Goal: Task Accomplishment & Management: Complete application form

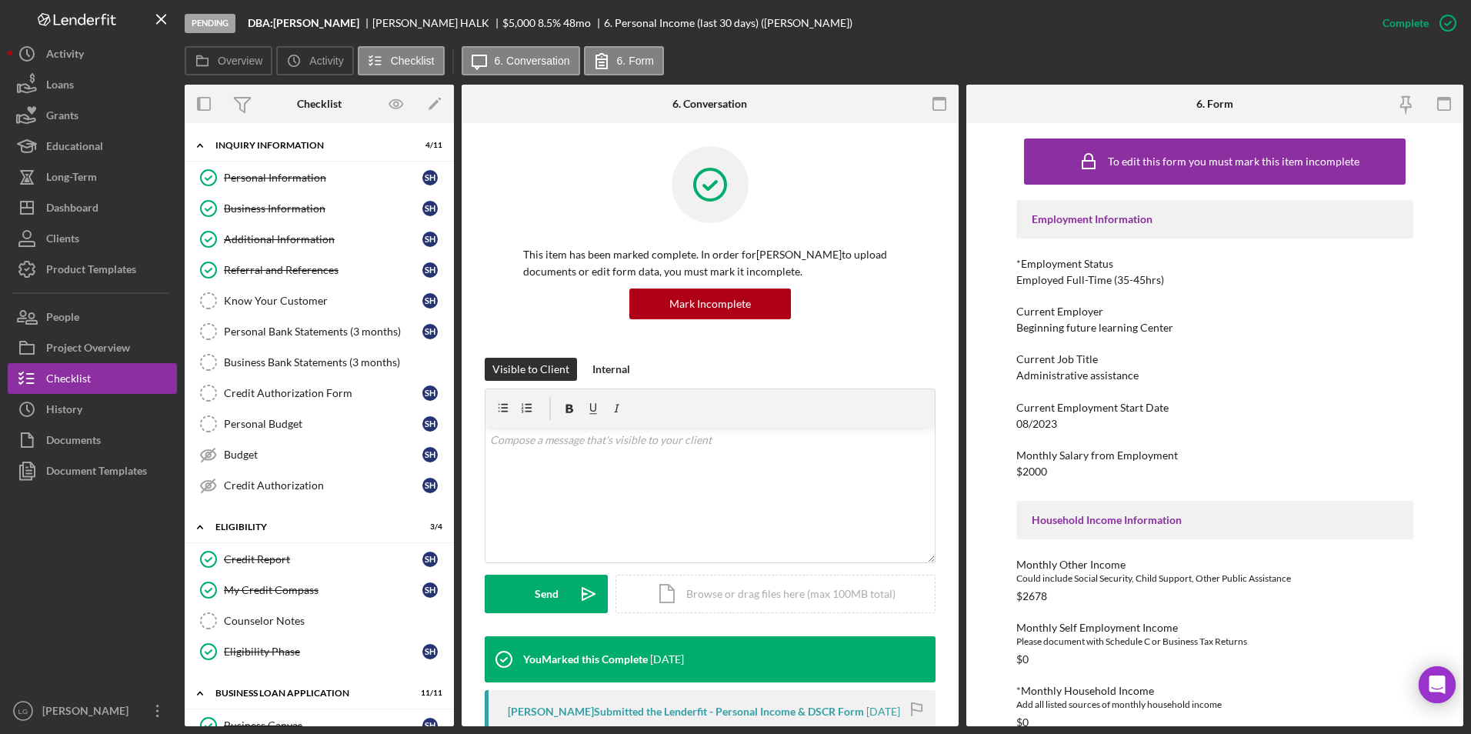
scroll to position [263, 0]
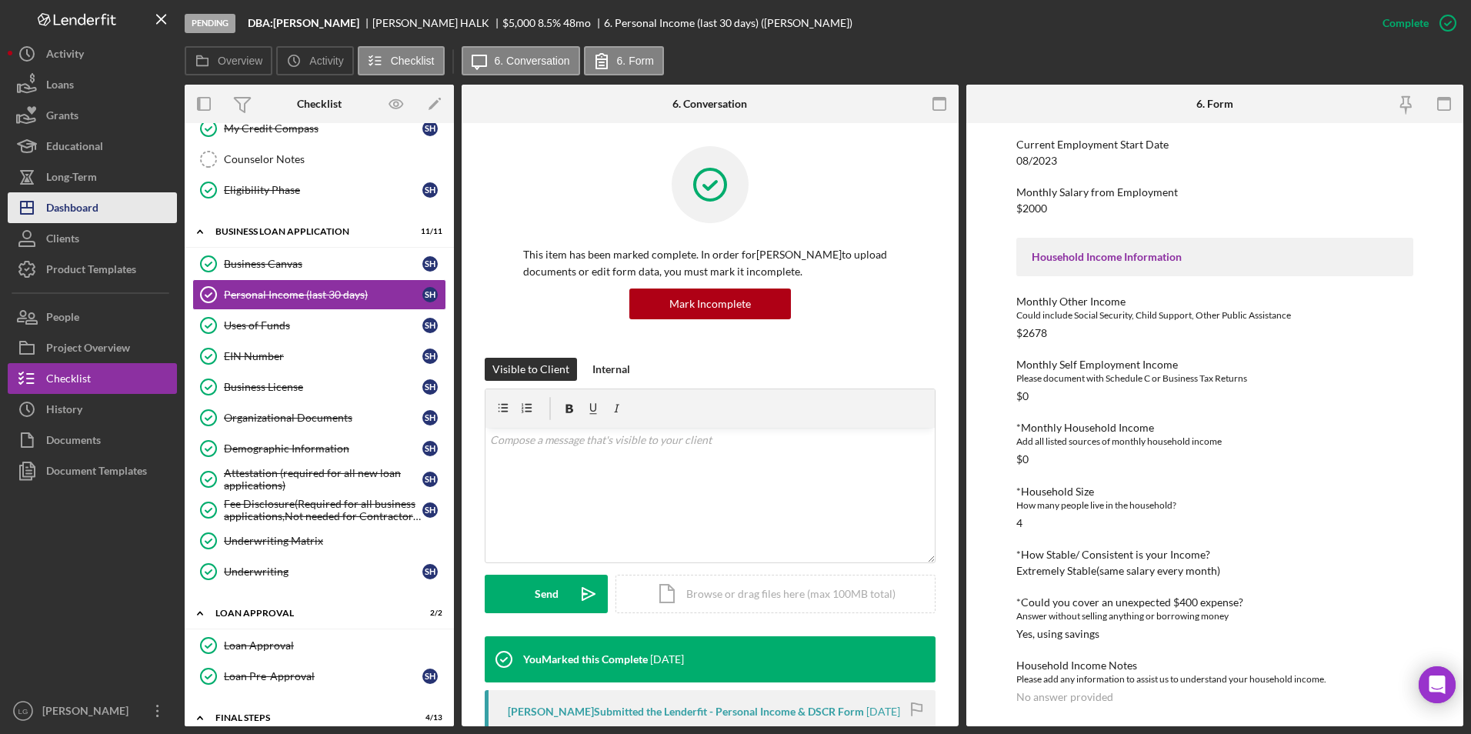
click at [113, 201] on button "Icon/Dashboard Dashboard" at bounding box center [92, 207] width 169 height 31
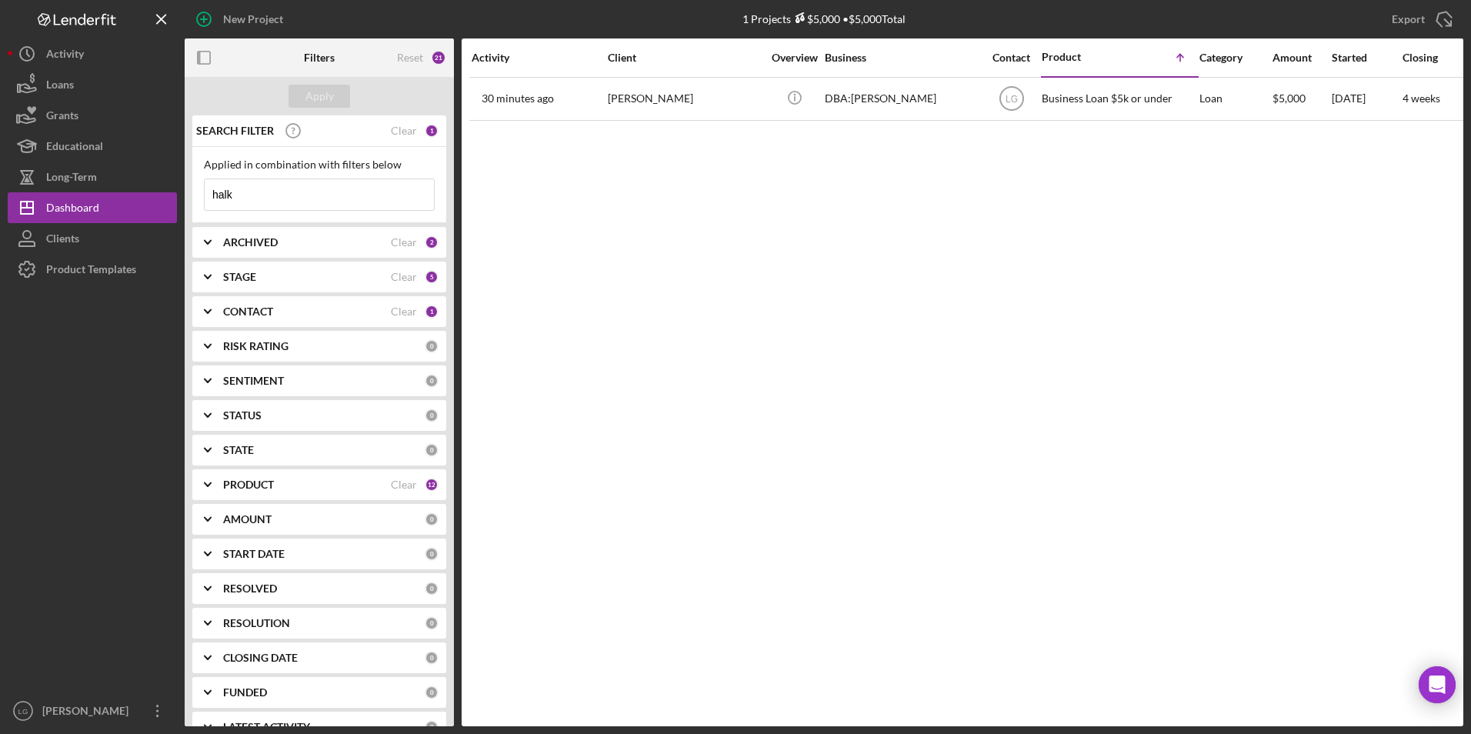
drag, startPoint x: 318, startPoint y: 188, endPoint x: 216, endPoint y: 214, distance: 105.4
click at [216, 214] on div "Applied in combination with filters below halk Icon/Menu Close" at bounding box center [319, 185] width 254 height 76
type input "h"
type input "fitzga"
click at [98, 212] on div "Dashboard" at bounding box center [72, 209] width 53 height 35
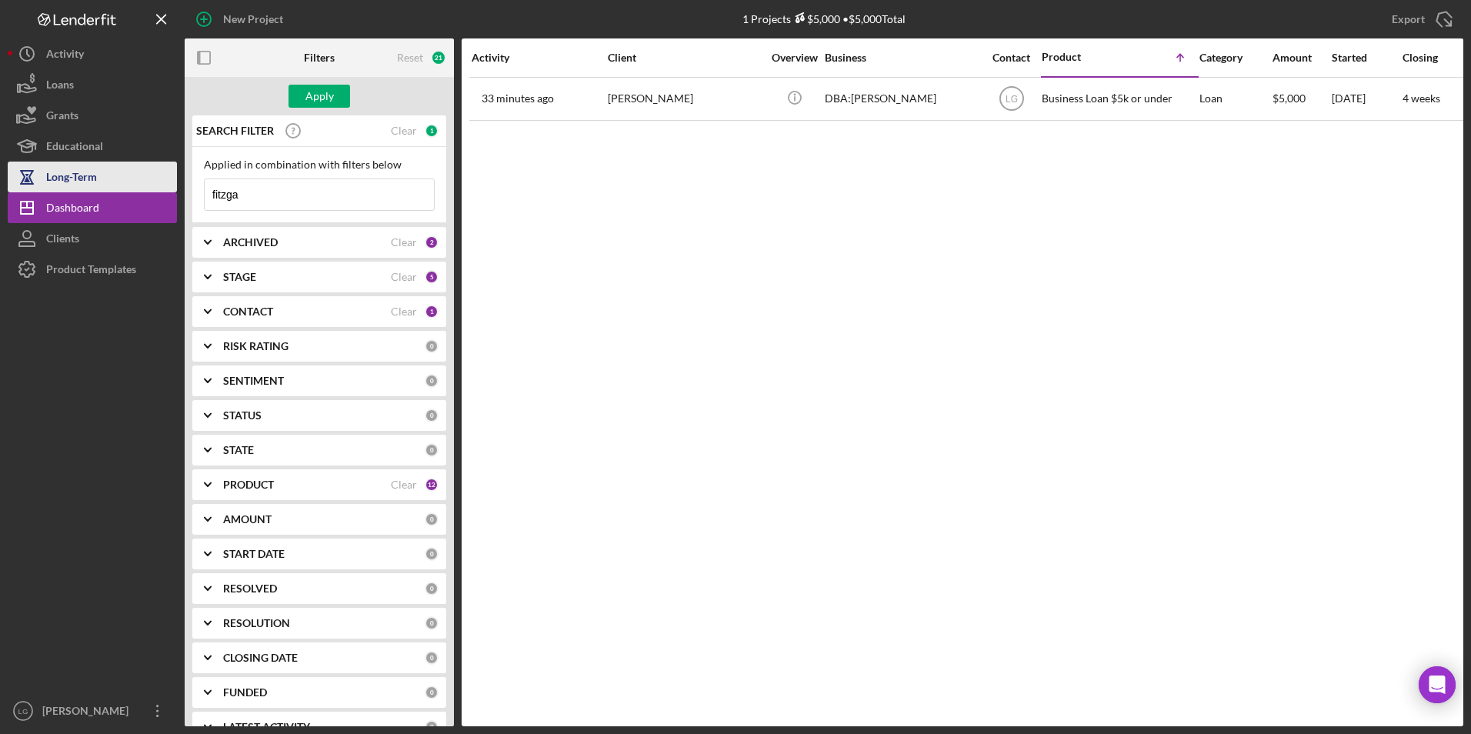
drag, startPoint x: 250, startPoint y: 194, endPoint x: 238, endPoint y: 180, distance: 18.5
click at [171, 180] on div "New Project 1 Projects $5,000 • $5,000 Total halk Export Icon/Export Filters Re…" at bounding box center [735, 363] width 1455 height 726
click at [282, 240] on div "ARCHIVED" at bounding box center [307, 242] width 168 height 12
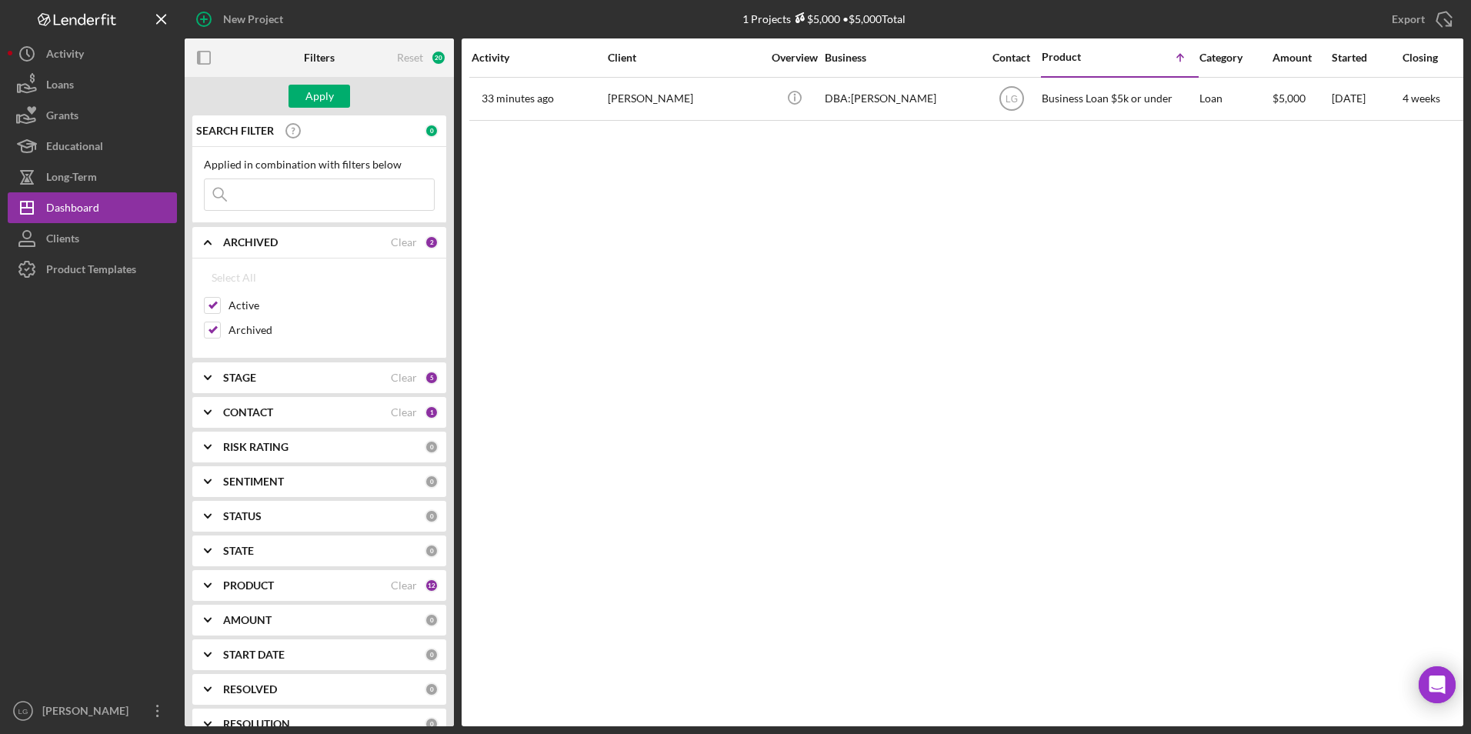
click at [239, 411] on b "CONTACT" at bounding box center [248, 412] width 50 height 12
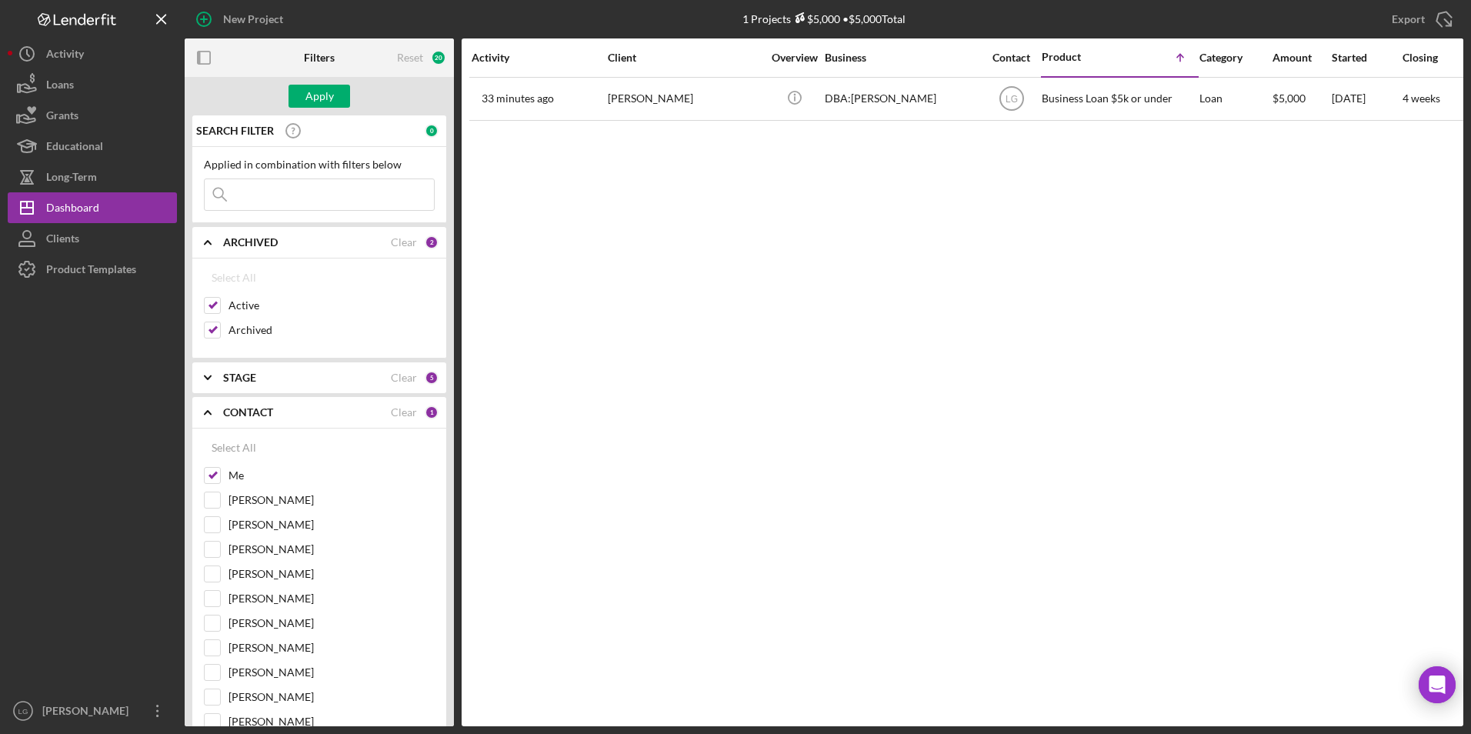
click at [288, 192] on input at bounding box center [319, 194] width 229 height 31
type input "[PERSON_NAME]"
click at [341, 101] on button "Apply" at bounding box center [319, 96] width 62 height 23
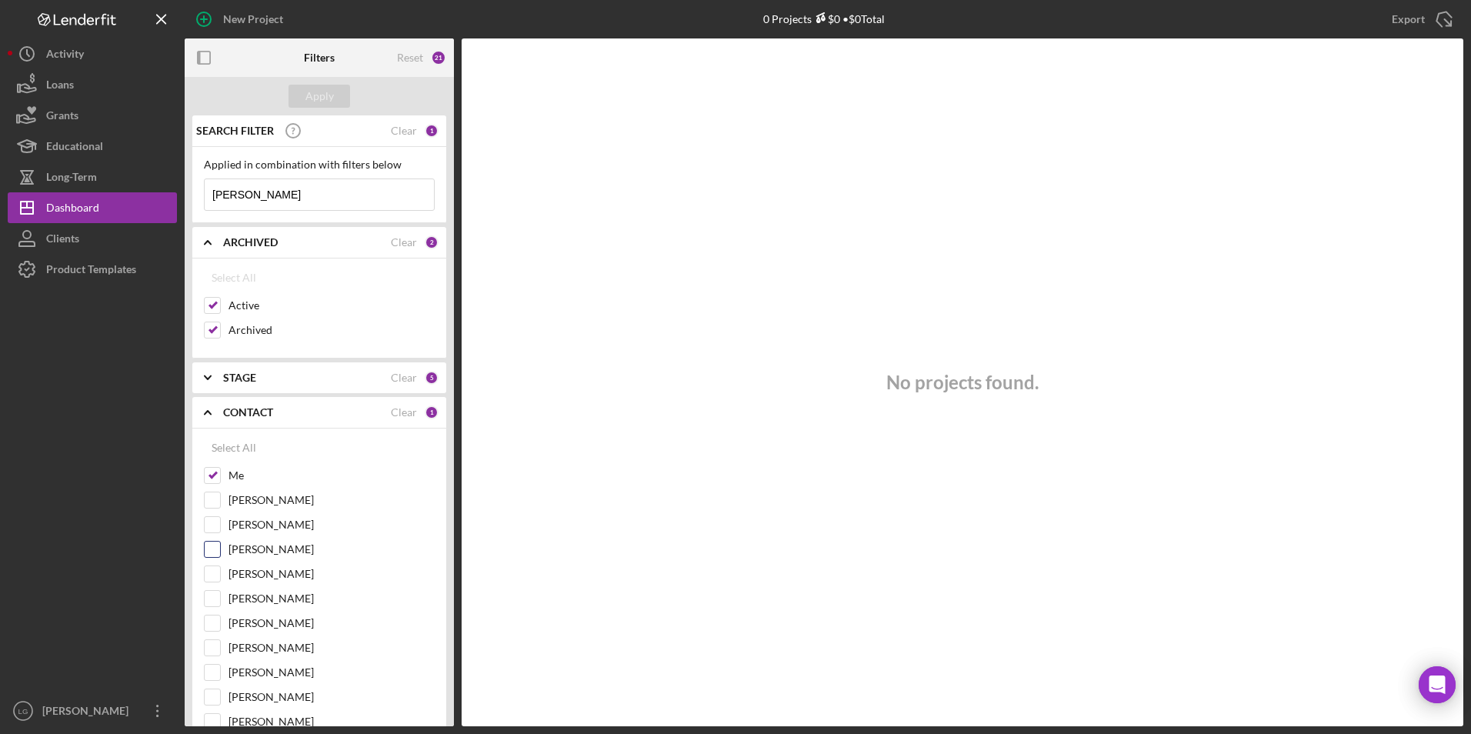
scroll to position [154, 0]
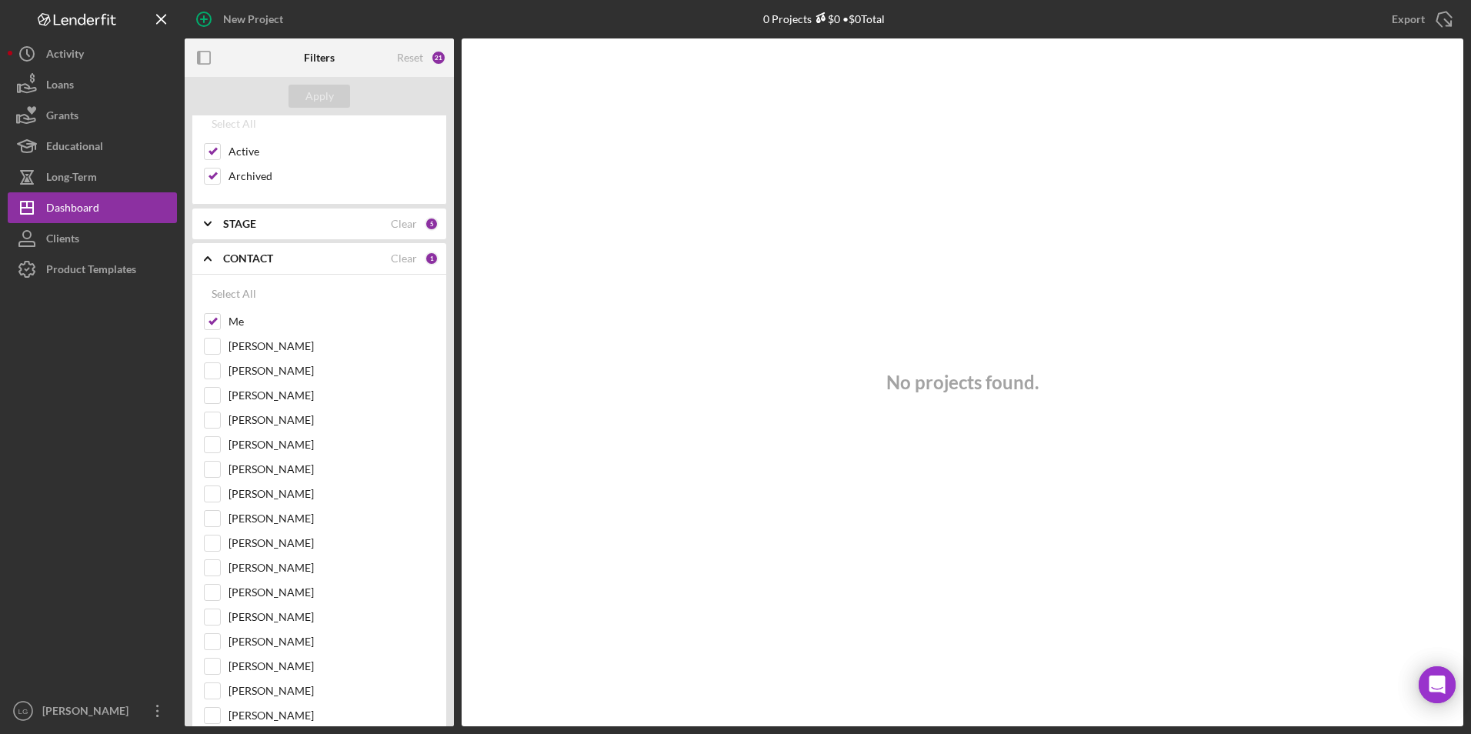
click at [228, 227] on b "STAGE" at bounding box center [239, 224] width 33 height 12
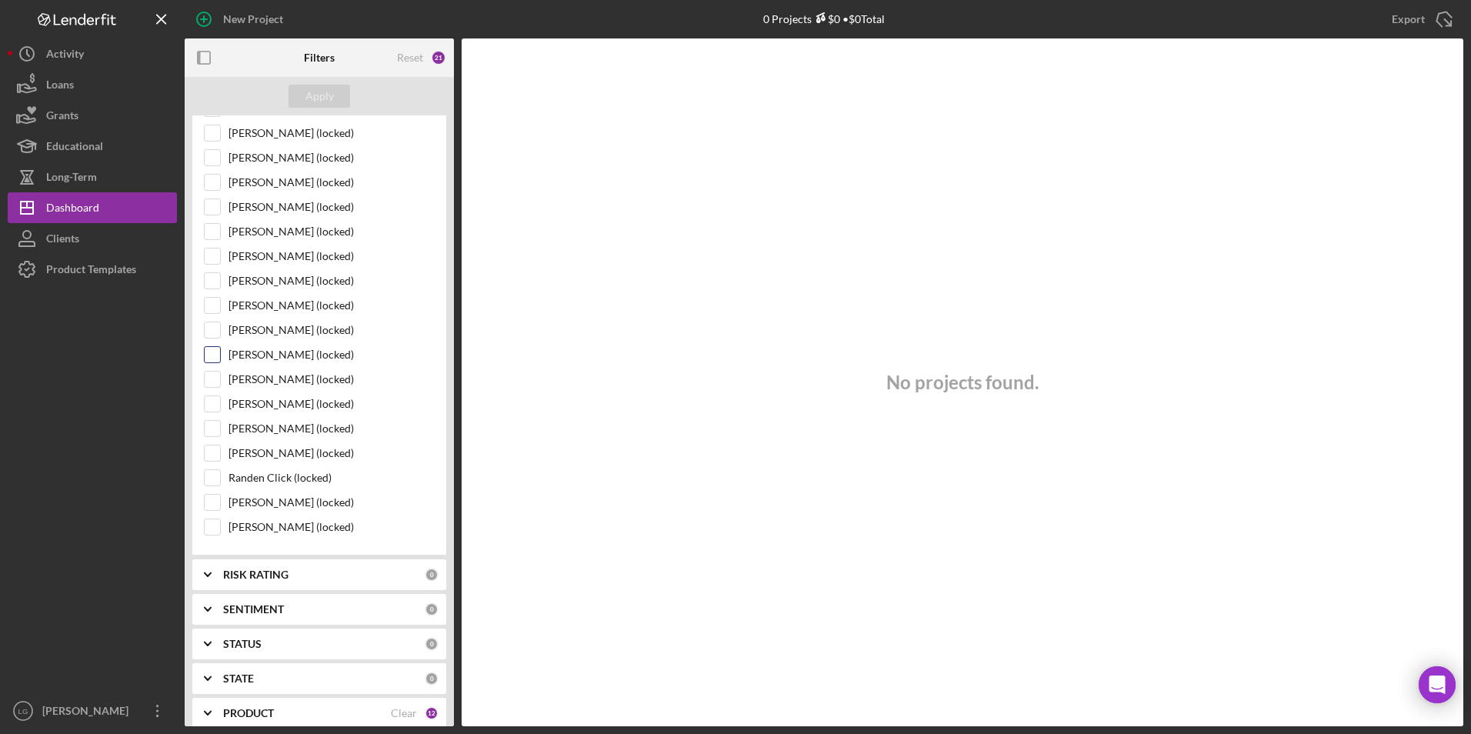
scroll to position [1461, 0]
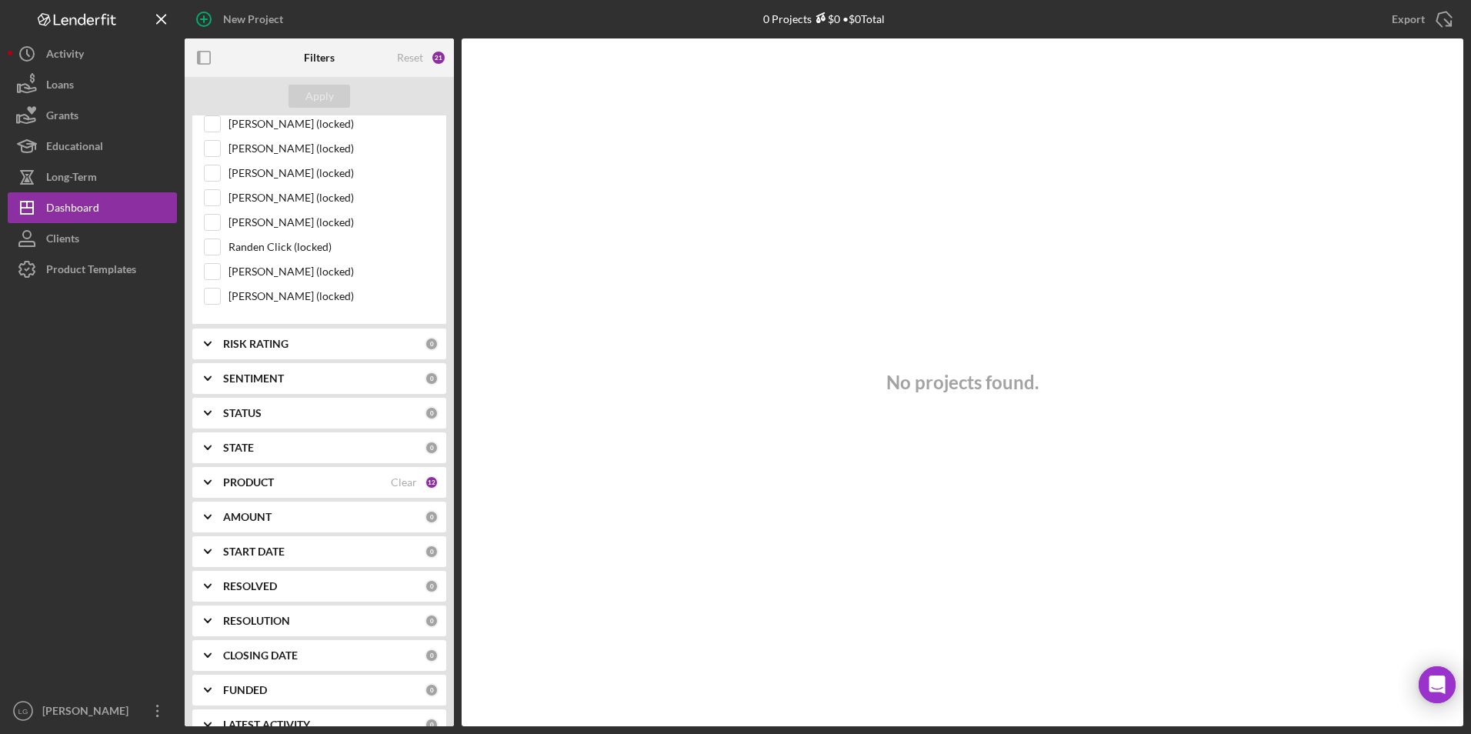
click at [325, 474] on div "PRODUCT Clear 12" at bounding box center [330, 482] width 215 height 31
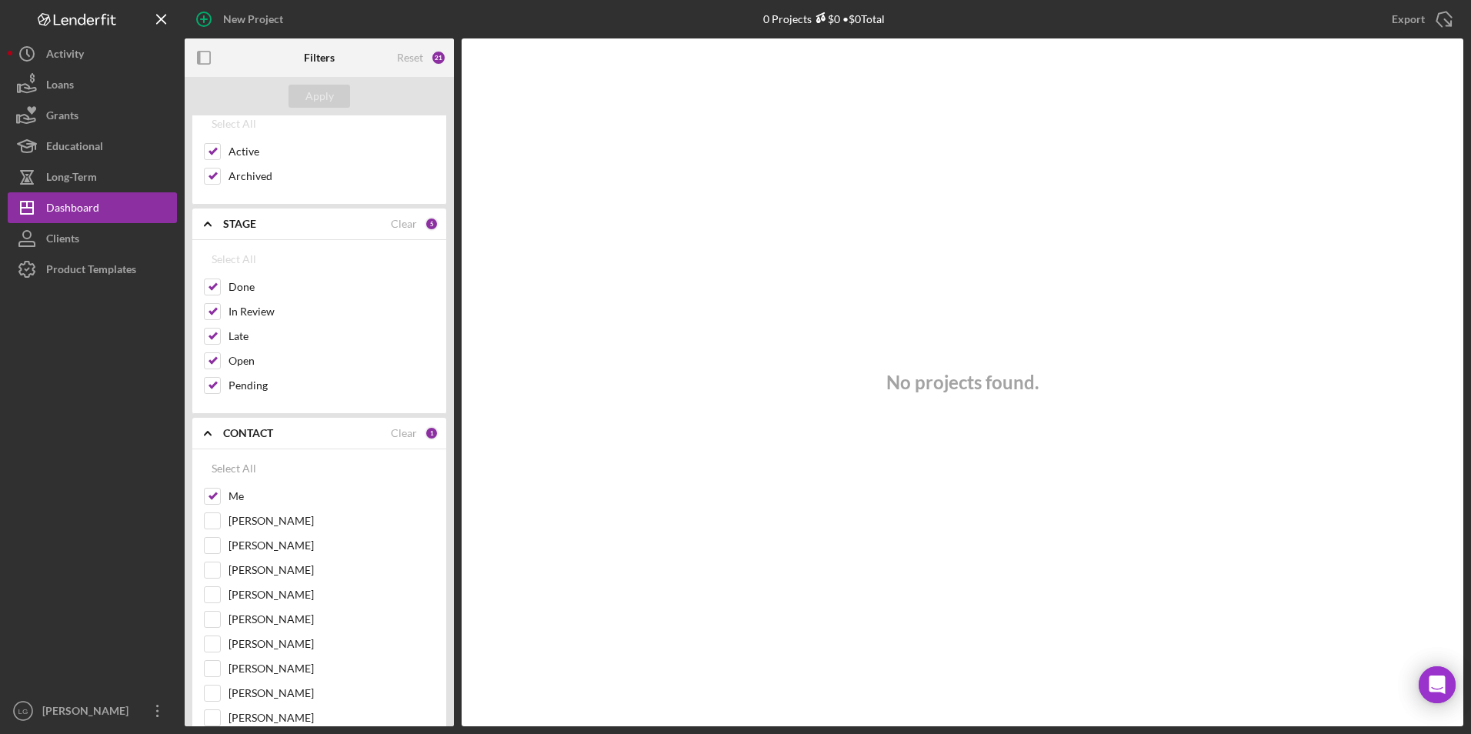
scroll to position [0, 0]
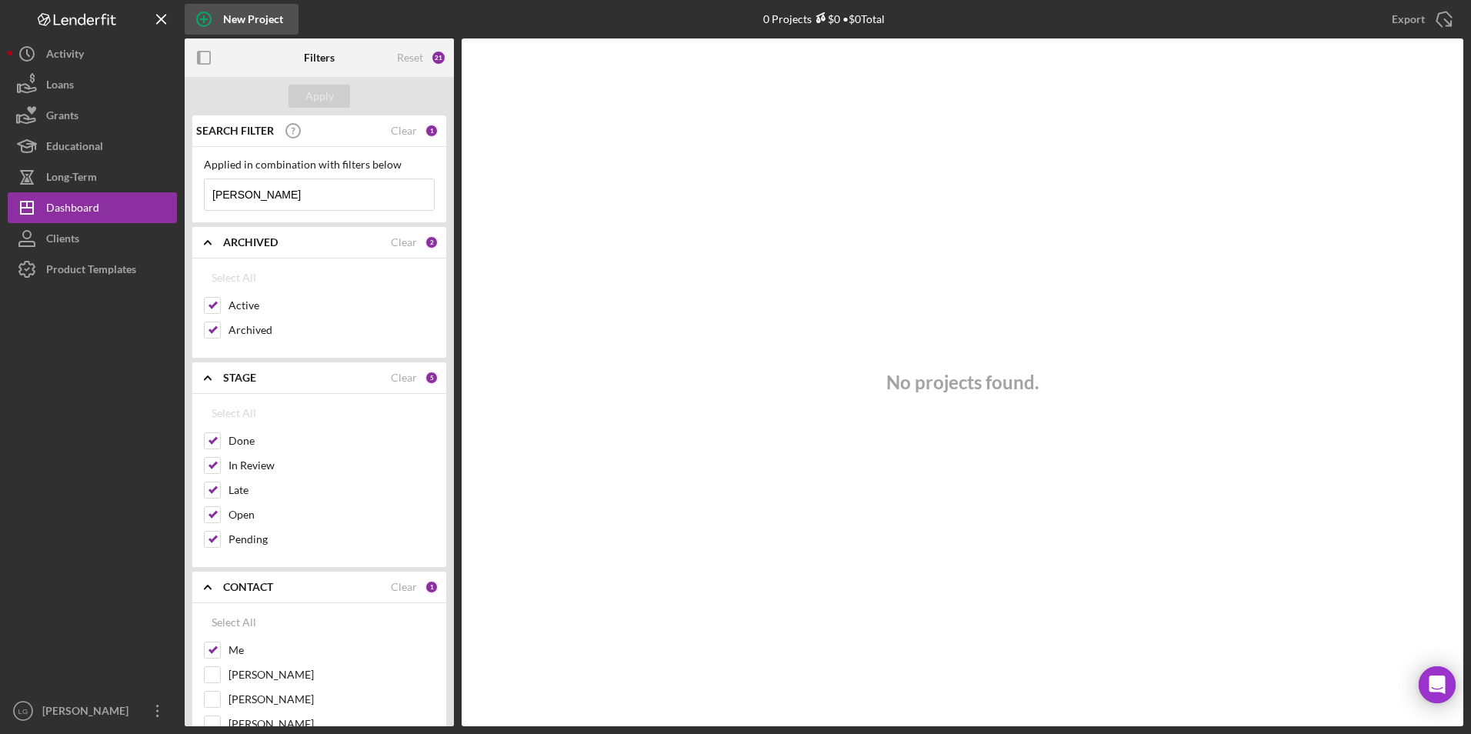
click at [200, 14] on circle "button" at bounding box center [204, 19] width 14 height 14
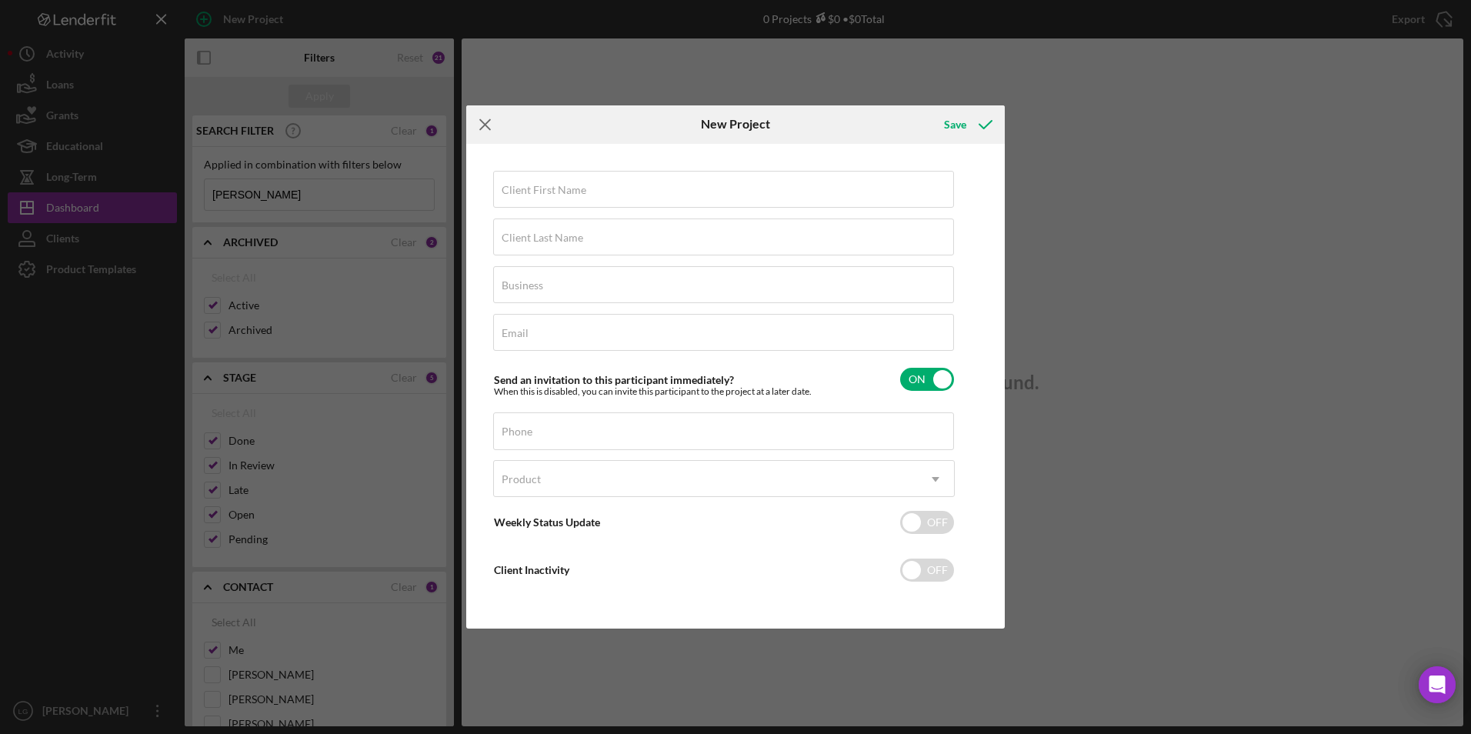
click at [477, 118] on icon "Icon/Menu Close" at bounding box center [485, 124] width 38 height 38
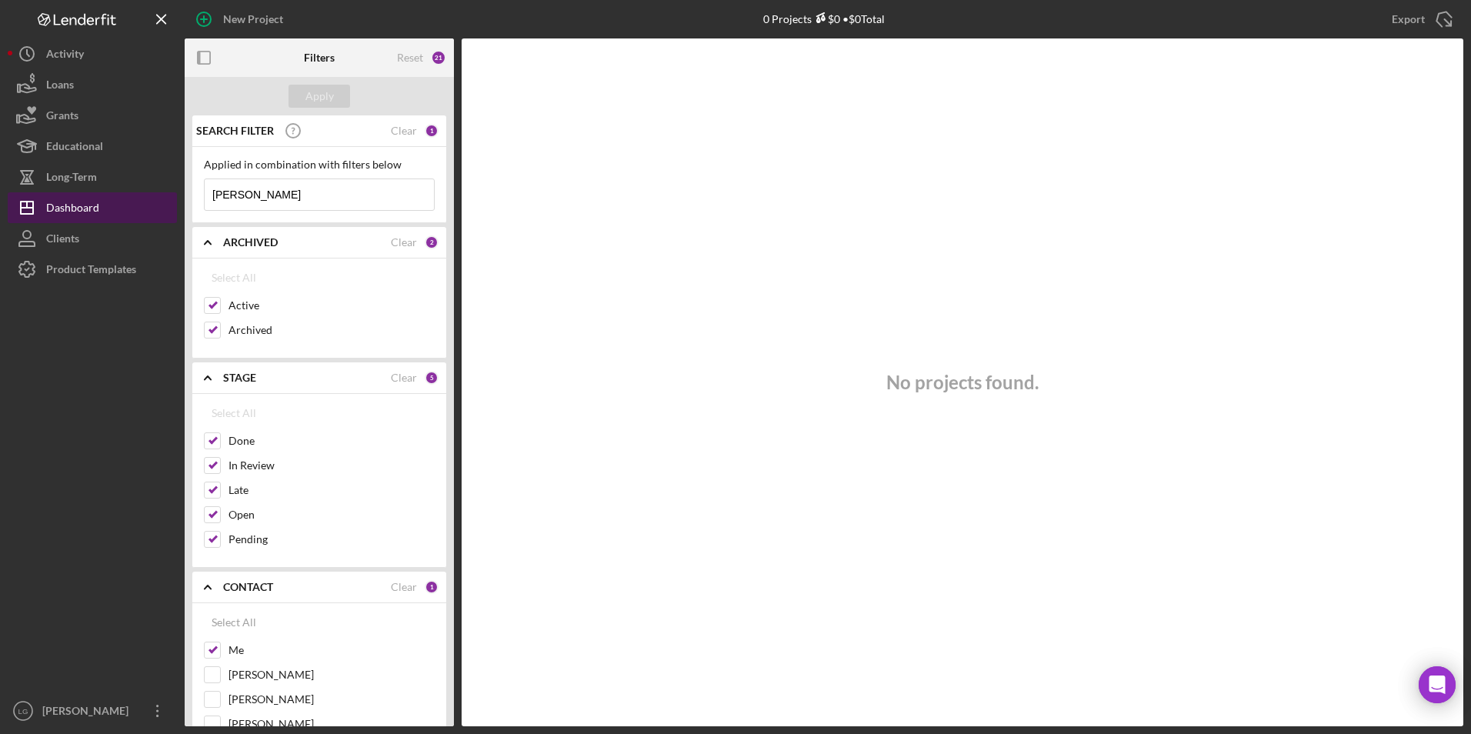
click at [95, 205] on div "Dashboard" at bounding box center [72, 209] width 53 height 35
drag, startPoint x: 265, startPoint y: 192, endPoint x: 193, endPoint y: 190, distance: 72.3
click at [193, 190] on div "Applied in combination with filters below [PERSON_NAME] Icon/Menu Close" at bounding box center [319, 185] width 254 height 76
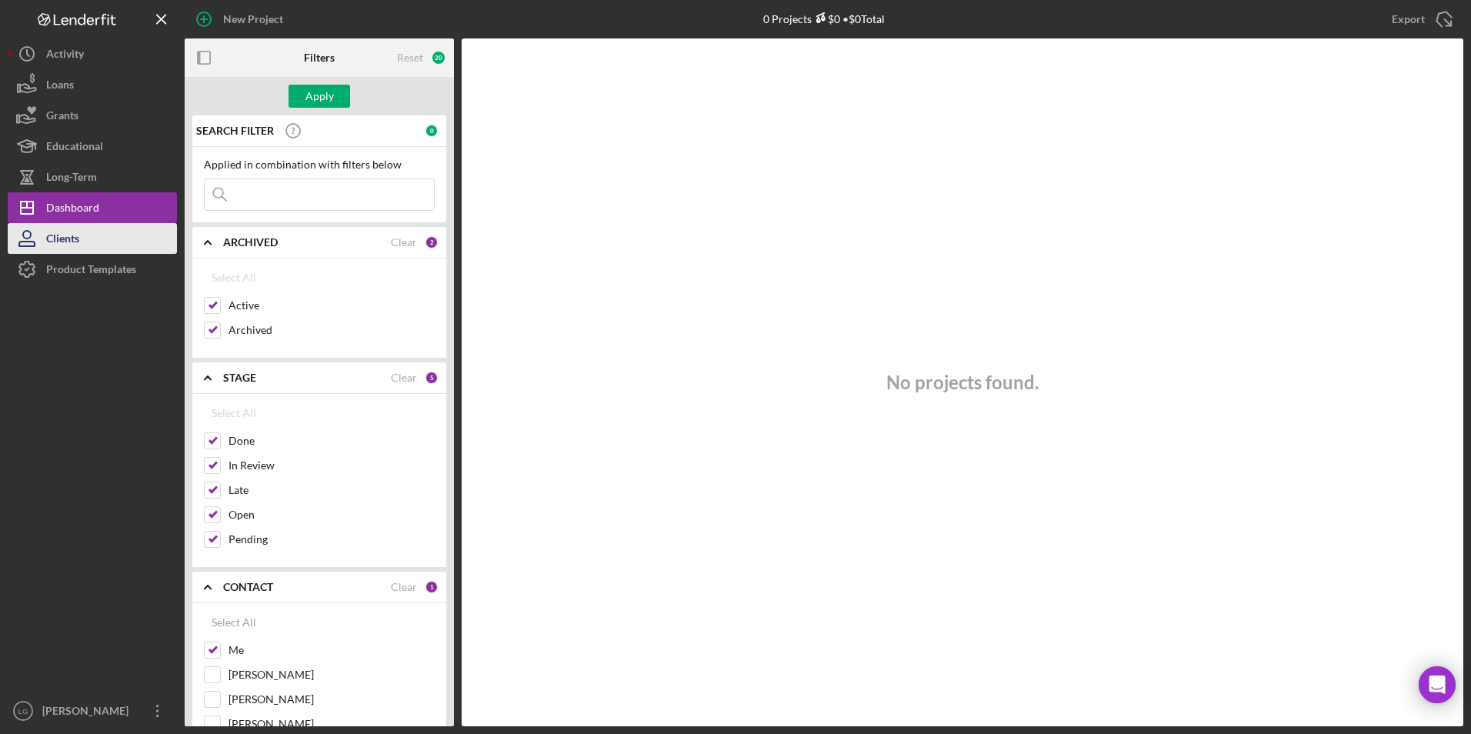
click at [115, 238] on button "Clients" at bounding box center [92, 238] width 169 height 31
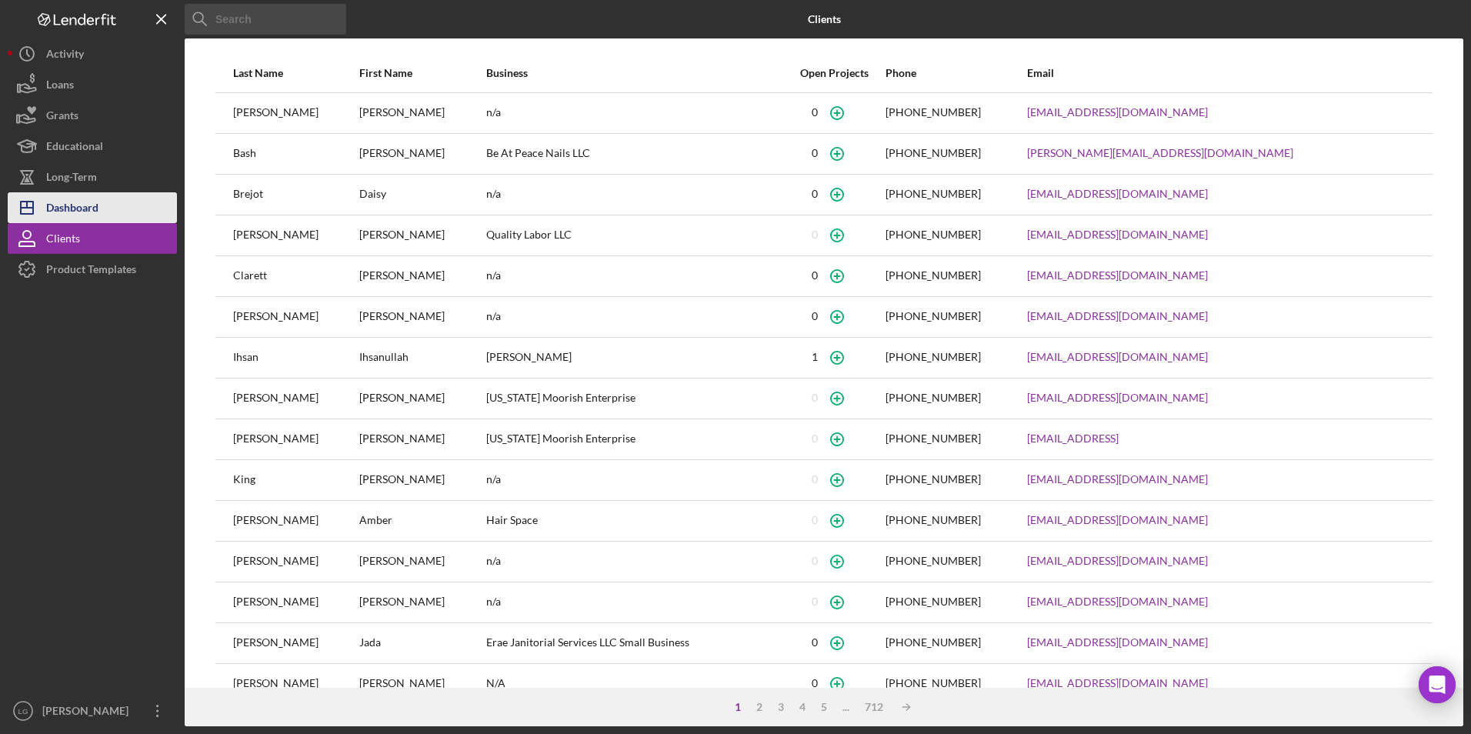
click at [68, 208] on div "Dashboard" at bounding box center [72, 209] width 52 height 35
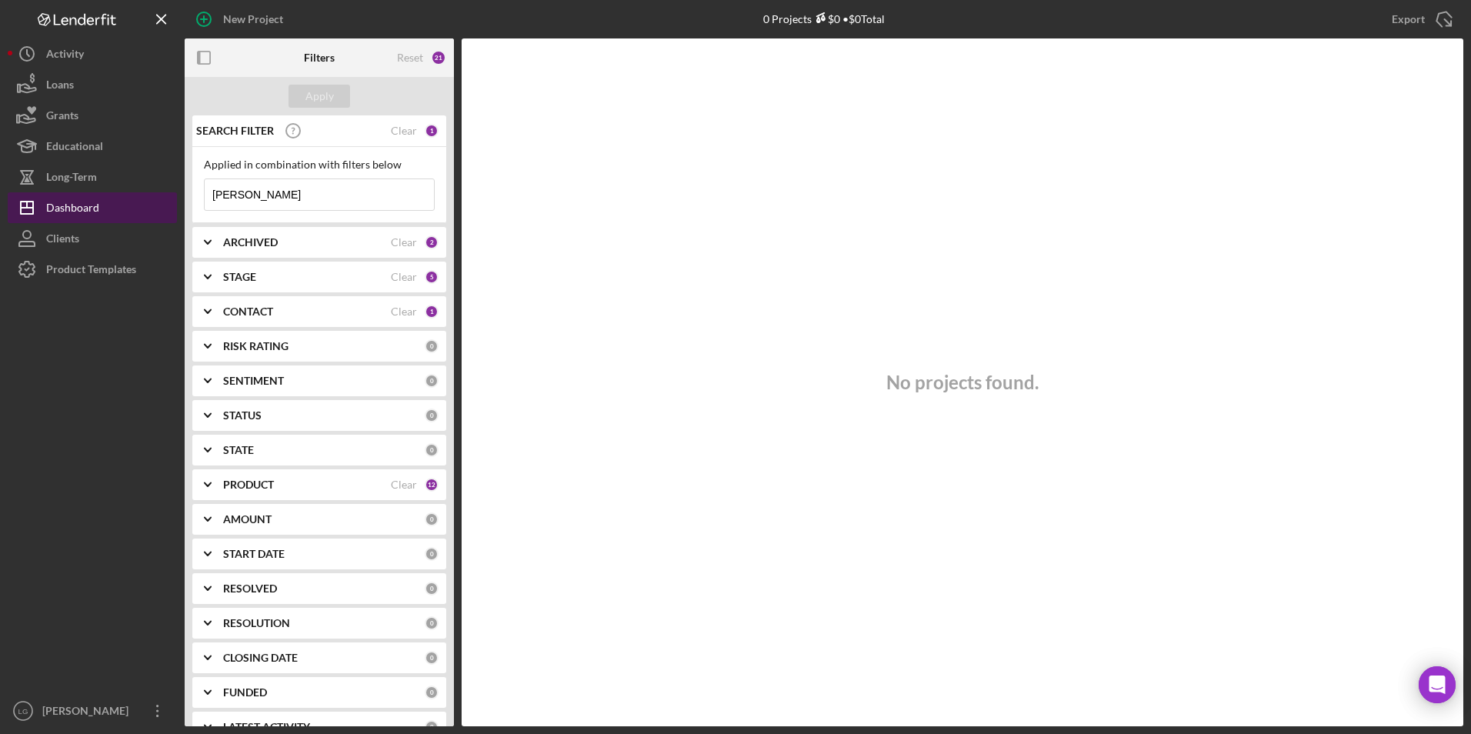
drag, startPoint x: 298, startPoint y: 202, endPoint x: 126, endPoint y: 215, distance: 172.0
click at [95, 199] on div "New Project 0 Projects $0 • $0 Total [PERSON_NAME] Export Icon/Export Filters R…" at bounding box center [735, 363] width 1455 height 726
click at [324, 98] on div "Apply" at bounding box center [319, 96] width 28 height 23
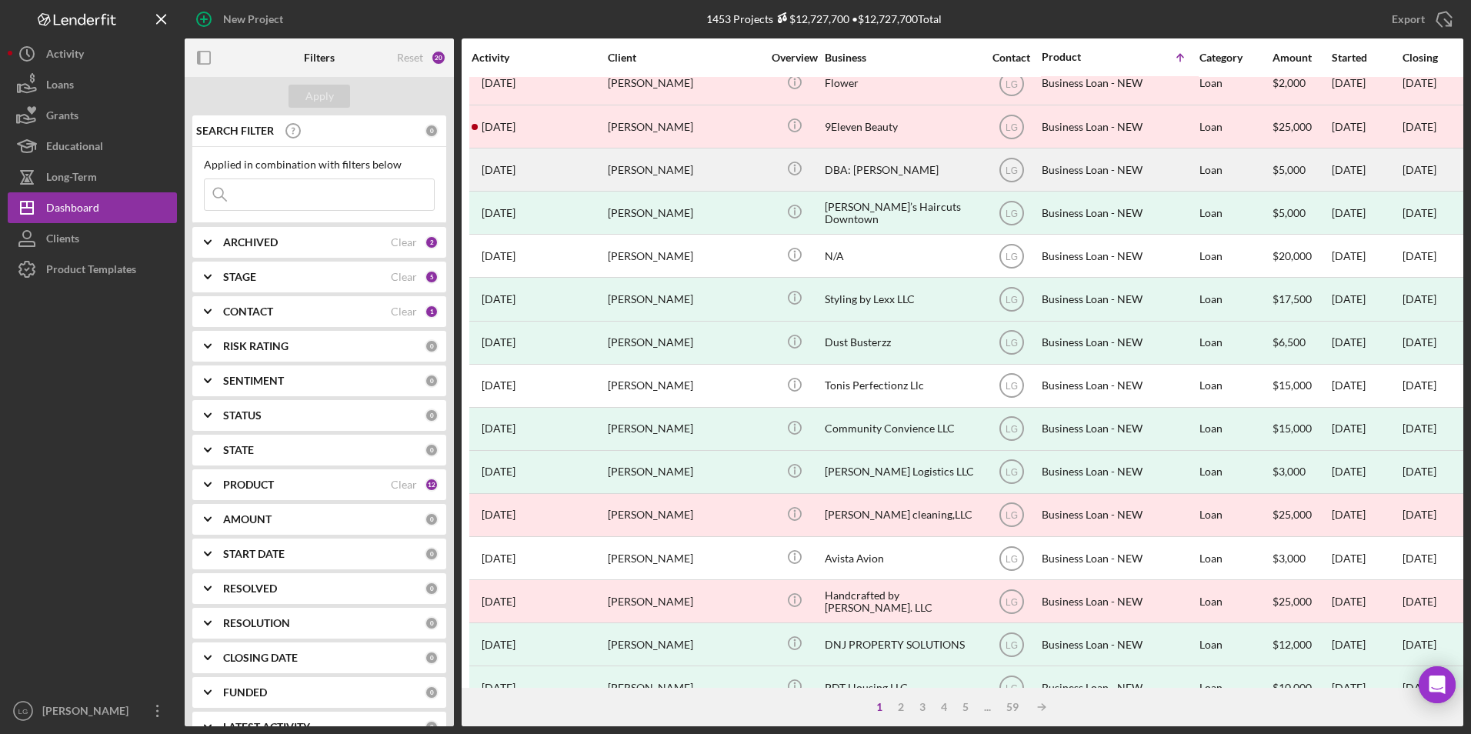
scroll to position [385, 0]
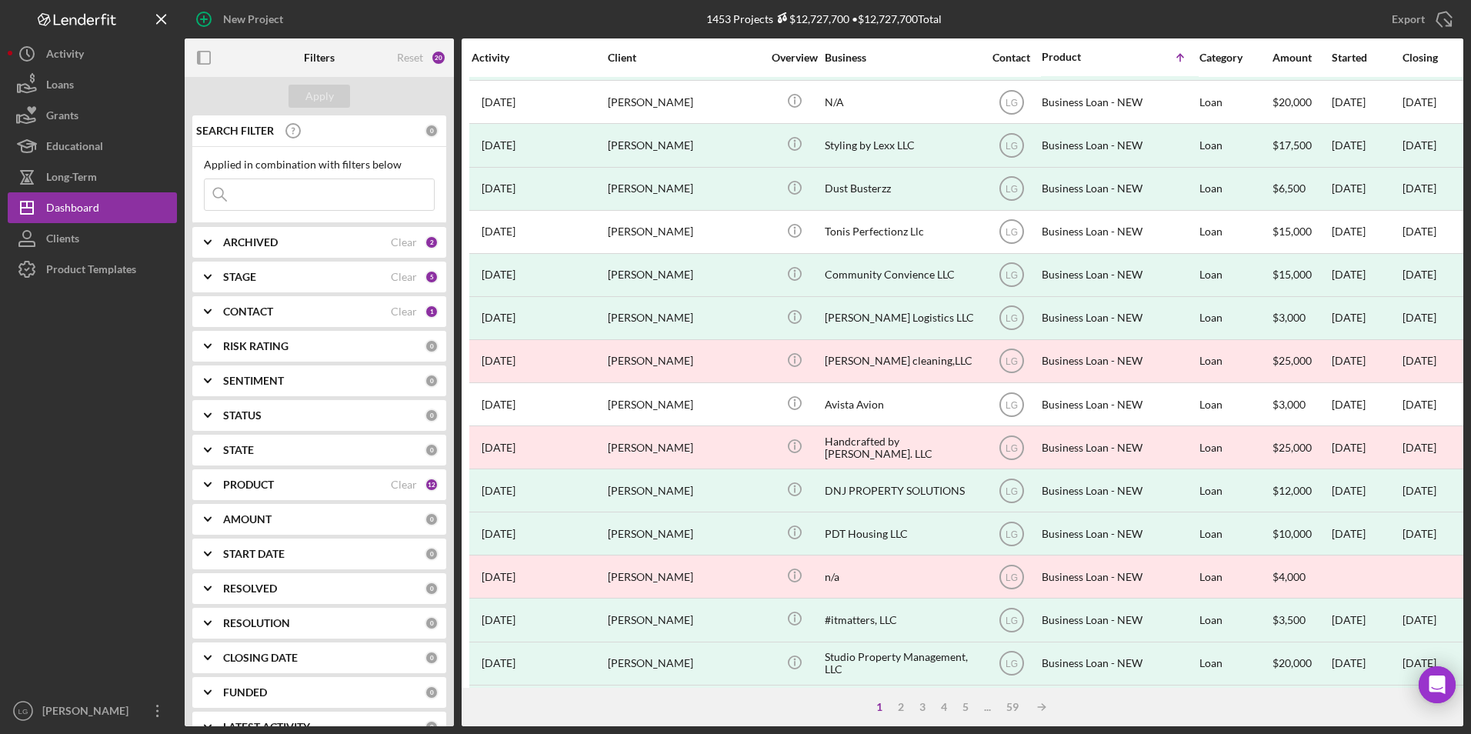
click at [307, 239] on div "ARCHIVED" at bounding box center [307, 242] width 168 height 12
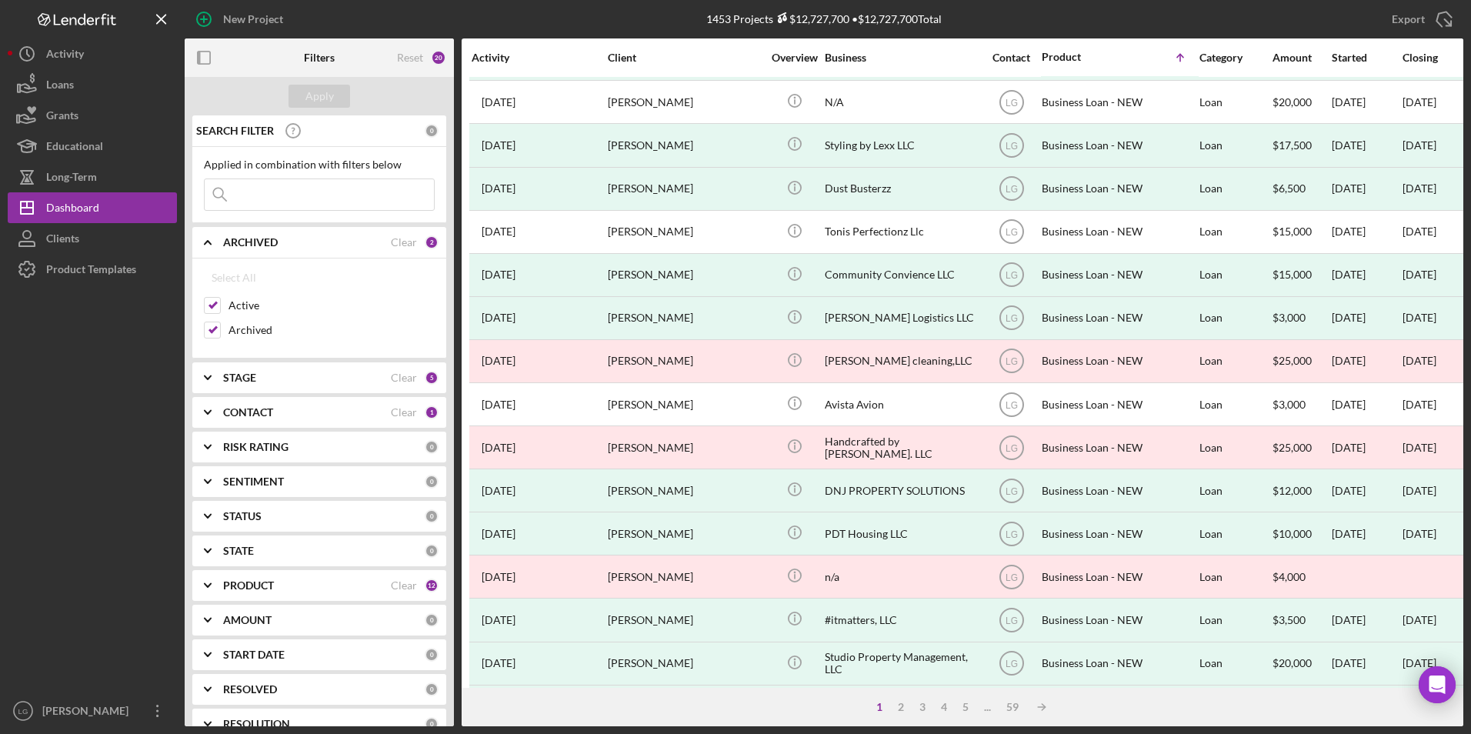
click at [262, 388] on div "STAGE Clear 5" at bounding box center [330, 377] width 215 height 31
click at [241, 590] on b "CONTACT" at bounding box center [248, 587] width 50 height 12
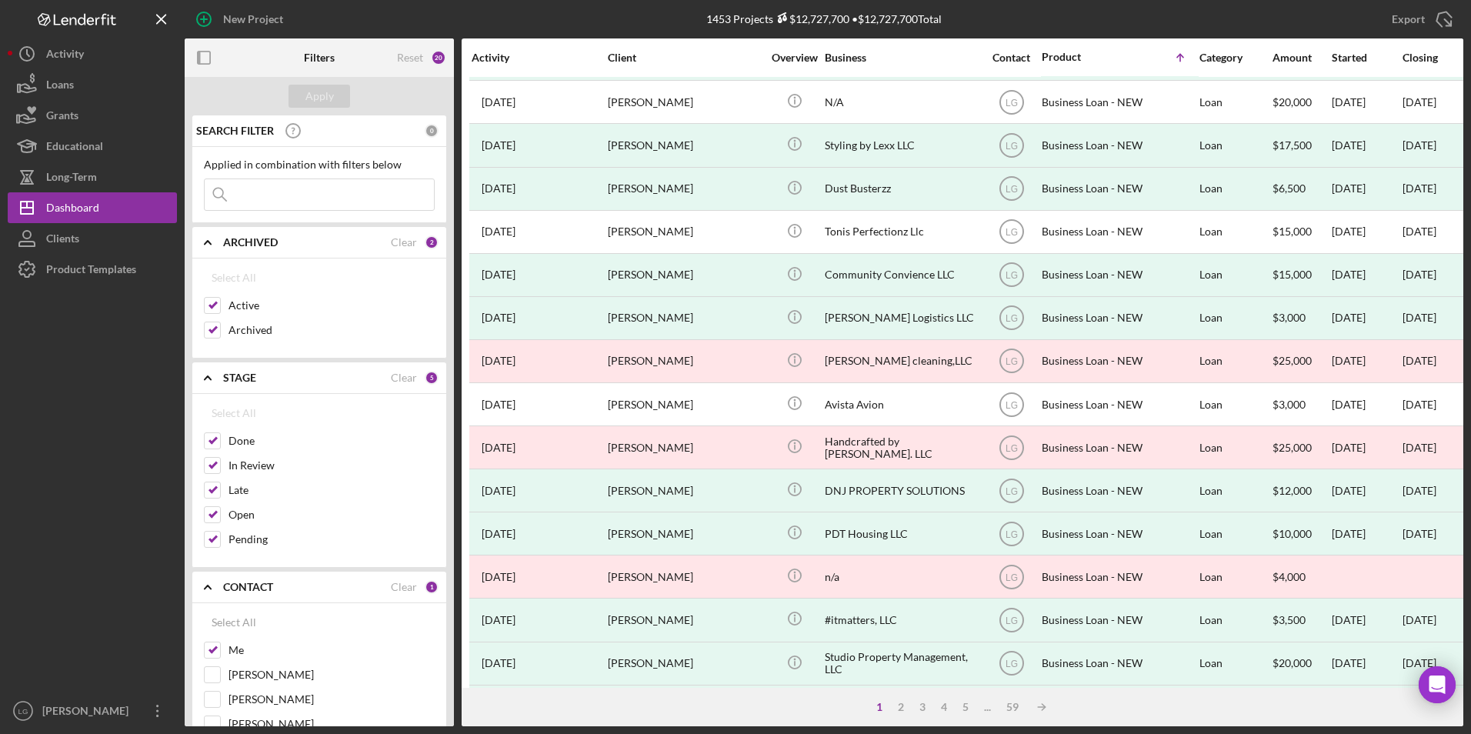
scroll to position [154, 0]
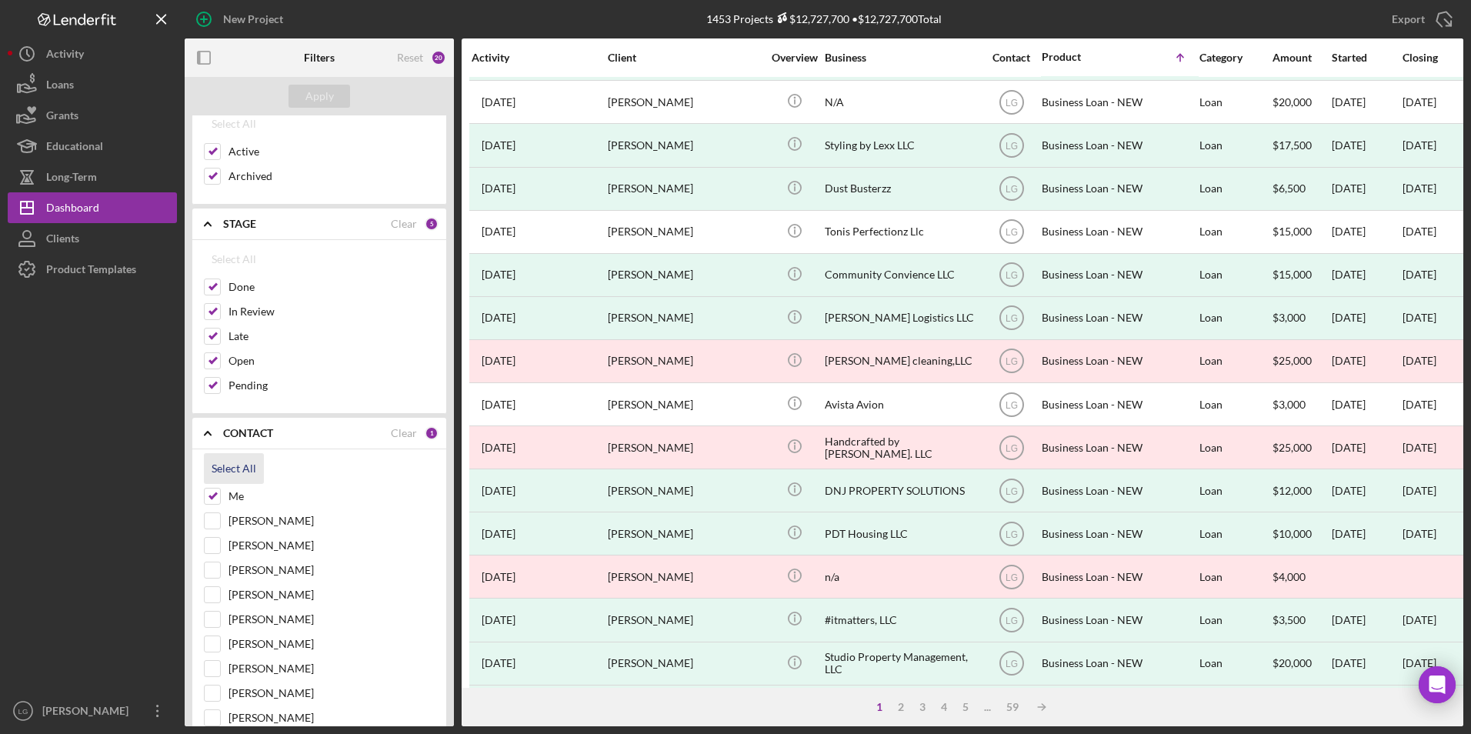
click at [259, 468] on button "Select All" at bounding box center [234, 468] width 60 height 31
checkbox input "true"
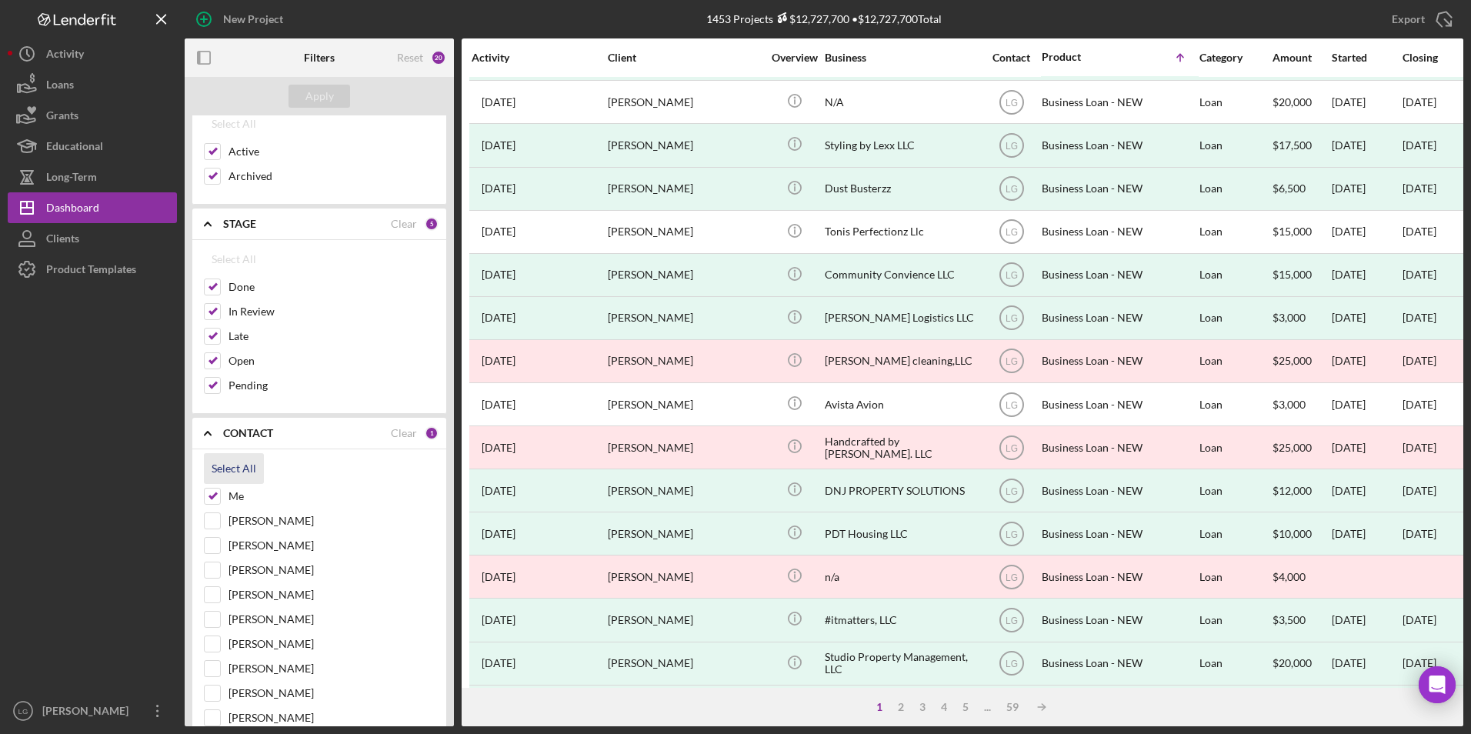
checkbox input "true"
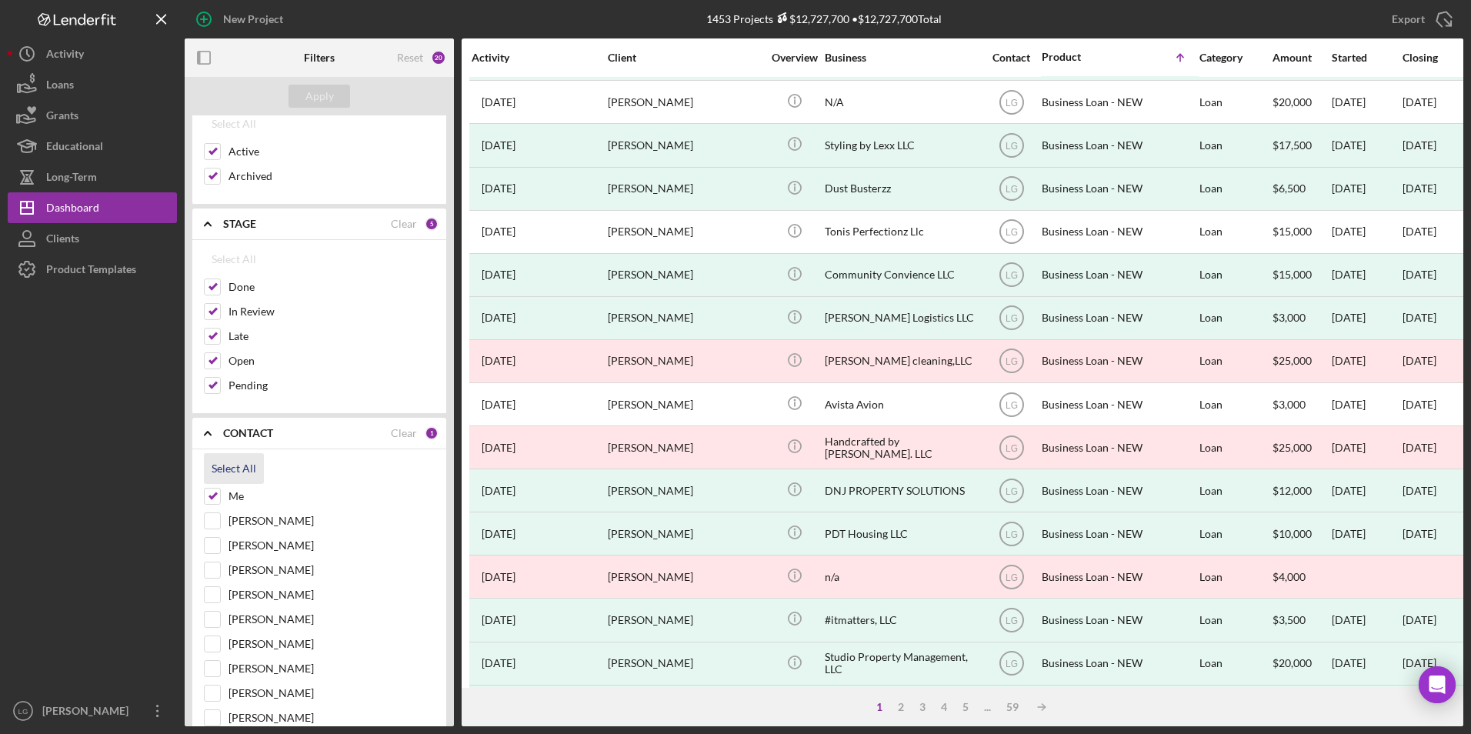
checkbox input "true"
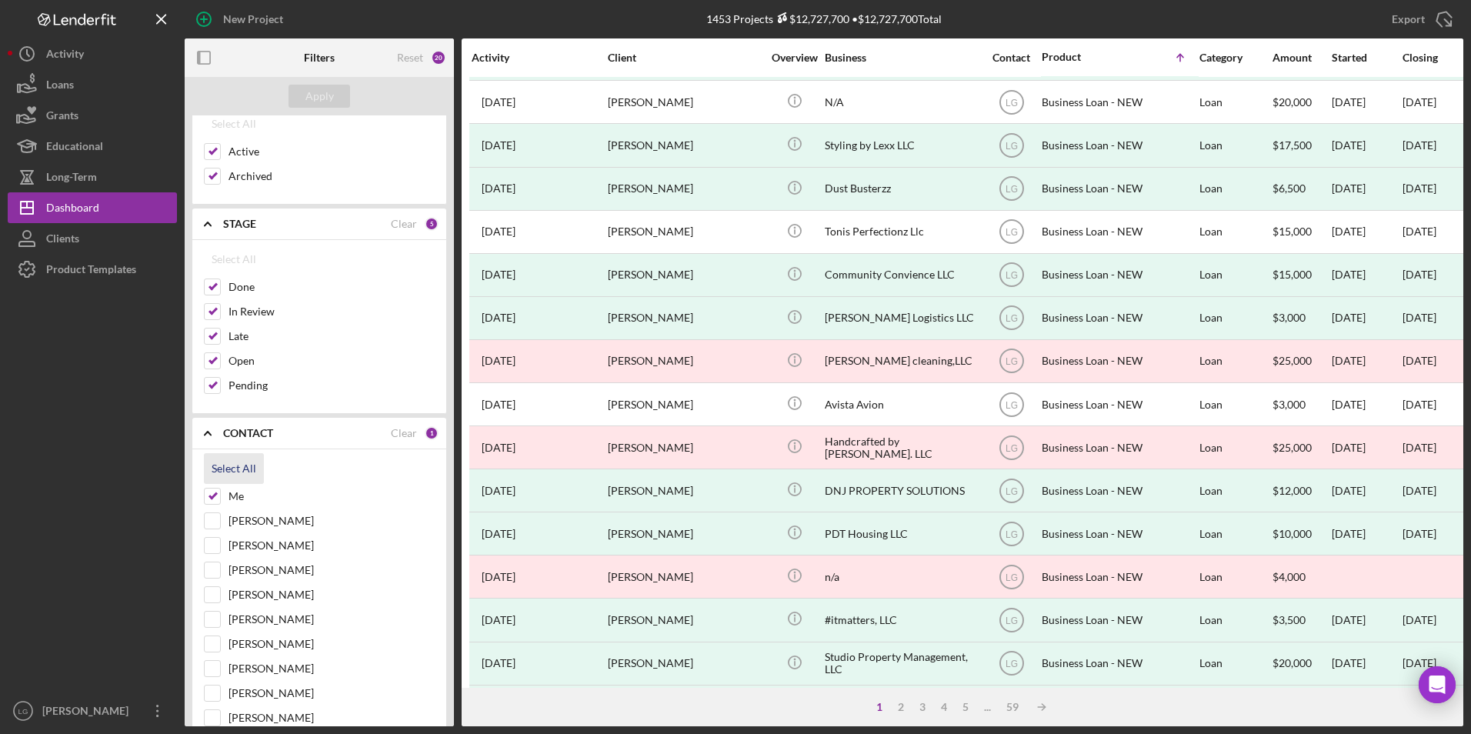
checkbox input "true"
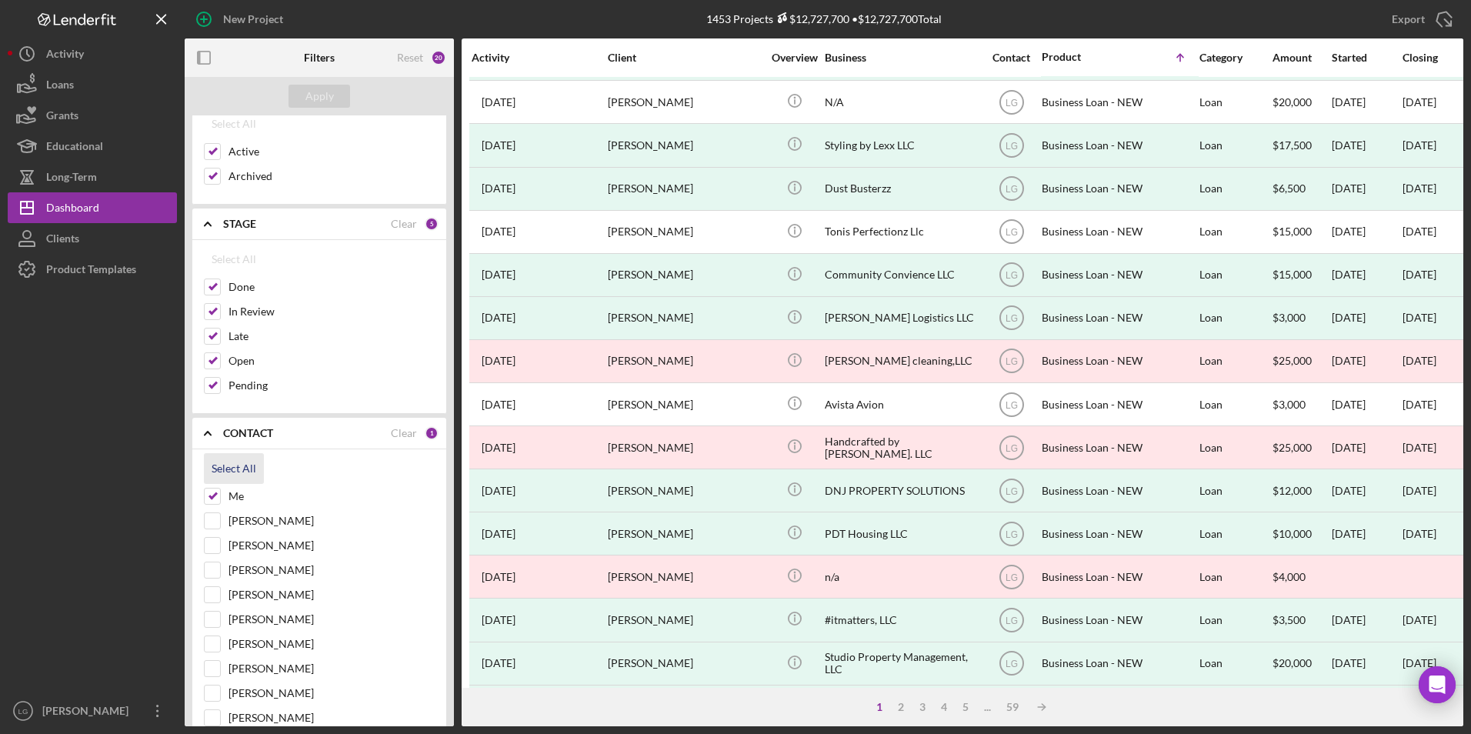
checkbox input "true"
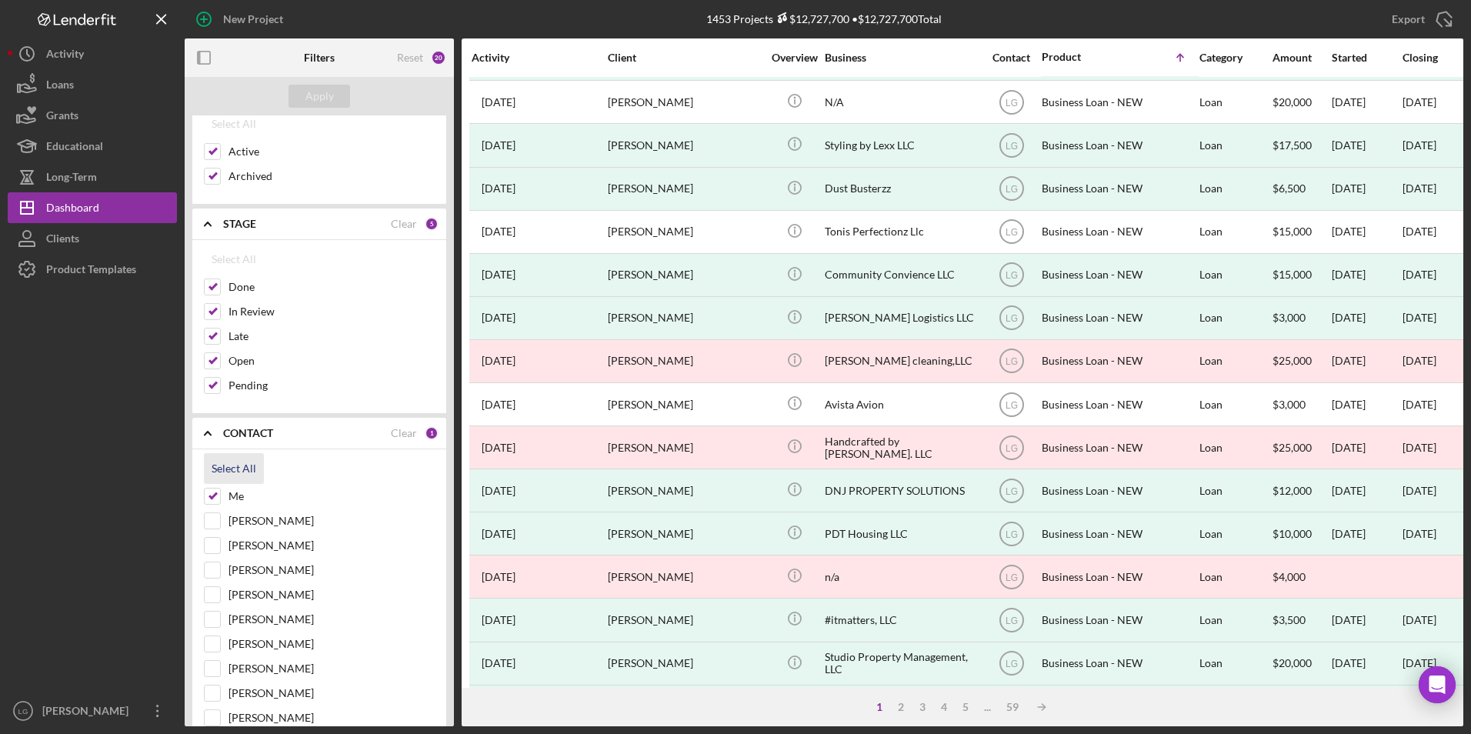
checkbox input "true"
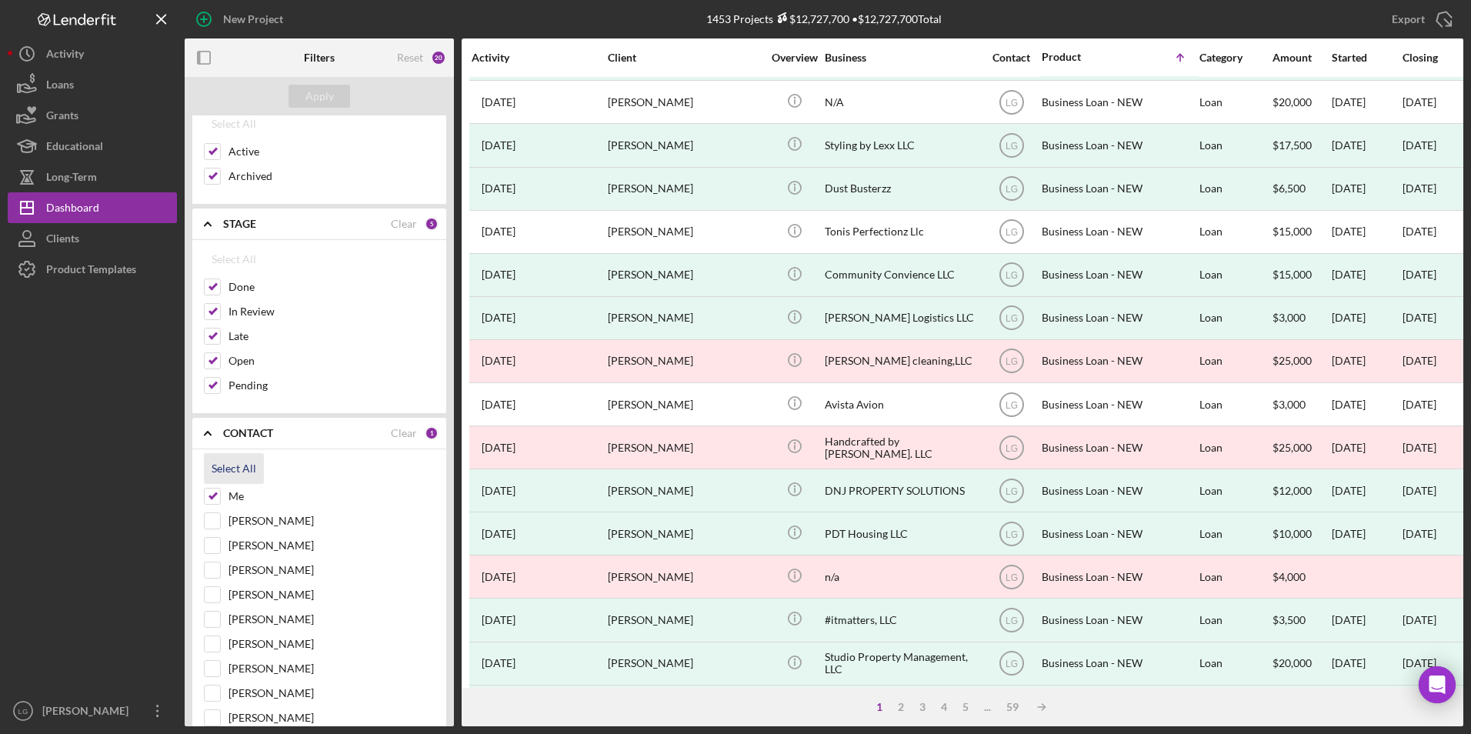
checkbox input "true"
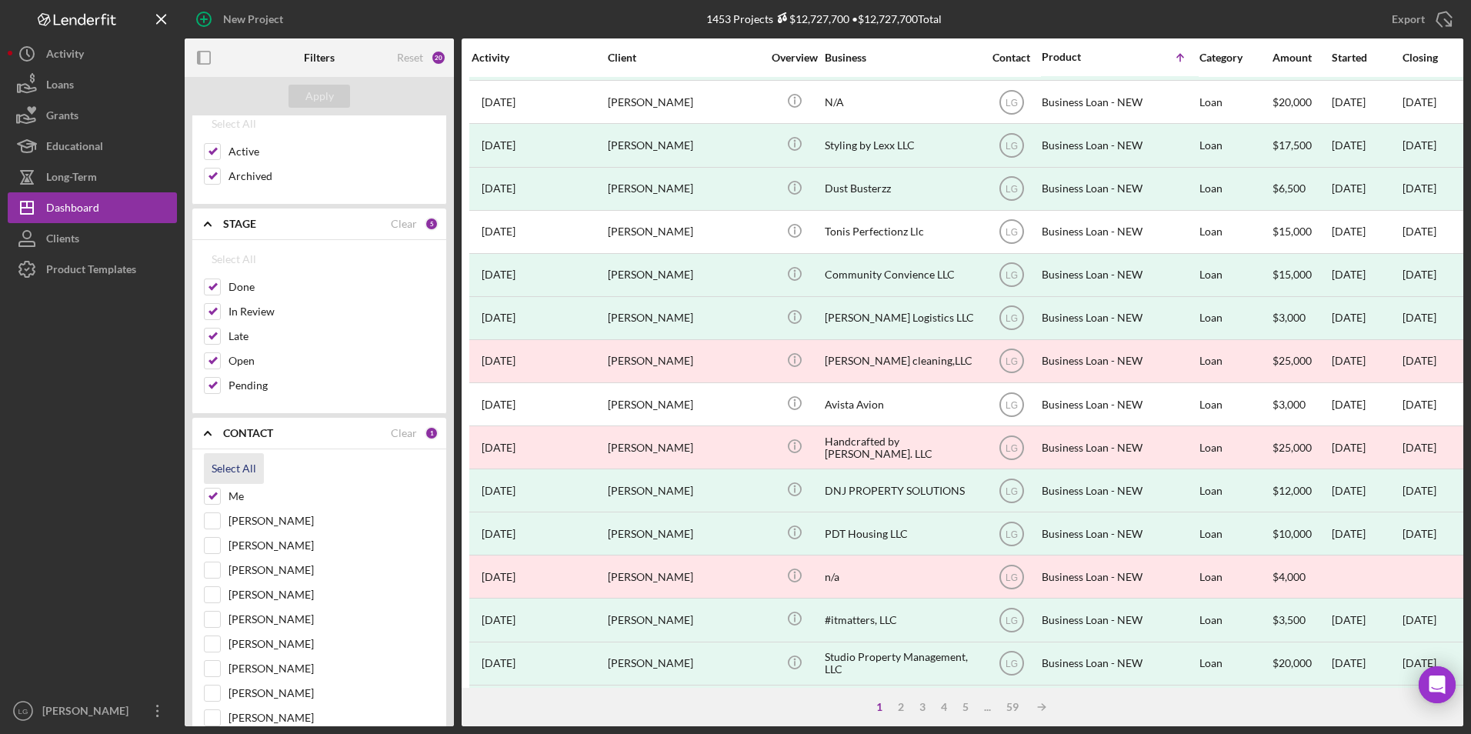
checkbox input "true"
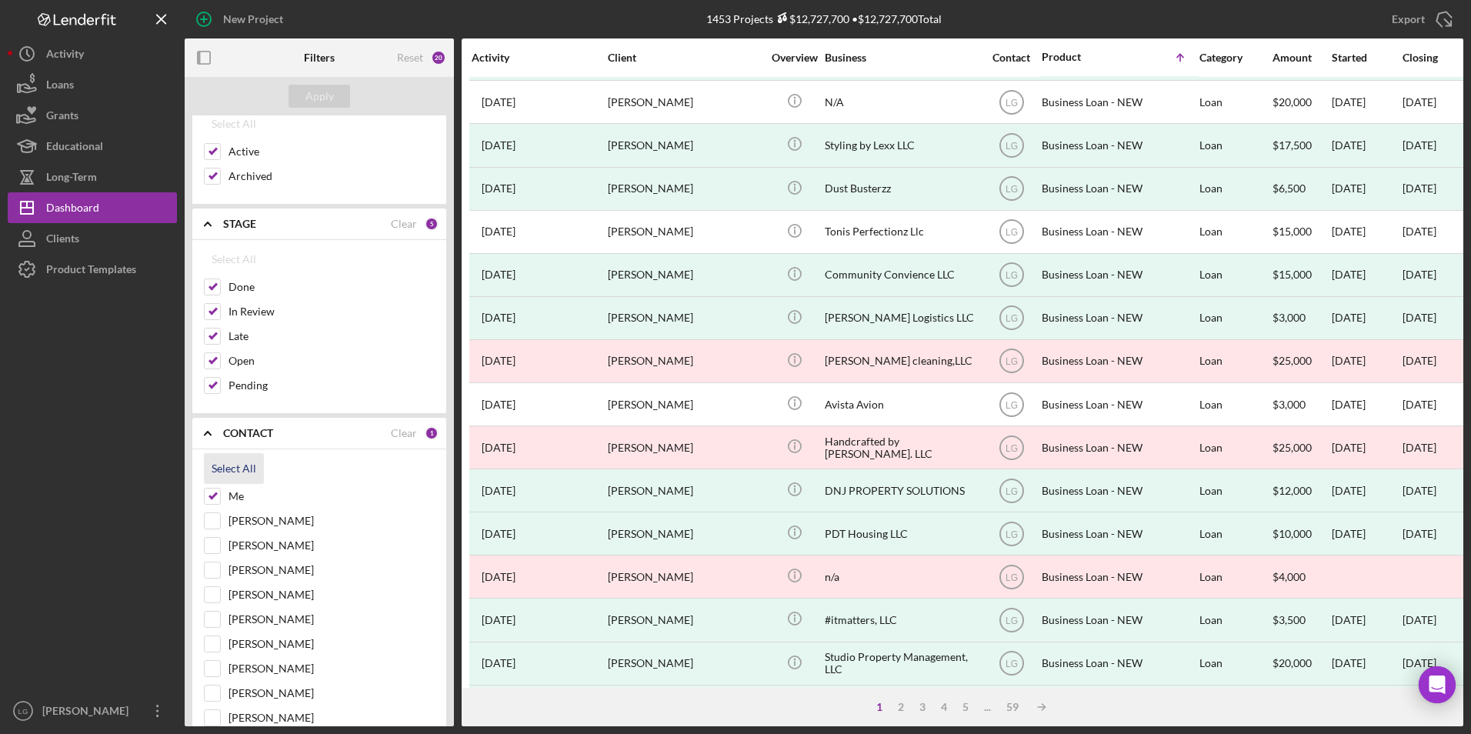
checkbox input "true"
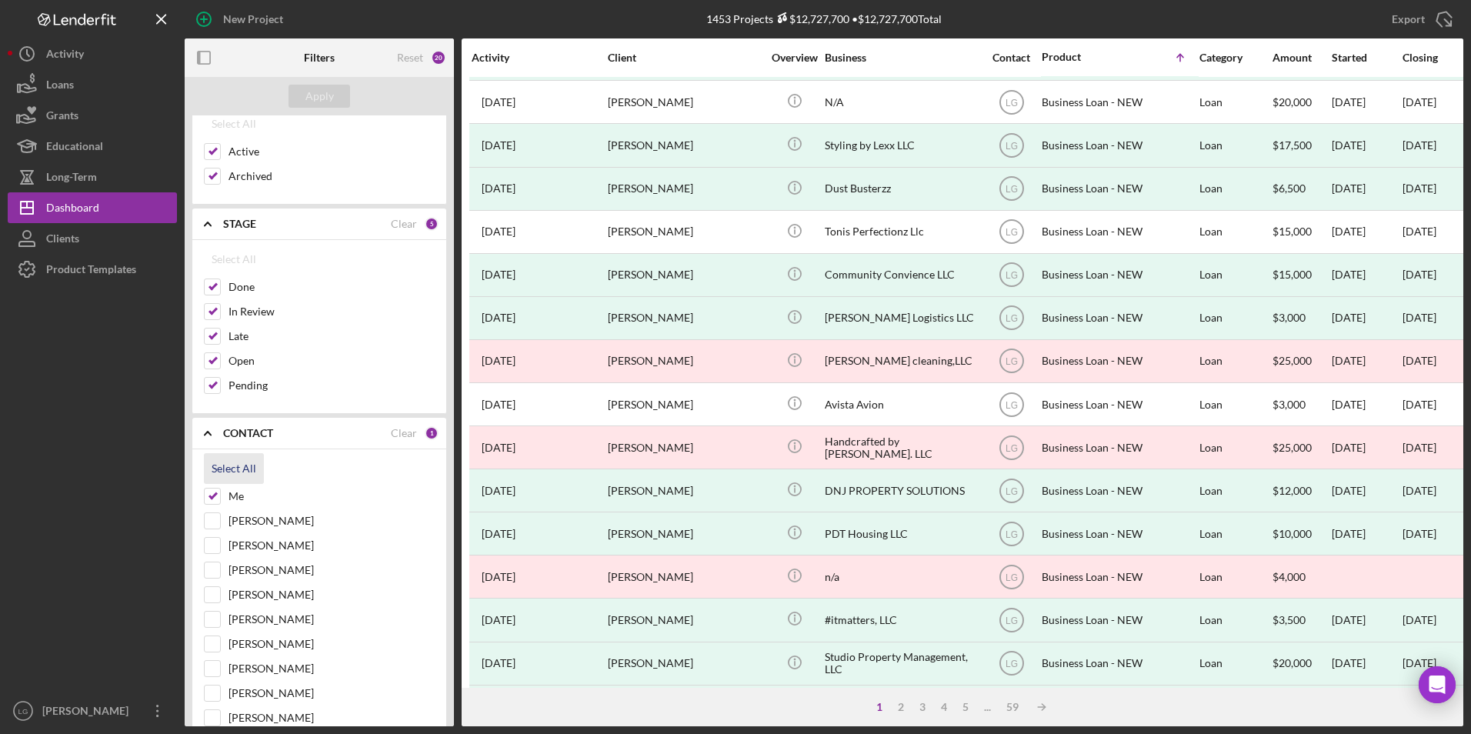
checkbox input "true"
click at [332, 98] on div "Apply" at bounding box center [319, 96] width 28 height 23
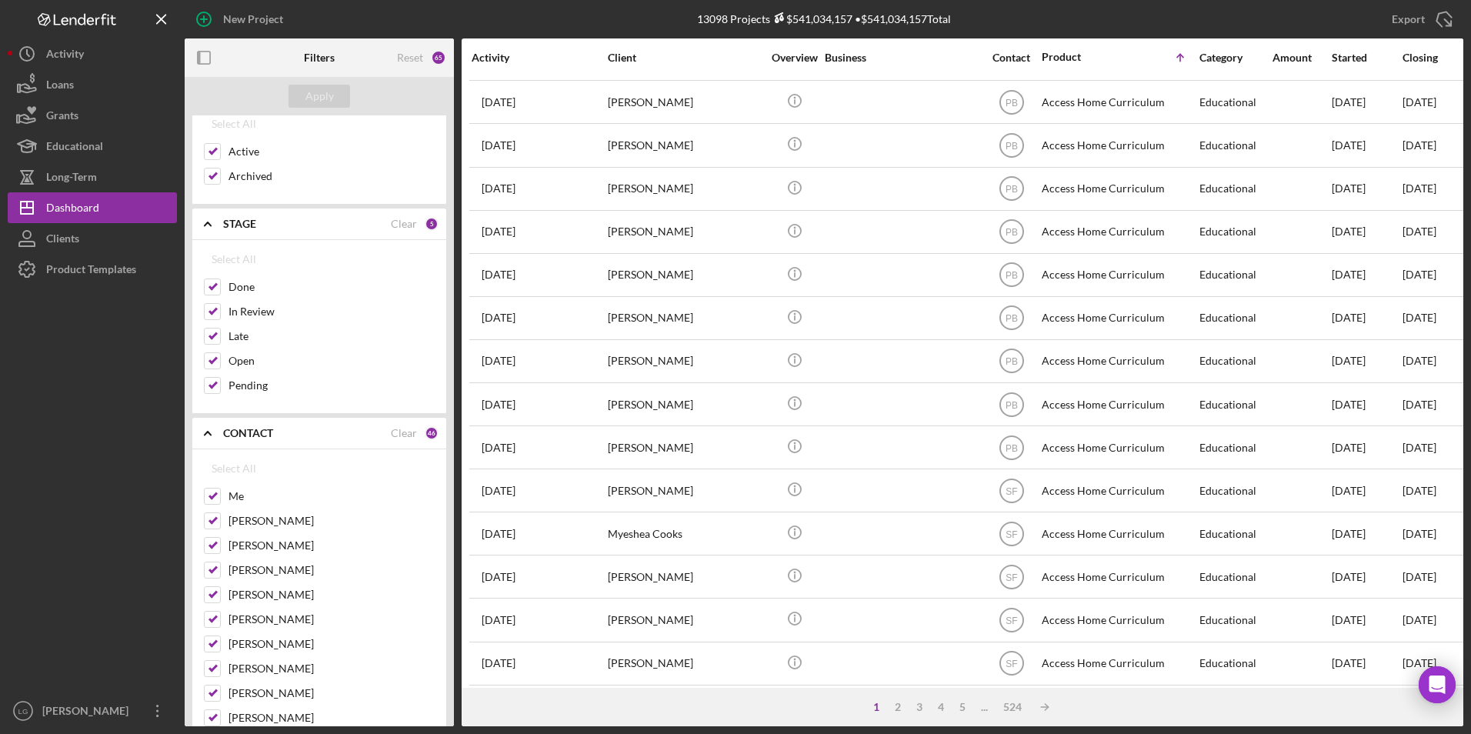
scroll to position [0, 0]
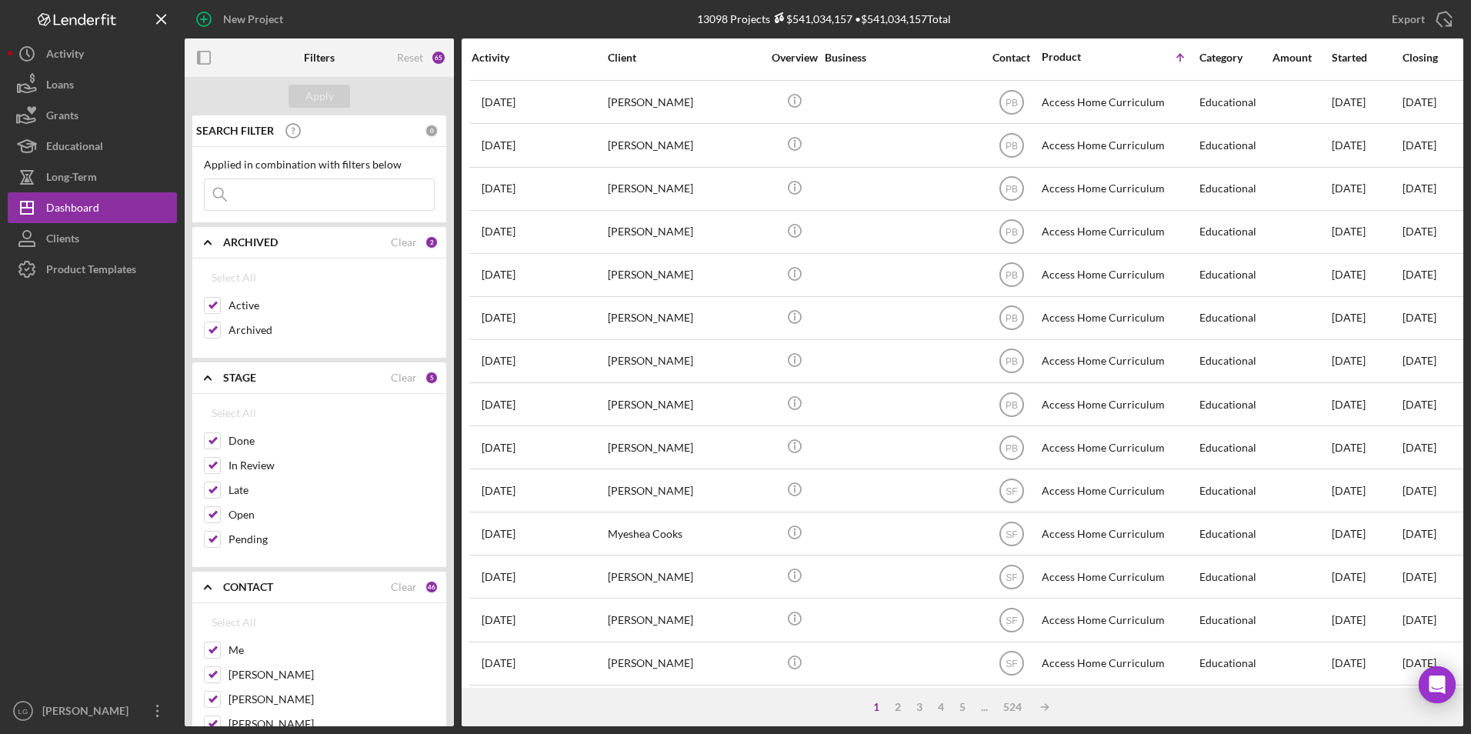
click at [312, 208] on input at bounding box center [319, 194] width 229 height 31
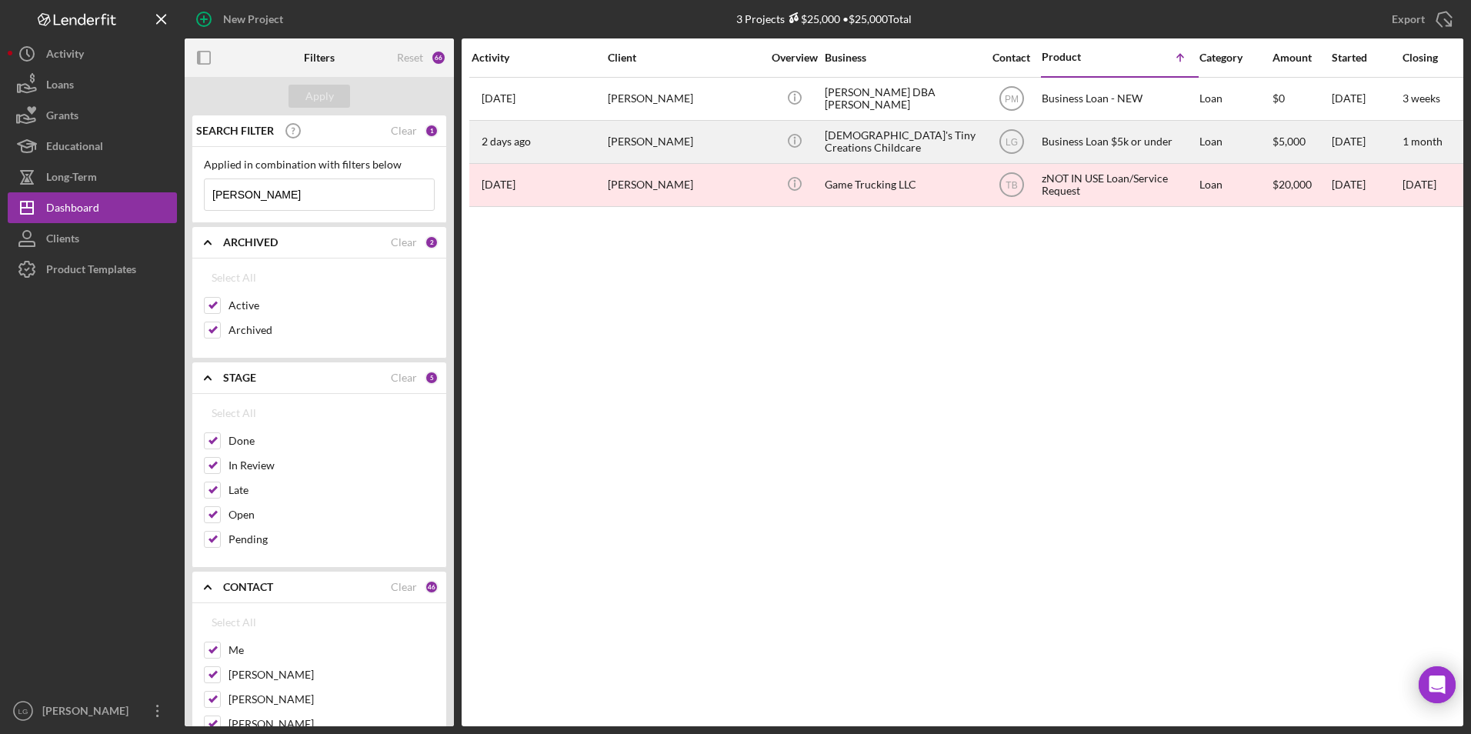
type input "[PERSON_NAME]"
click at [681, 150] on div "[PERSON_NAME]" at bounding box center [685, 142] width 154 height 41
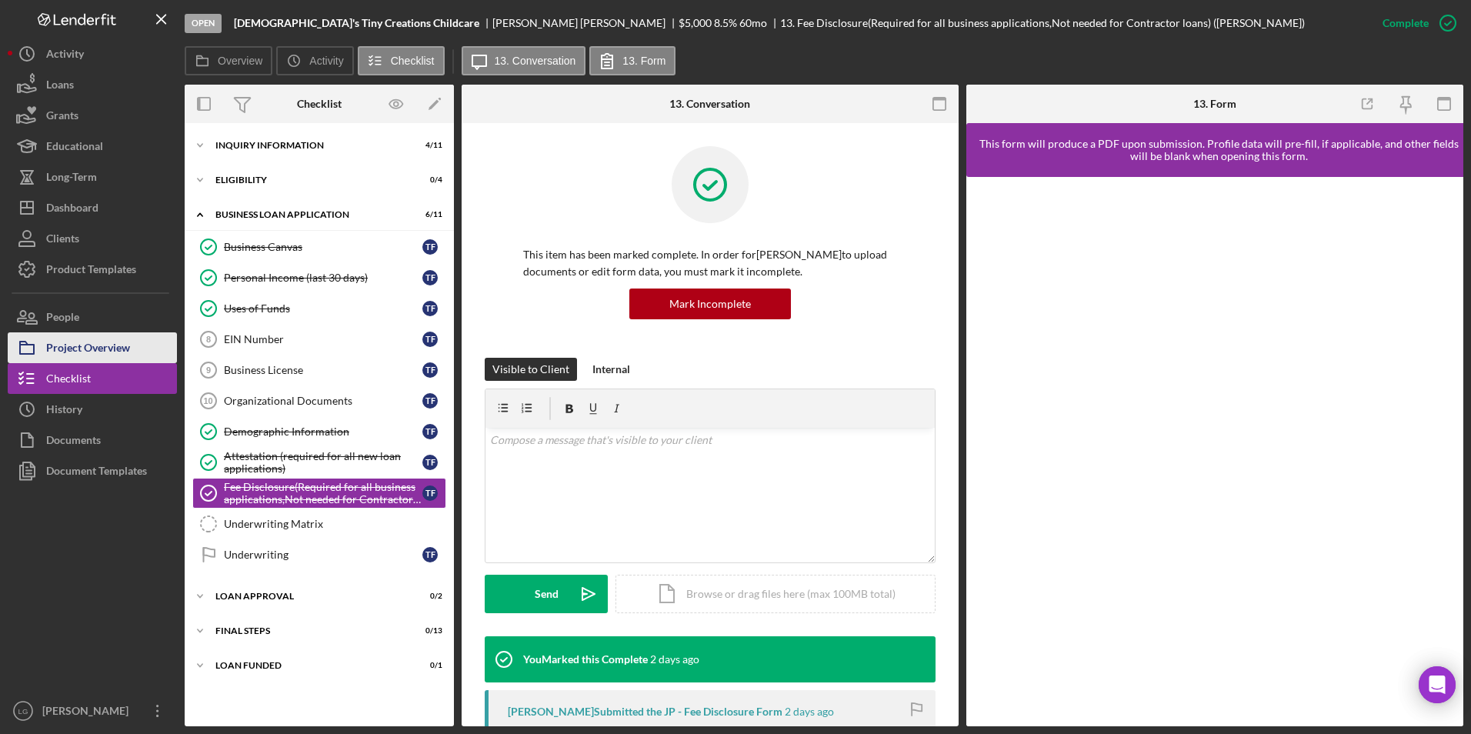
click at [148, 342] on button "Project Overview" at bounding box center [92, 347] width 169 height 31
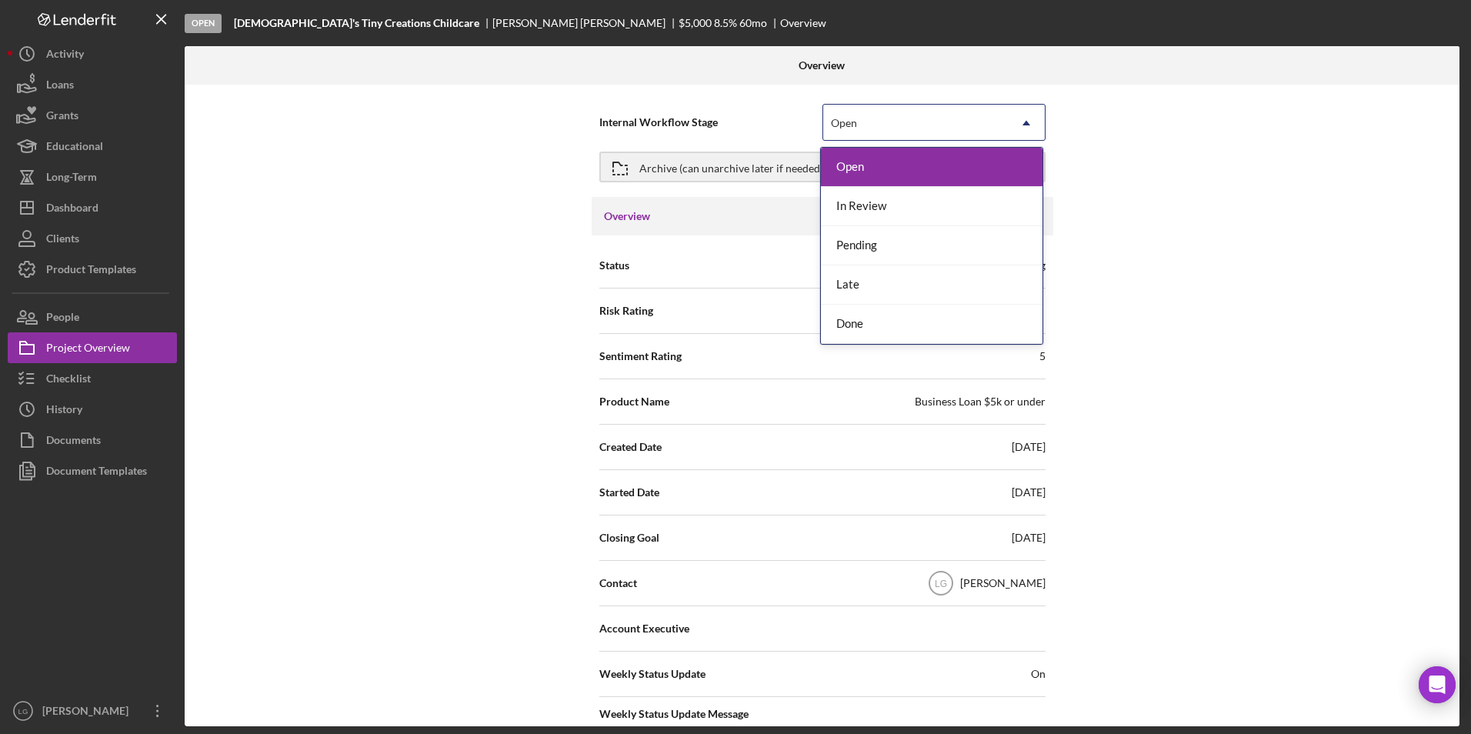
click at [872, 128] on div "Open" at bounding box center [915, 122] width 185 height 35
click at [912, 210] on div "In Review" at bounding box center [932, 206] width 222 height 39
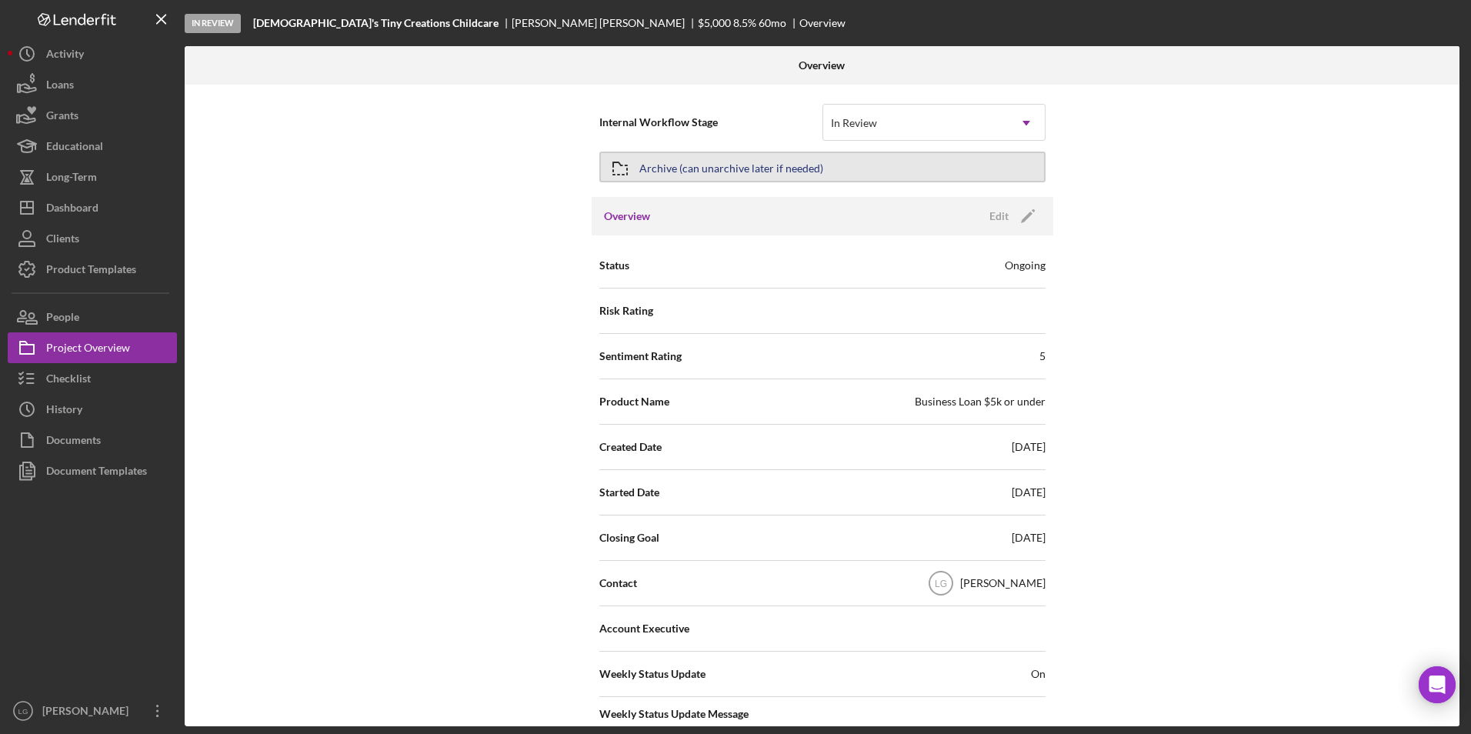
click at [735, 166] on div "Archive (can unarchive later if needed)" at bounding box center [731, 167] width 184 height 28
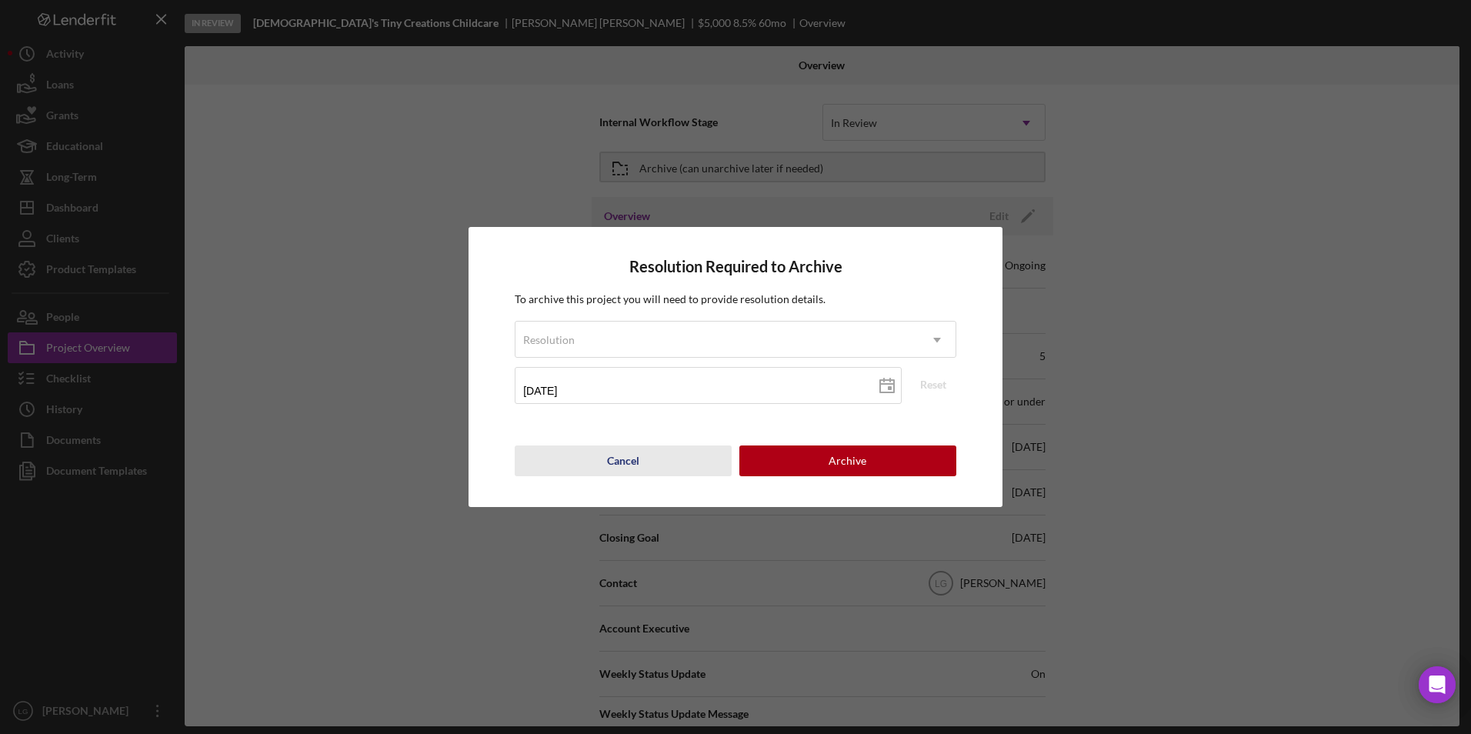
click at [627, 455] on div "Cancel" at bounding box center [623, 460] width 32 height 31
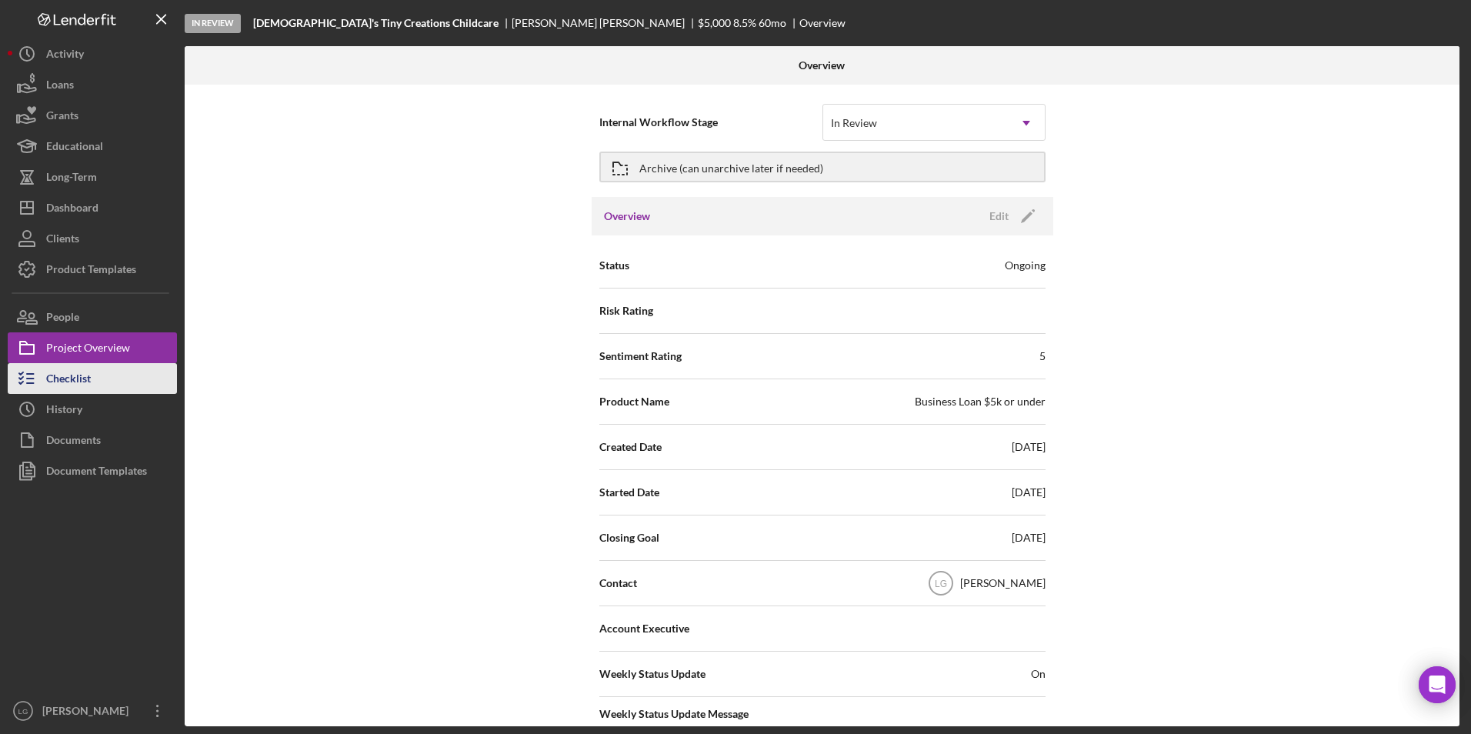
click at [58, 368] on div "Checklist" at bounding box center [68, 380] width 45 height 35
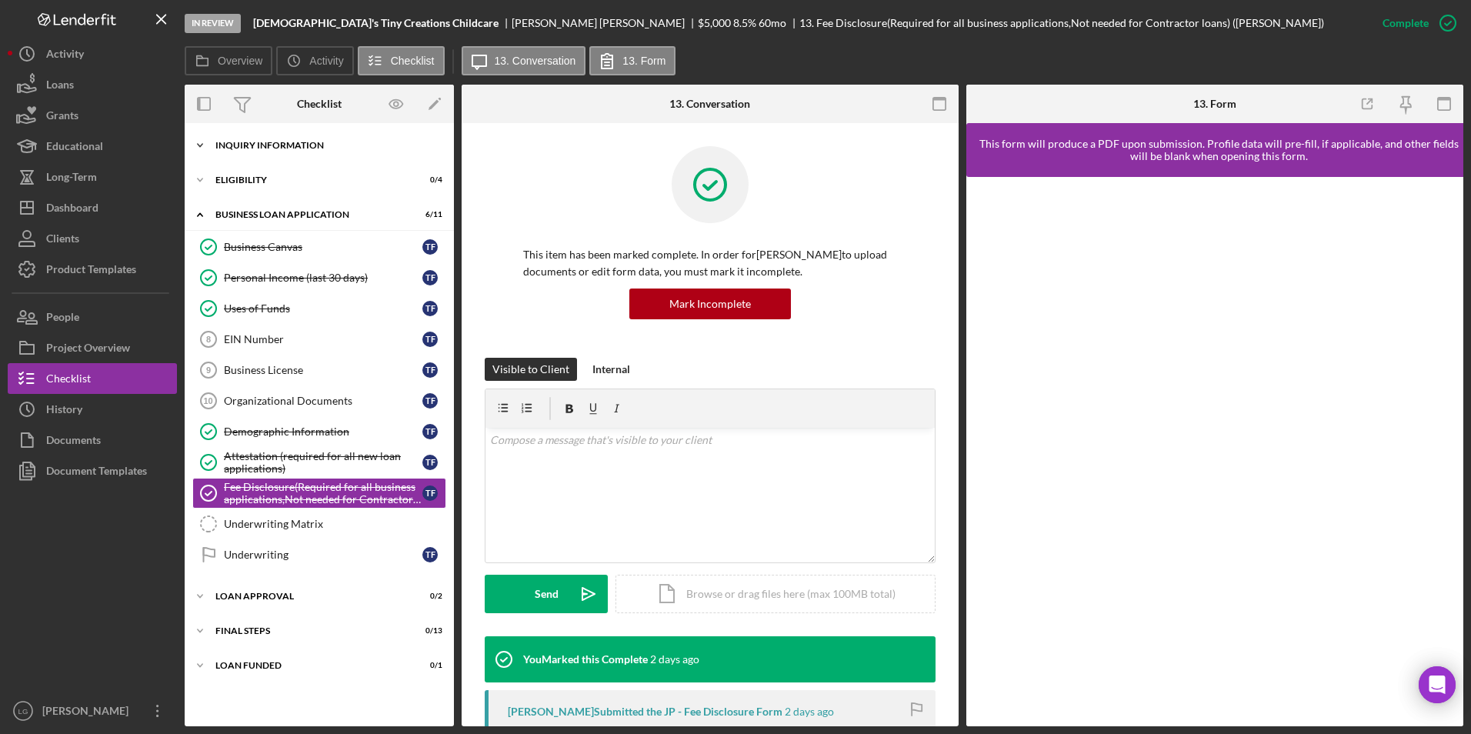
click at [282, 137] on div "Icon/Expander INQUIRY INFORMATION 4 / 11" at bounding box center [319, 145] width 269 height 31
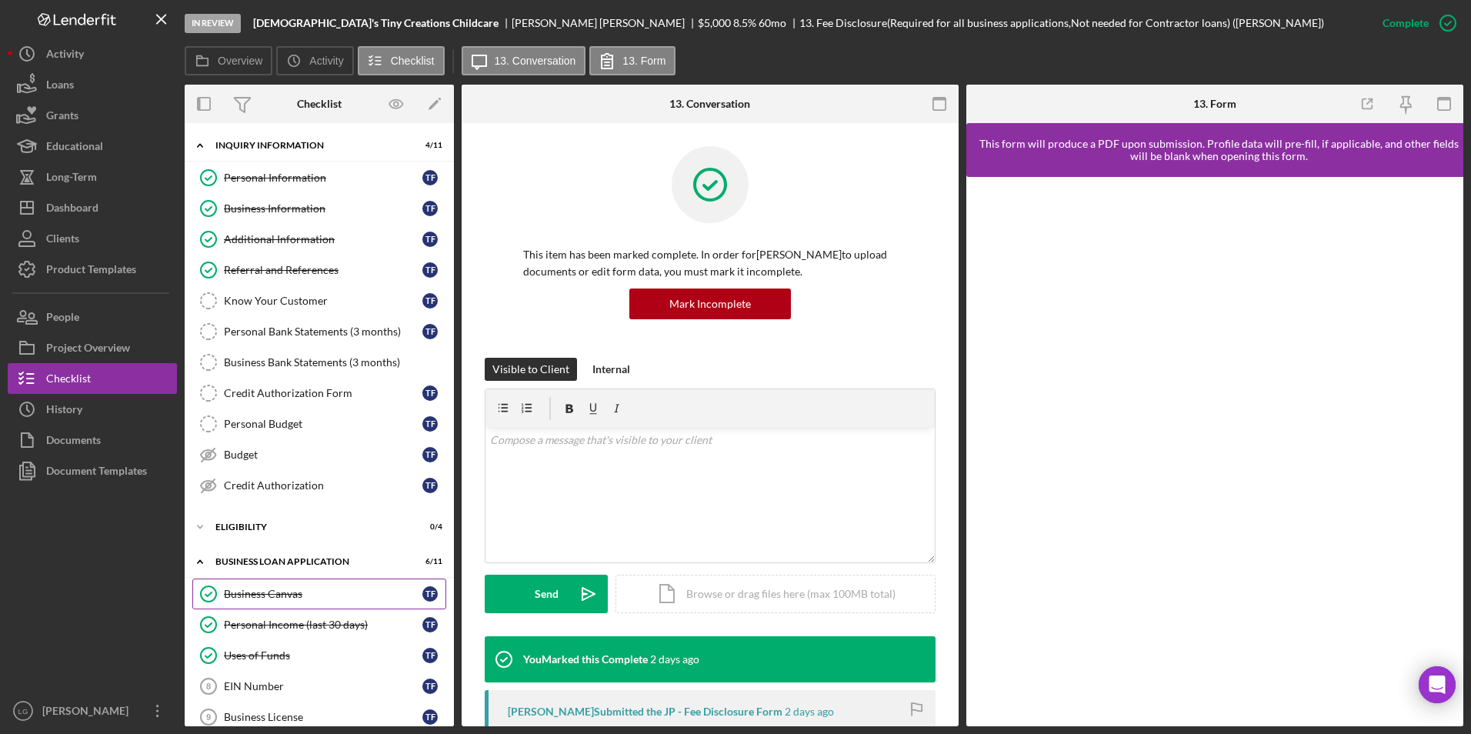
scroll to position [154, 0]
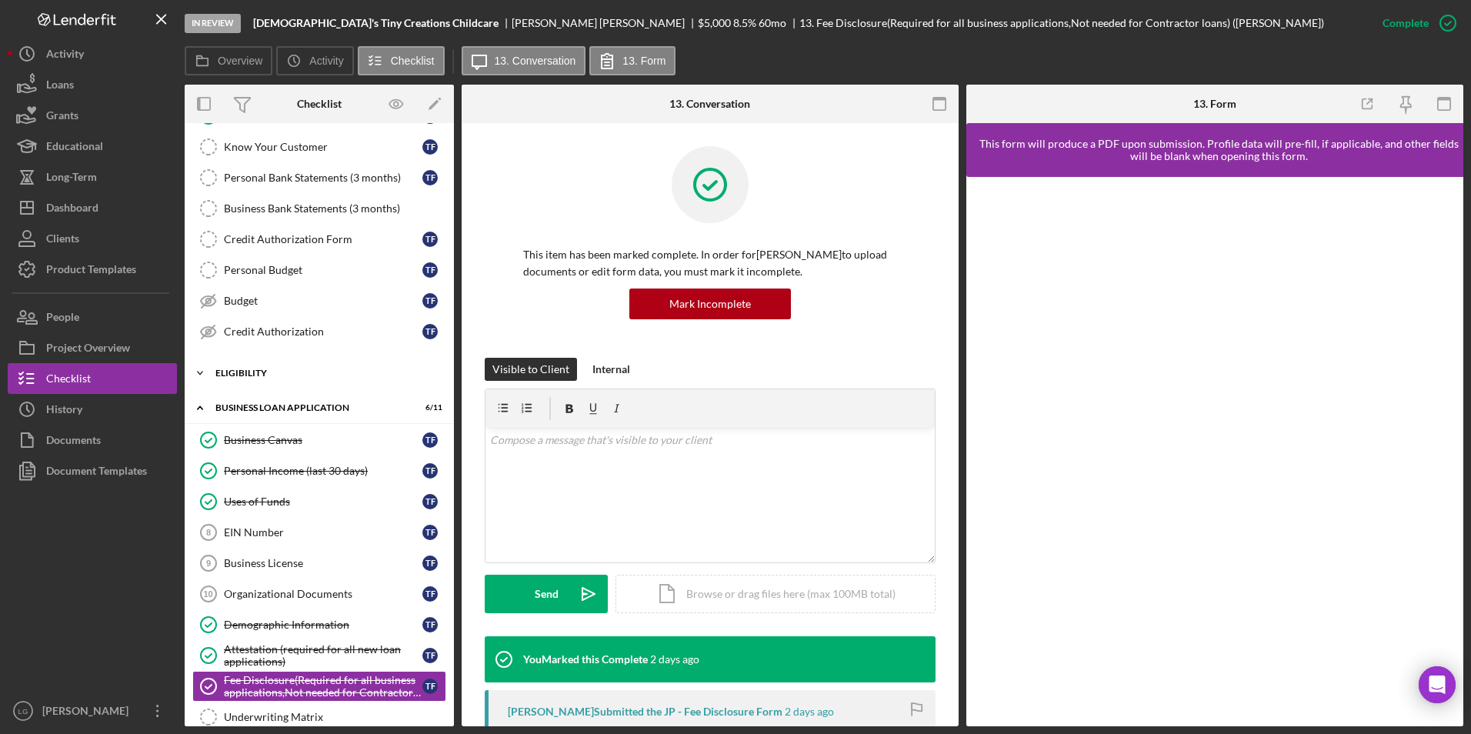
click at [246, 380] on div "Icon/Expander Eligibility 0 / 4" at bounding box center [319, 373] width 269 height 31
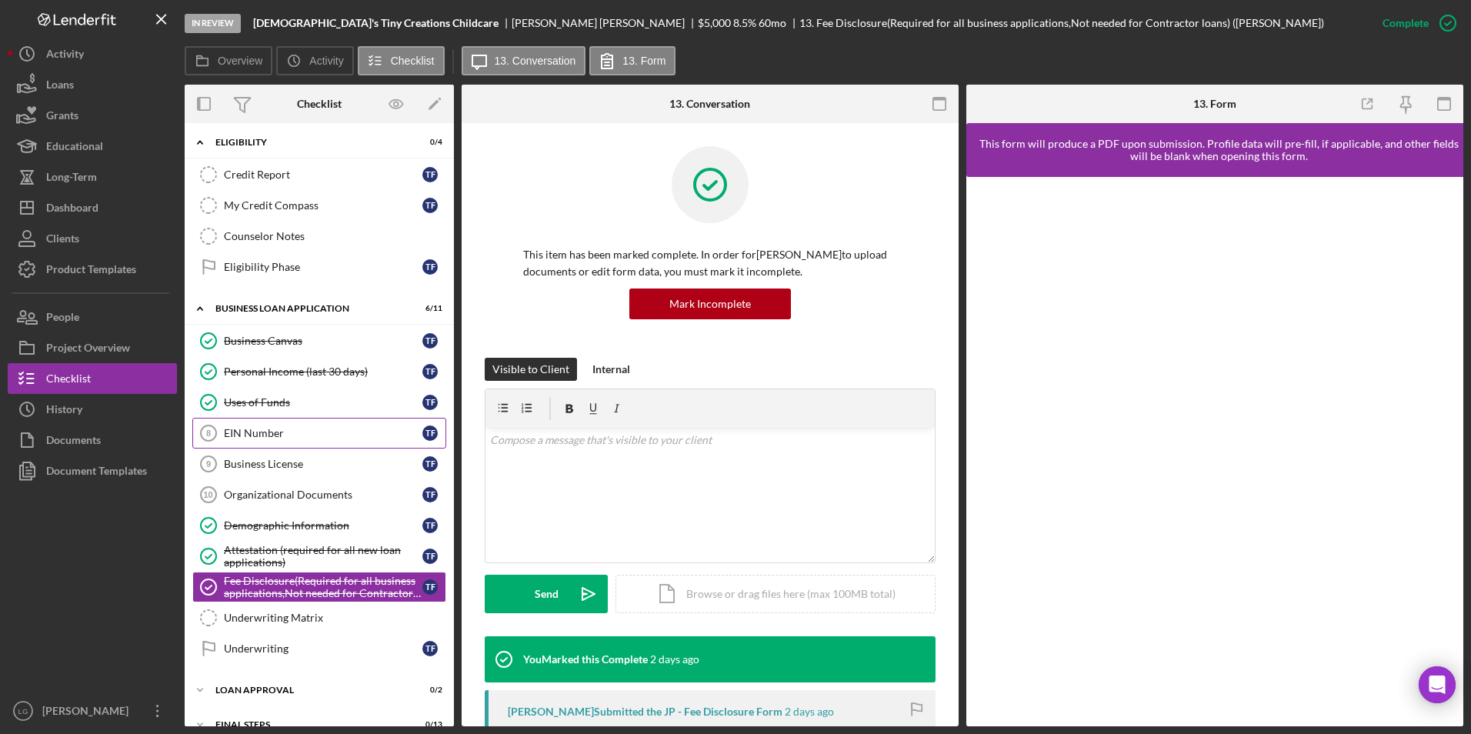
scroll to position [442, 0]
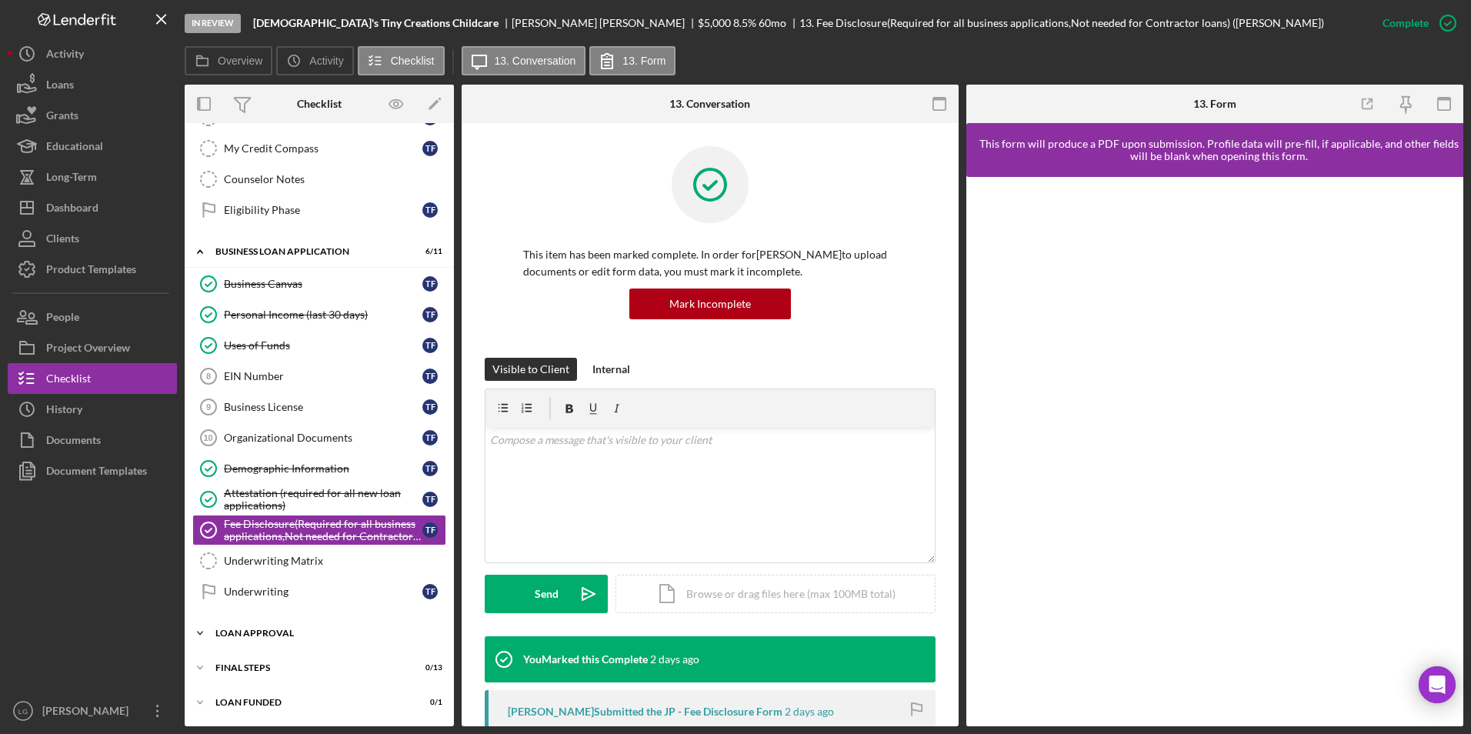
click at [218, 638] on div "Icon/Expander Loan Approval 0 / 2" at bounding box center [319, 633] width 269 height 31
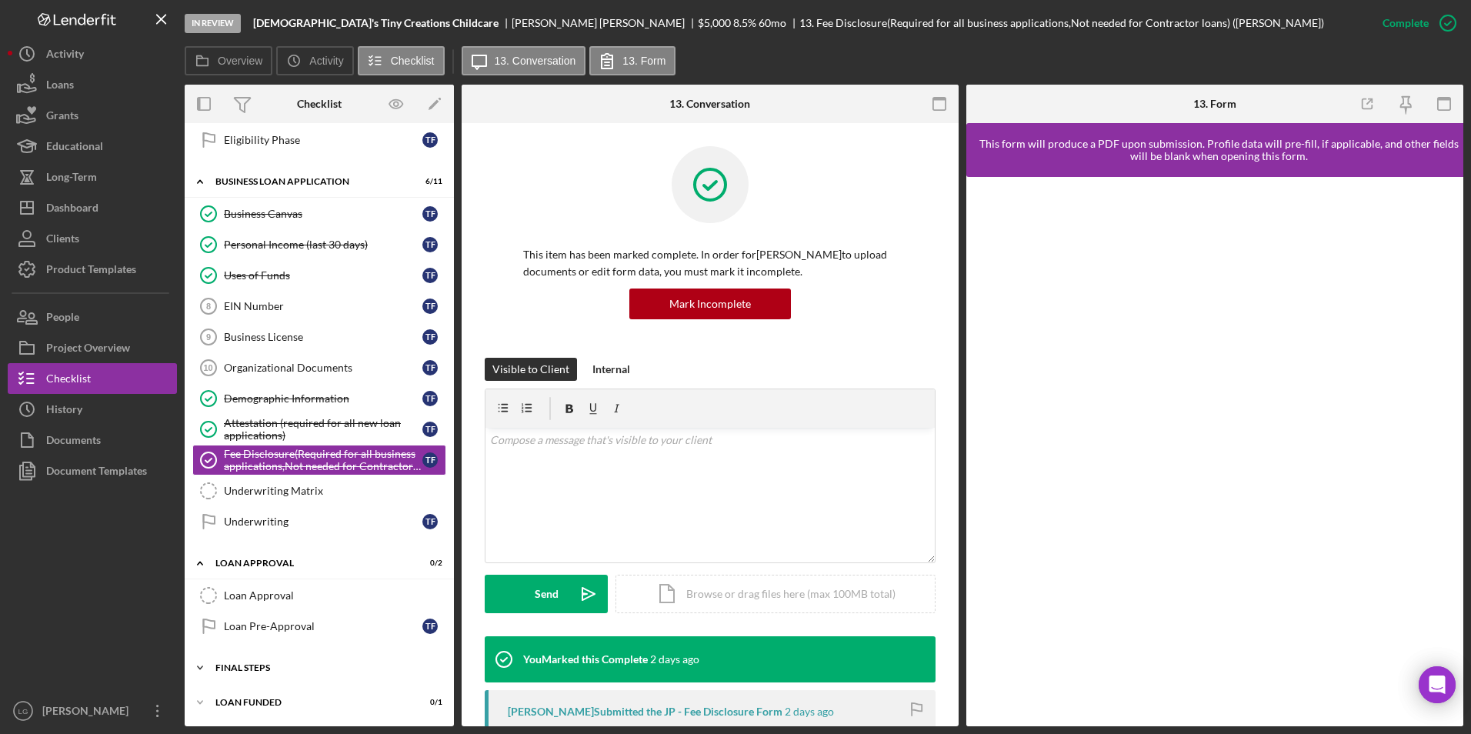
click at [242, 665] on div "Final Steps" at bounding box center [324, 667] width 219 height 9
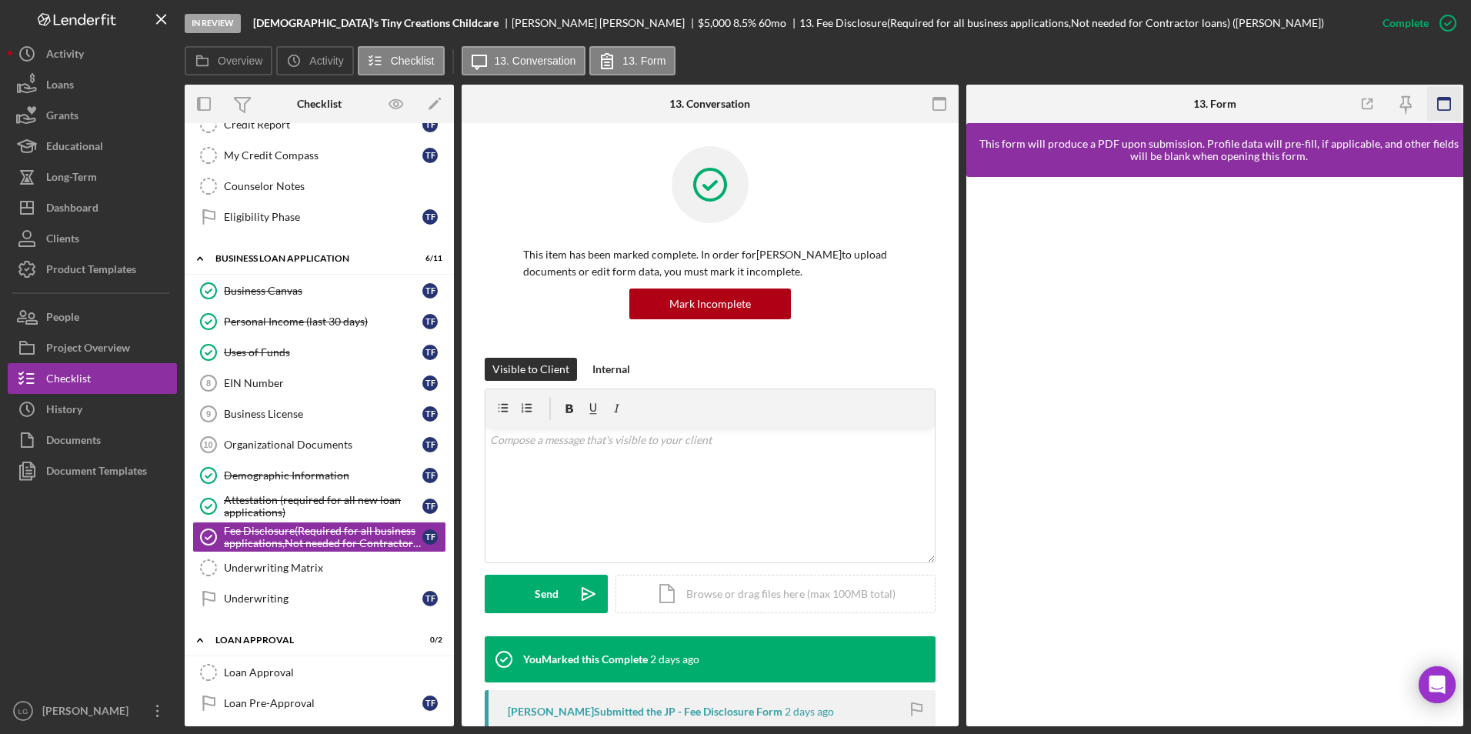
scroll to position [787, 0]
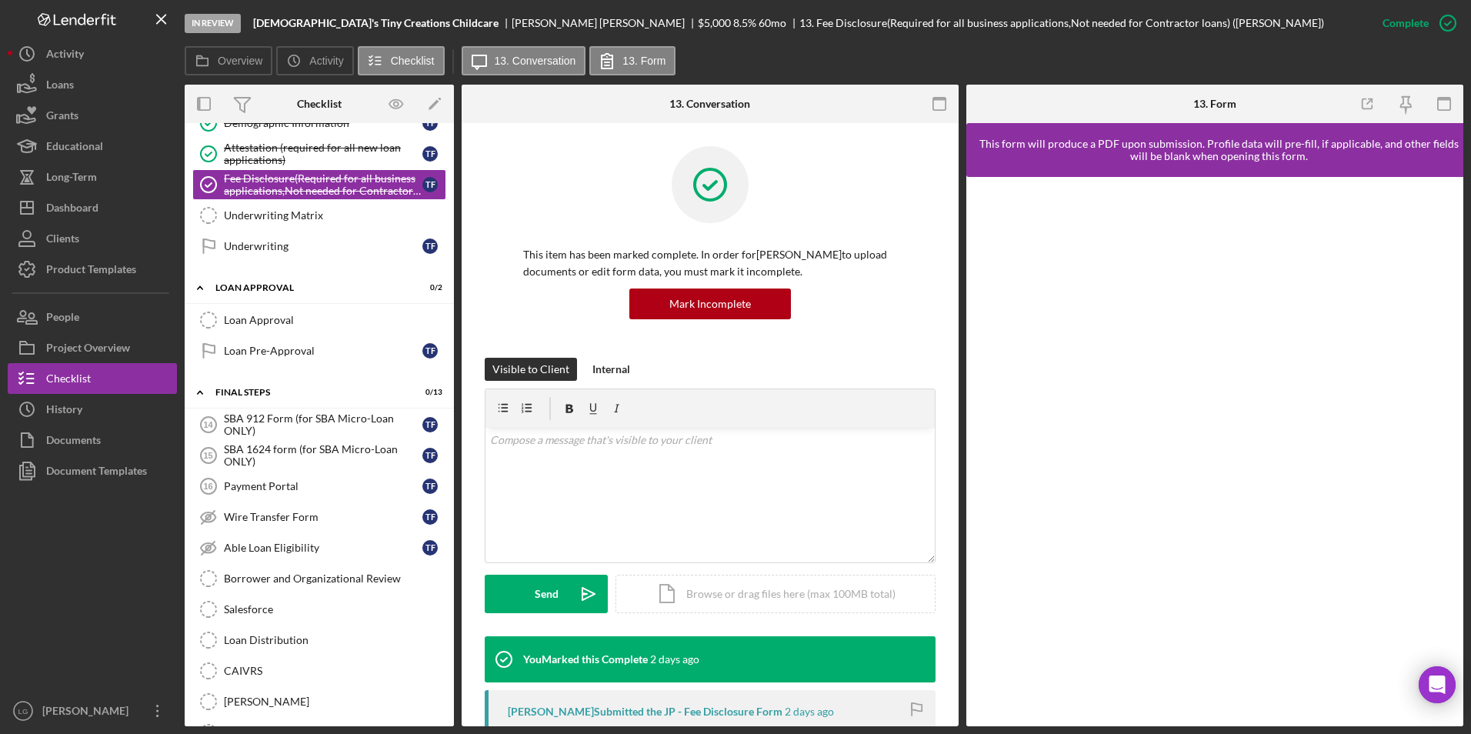
click at [644, 196] on div at bounding box center [710, 196] width 374 height 100
click at [72, 207] on div "Dashboard" at bounding box center [72, 209] width 52 height 35
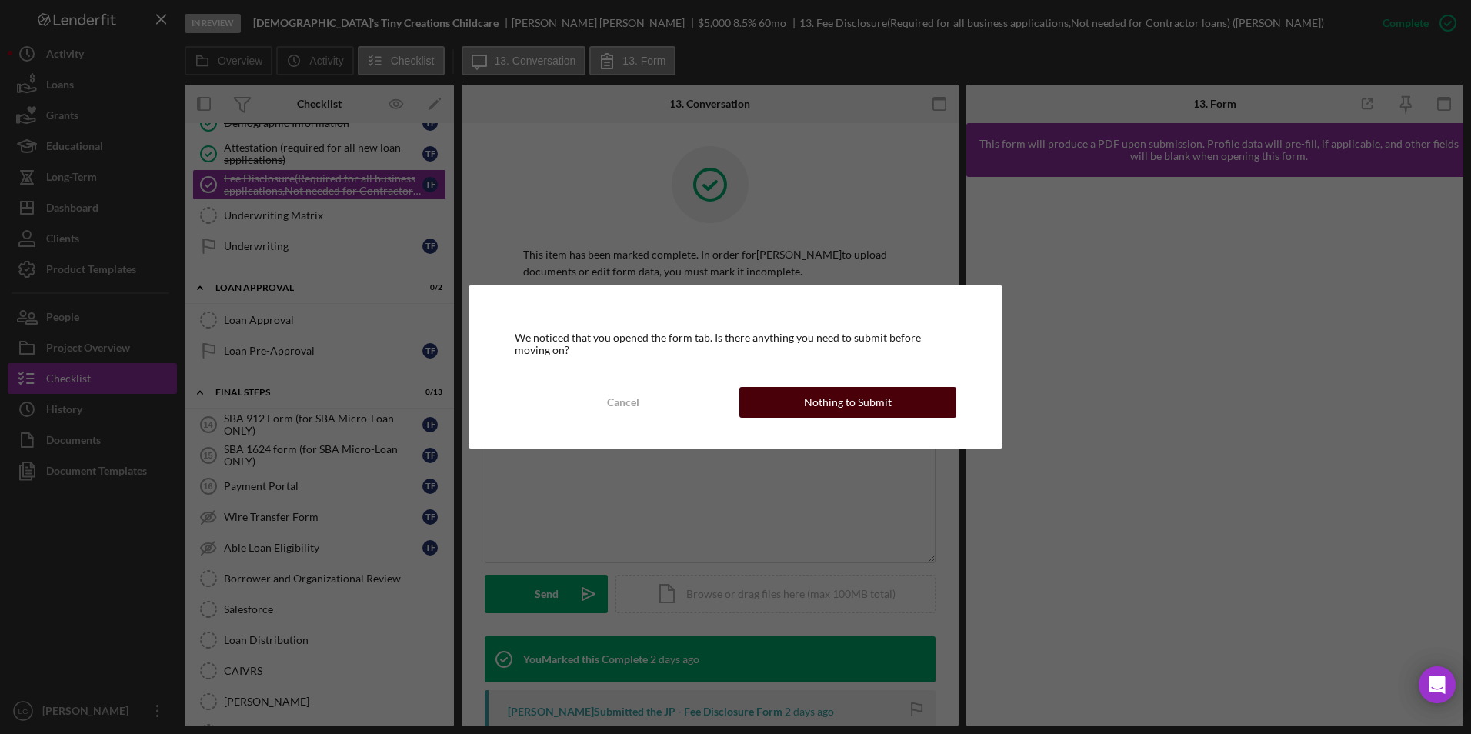
click at [871, 398] on div "Nothing to Submit" at bounding box center [848, 402] width 88 height 31
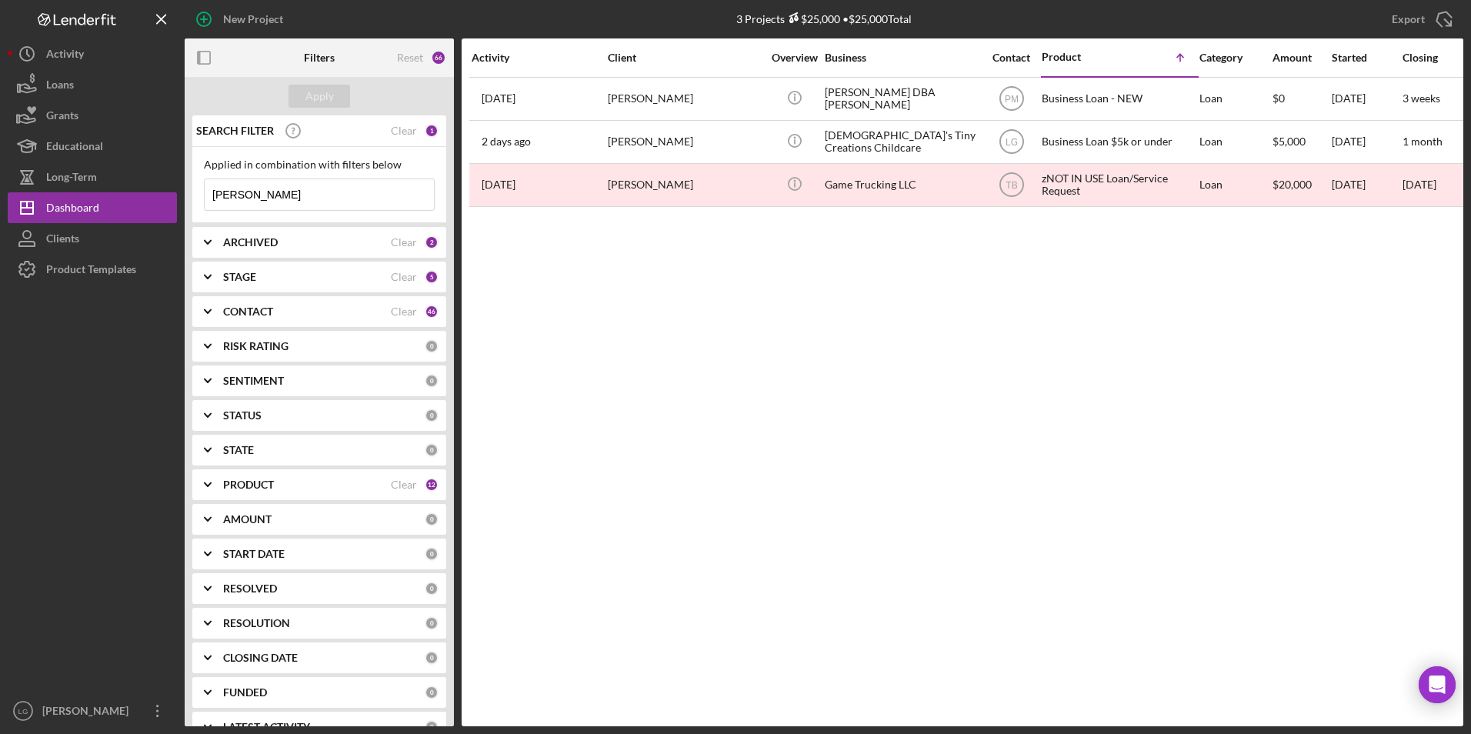
click at [264, 242] on b "ARCHIVED" at bounding box center [250, 242] width 55 height 12
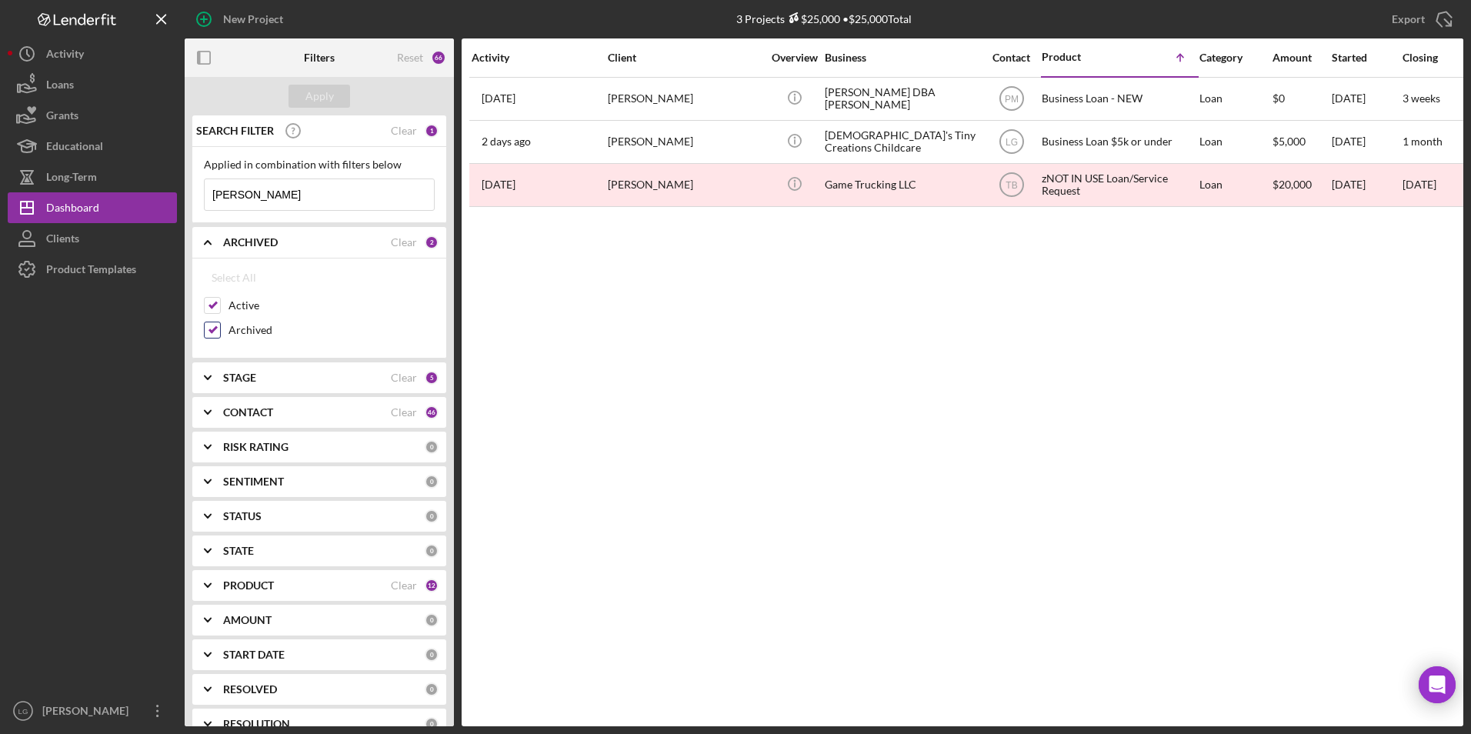
click at [208, 326] on input "Archived" at bounding box center [212, 329] width 15 height 15
checkbox input "false"
click at [335, 102] on button "Apply" at bounding box center [319, 96] width 62 height 23
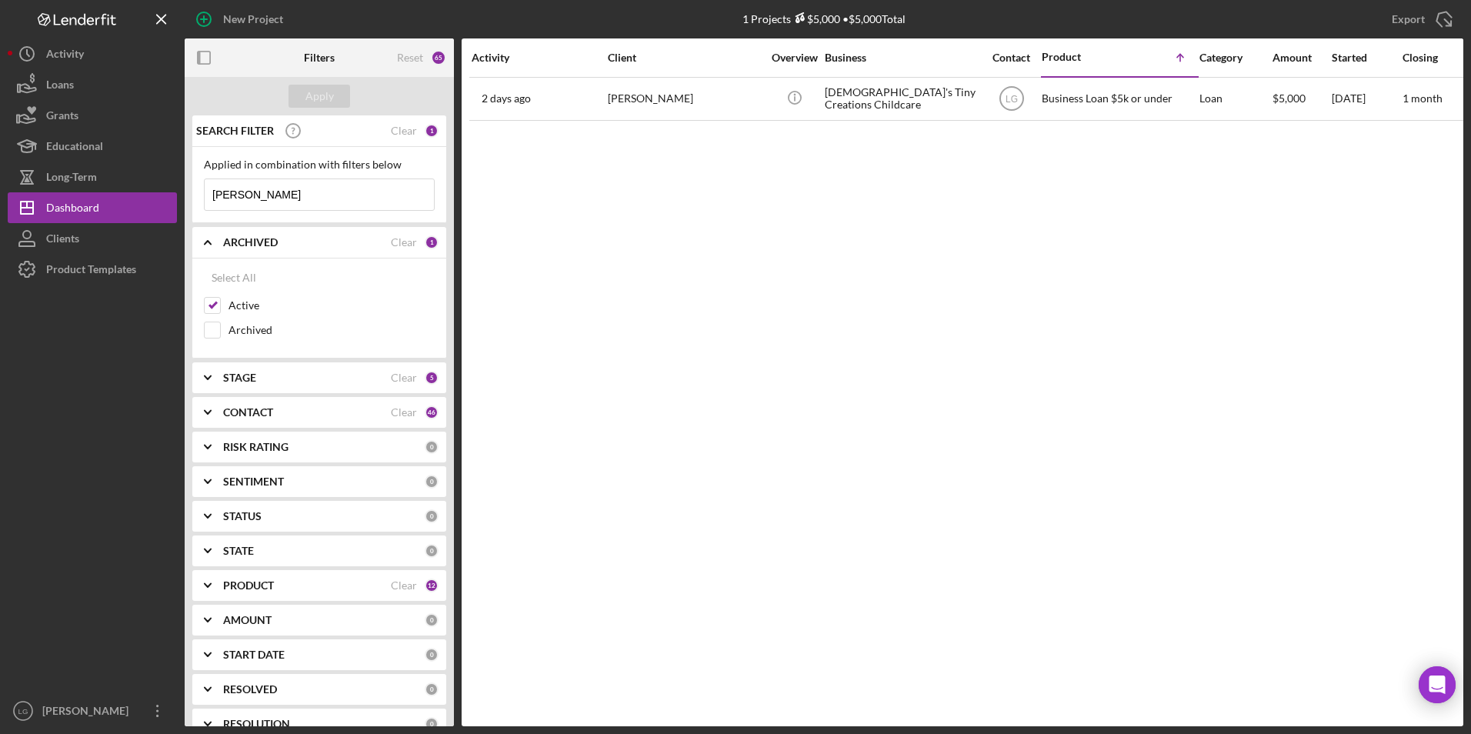
click at [283, 388] on div "STAGE Clear 5" at bounding box center [330, 377] width 215 height 31
drag, startPoint x: 297, startPoint y: 591, endPoint x: 298, endPoint y: 600, distance: 9.4
click at [298, 600] on div "CONTACT Clear 46" at bounding box center [330, 587] width 215 height 31
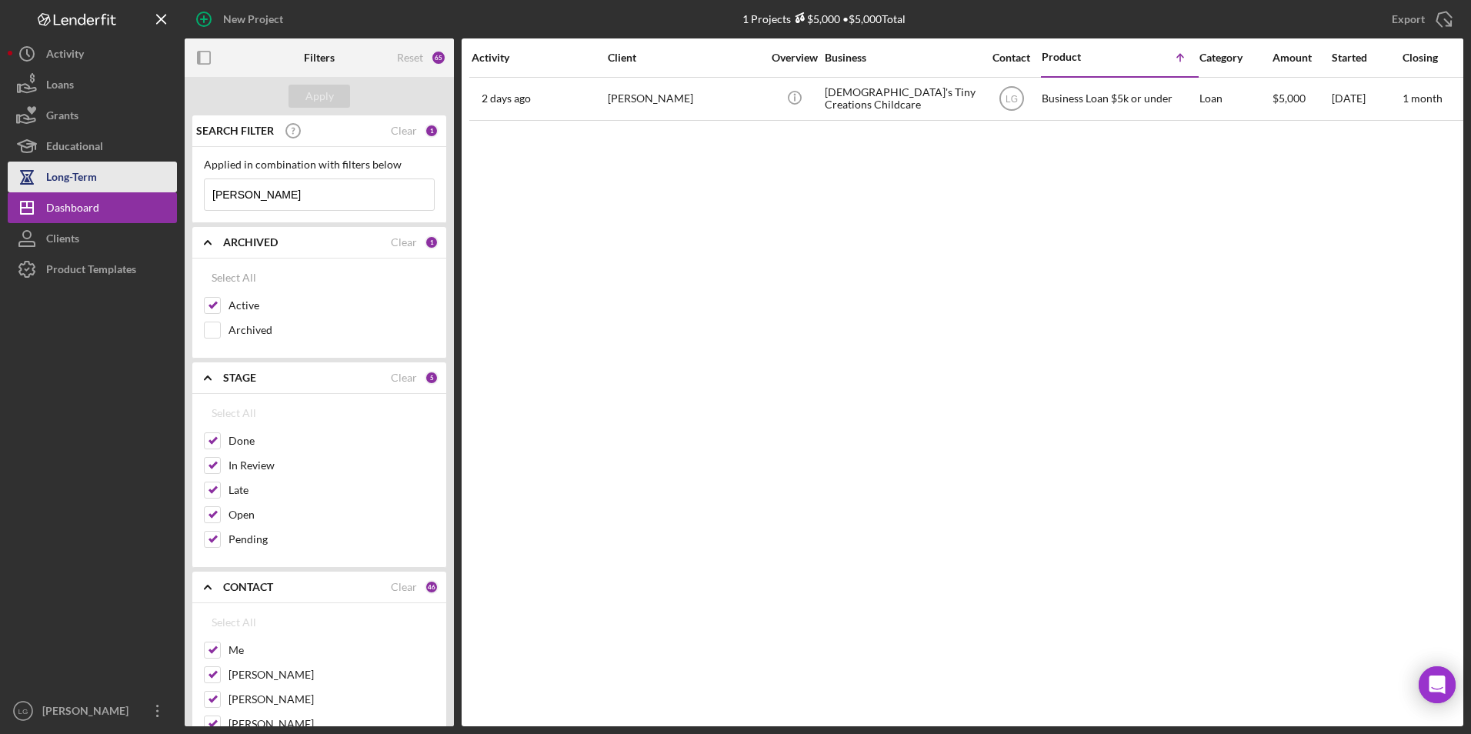
drag, startPoint x: 165, startPoint y: 190, endPoint x: 146, endPoint y: 189, distance: 18.5
click at [146, 189] on div "New Project 1 Projects $5,000 • $5,000 Total [PERSON_NAME] Export Icon/Export F…" at bounding box center [735, 363] width 1455 height 726
click at [294, 93] on button "Apply" at bounding box center [319, 96] width 62 height 23
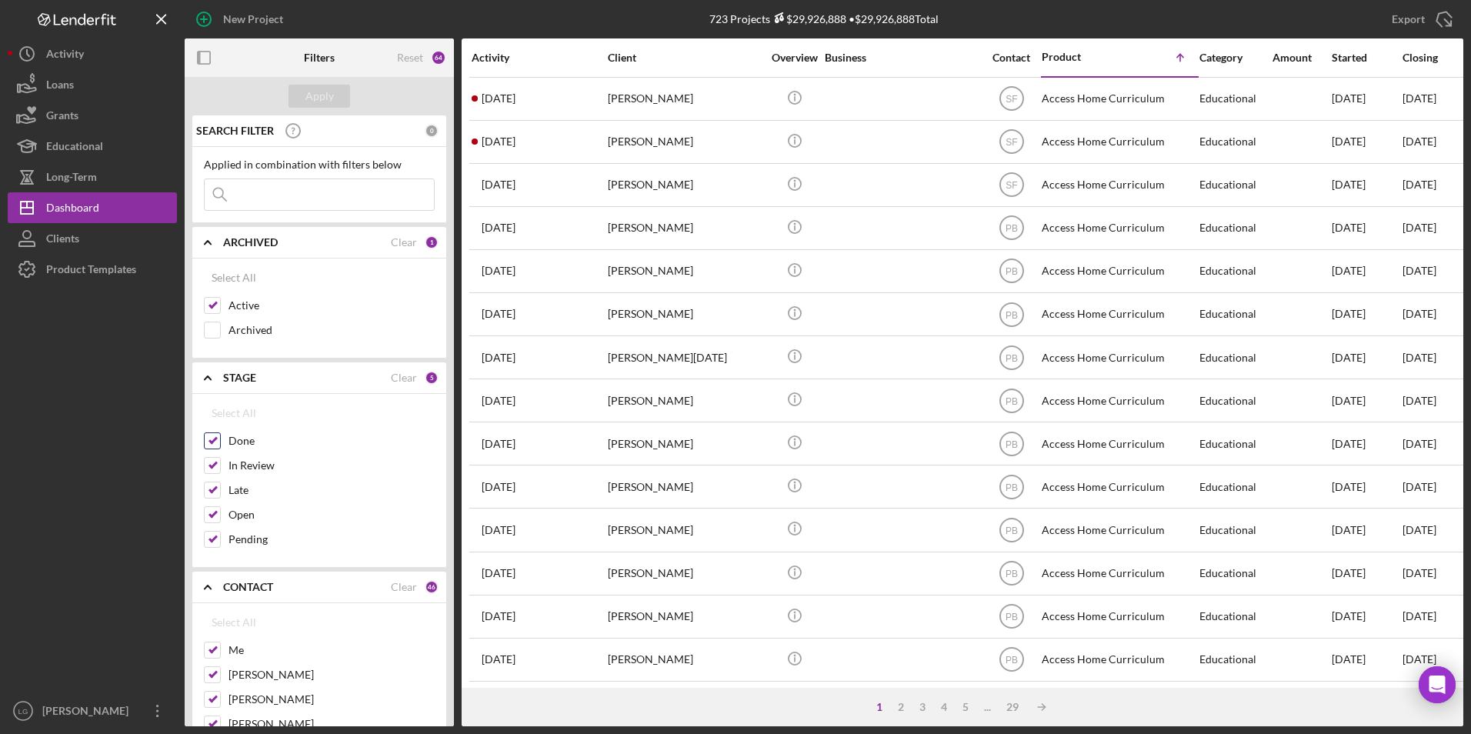
scroll to position [154, 0]
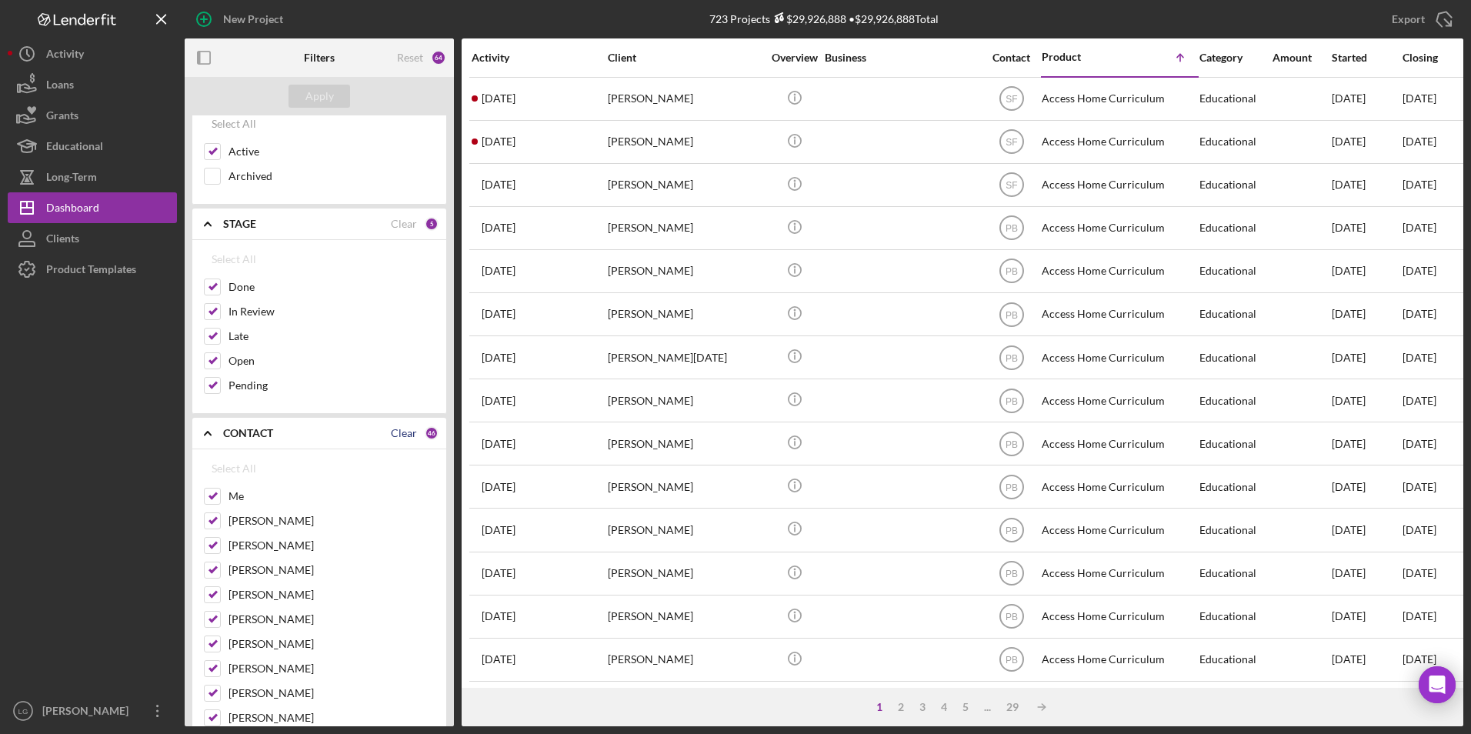
click at [400, 437] on div "Clear" at bounding box center [404, 433] width 26 height 12
checkbox input "false"
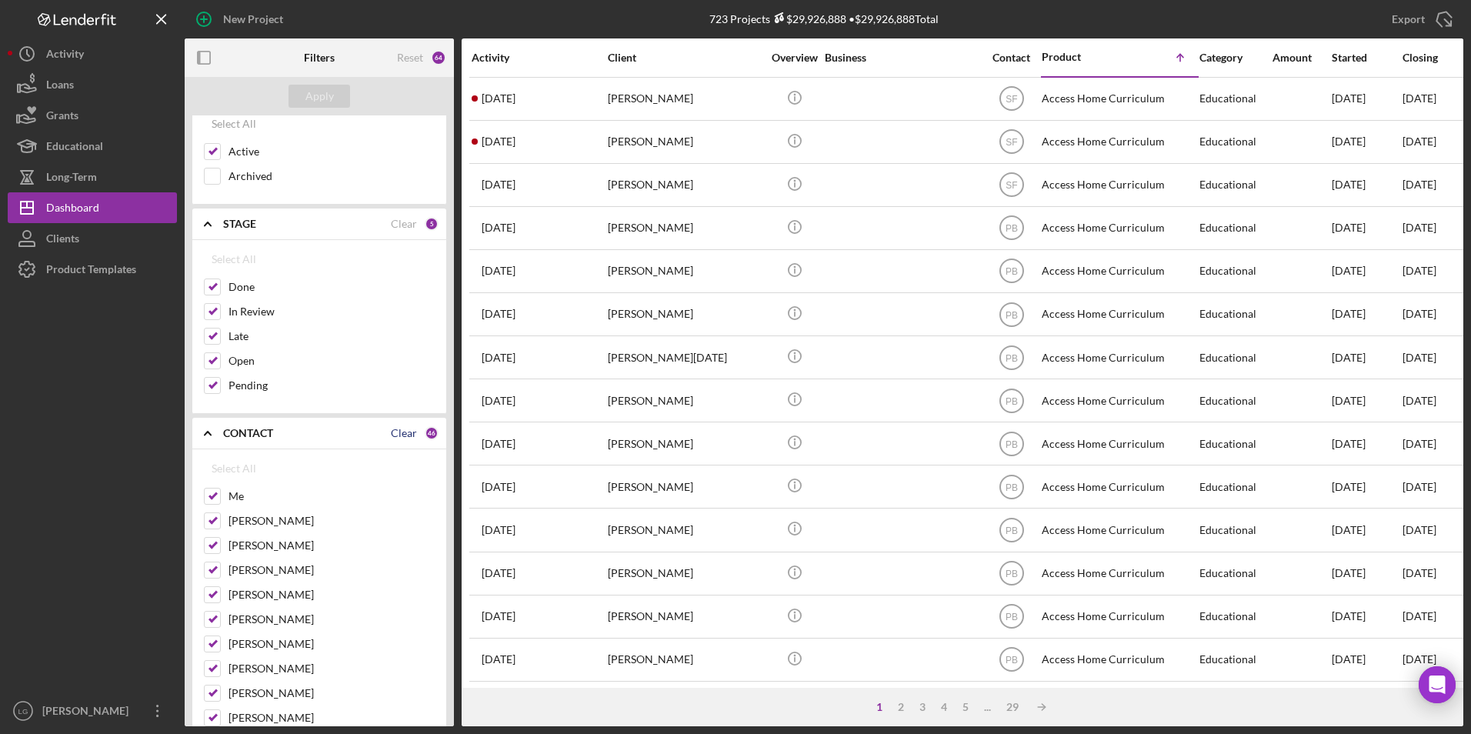
checkbox input "false"
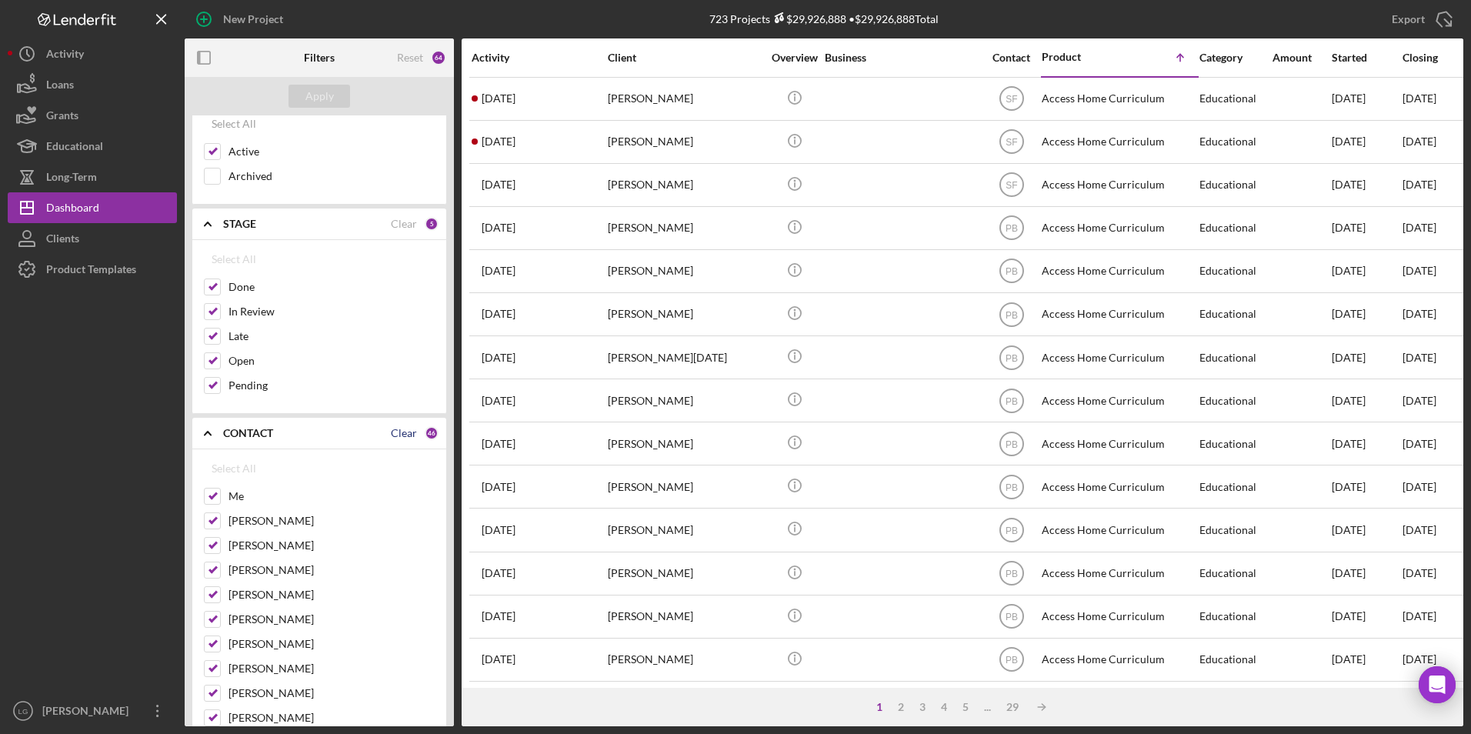
checkbox input "false"
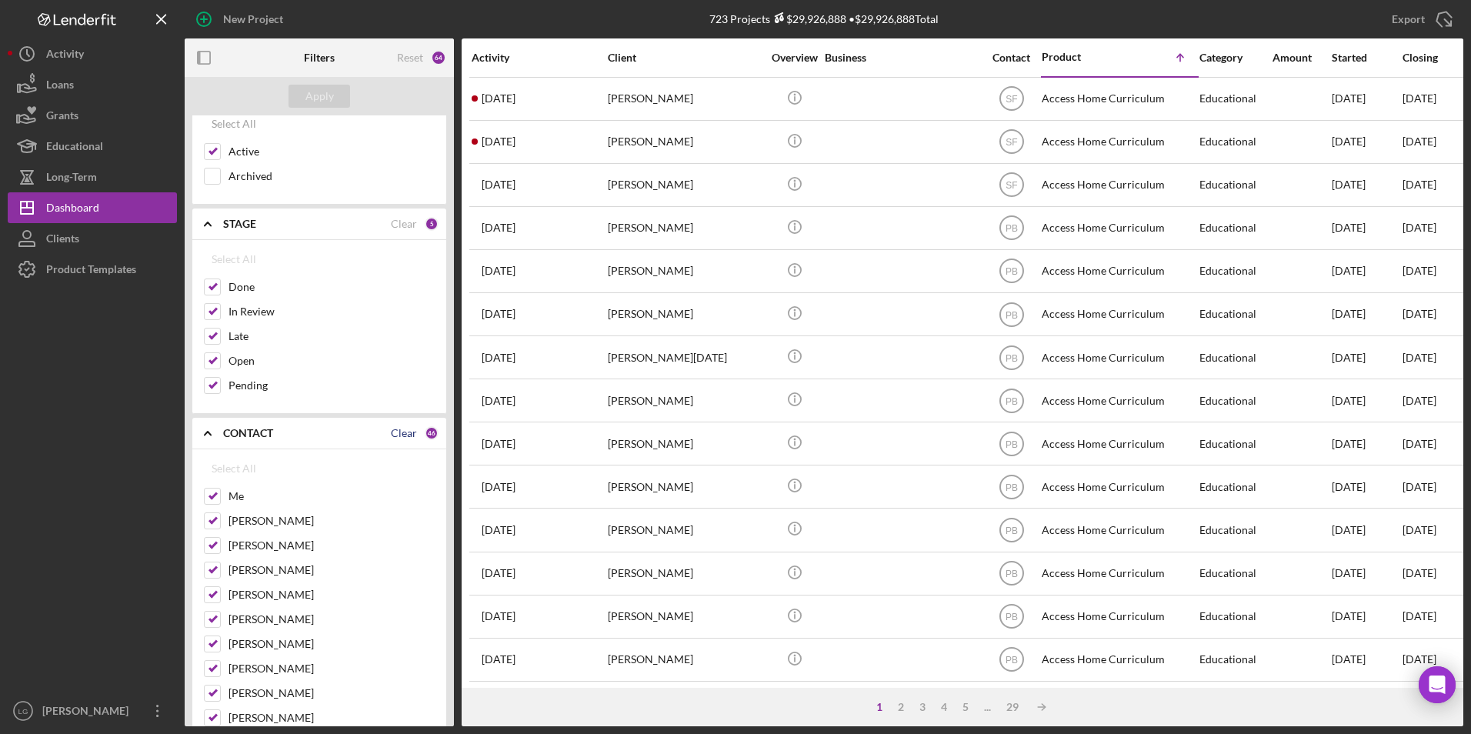
checkbox input "false"
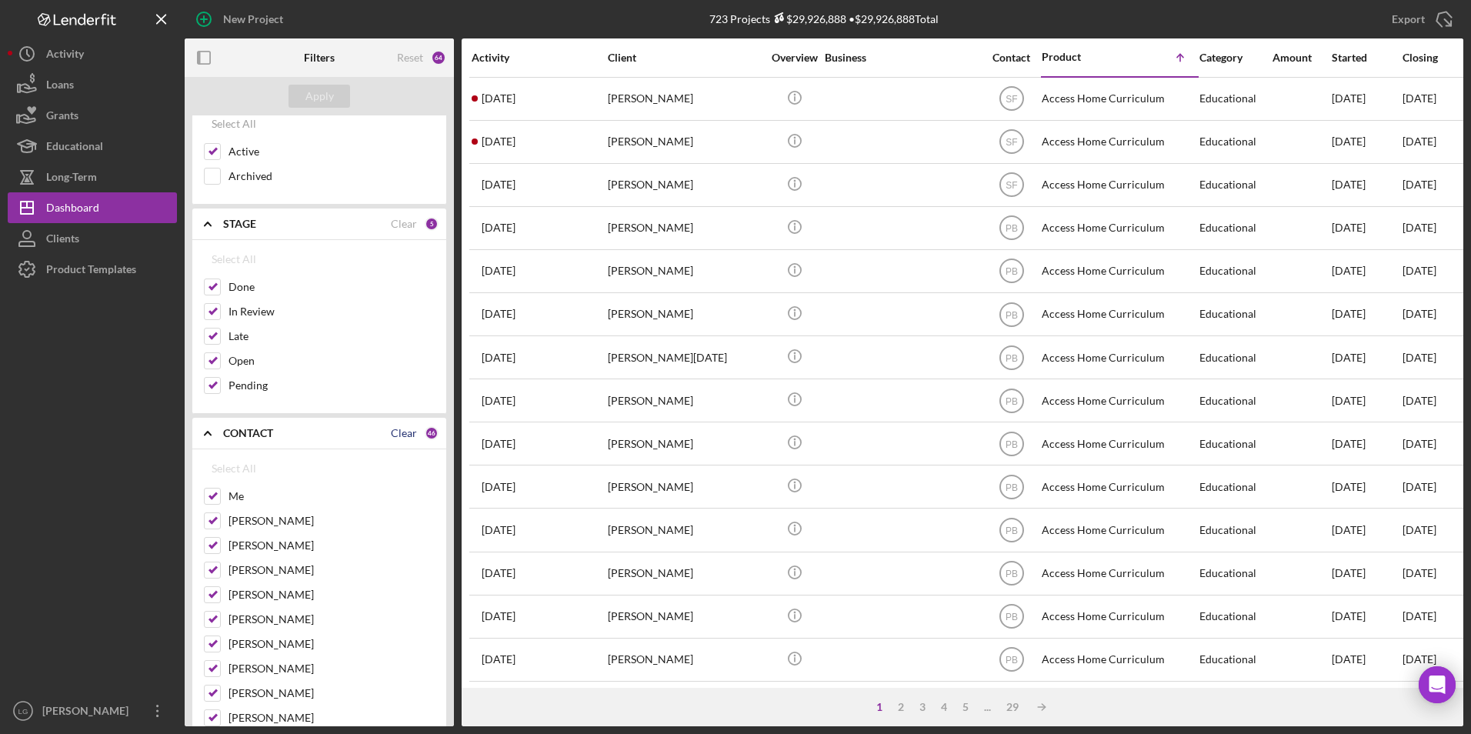
checkbox input "false"
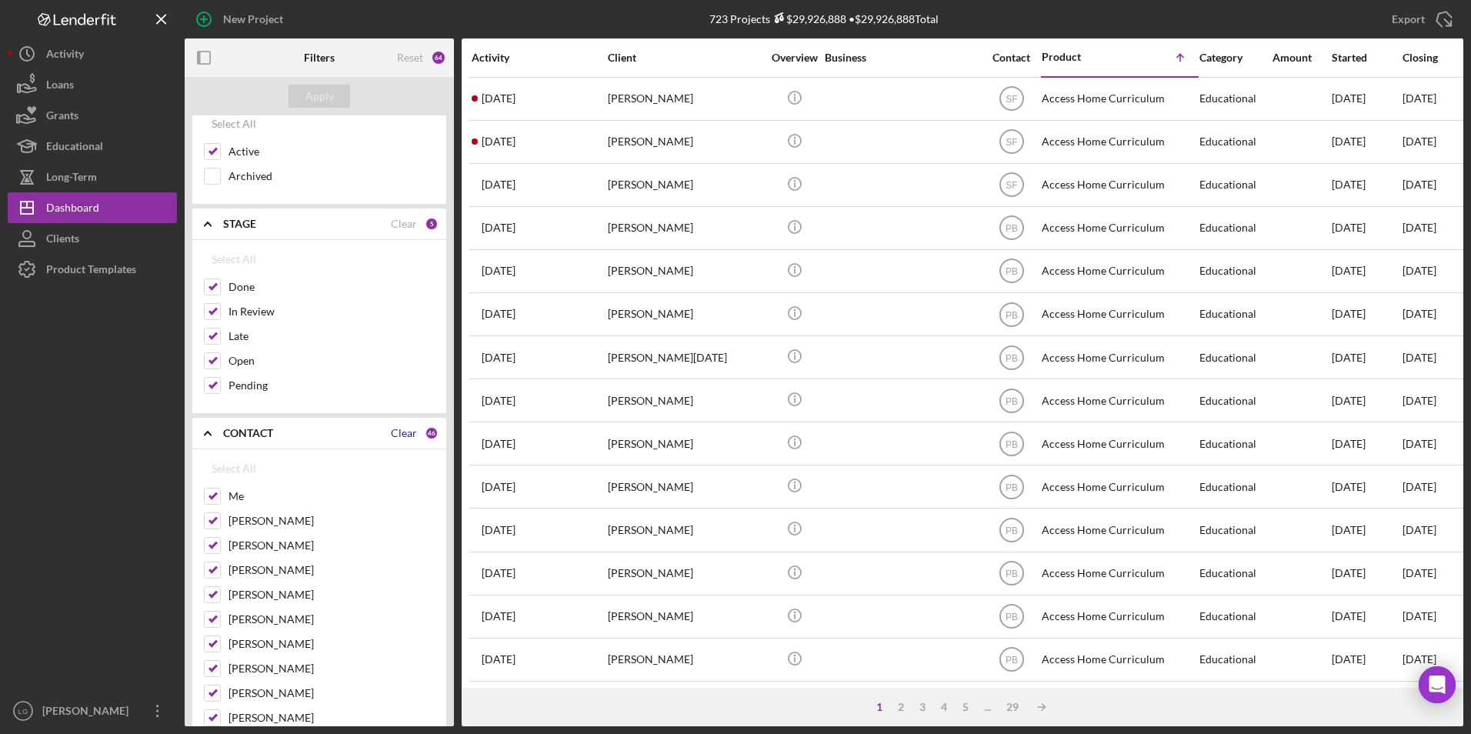
checkbox input "false"
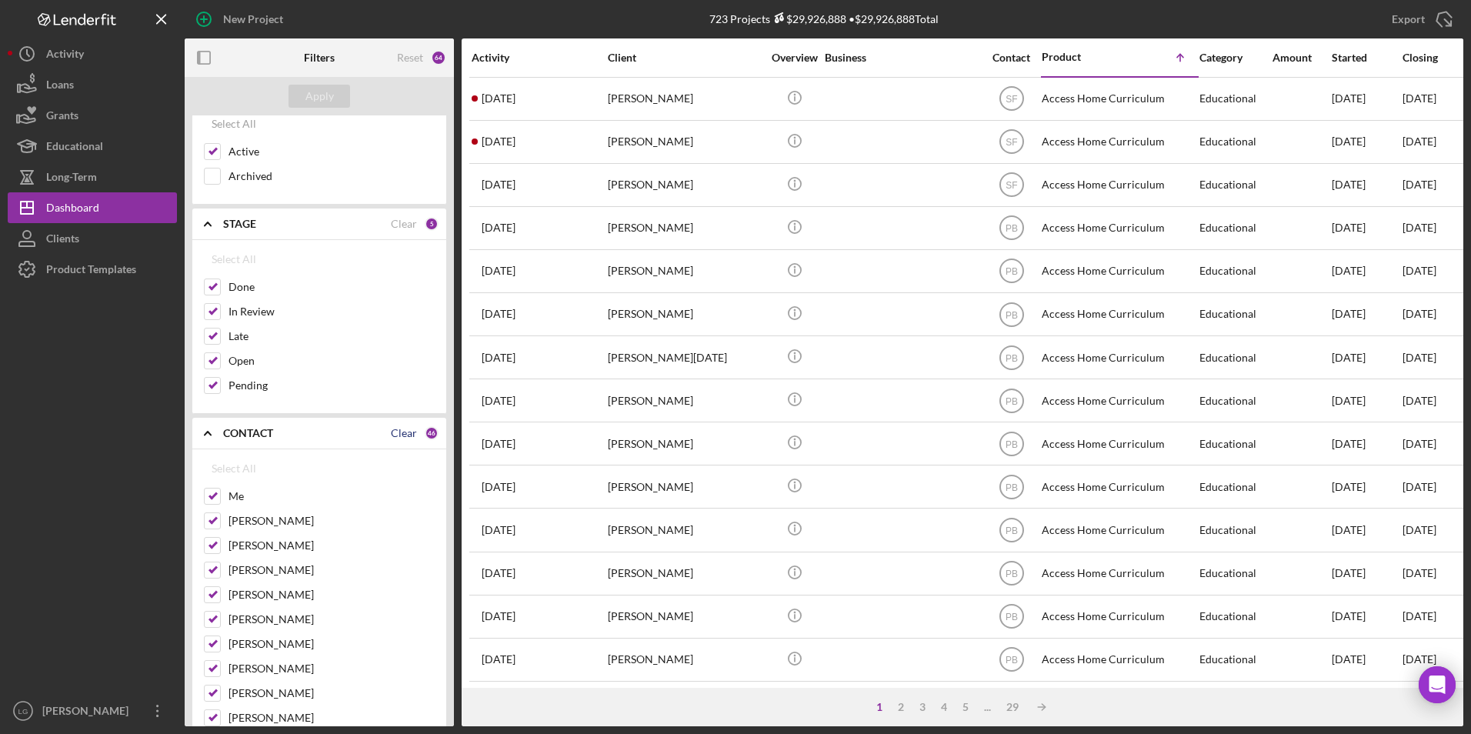
checkbox input "false"
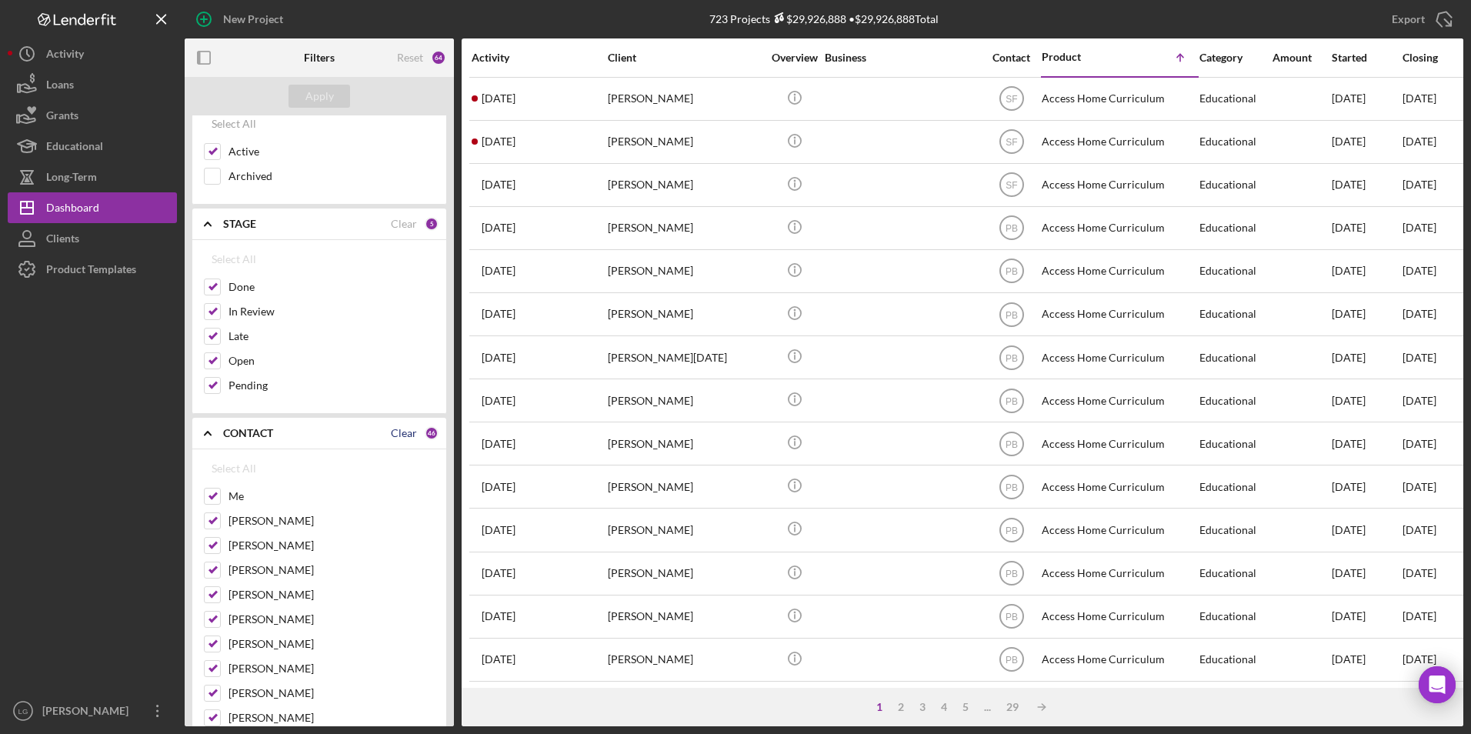
checkbox input "false"
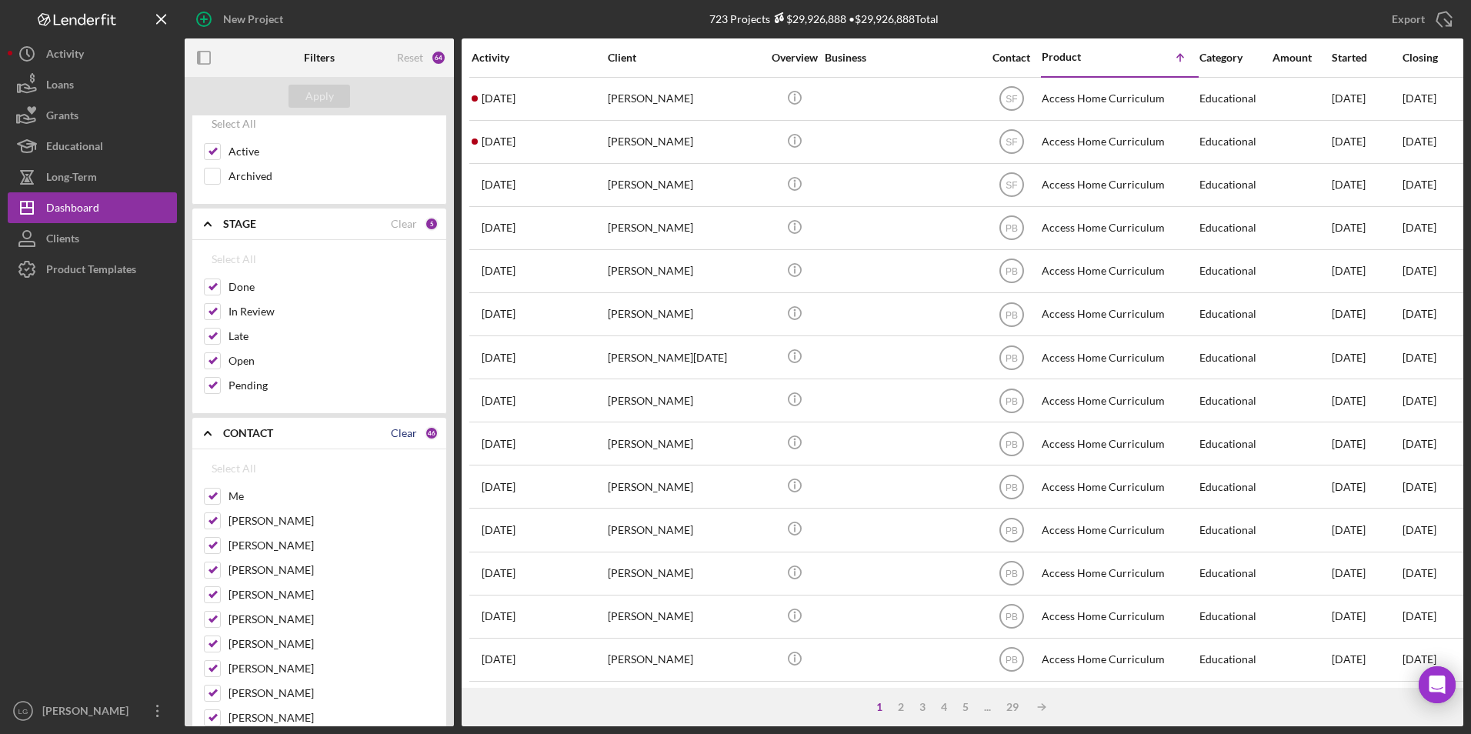
checkbox input "false"
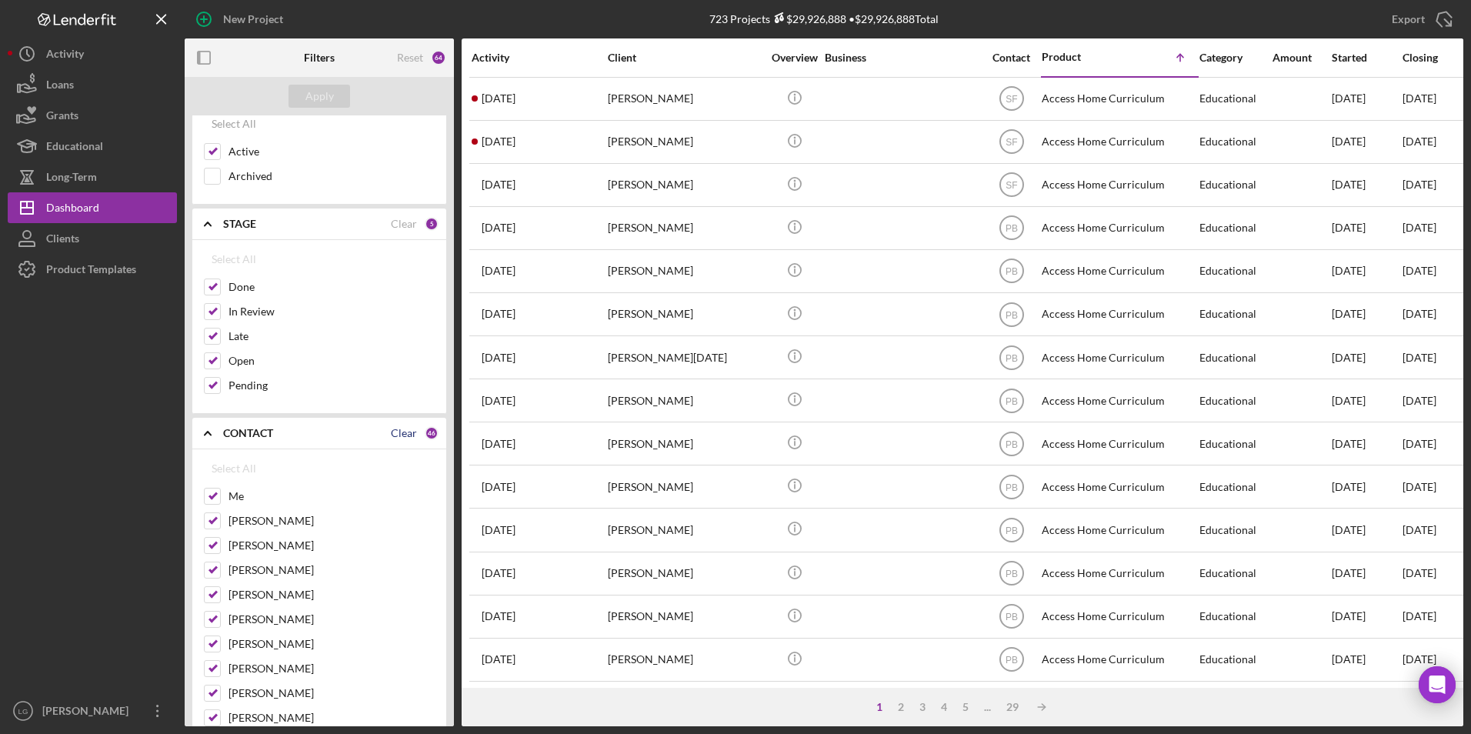
checkbox input "false"
click at [217, 497] on input "Me" at bounding box center [212, 495] width 15 height 15
checkbox input "true"
click at [307, 105] on div "Apply" at bounding box center [319, 96] width 28 height 23
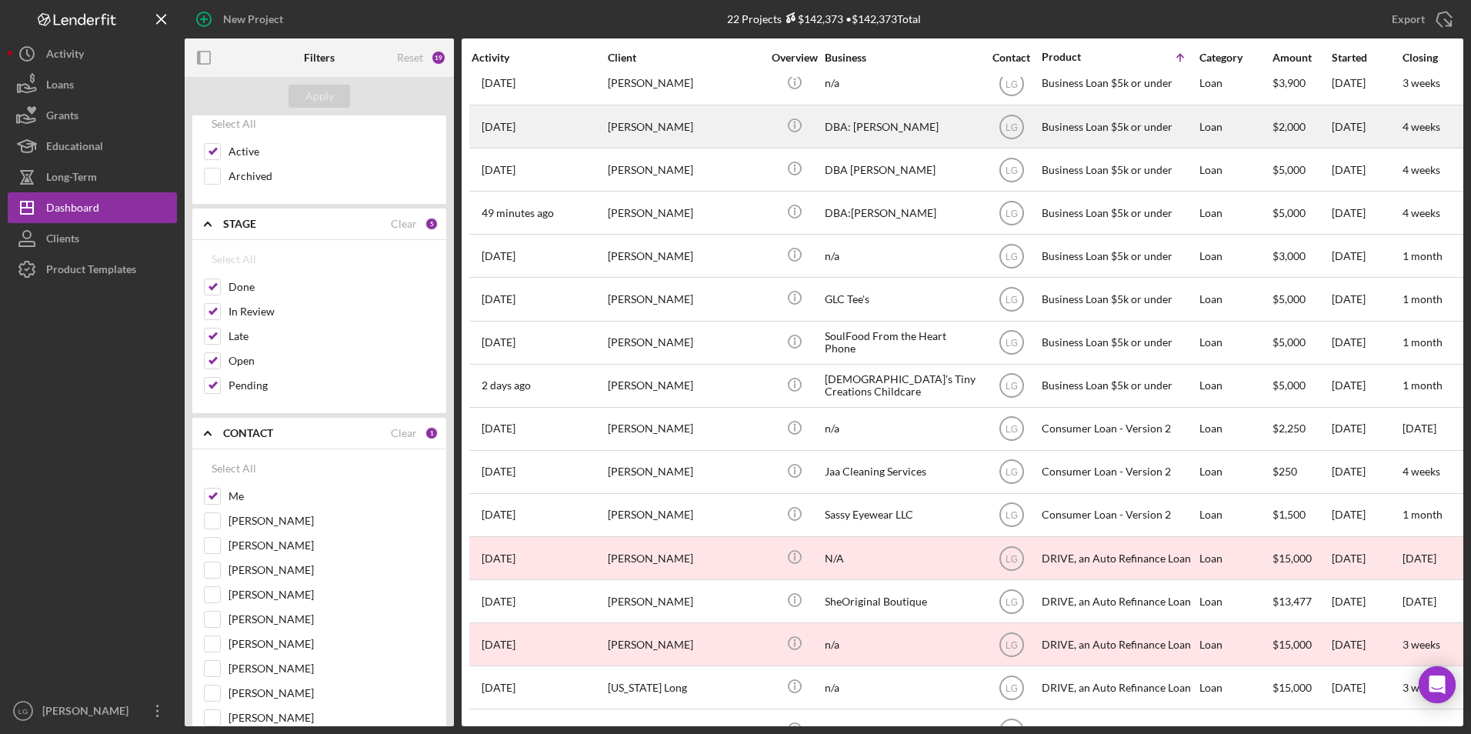
scroll to position [320, 0]
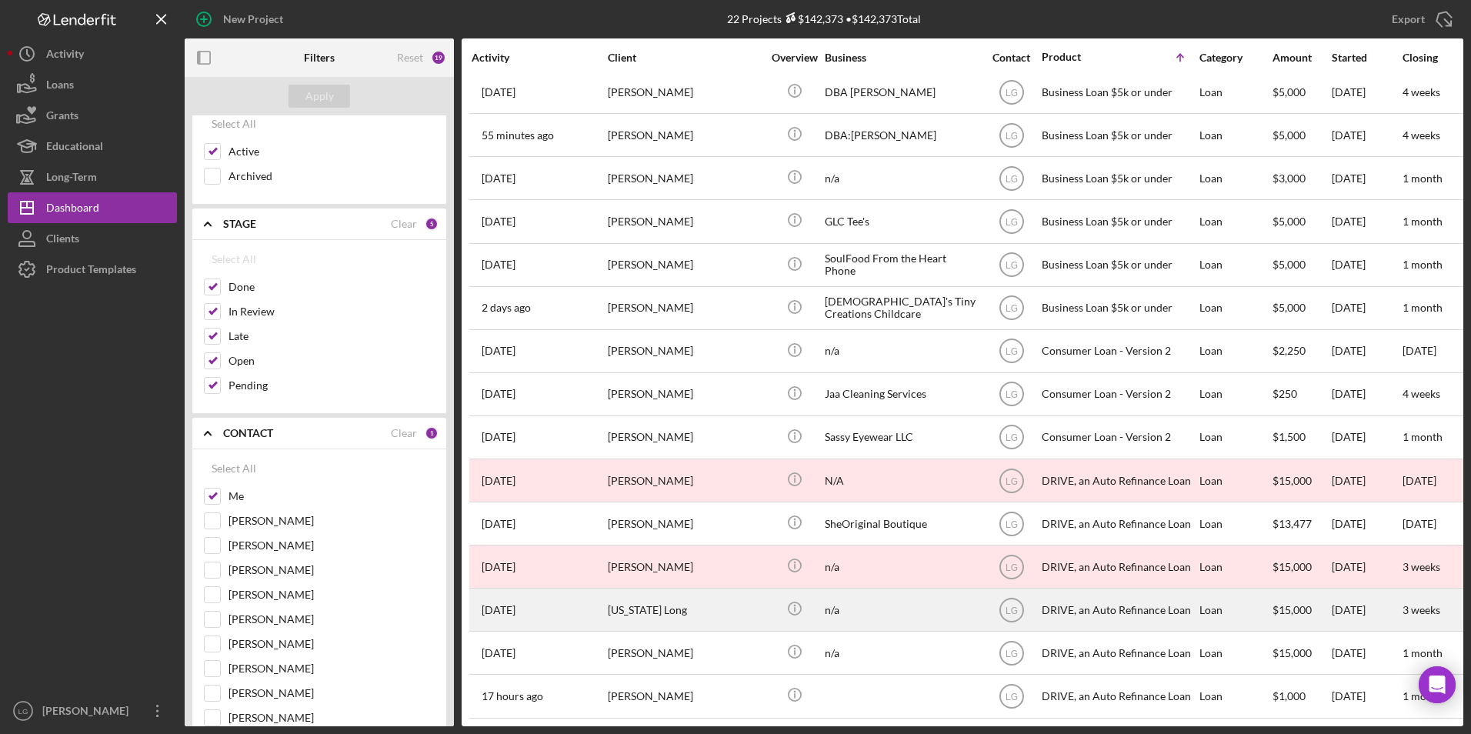
click at [564, 602] on div "[DATE] [US_STATE] Long" at bounding box center [539, 609] width 135 height 41
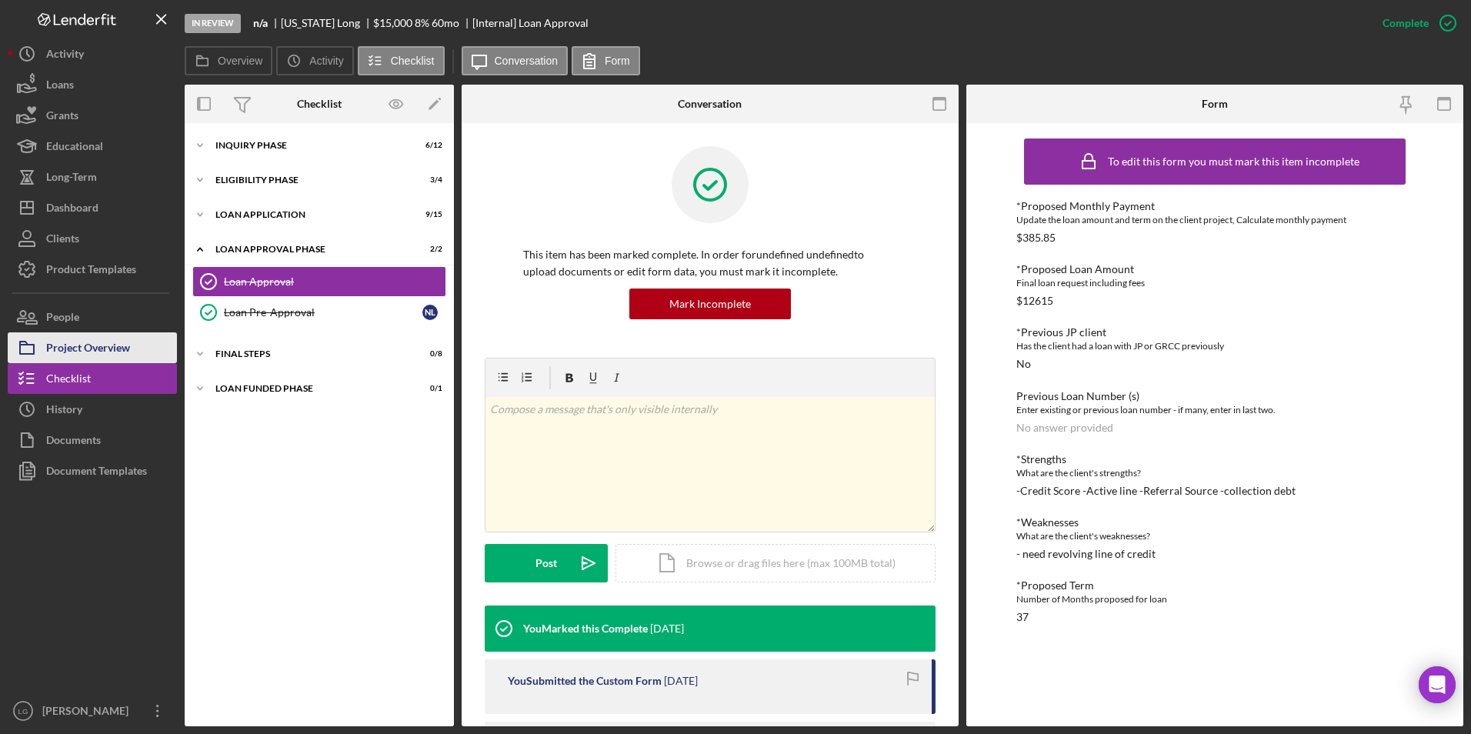
drag, startPoint x: 55, startPoint y: 351, endPoint x: 64, endPoint y: 351, distance: 9.2
click at [55, 351] on div "Project Overview" at bounding box center [88, 349] width 84 height 35
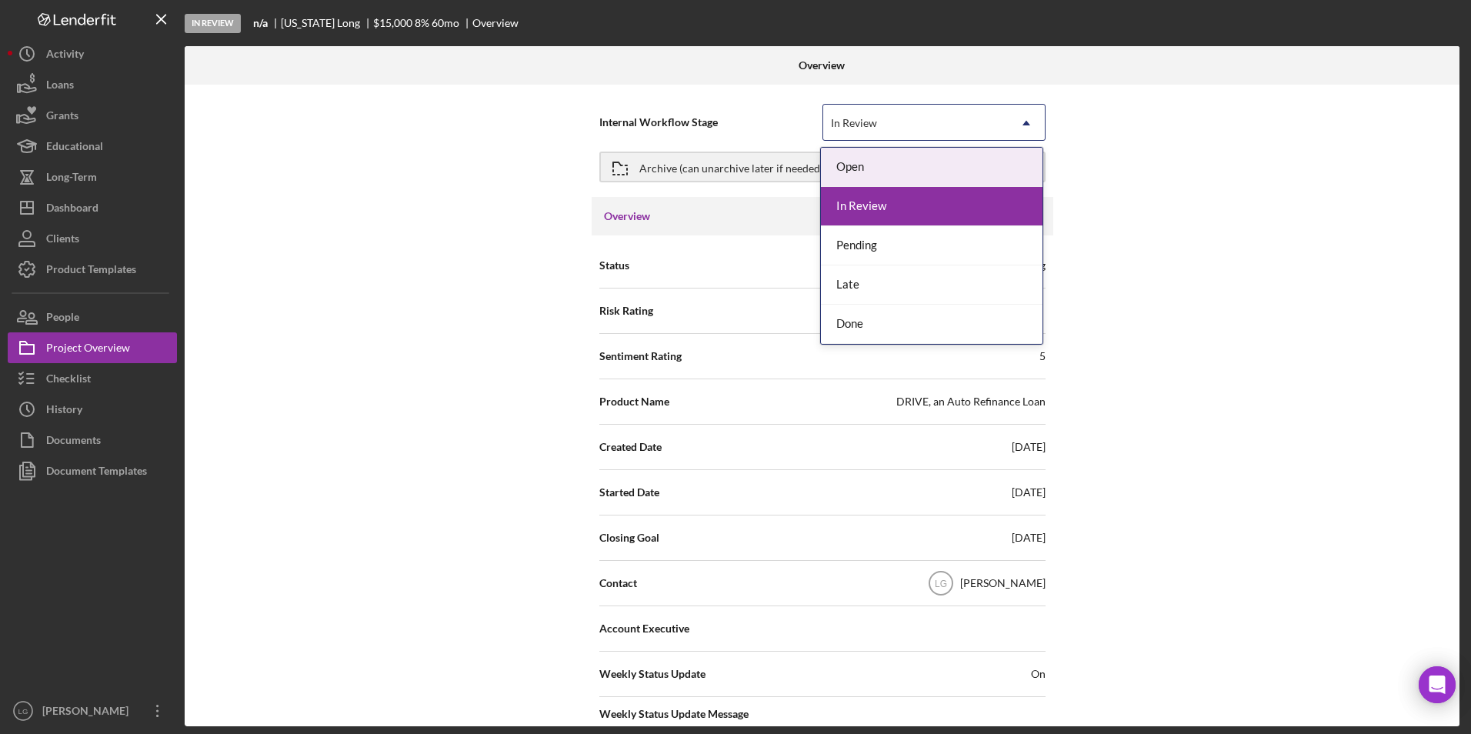
click at [865, 132] on div "In Review" at bounding box center [915, 122] width 185 height 35
click at [747, 165] on div "Archive (can unarchive later if needed)" at bounding box center [731, 167] width 184 height 28
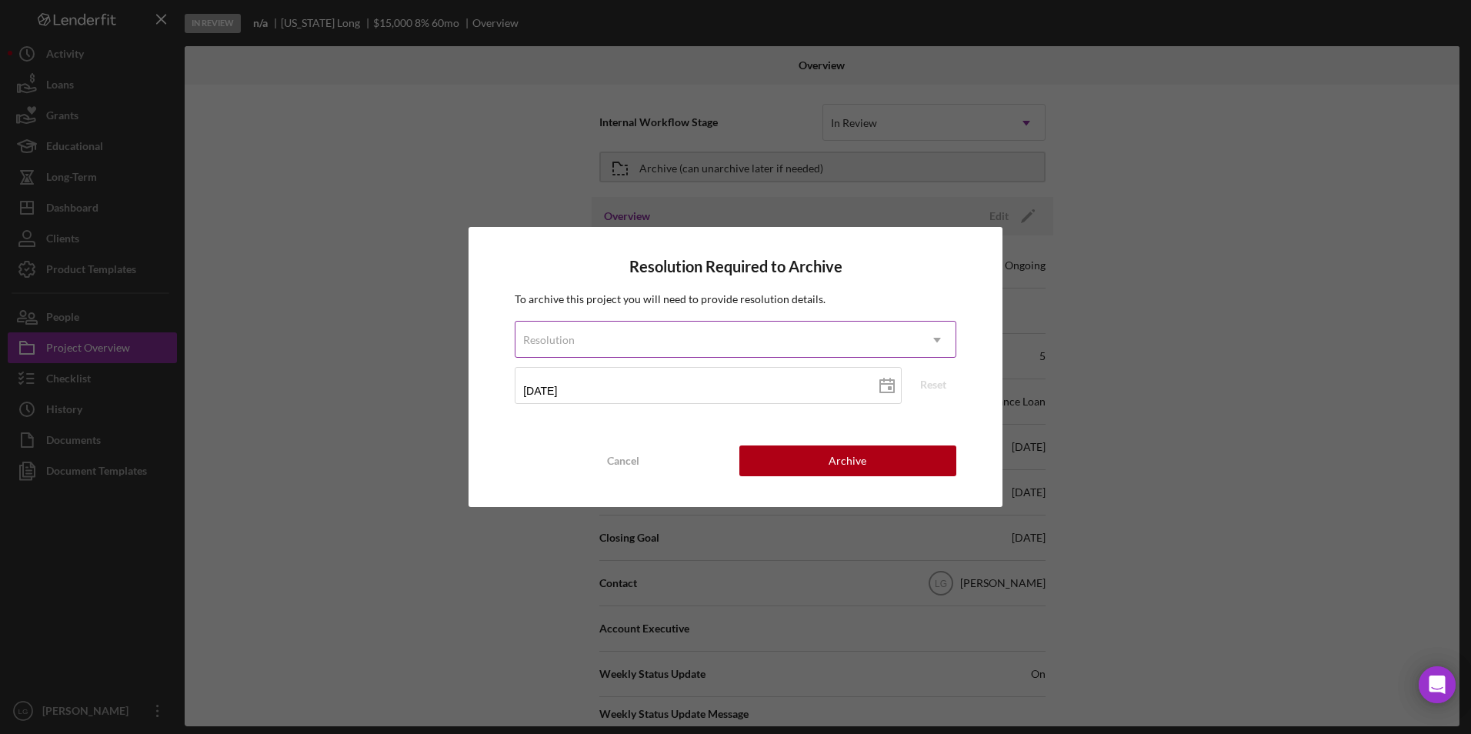
click at [767, 337] on div "Resolution" at bounding box center [716, 339] width 403 height 35
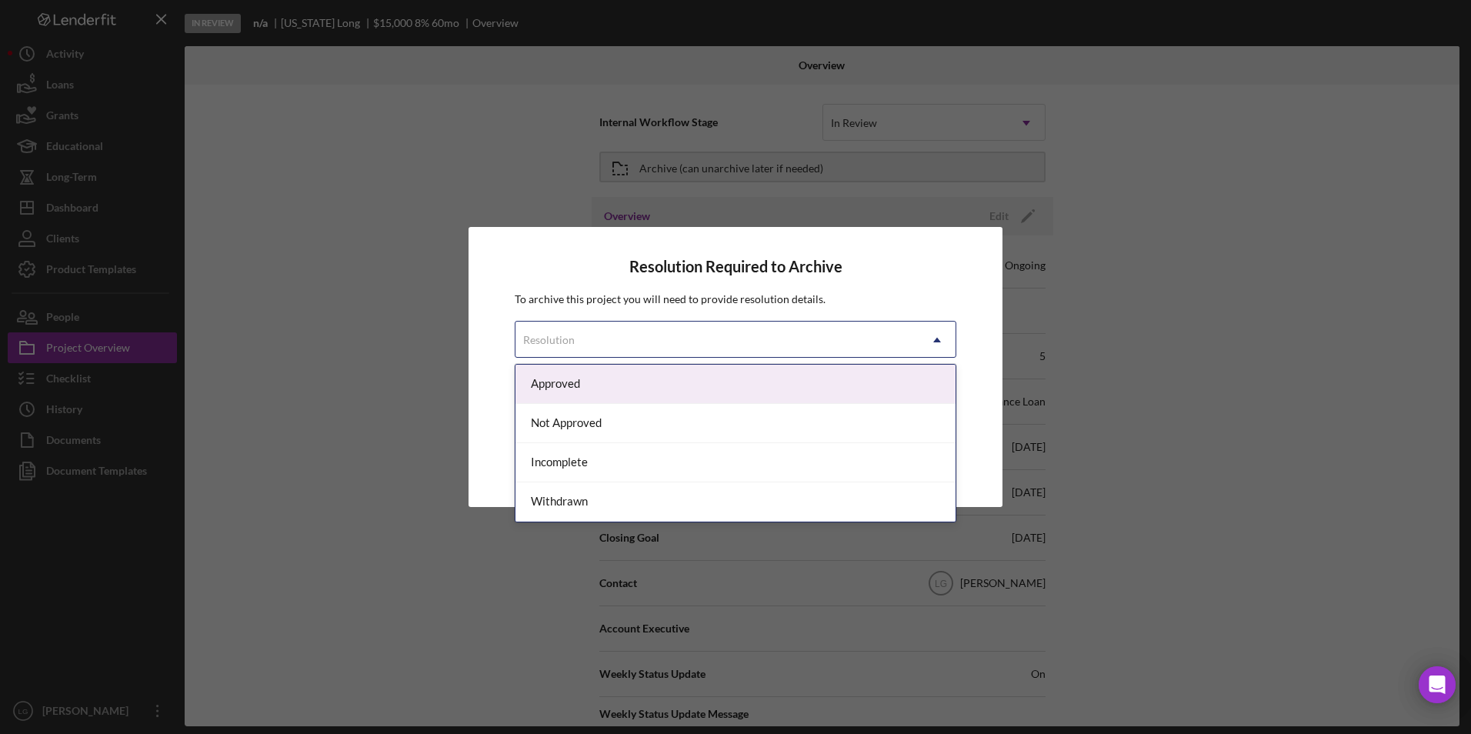
click at [671, 383] on div "Approved" at bounding box center [735, 384] width 440 height 39
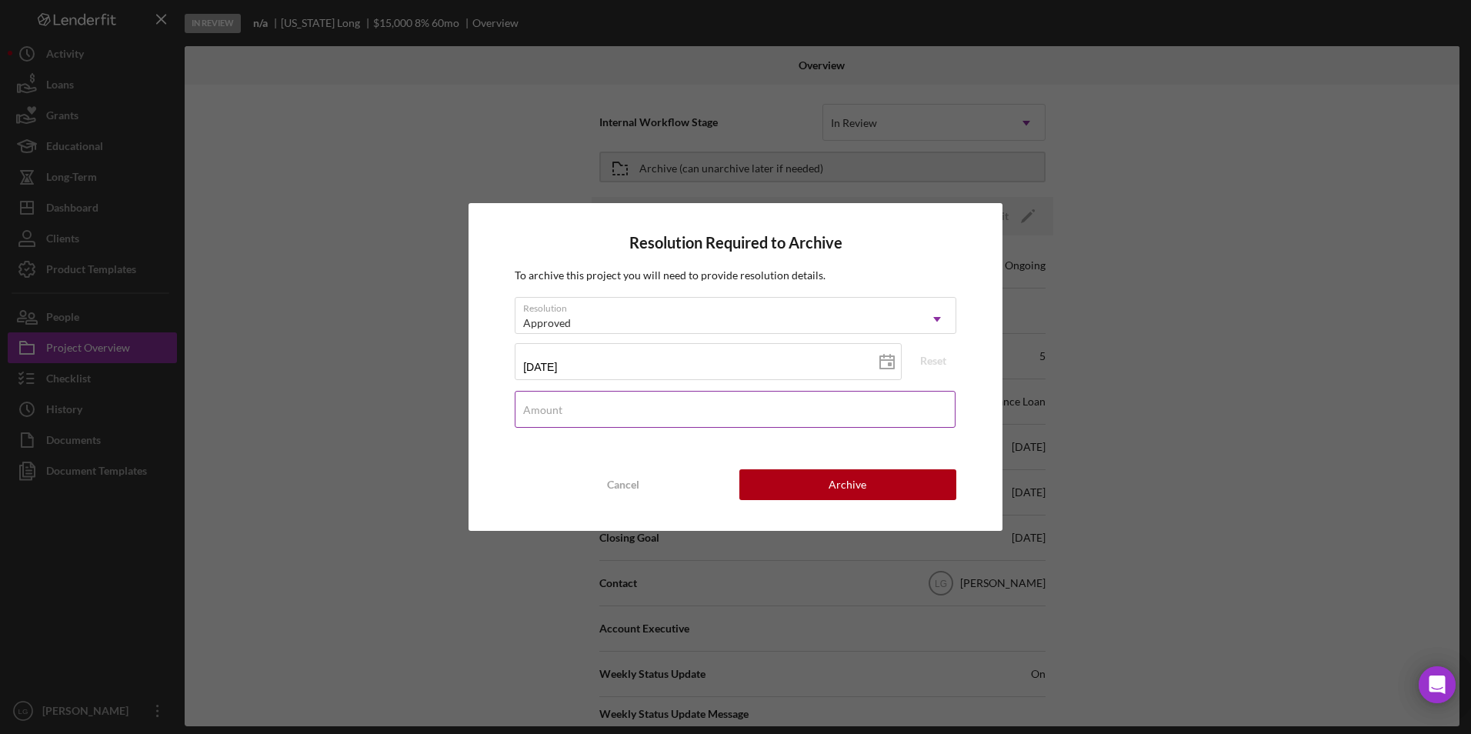
click at [606, 412] on input "Amount" at bounding box center [735, 409] width 441 height 37
type input "$15,000"
click at [1192, 301] on div "Resolution Required to Archive To archive this project you will need to provide…" at bounding box center [735, 367] width 1471 height 734
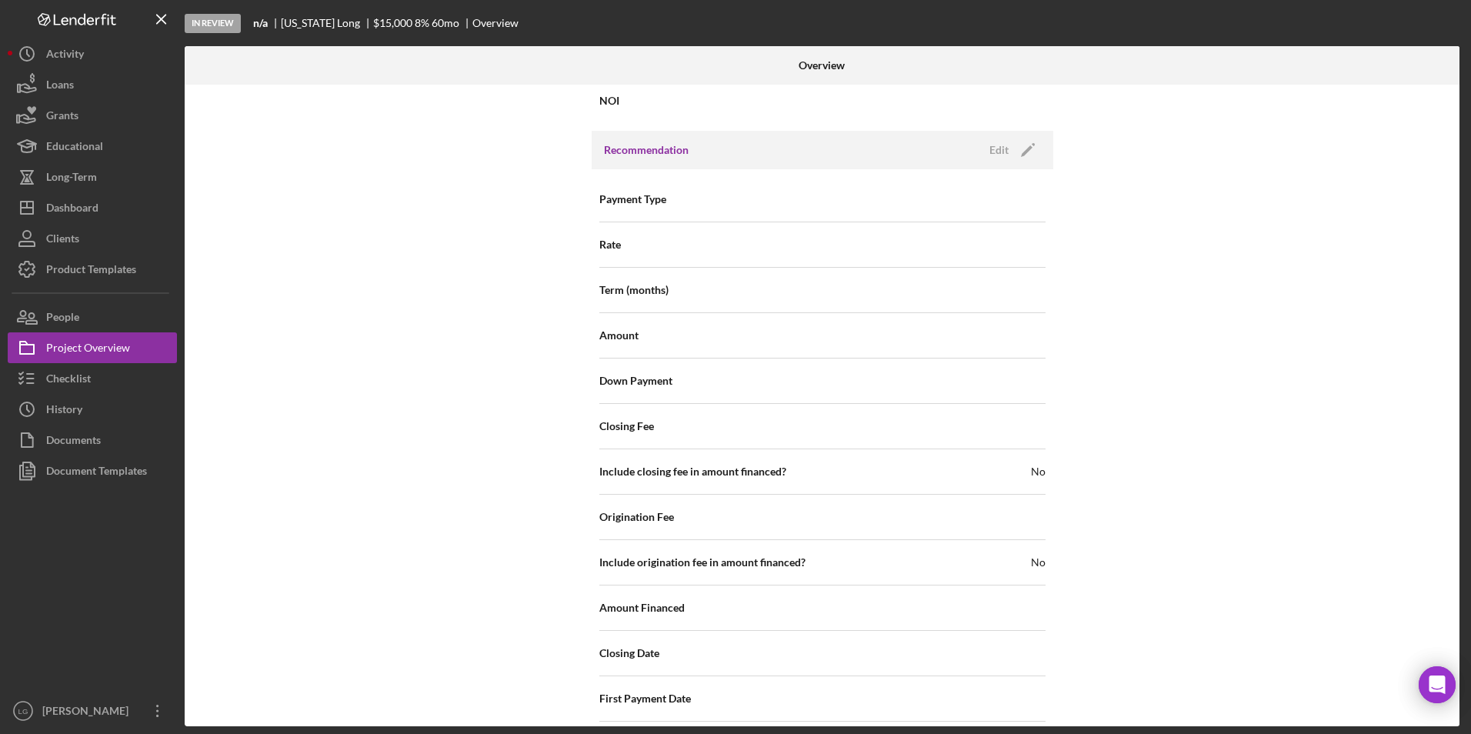
scroll to position [1584, 0]
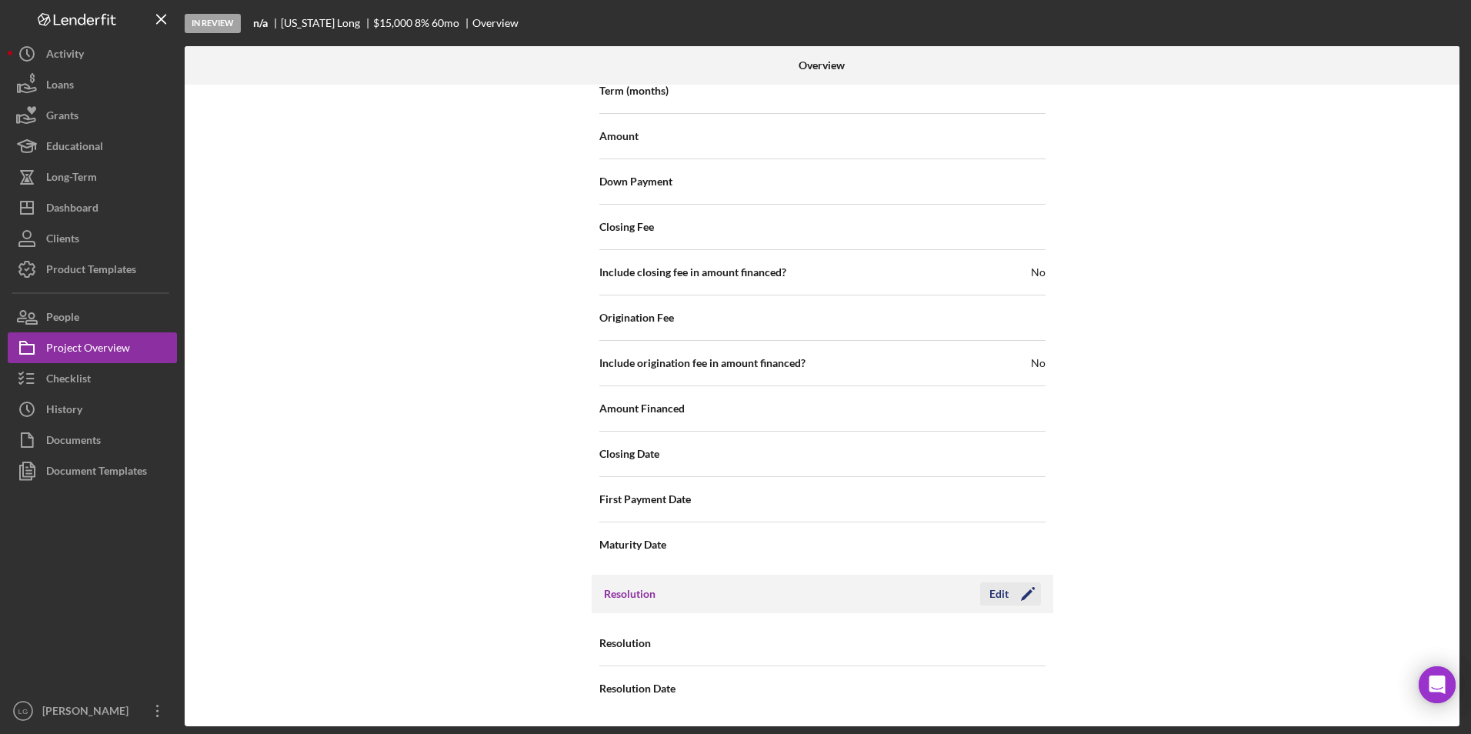
click at [1025, 594] on polygon "button" at bounding box center [1027, 595] width 12 height 12
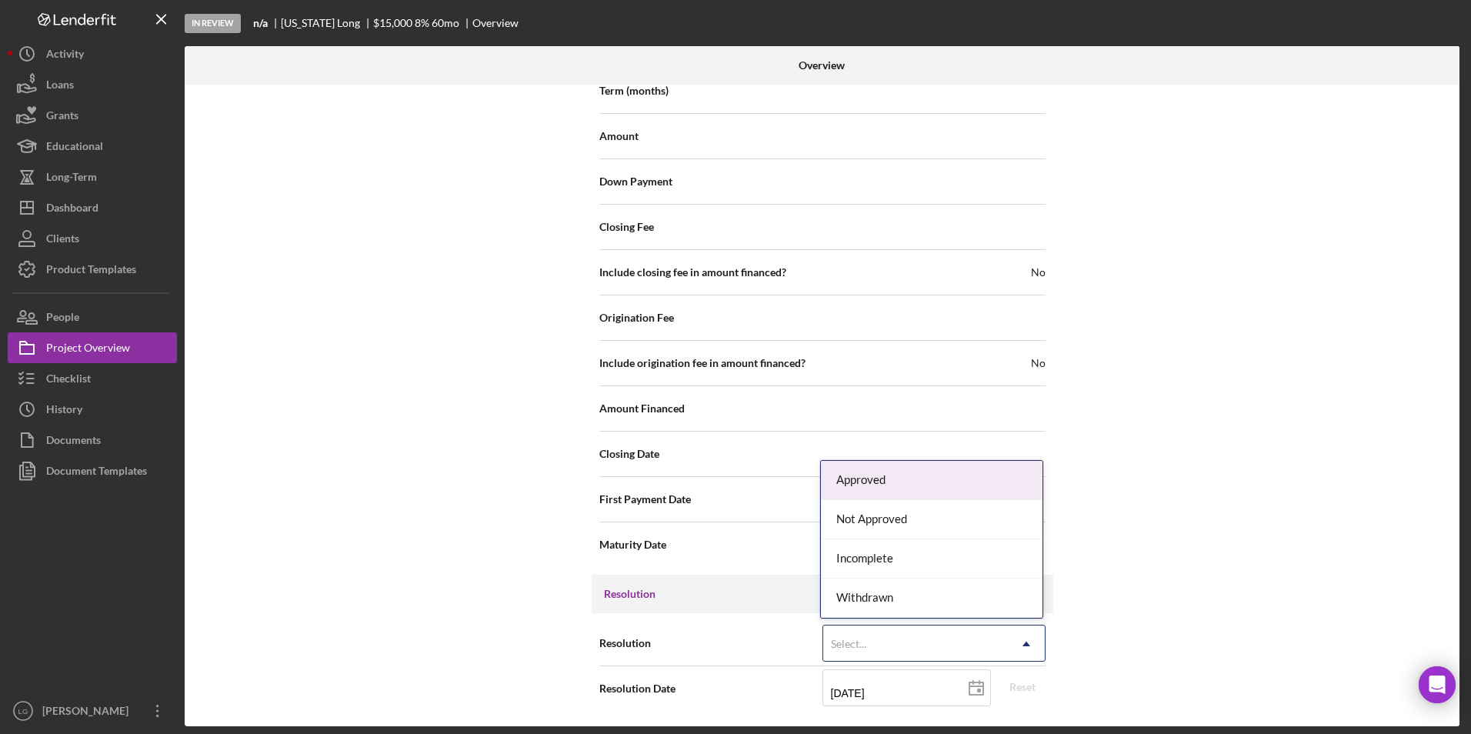
click at [912, 636] on div "Select..." at bounding box center [915, 643] width 185 height 35
click at [902, 482] on div "Approved" at bounding box center [932, 480] width 222 height 39
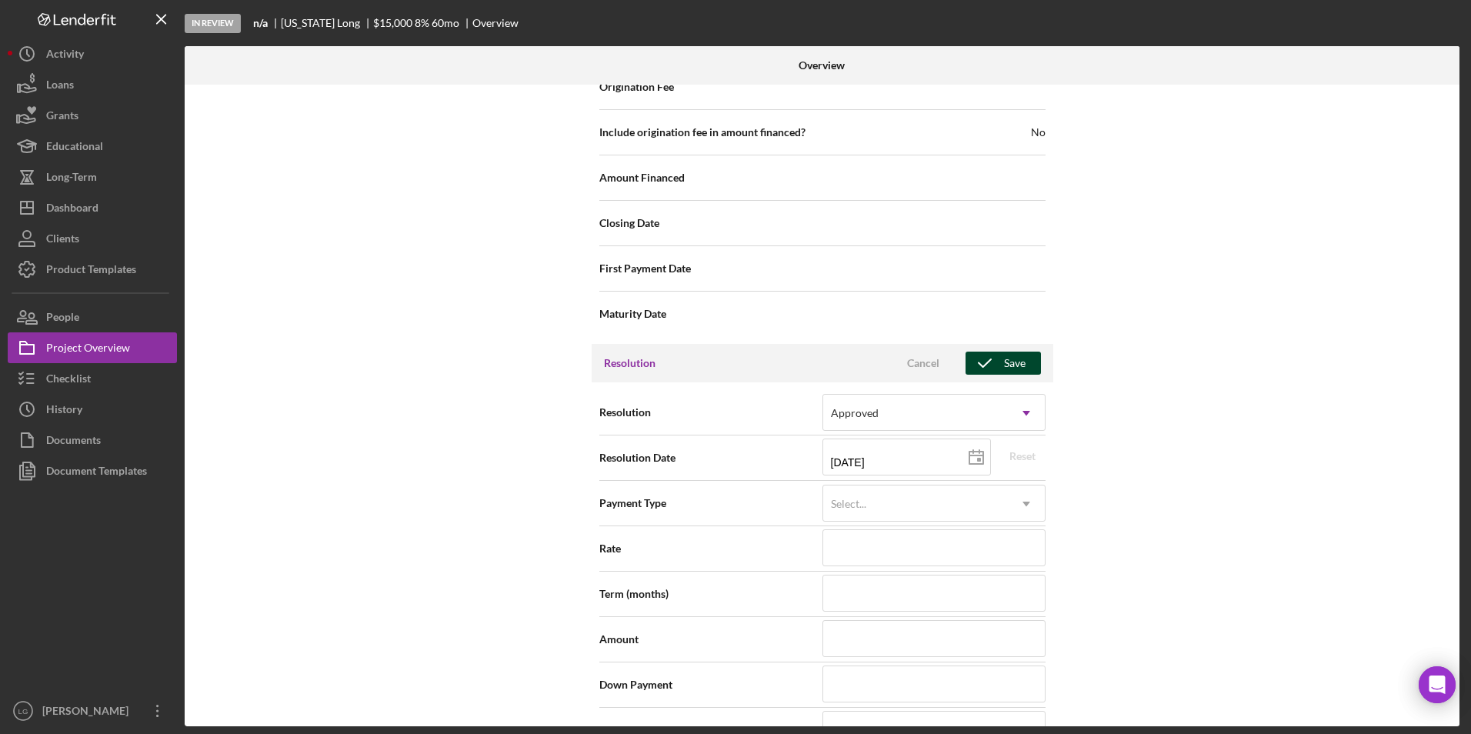
click at [1006, 358] on div "Save" at bounding box center [1015, 363] width 22 height 23
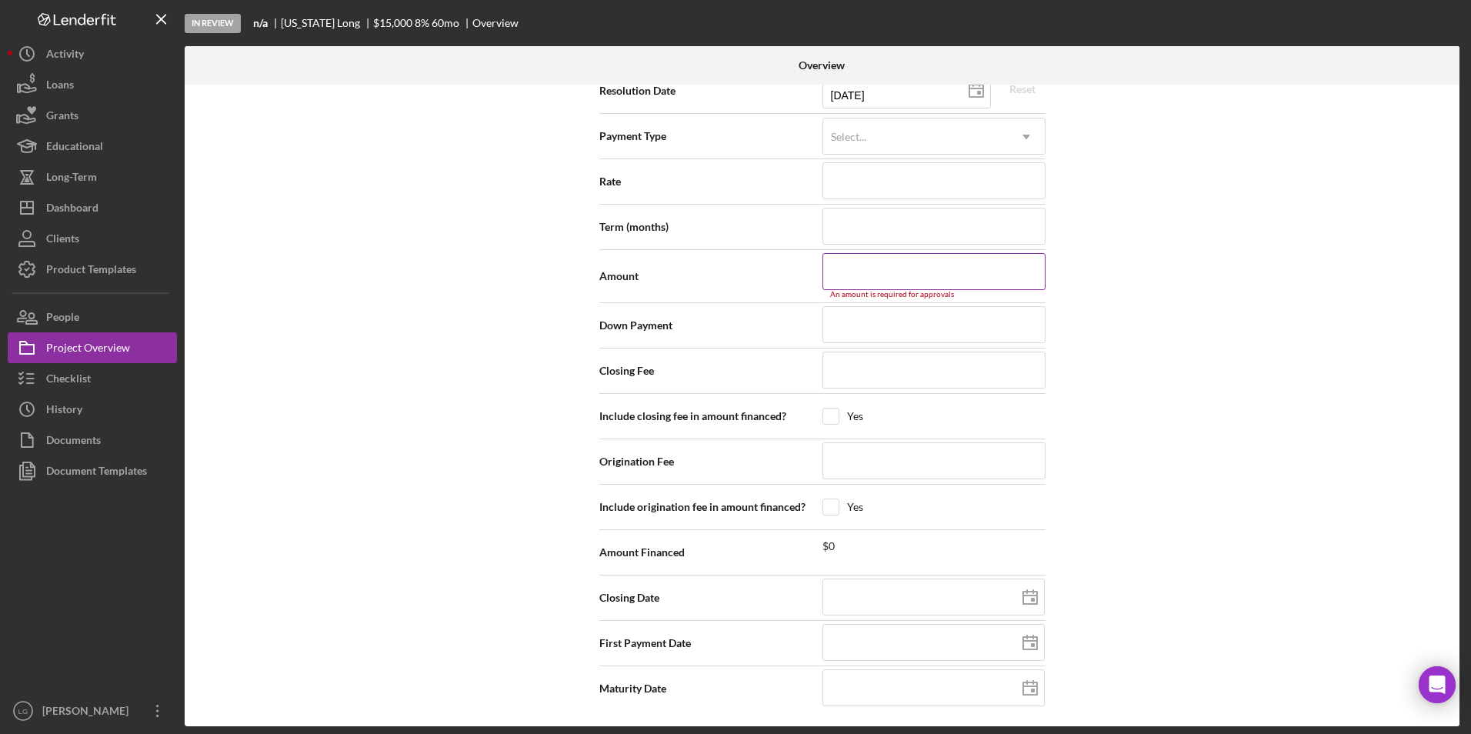
click at [898, 271] on input at bounding box center [933, 271] width 223 height 37
click at [948, 270] on input at bounding box center [933, 271] width 223 height 37
type input "$1"
type input "$12"
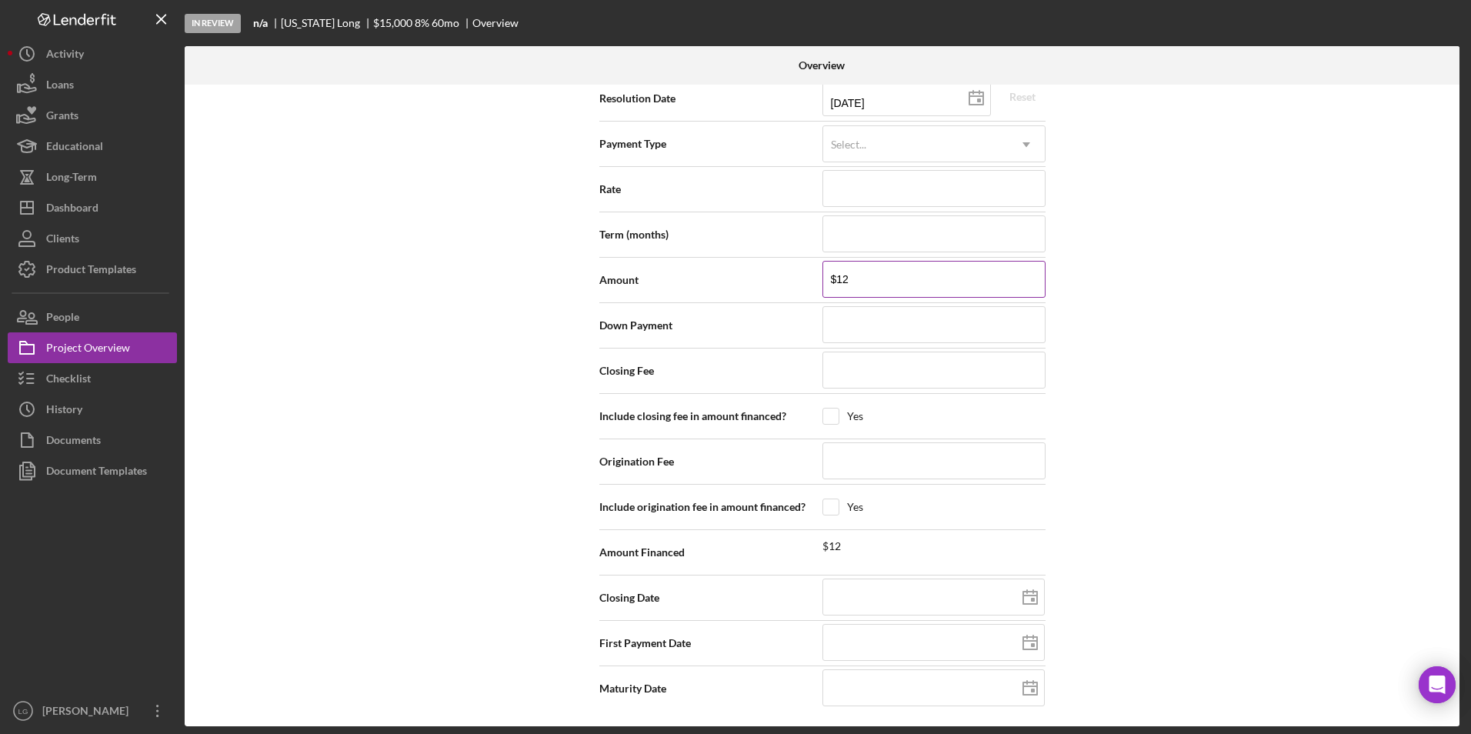
type input "$126"
type input "$1,261"
type input "$12,615"
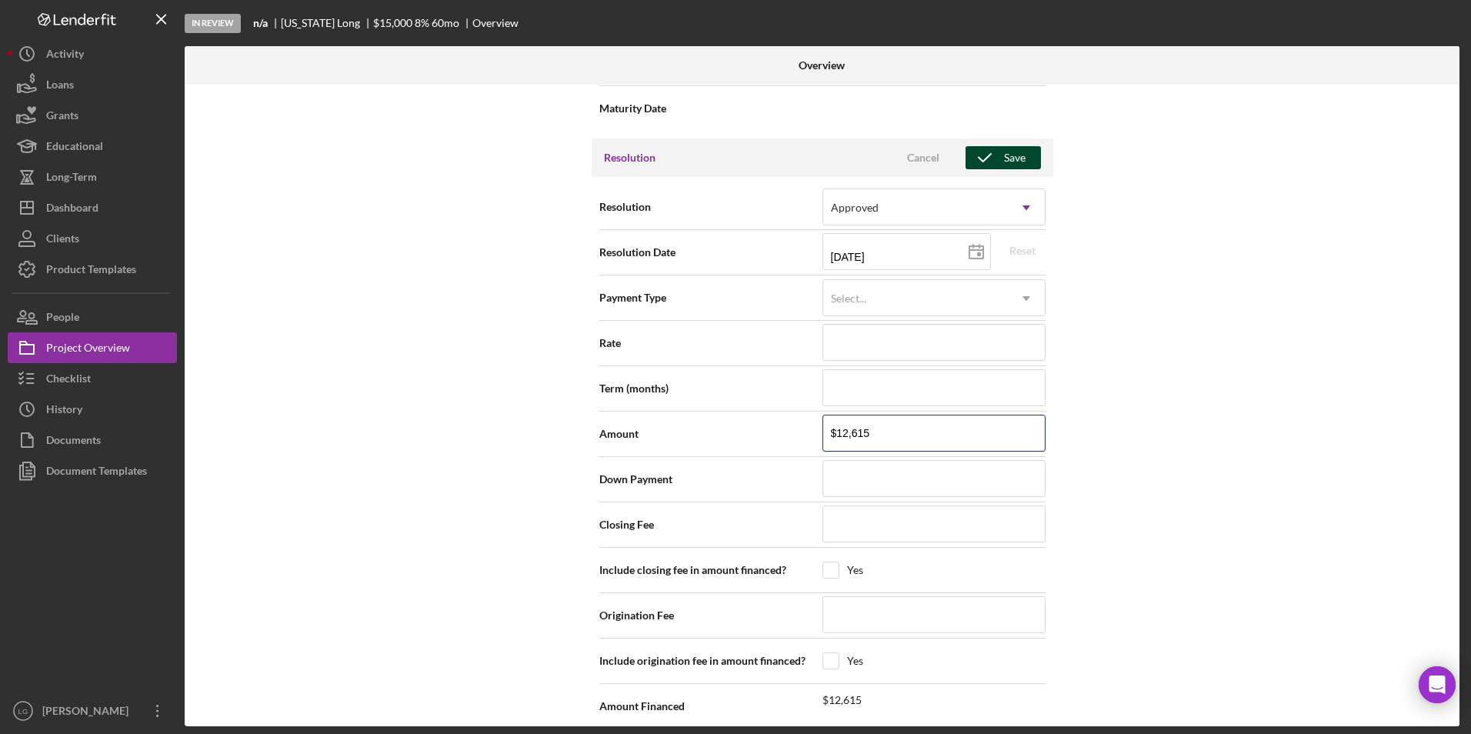
type input "$12,615"
click at [1018, 165] on div "Save" at bounding box center [1015, 157] width 22 height 23
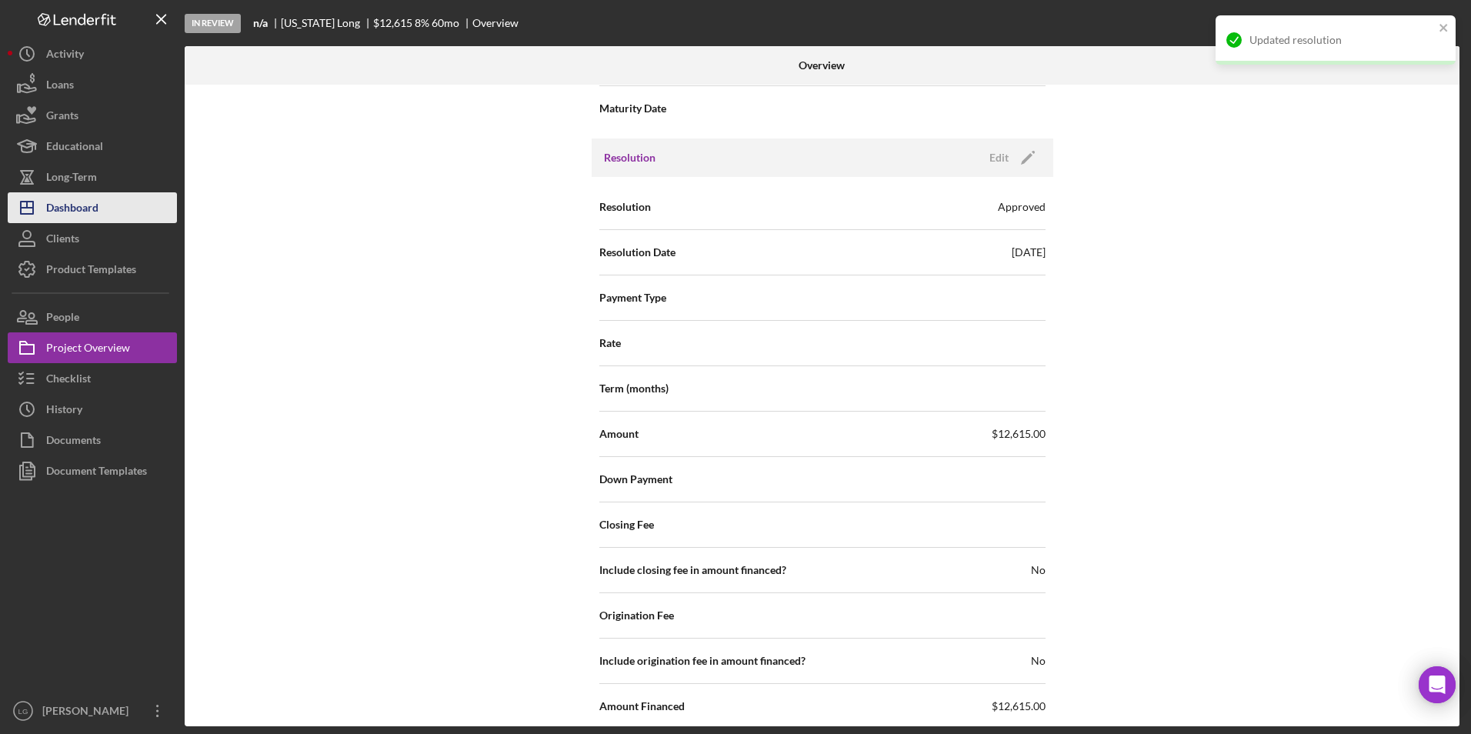
click at [55, 207] on div "Dashboard" at bounding box center [72, 209] width 52 height 35
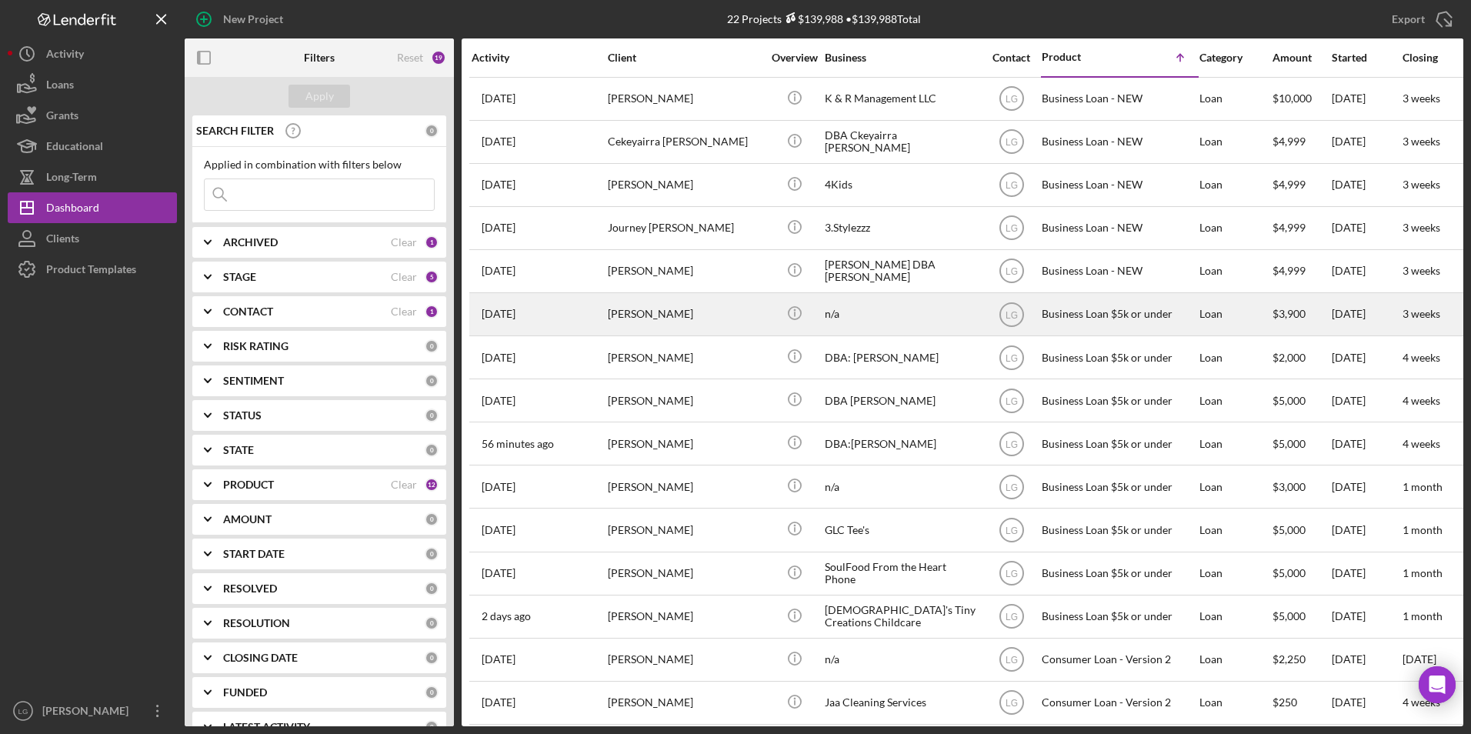
click at [663, 318] on div "[PERSON_NAME]" at bounding box center [685, 314] width 154 height 41
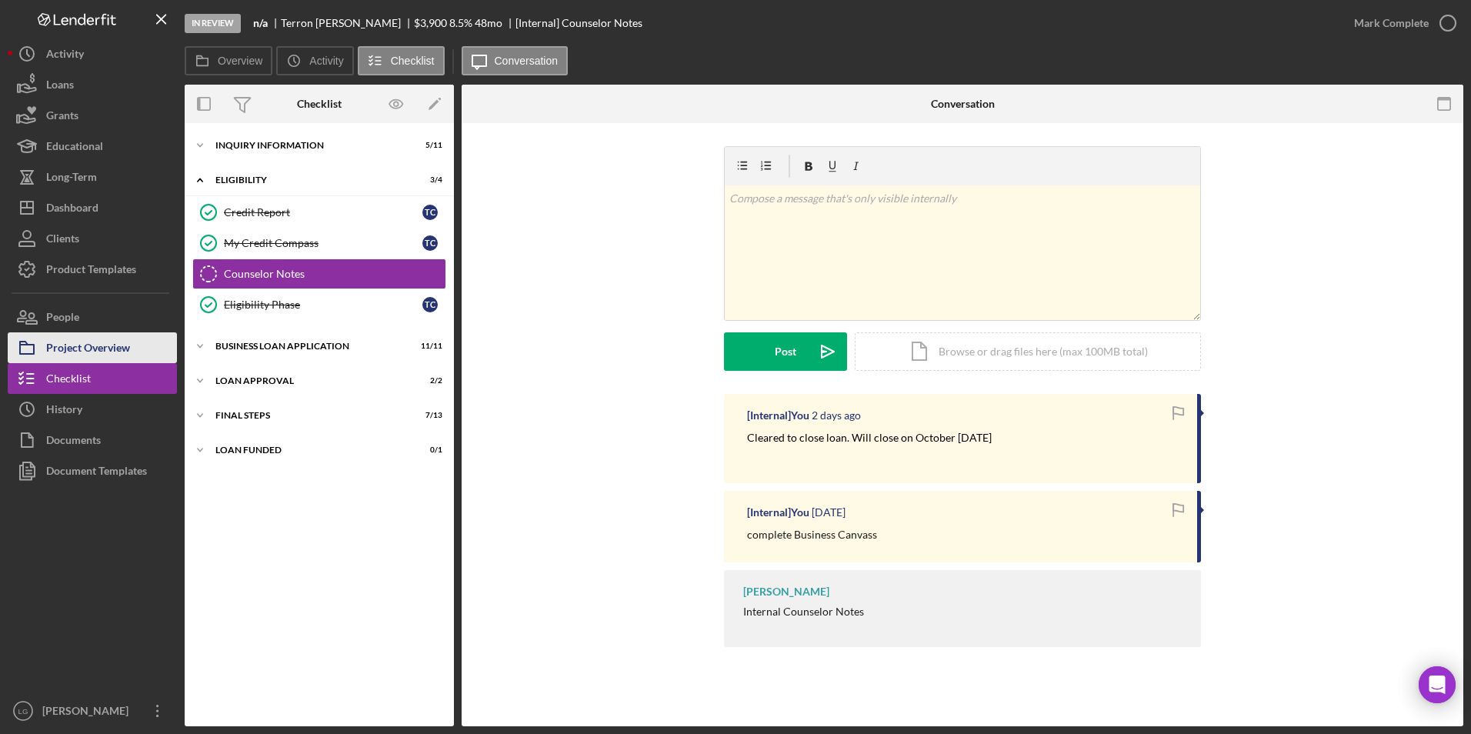
click at [132, 345] on button "Project Overview" at bounding box center [92, 347] width 169 height 31
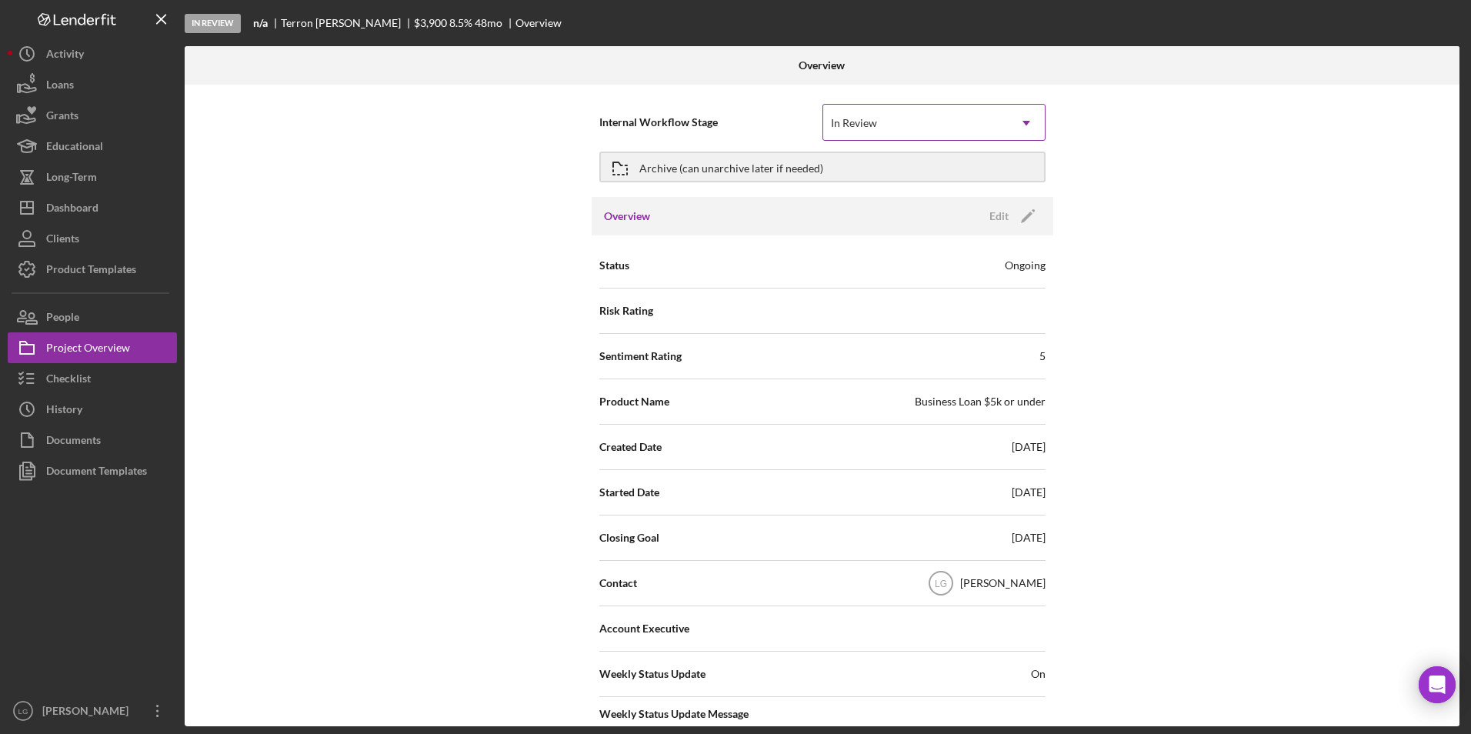
click at [869, 110] on div "In Review" at bounding box center [915, 122] width 185 height 35
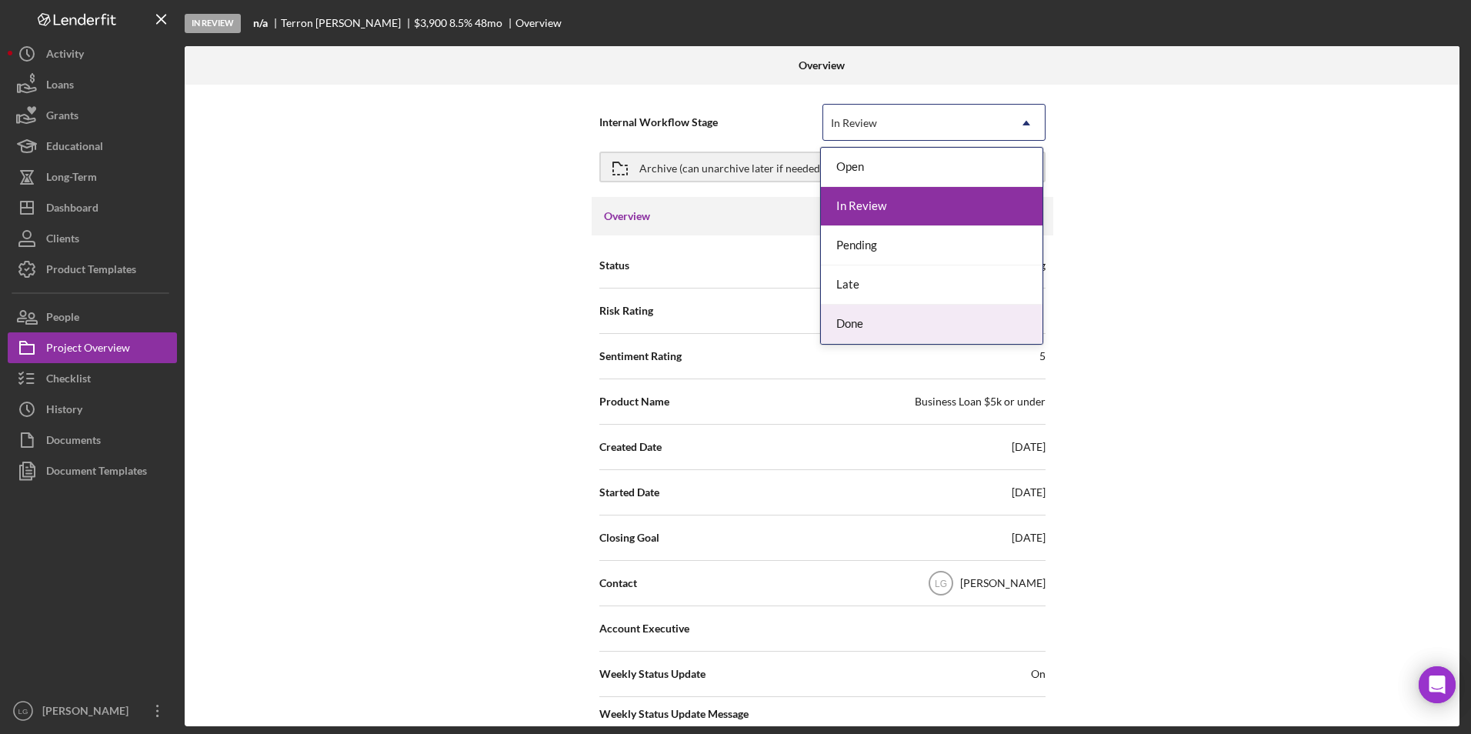
click at [860, 318] on div "Done" at bounding box center [932, 324] width 222 height 39
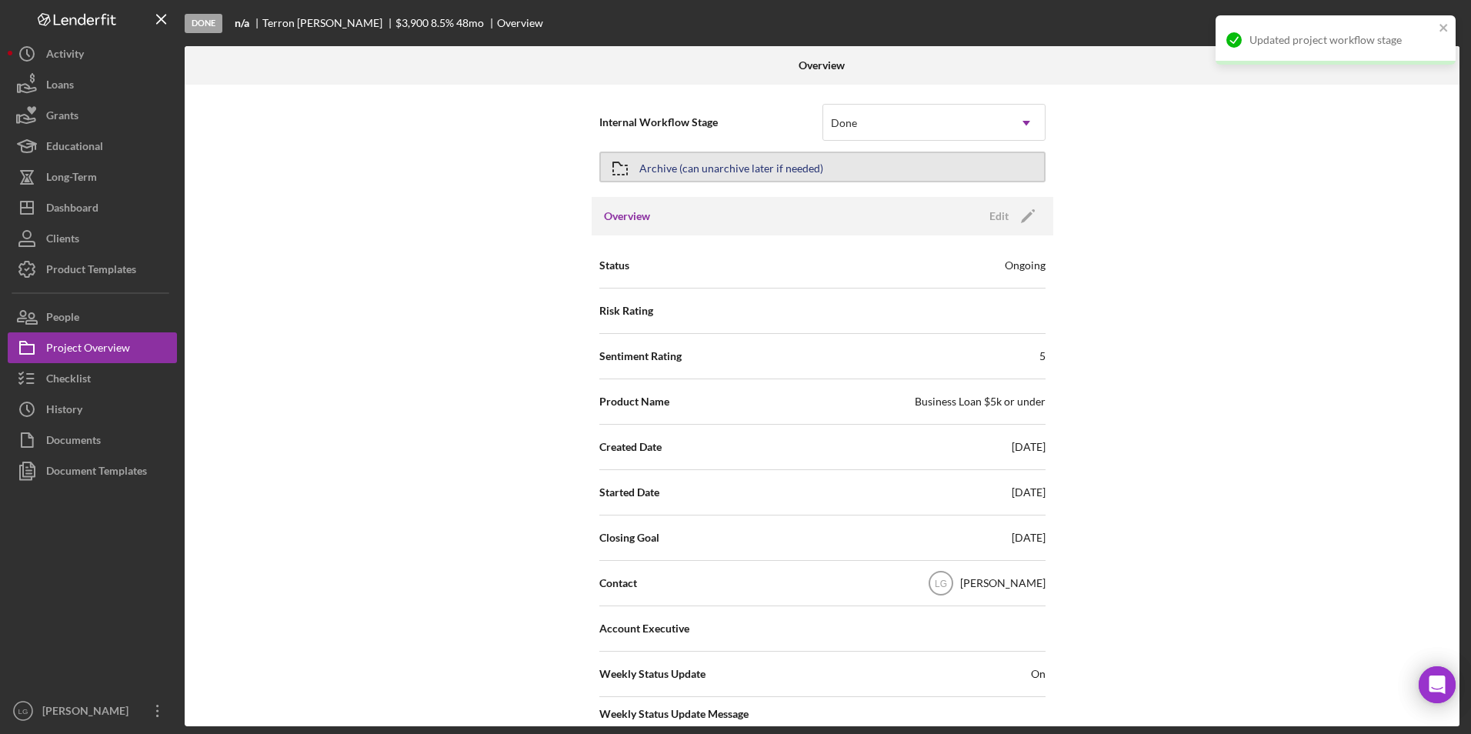
click at [875, 173] on button "Archive (can unarchive later if needed)" at bounding box center [822, 167] width 446 height 31
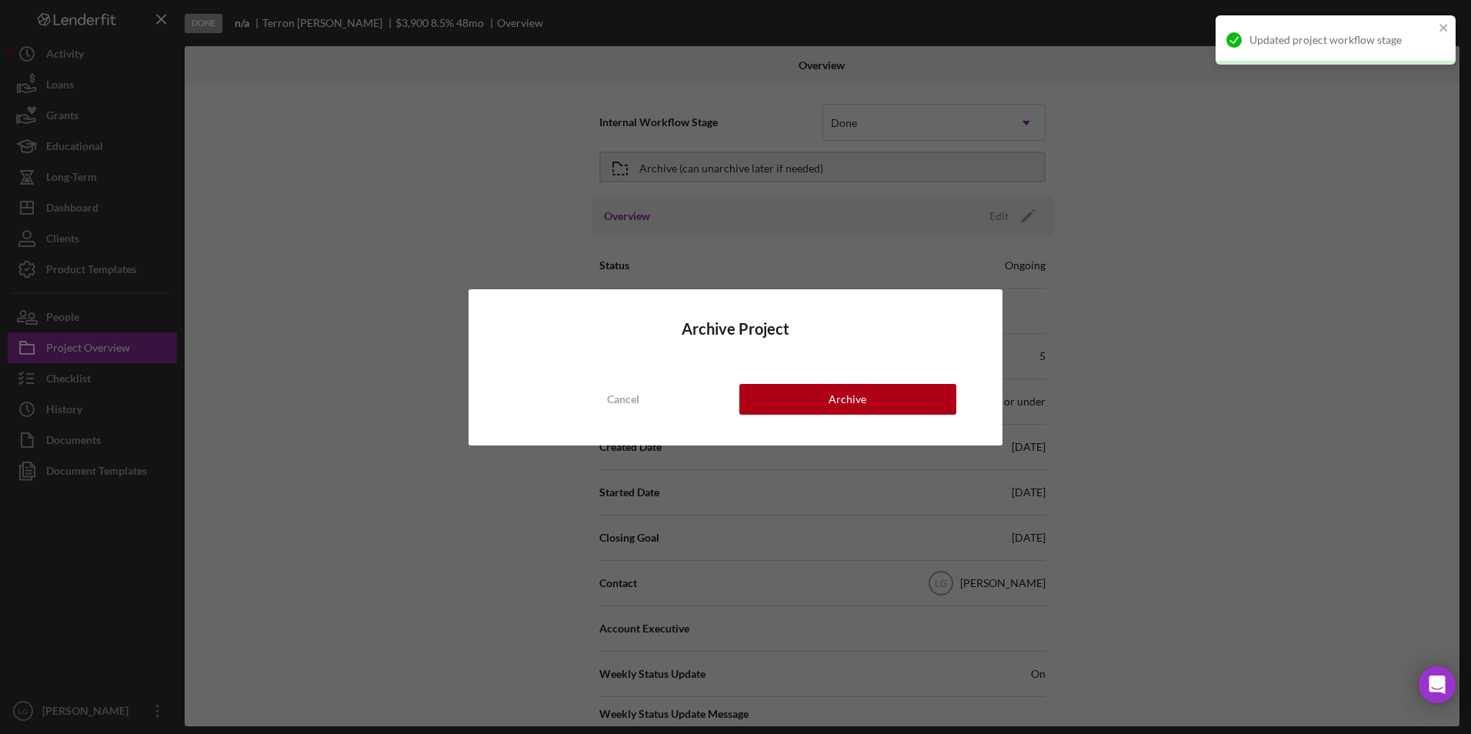
click at [813, 200] on div "Archive Project Cancel Archive" at bounding box center [735, 367] width 1471 height 734
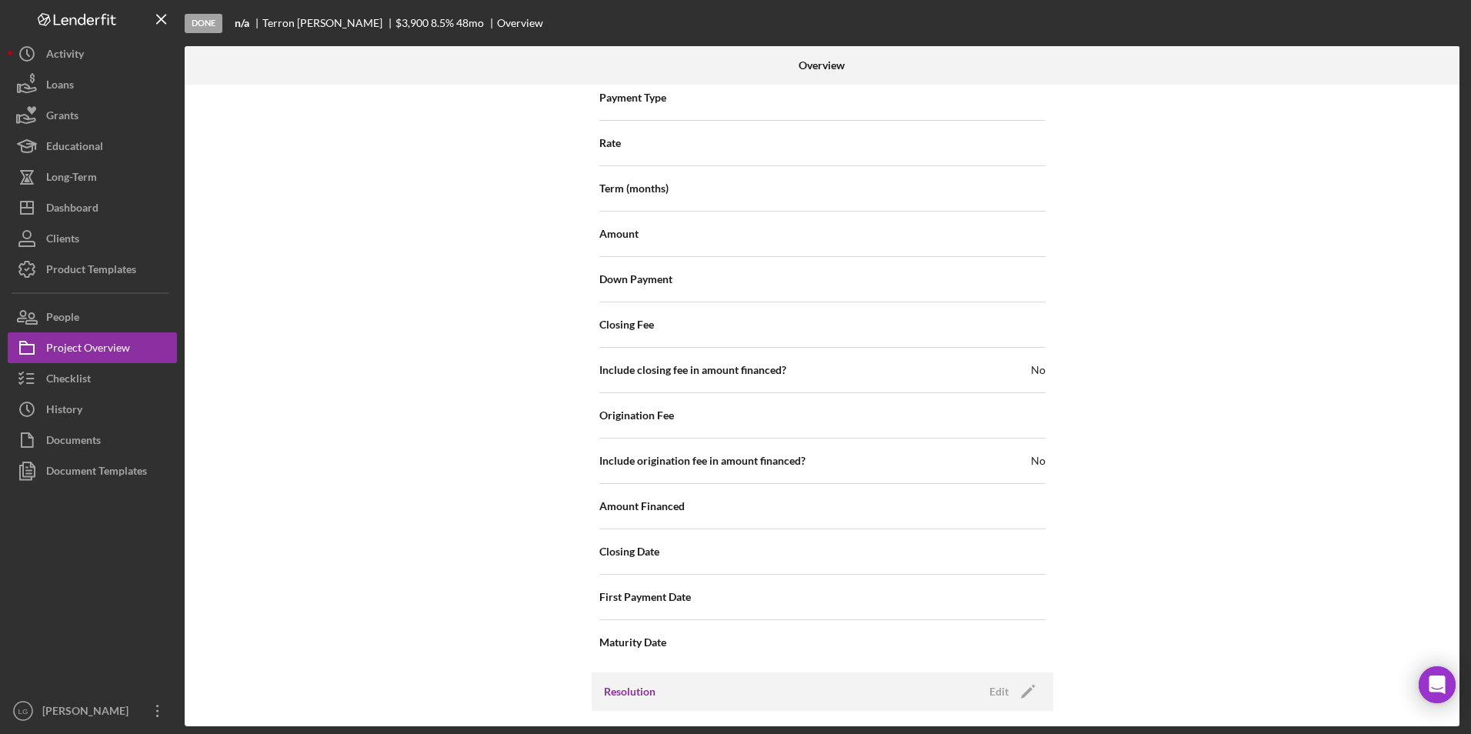
scroll to position [1769, 0]
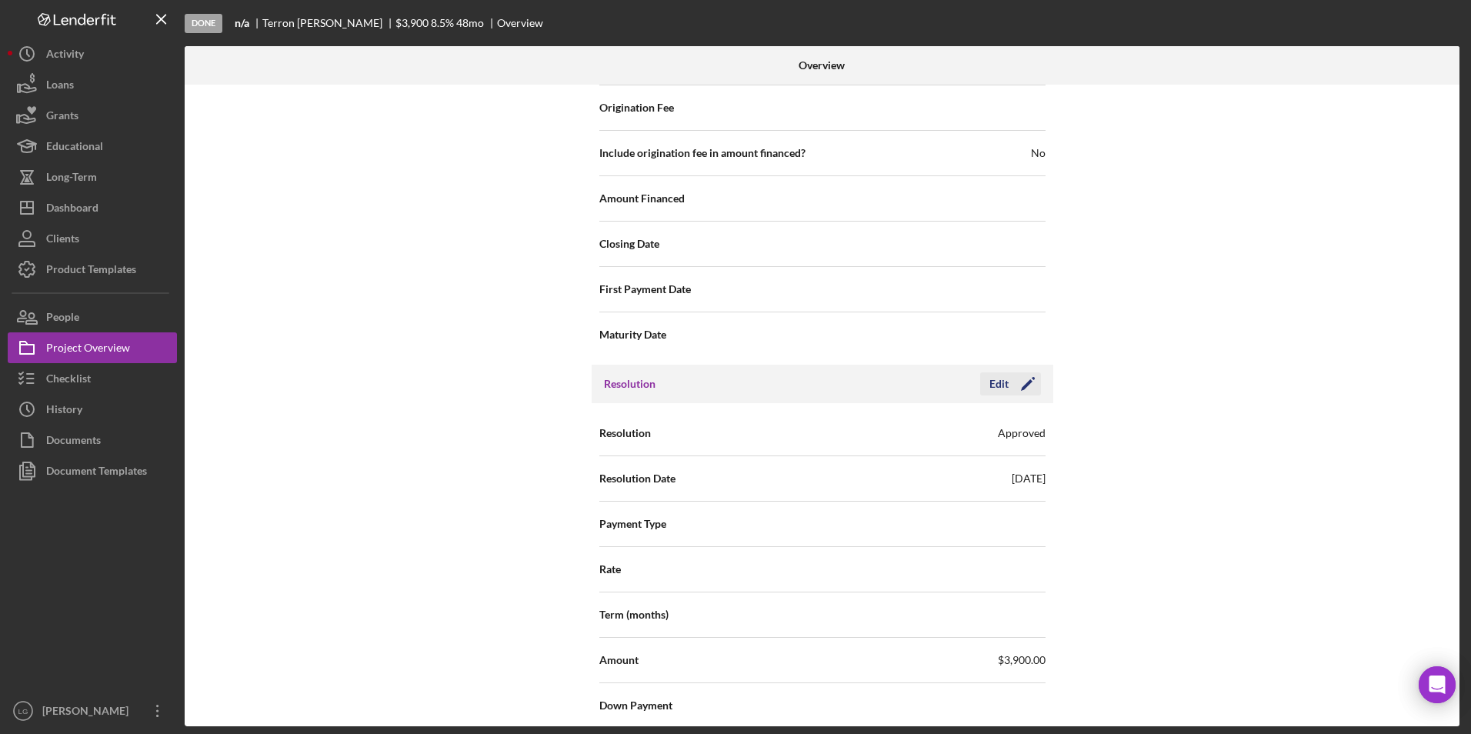
click at [1027, 391] on icon "Icon/Edit" at bounding box center [1027, 384] width 38 height 38
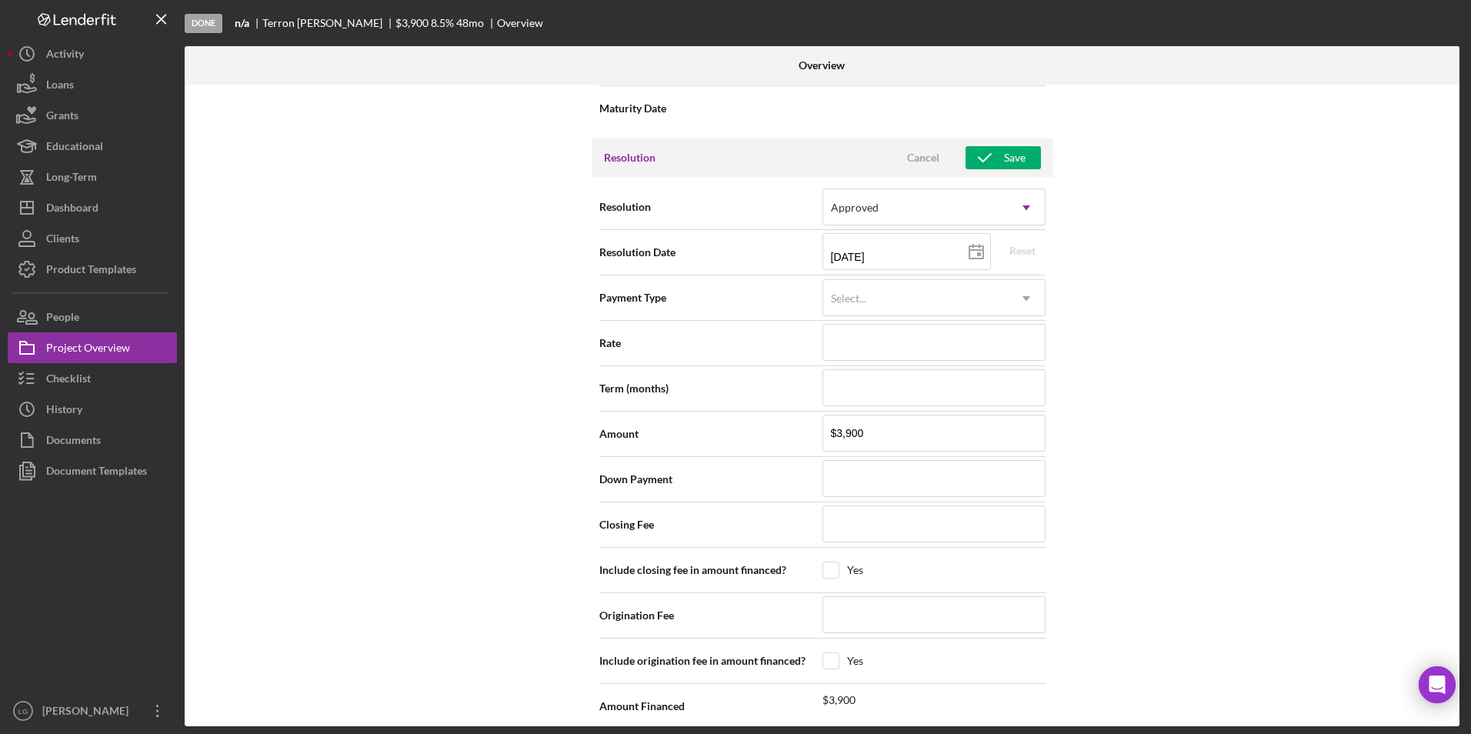
scroll to position [1765, 0]
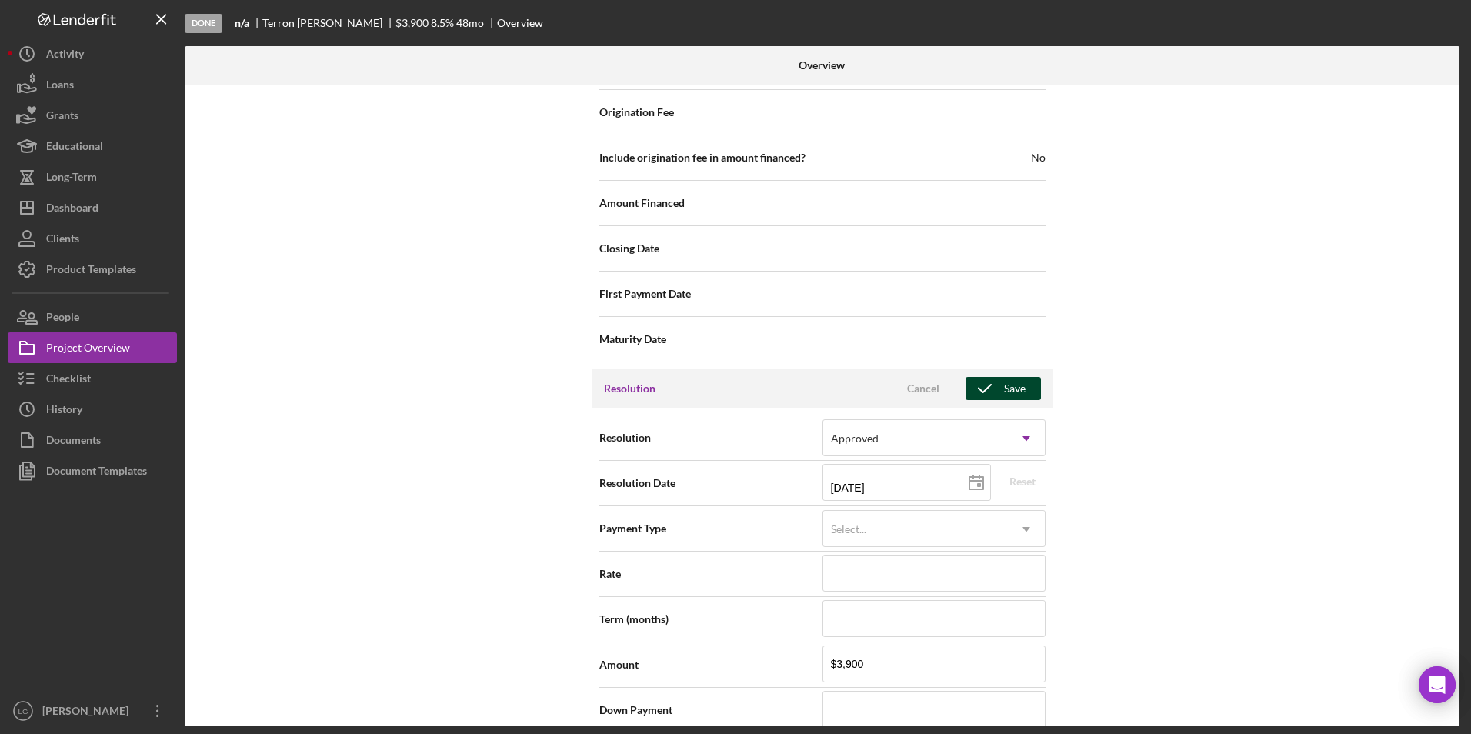
click at [995, 387] on icon "button" at bounding box center [984, 388] width 38 height 38
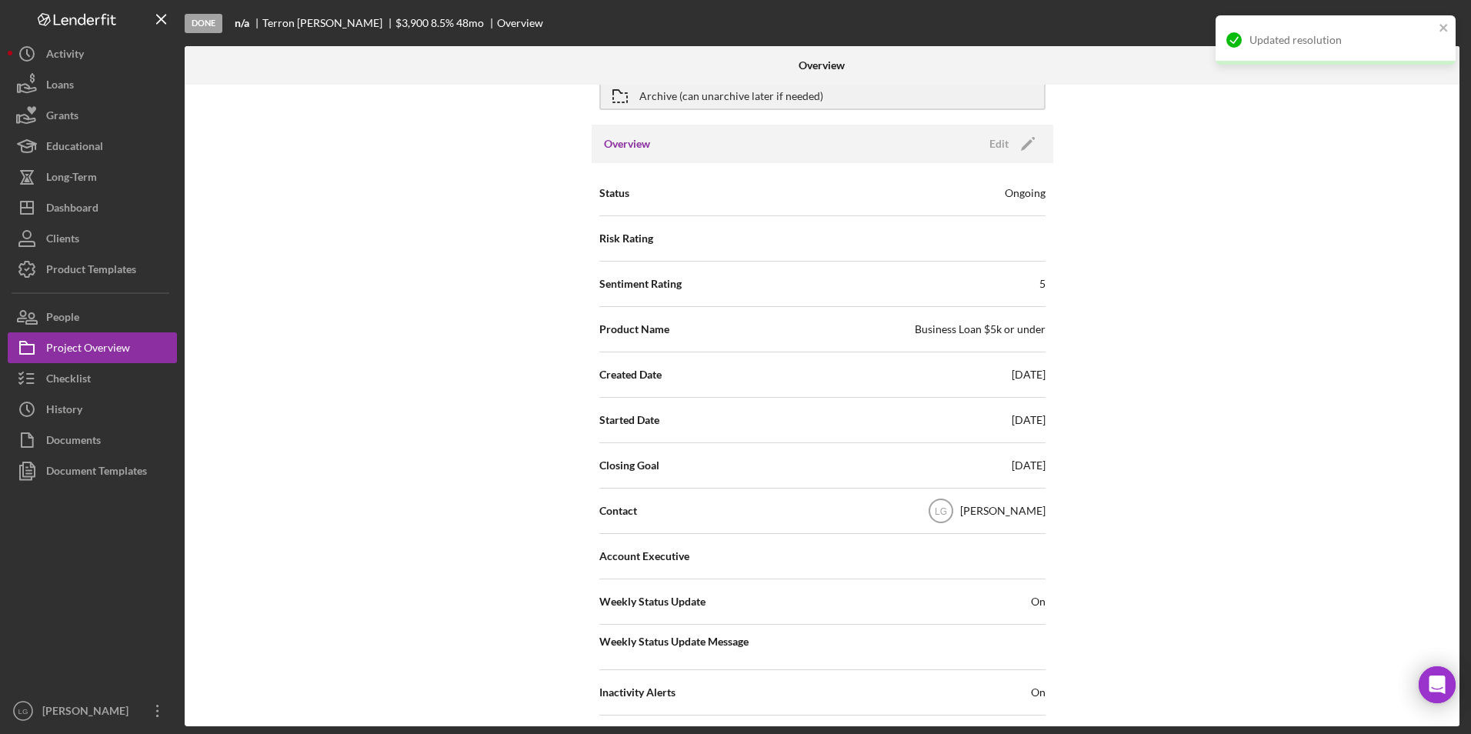
scroll to position [0, 0]
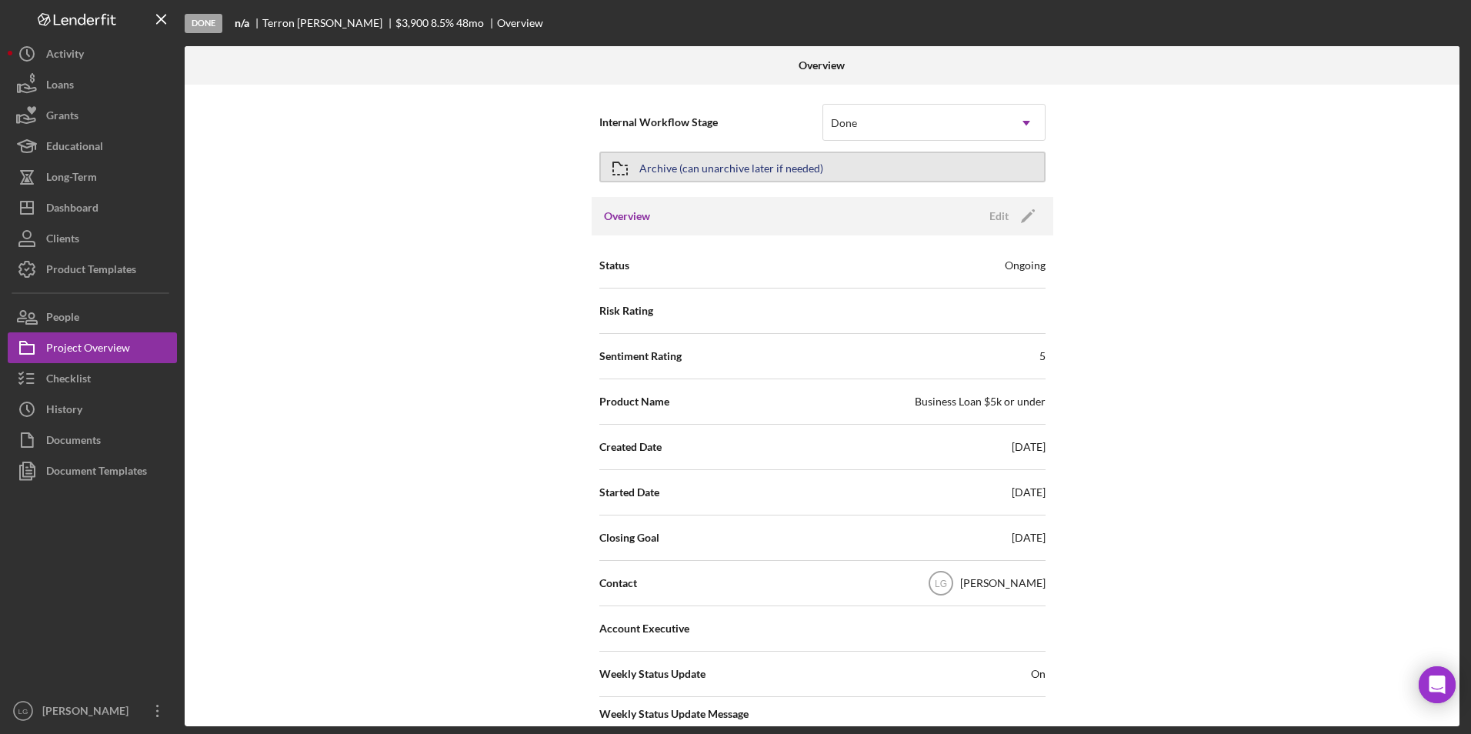
click at [789, 175] on div "Archive (can unarchive later if needed)" at bounding box center [731, 167] width 184 height 28
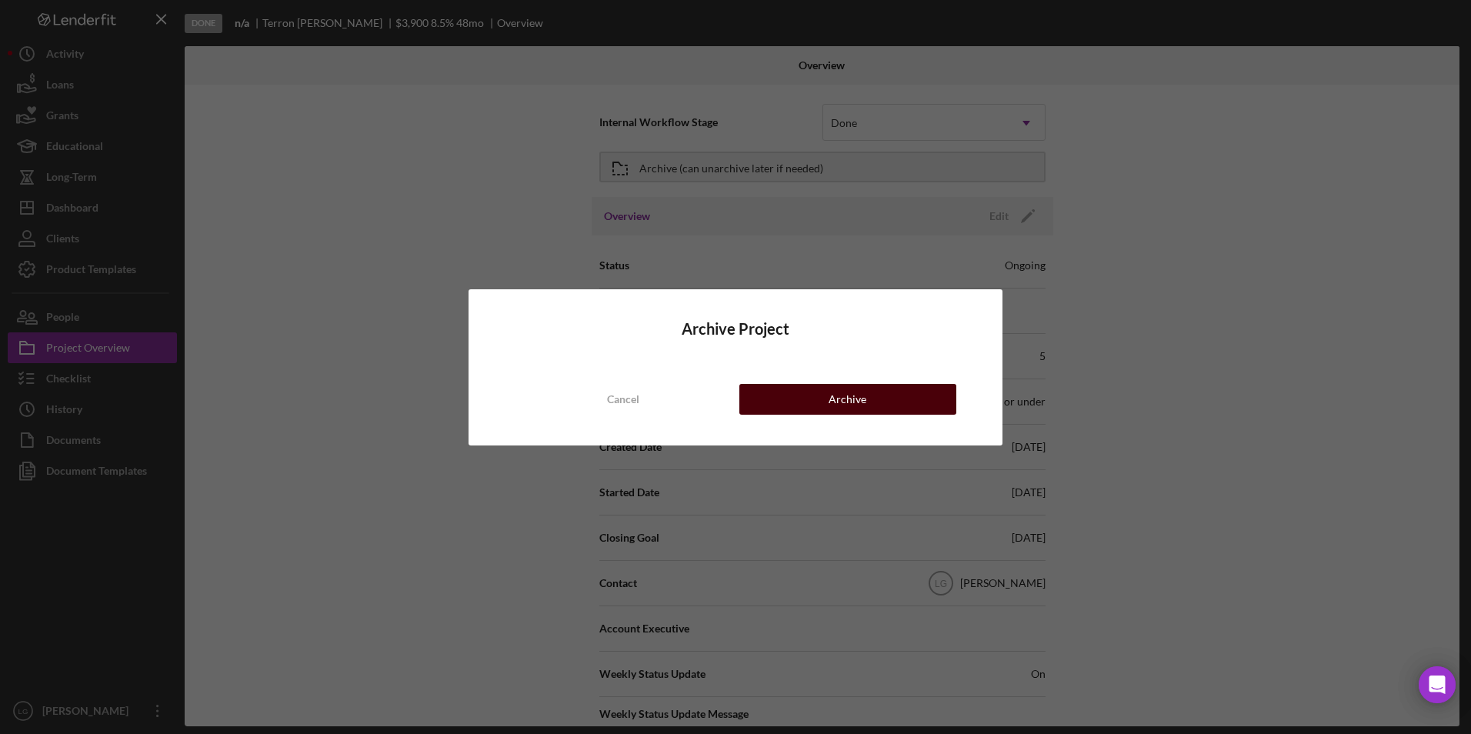
click at [828, 395] on button "Archive" at bounding box center [847, 399] width 217 height 31
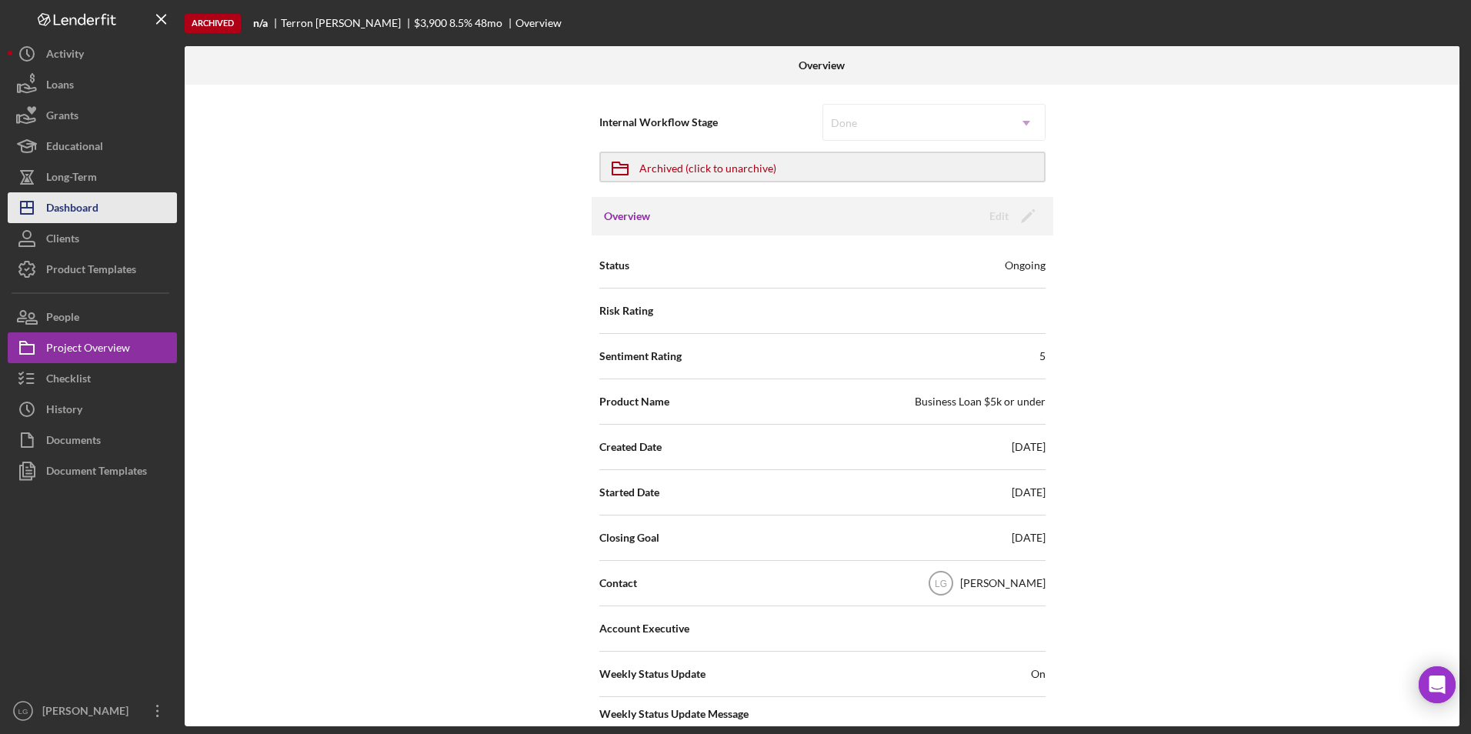
click at [72, 206] on div "Dashboard" at bounding box center [72, 209] width 52 height 35
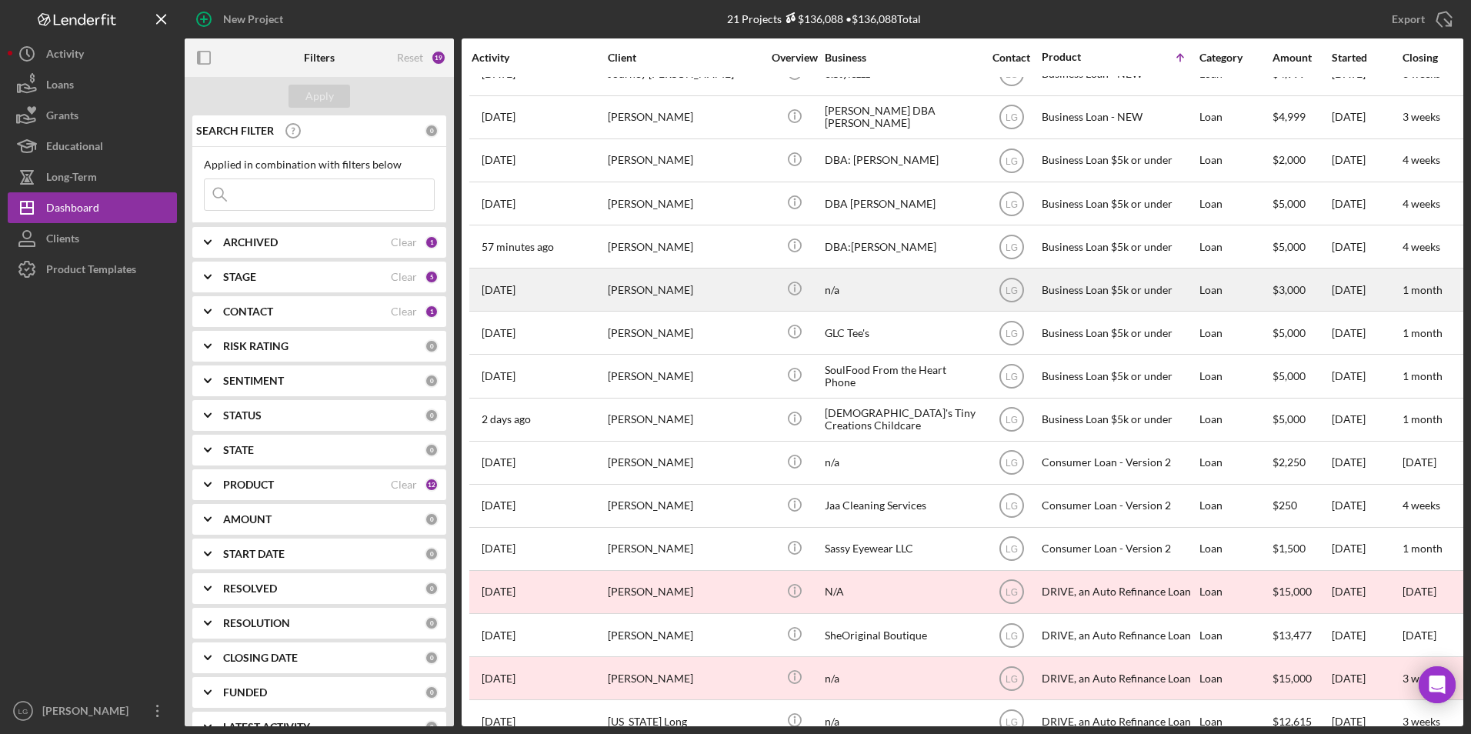
scroll to position [231, 0]
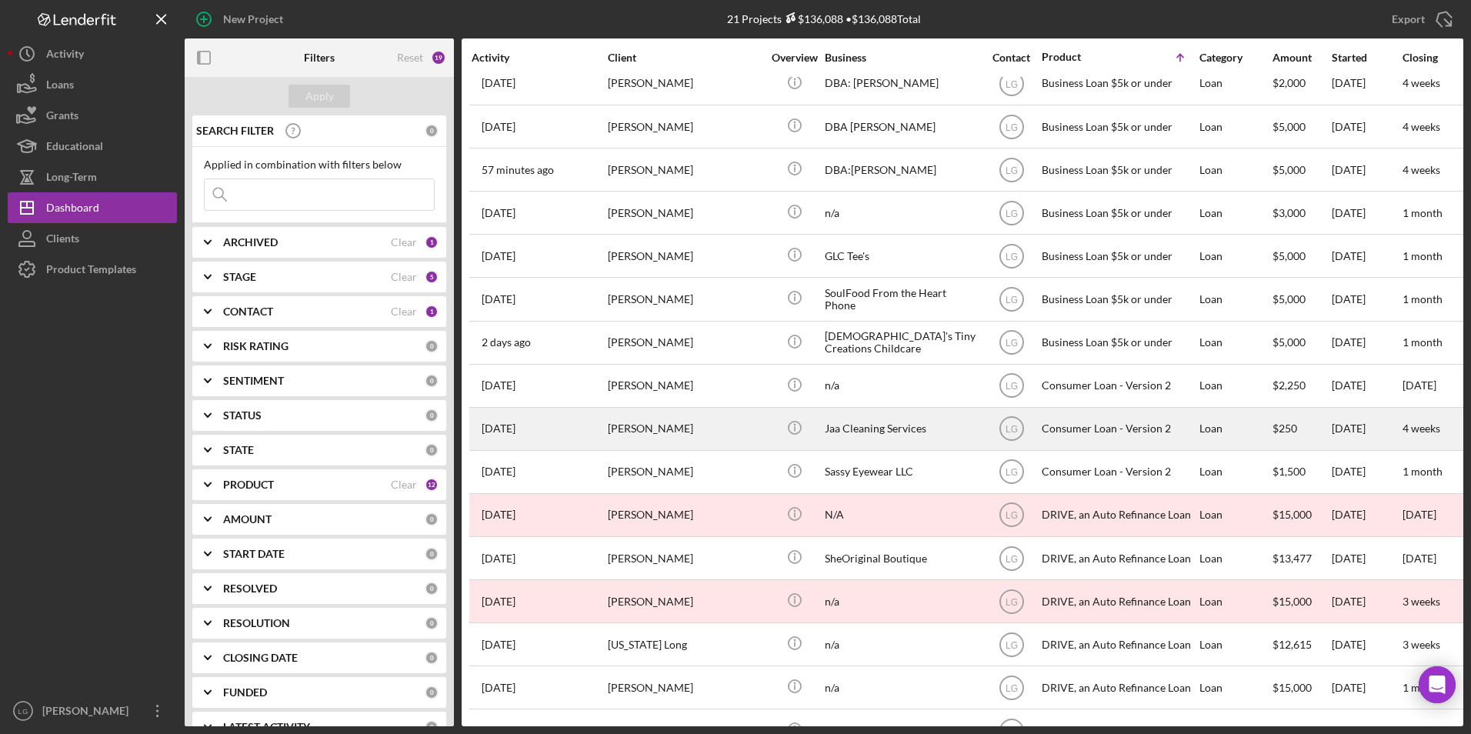
click at [664, 418] on div "[PERSON_NAME]" at bounding box center [685, 428] width 154 height 41
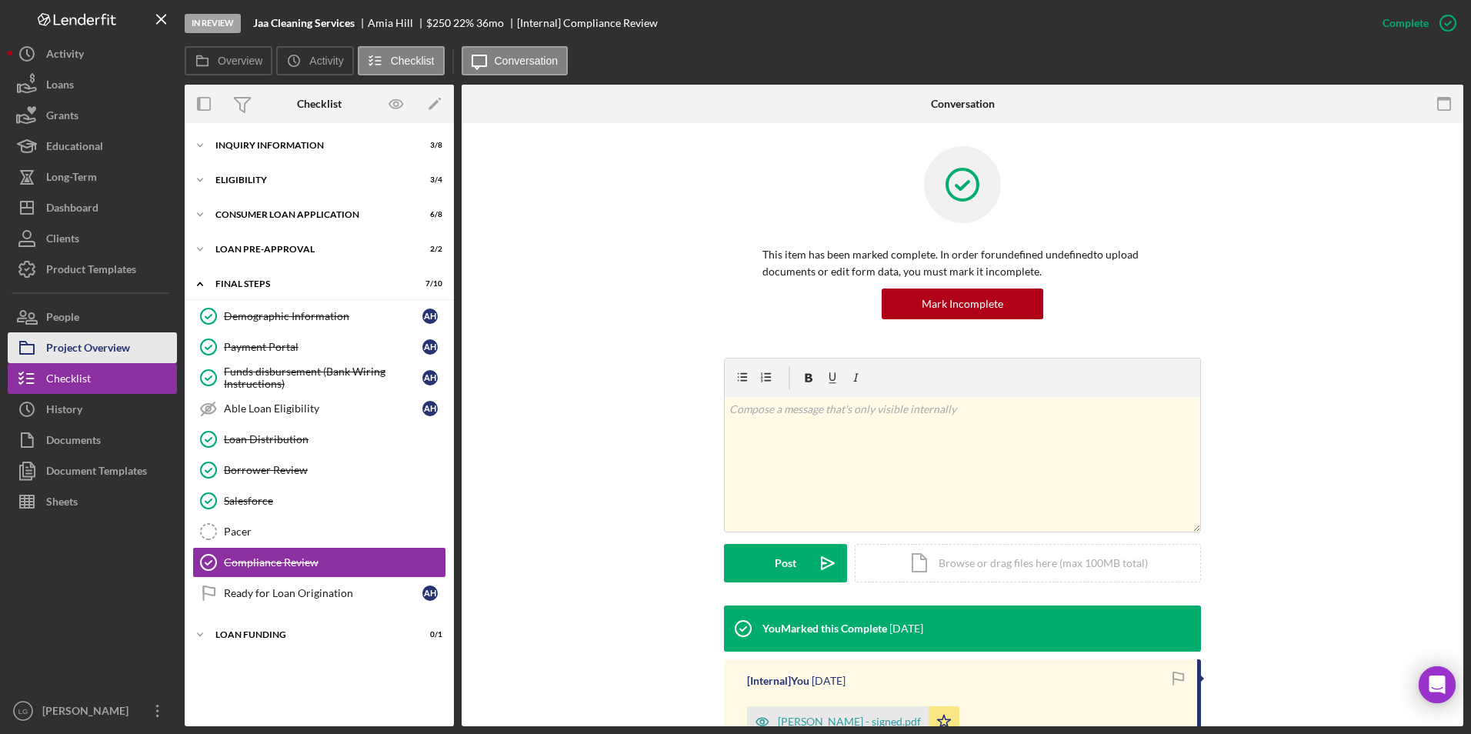
click at [107, 352] on div "Project Overview" at bounding box center [88, 349] width 84 height 35
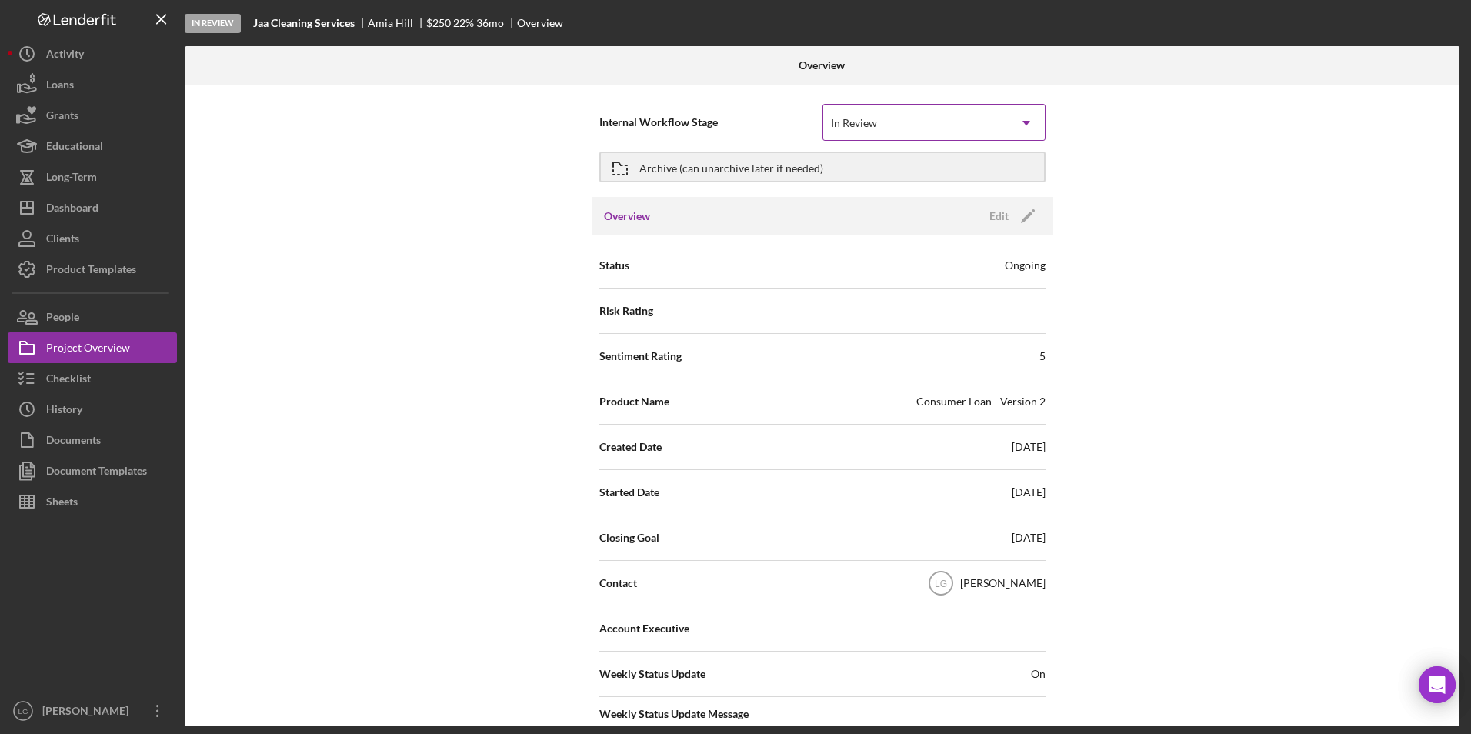
click at [955, 126] on div "In Review" at bounding box center [915, 122] width 185 height 35
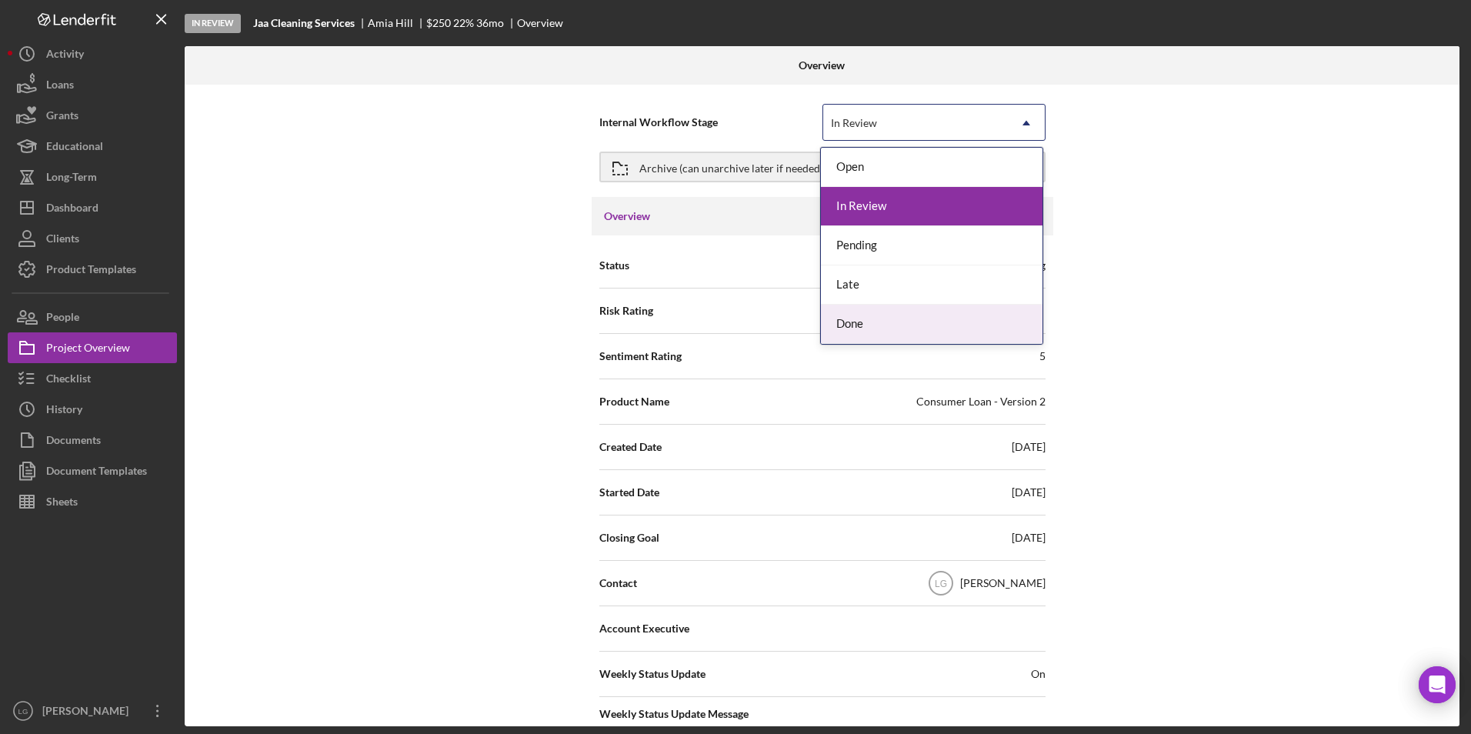
click at [861, 322] on div "Done" at bounding box center [932, 324] width 222 height 39
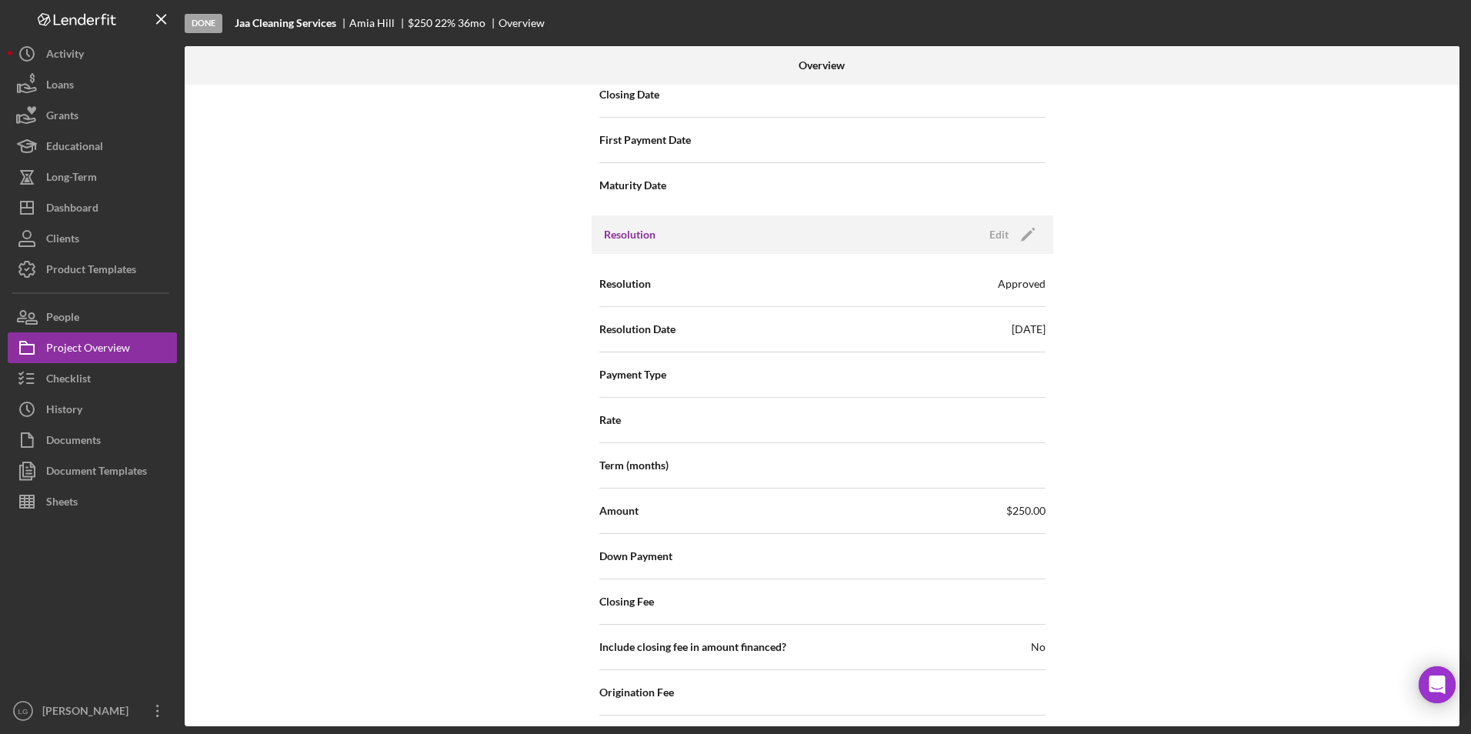
scroll to position [1789, 0]
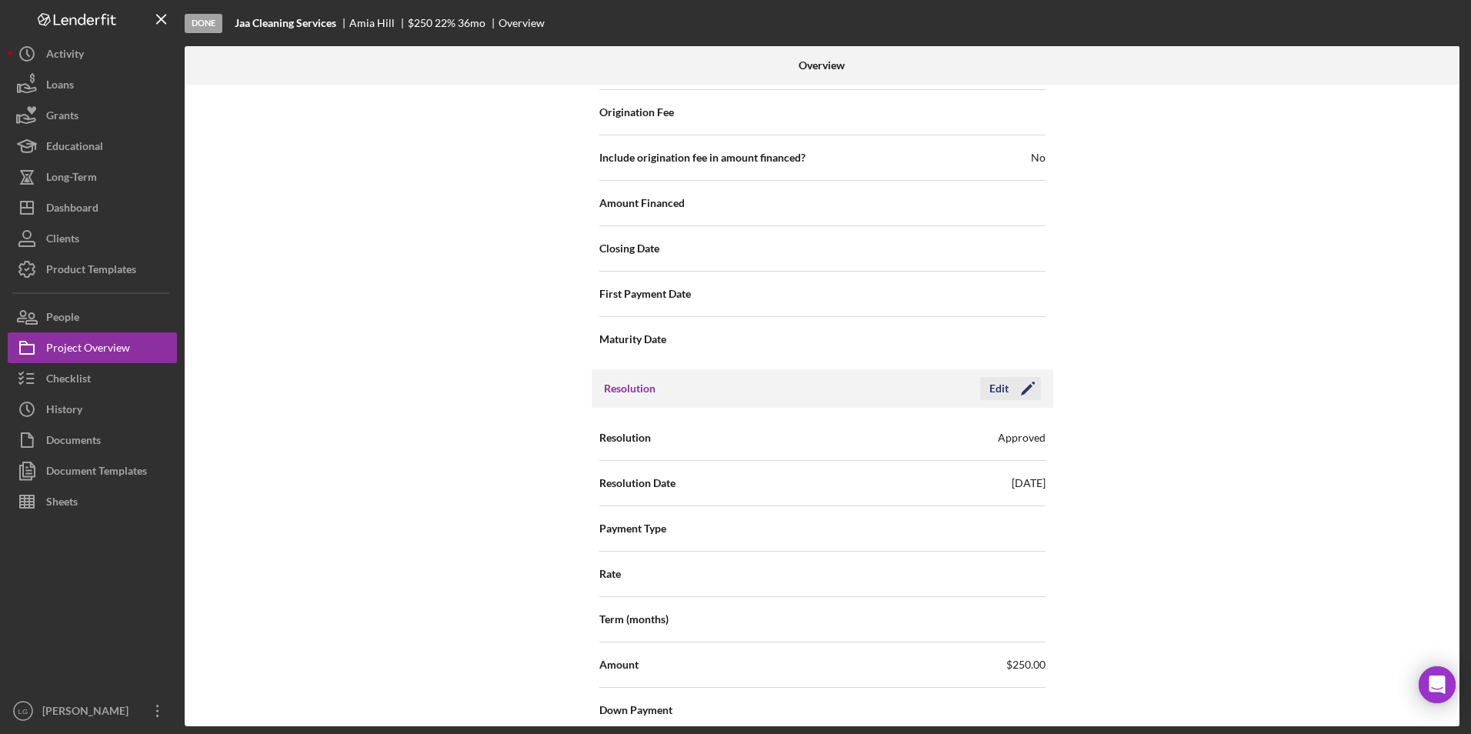
click at [1016, 391] on icon "Icon/Edit" at bounding box center [1027, 388] width 38 height 38
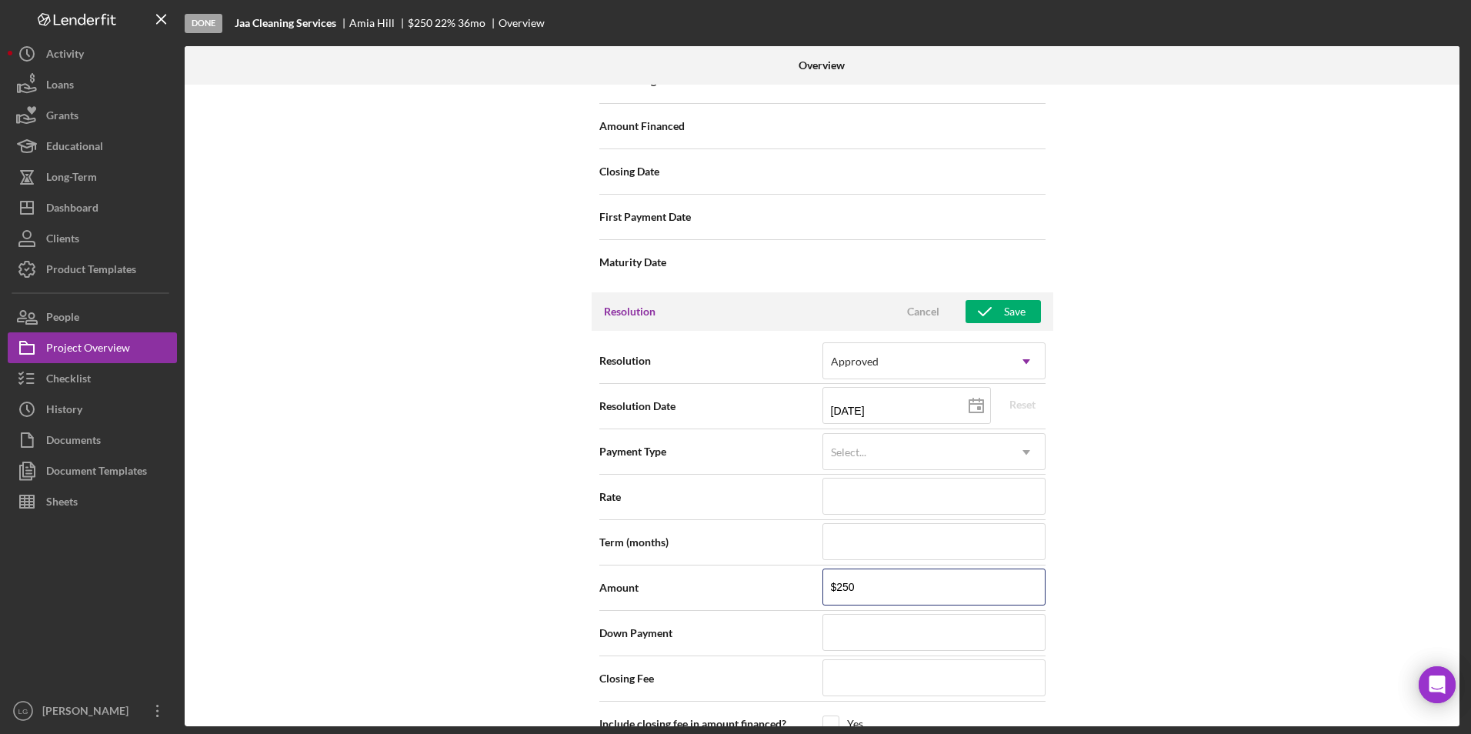
drag, startPoint x: 875, startPoint y: 586, endPoint x: 715, endPoint y: 576, distance: 160.3
click at [715, 576] on div "Amount $250" at bounding box center [822, 587] width 446 height 38
type input "$2"
type input "$20"
type input "$200"
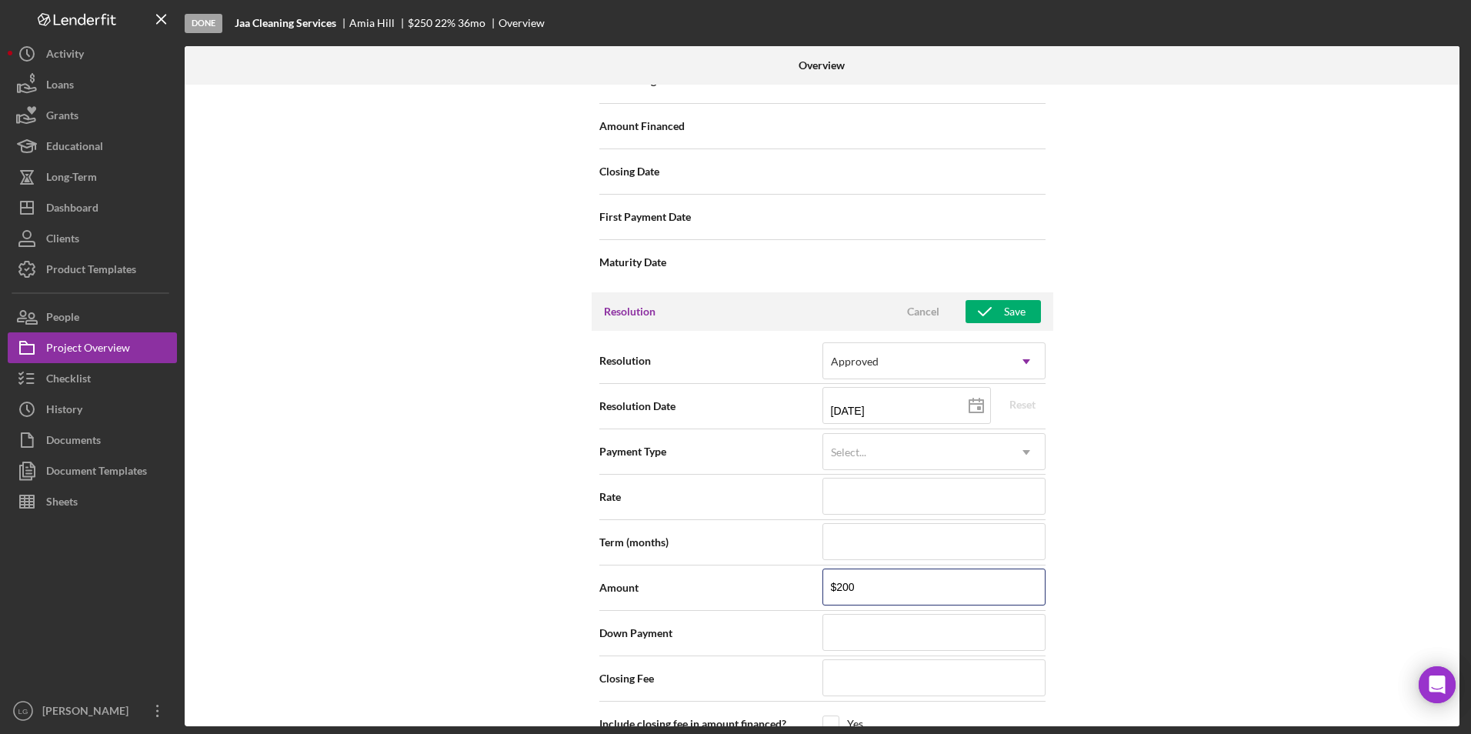
type input "$2,000"
click at [1008, 310] on div "Save" at bounding box center [1015, 311] width 22 height 23
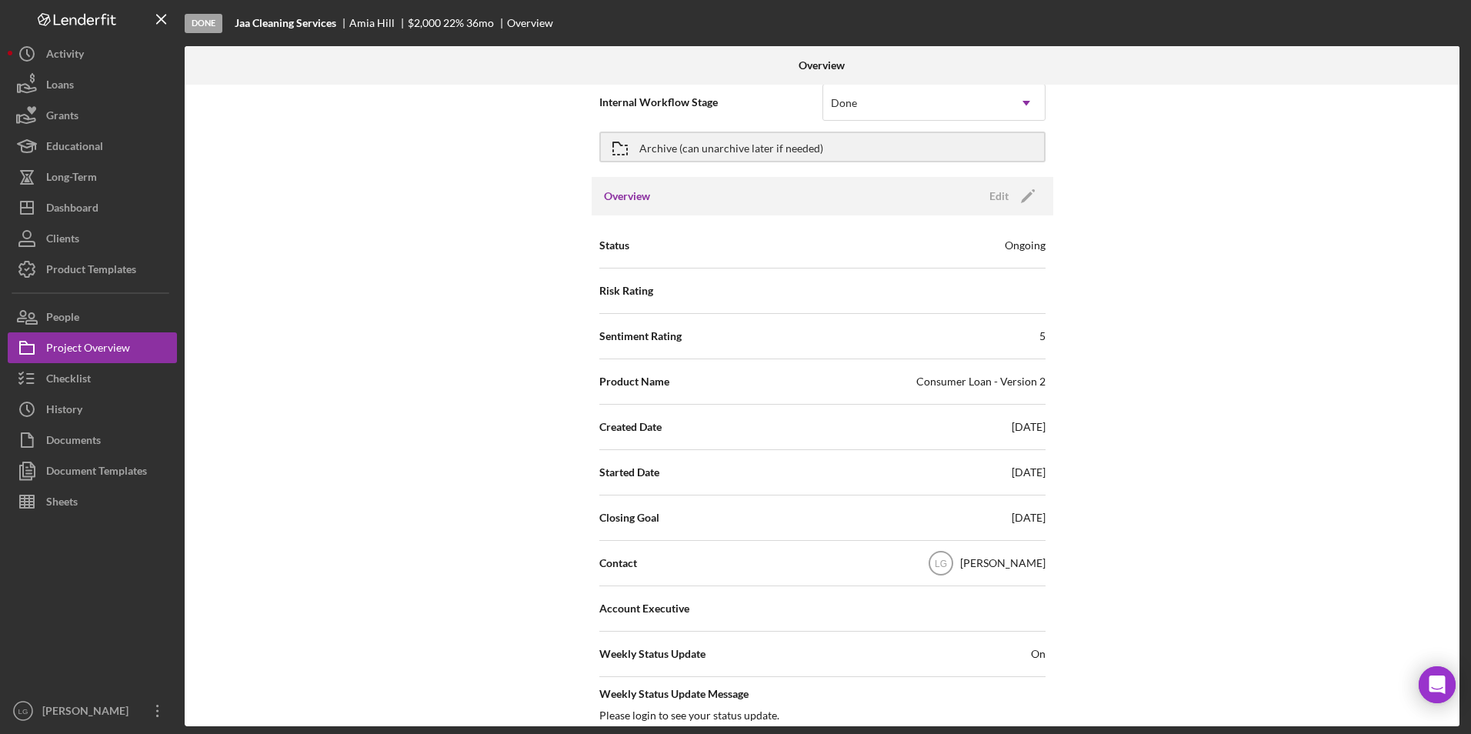
scroll to position [0, 0]
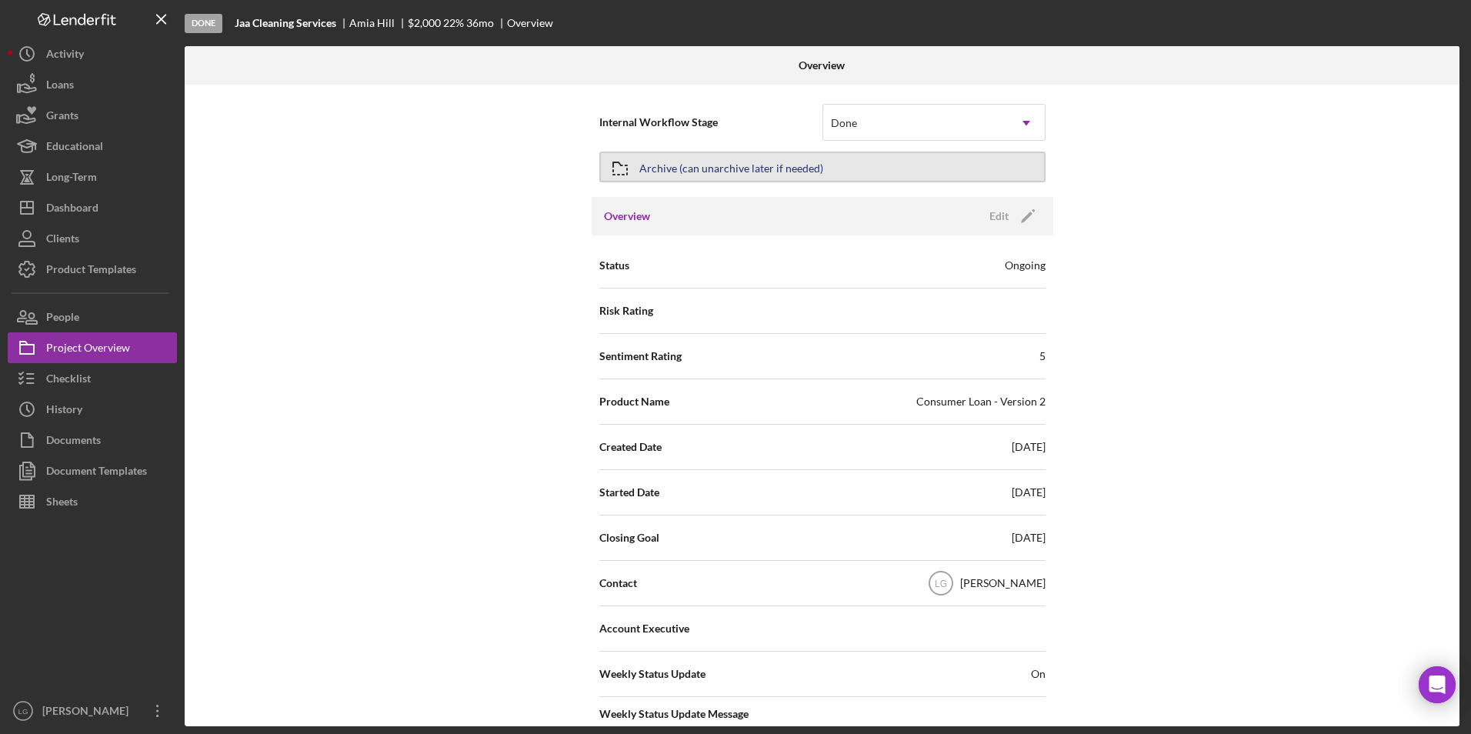
click at [669, 169] on div "Archive (can unarchive later if needed)" at bounding box center [731, 167] width 184 height 28
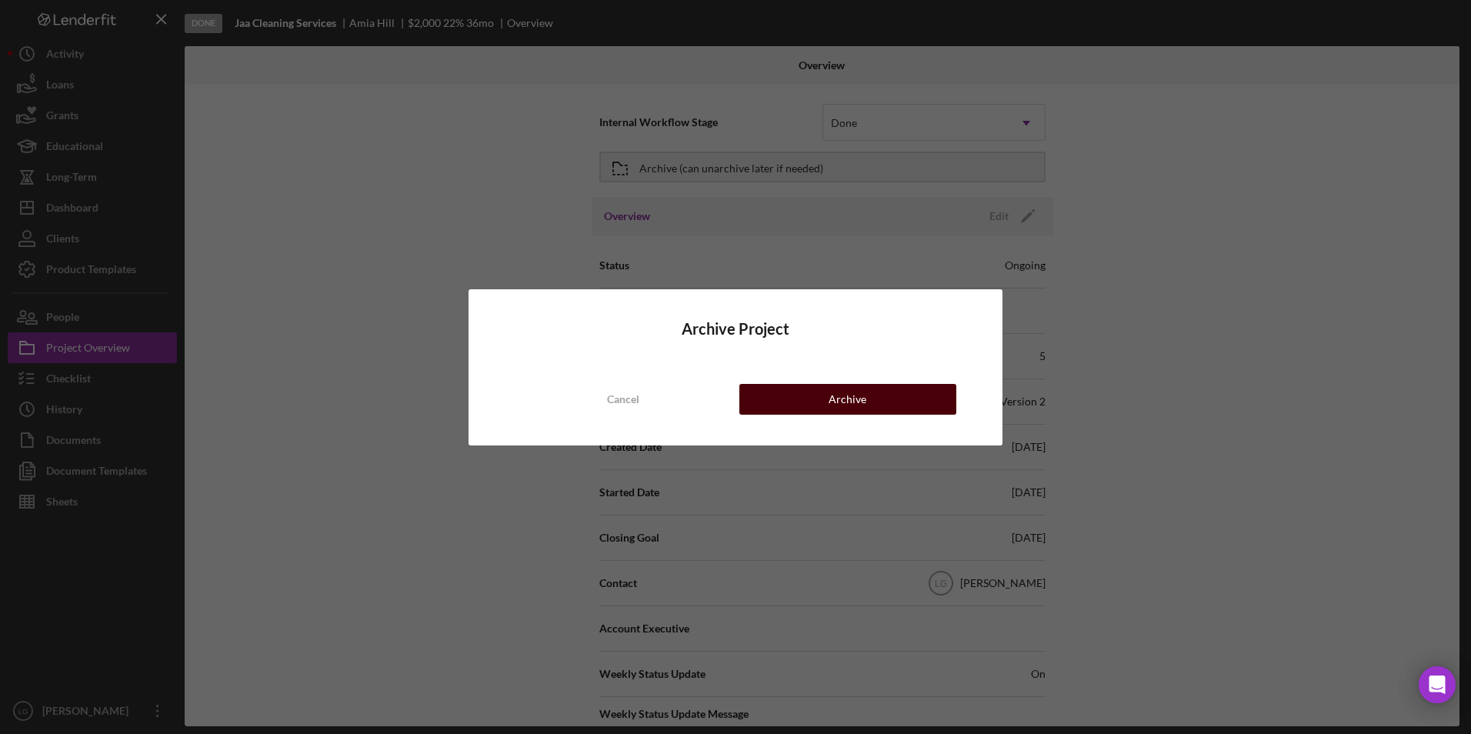
click at [748, 402] on button "Archive" at bounding box center [847, 399] width 217 height 31
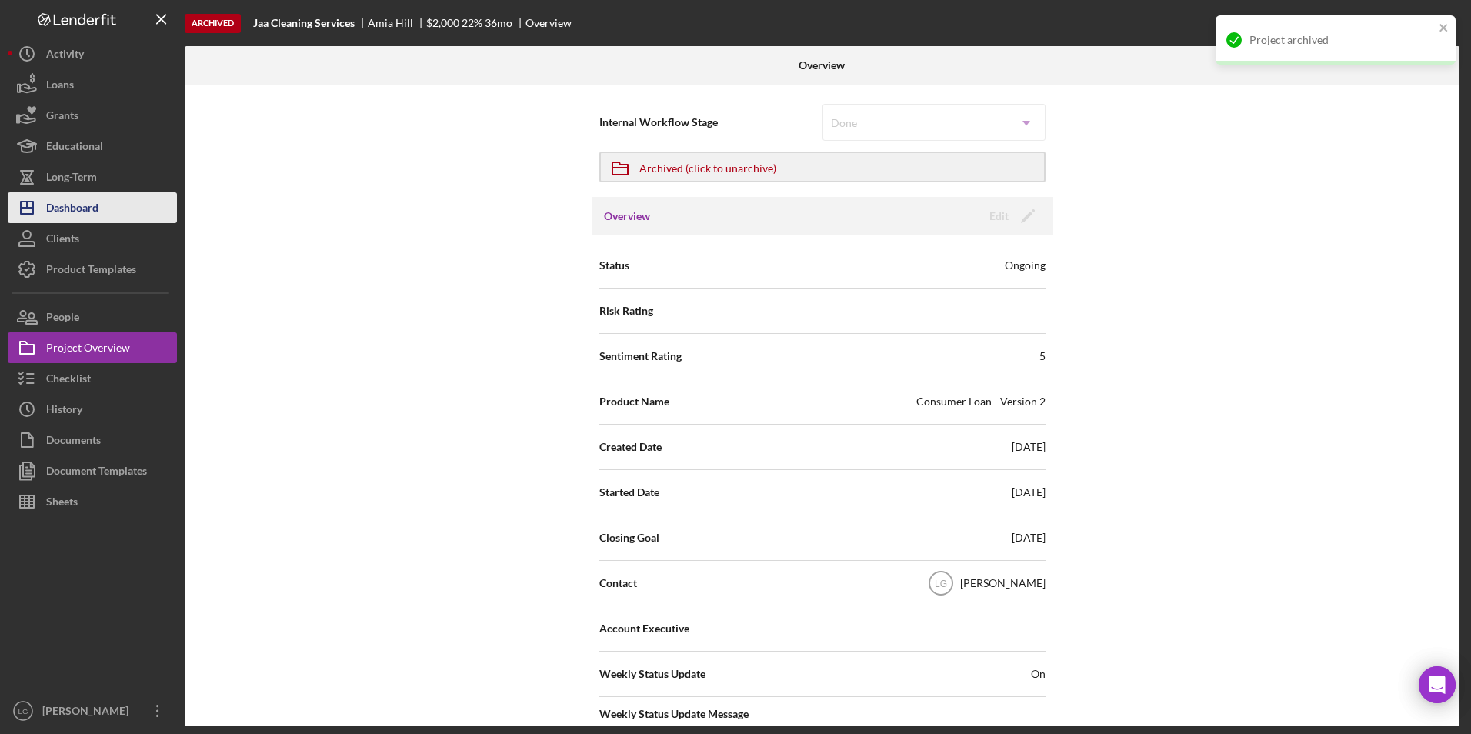
click at [74, 195] on div "Dashboard" at bounding box center [72, 209] width 52 height 35
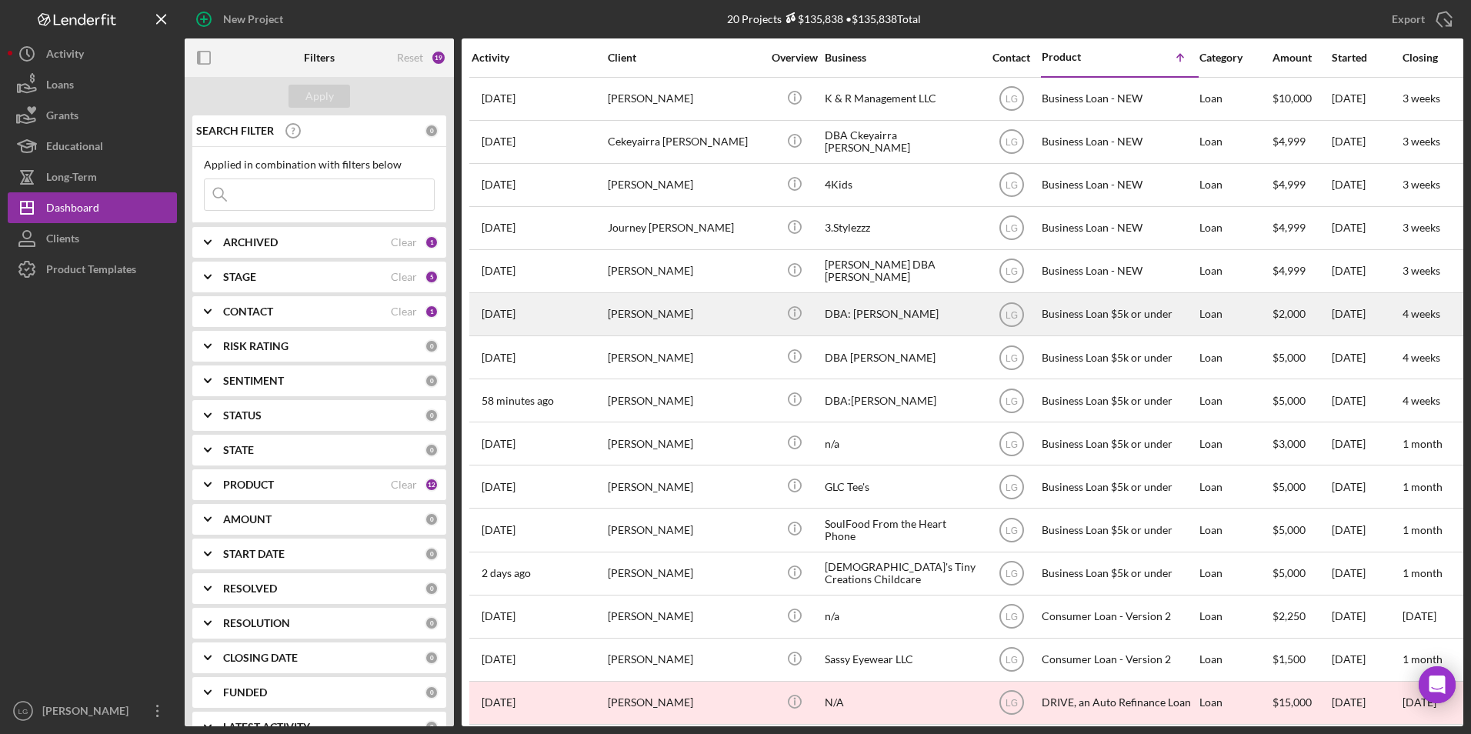
scroll to position [154, 0]
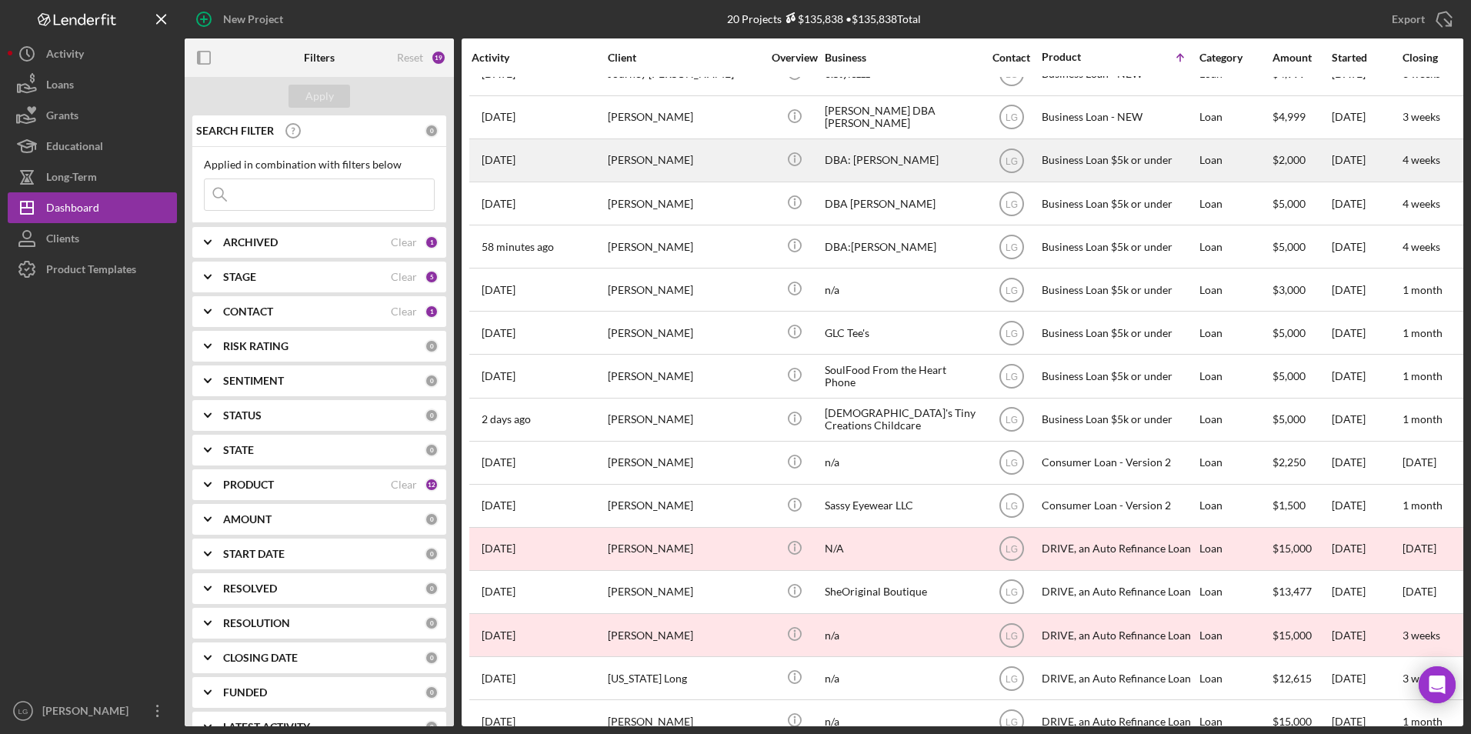
click at [702, 155] on div "[PERSON_NAME]" at bounding box center [685, 160] width 154 height 41
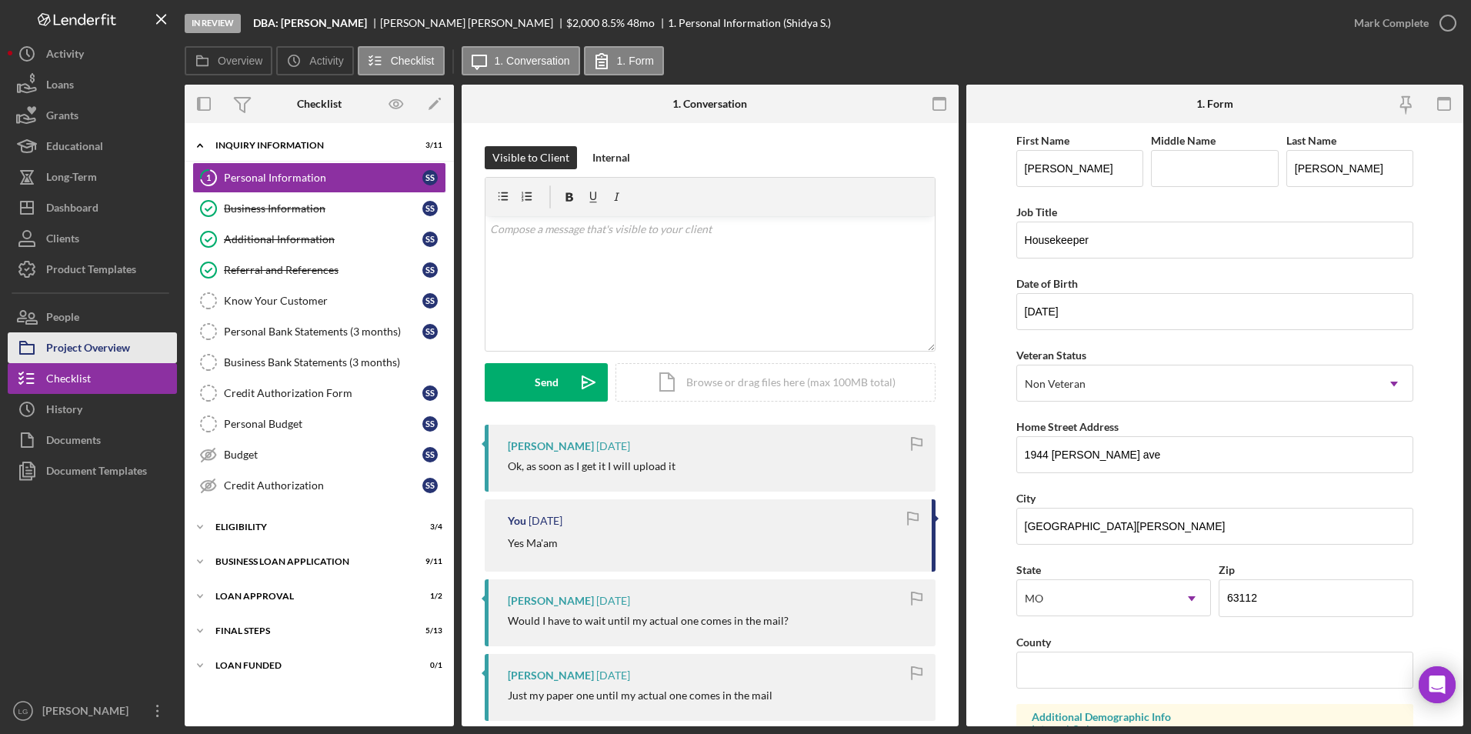
drag, startPoint x: 72, startPoint y: 345, endPoint x: 82, endPoint y: 345, distance: 10.0
click at [72, 345] on div "Project Overview" at bounding box center [88, 349] width 84 height 35
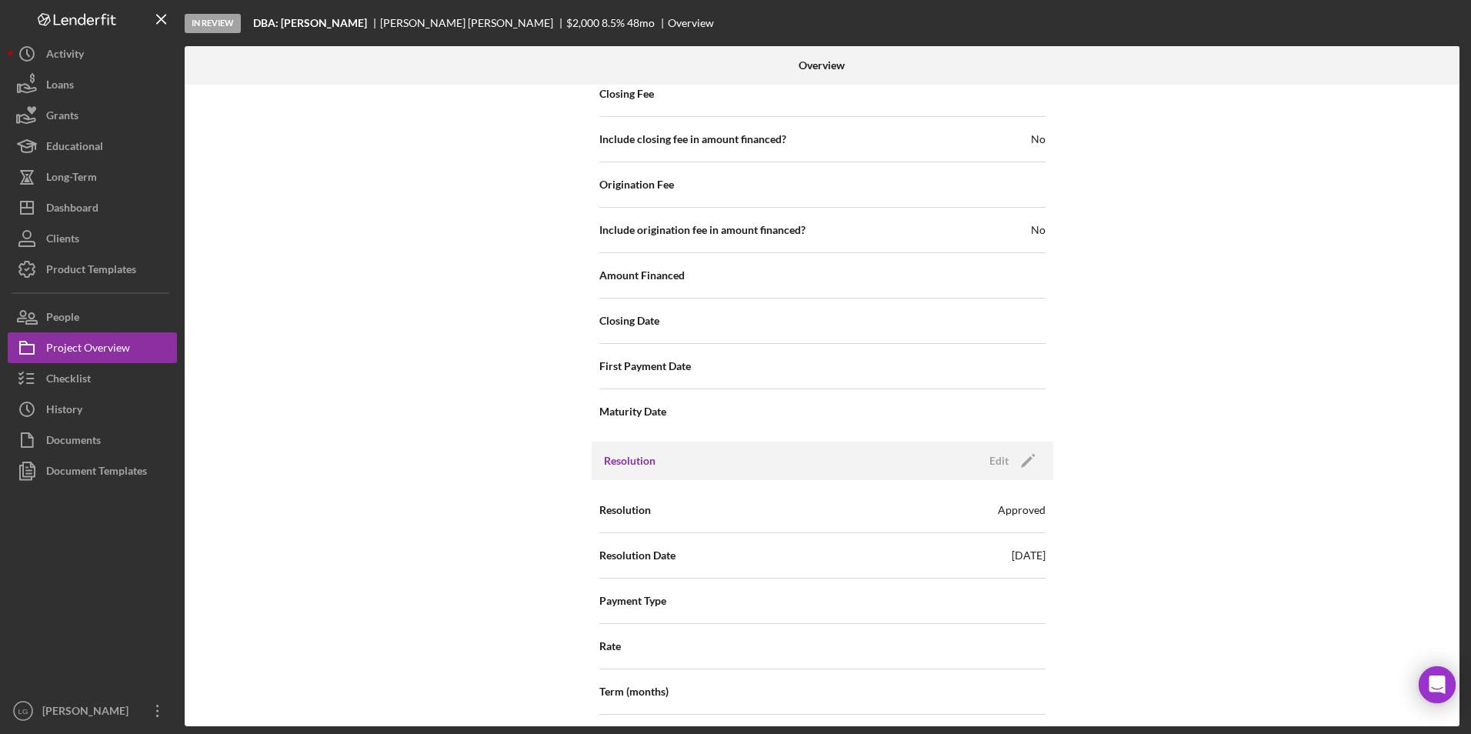
scroll to position [1846, 0]
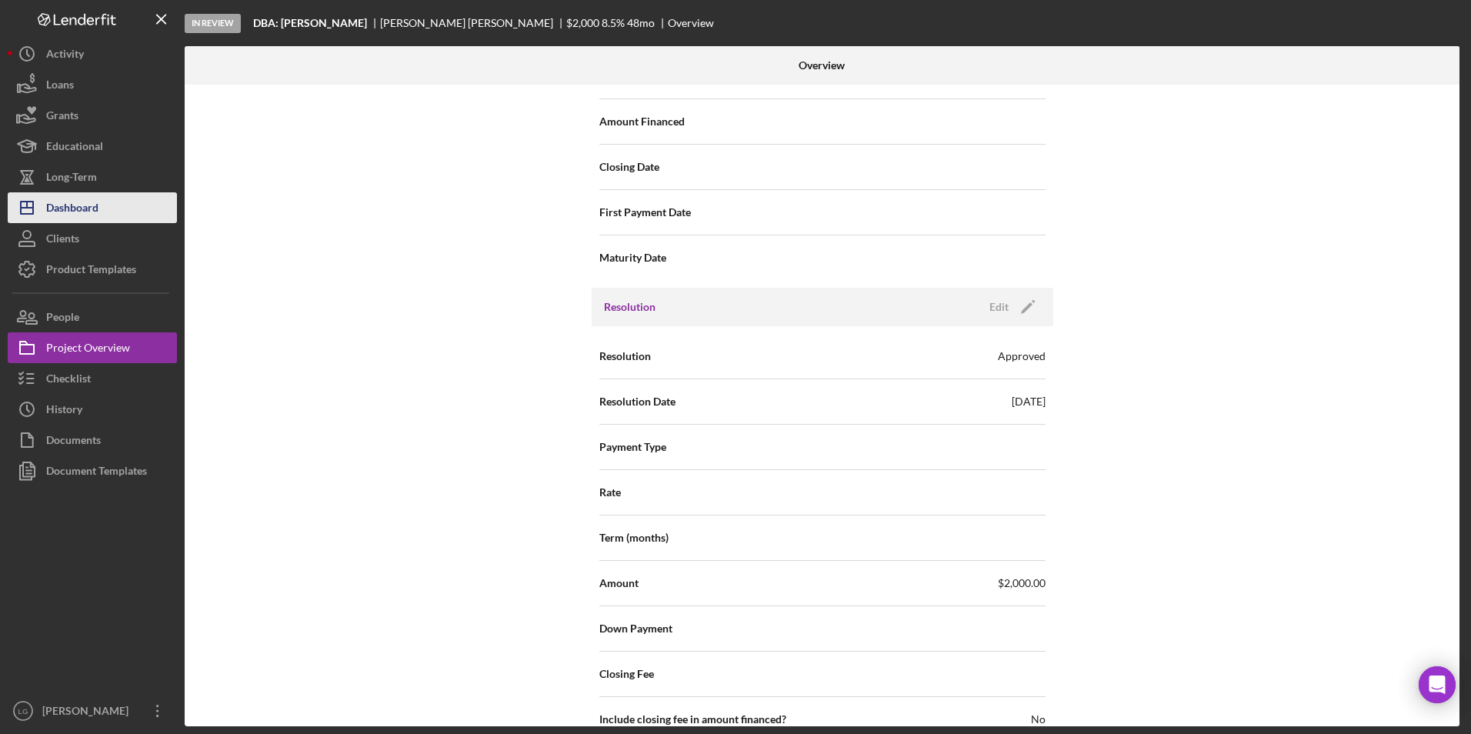
click at [89, 217] on div "Dashboard" at bounding box center [72, 209] width 52 height 35
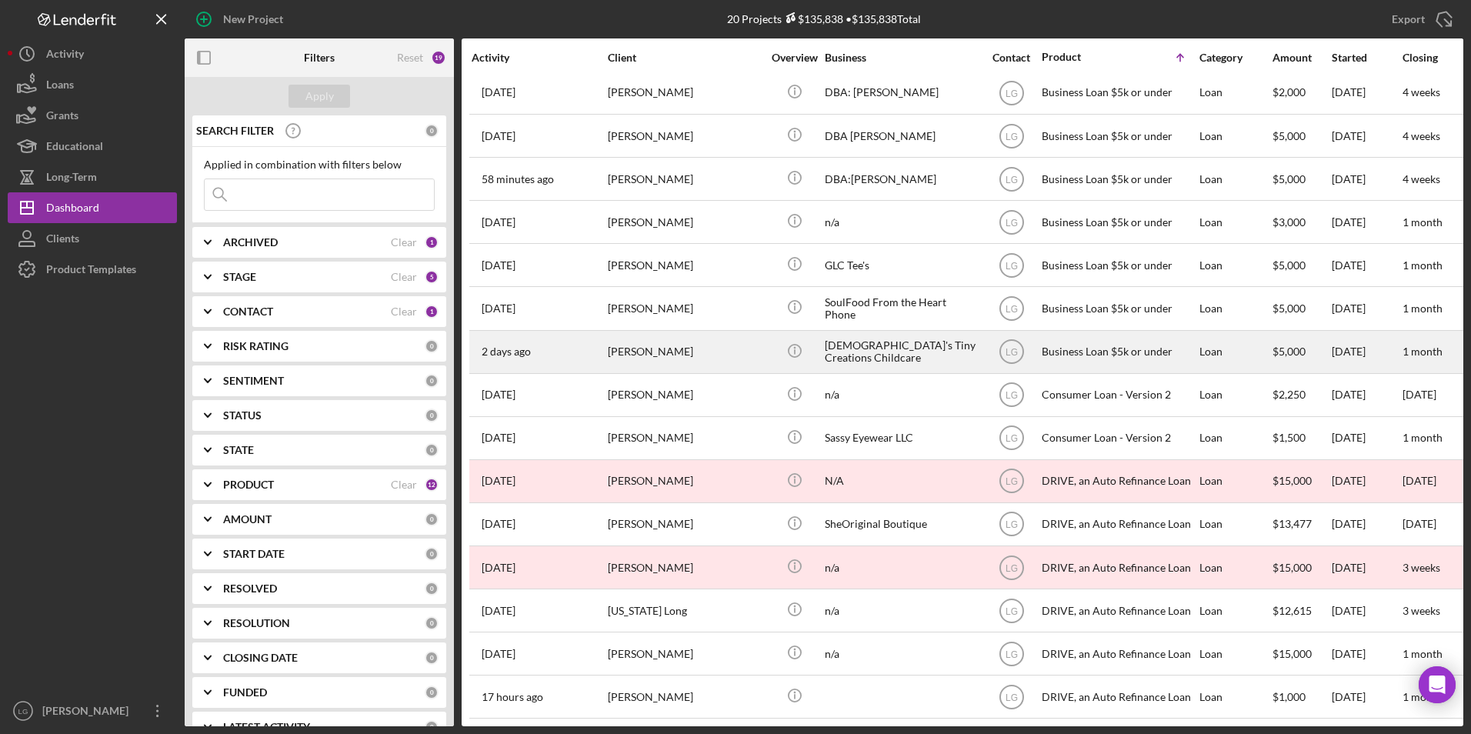
scroll to position [233, 0]
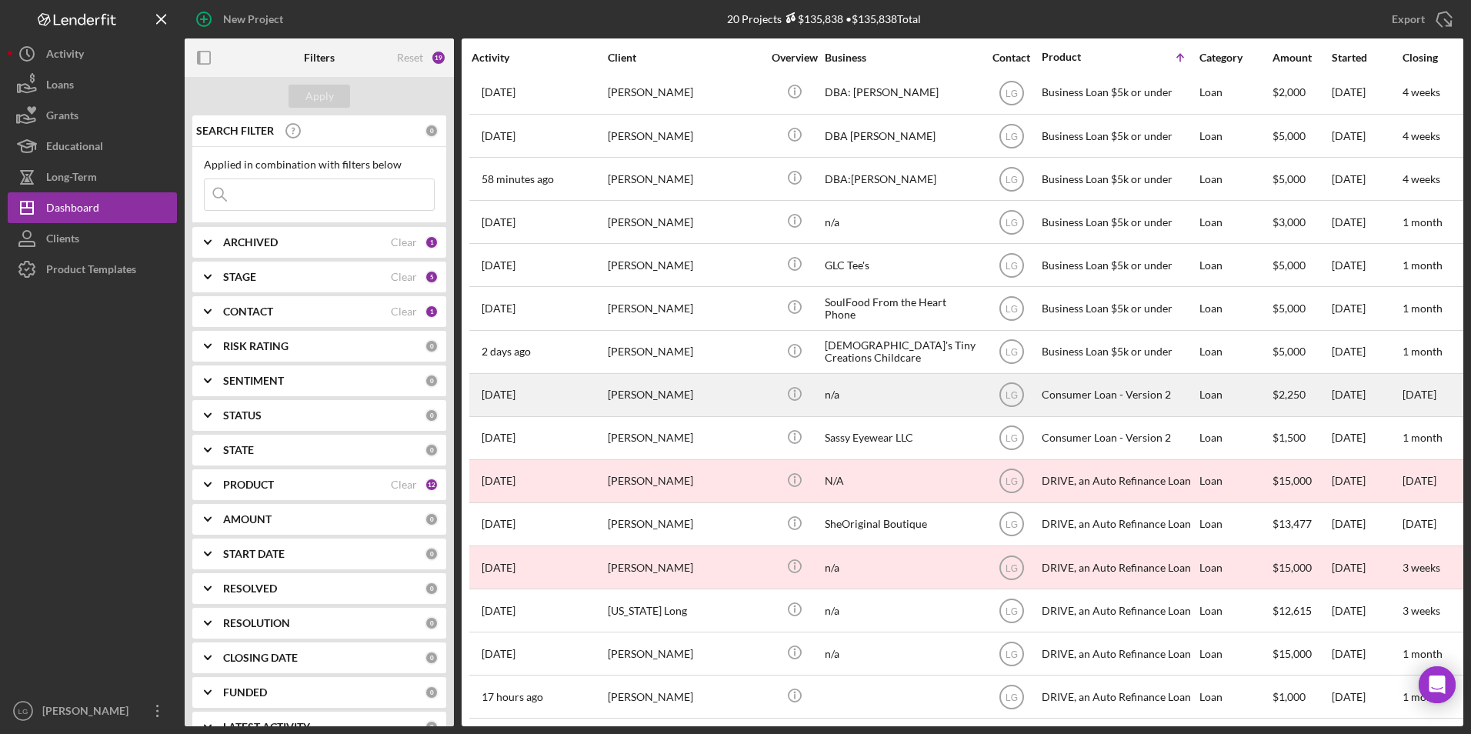
click at [662, 386] on div "[PERSON_NAME]" at bounding box center [685, 395] width 154 height 41
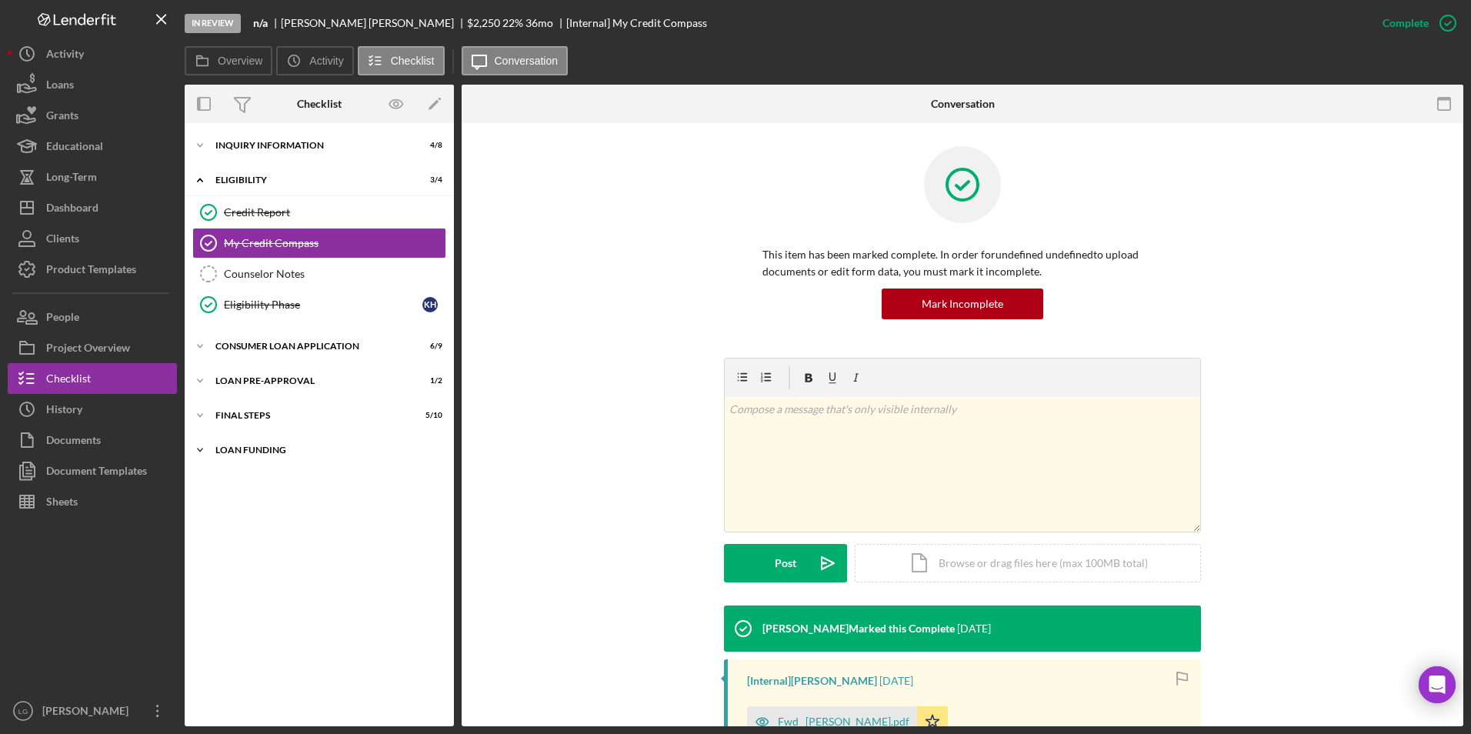
click at [265, 448] on div "Loan Funding" at bounding box center [324, 449] width 219 height 9
click at [265, 418] on div "FINAL STEPS" at bounding box center [324, 415] width 219 height 9
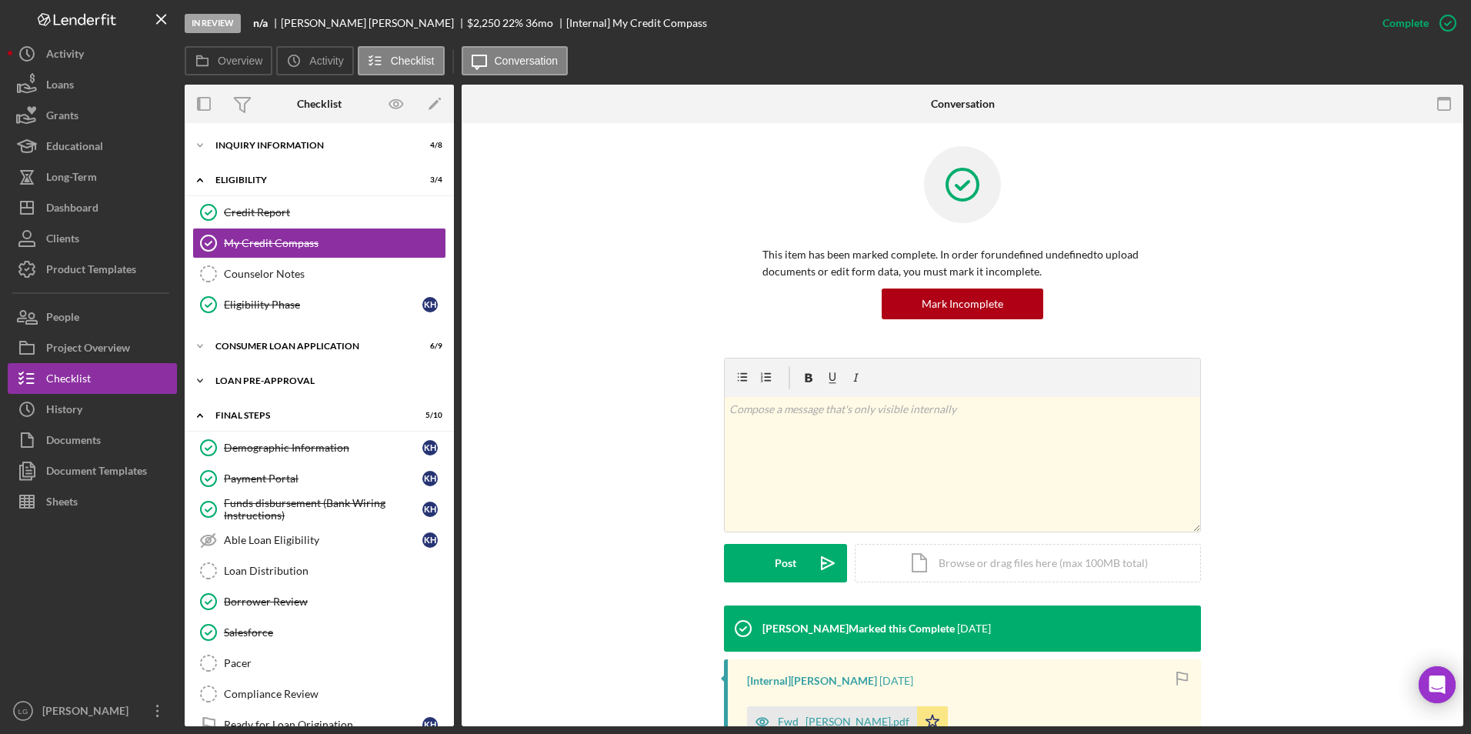
click at [266, 372] on div "Icon/Expander Loan Pre-Approval 1 / 2" at bounding box center [319, 380] width 269 height 31
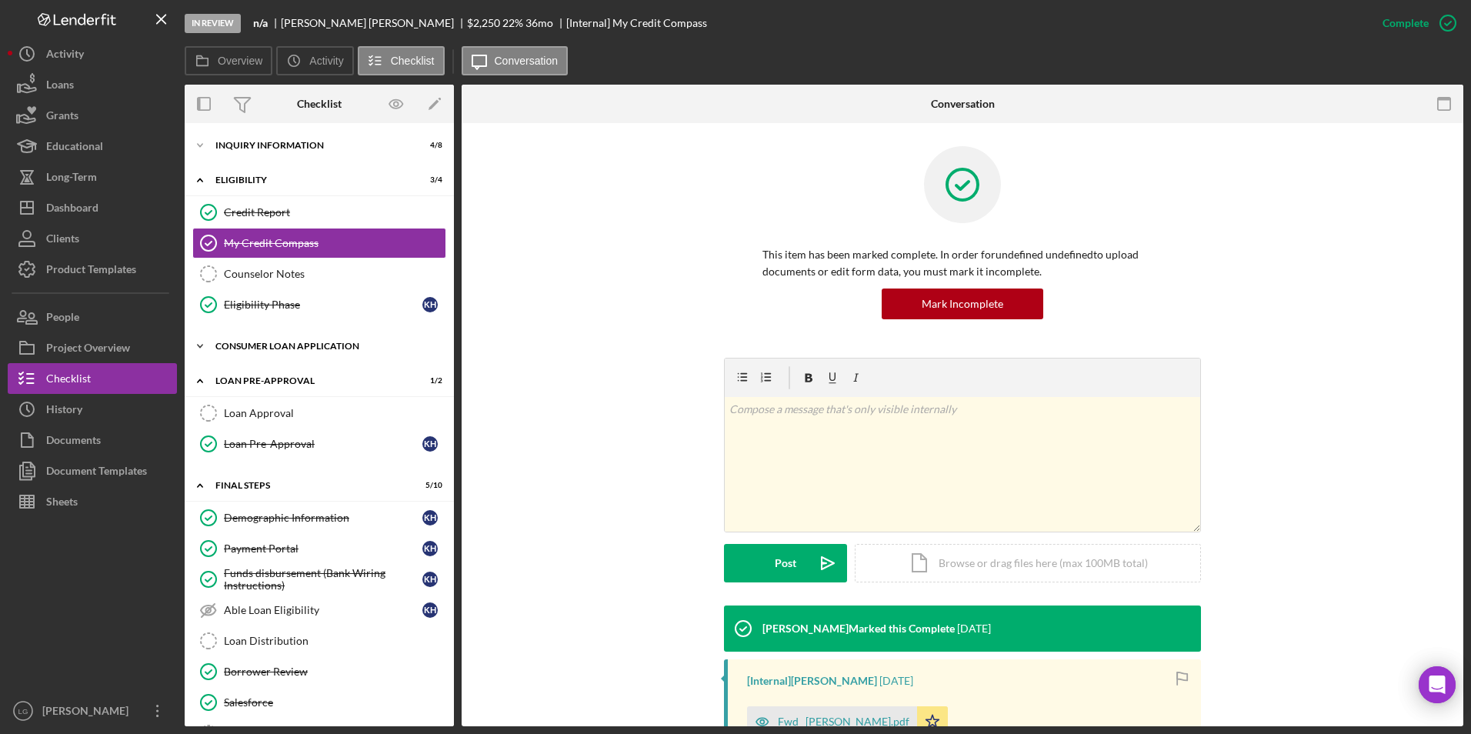
click at [272, 350] on div "Consumer Loan Application" at bounding box center [324, 346] width 219 height 9
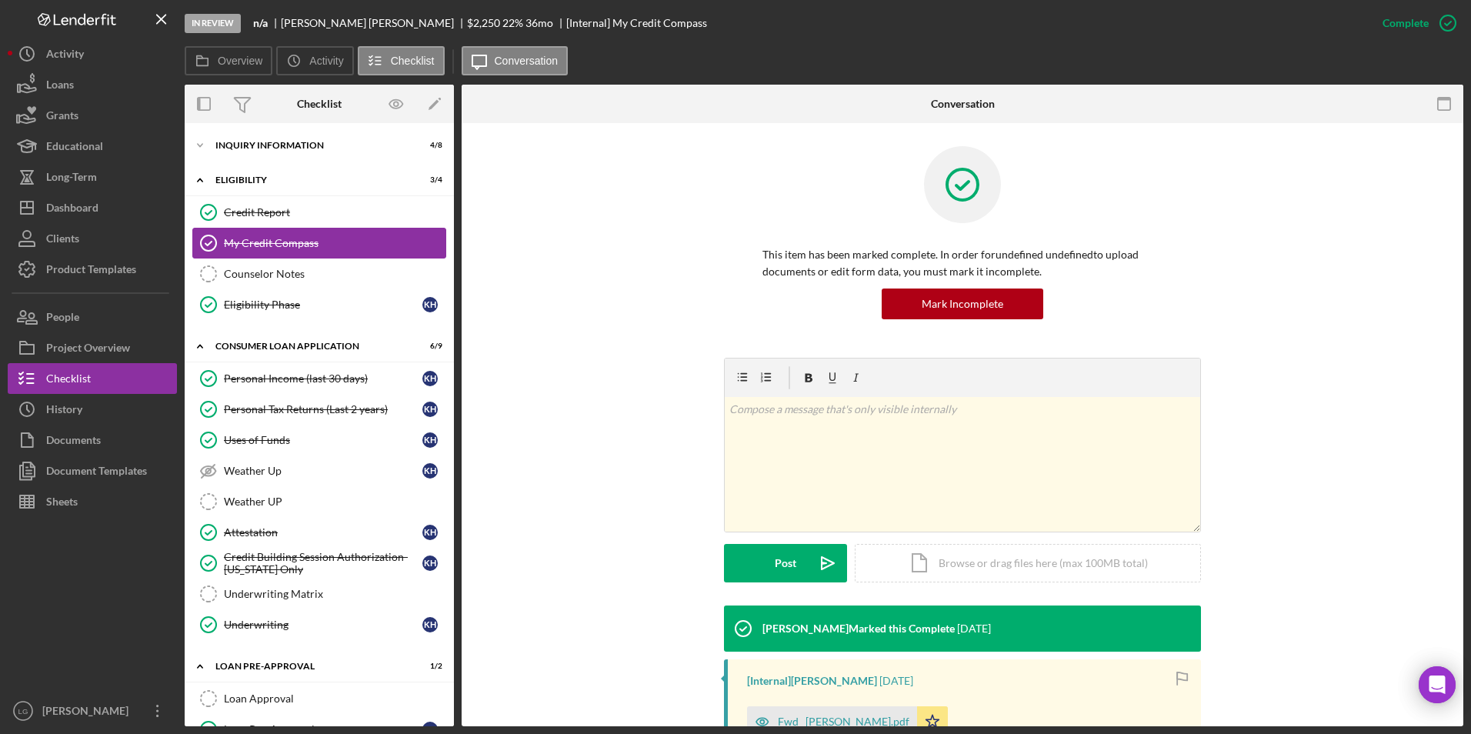
click at [283, 238] on div "My Credit Compass" at bounding box center [335, 243] width 222 height 12
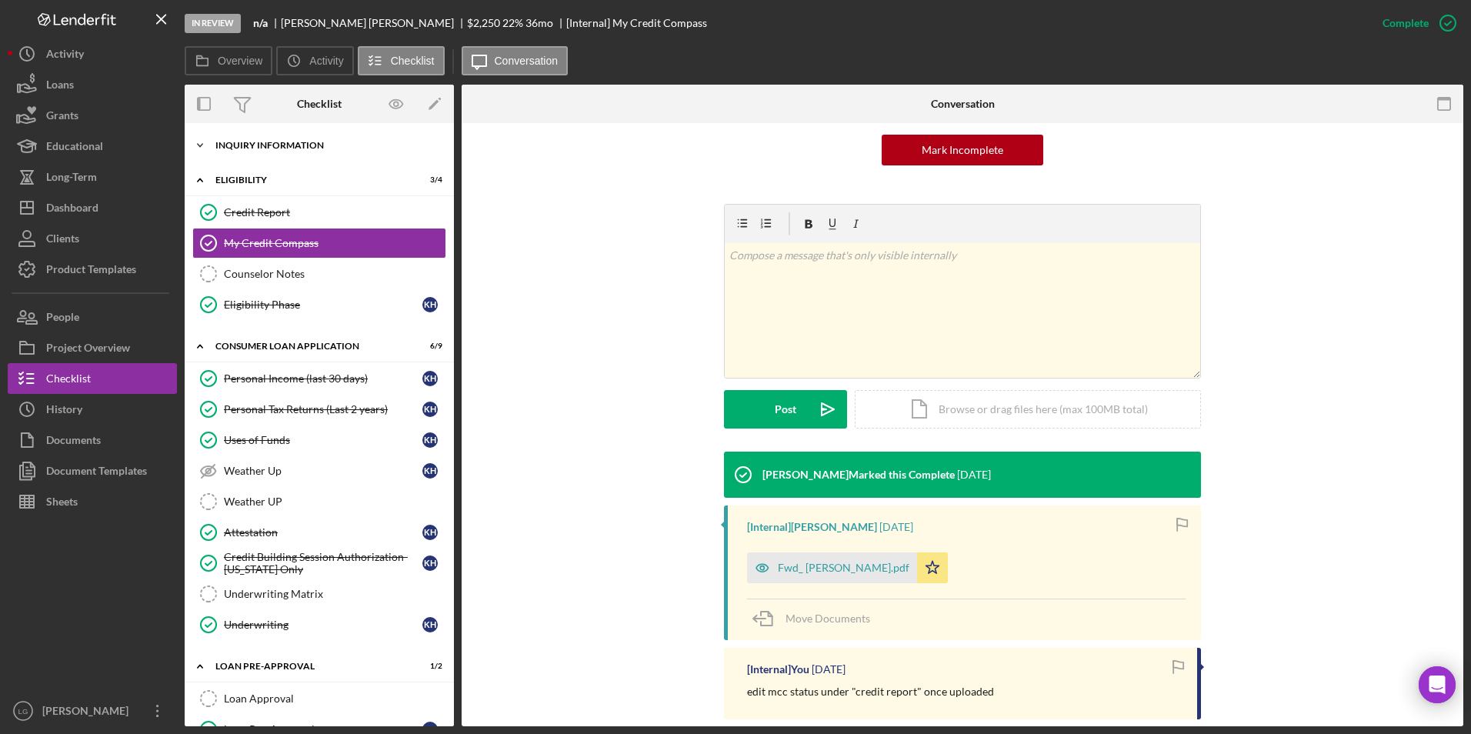
click at [279, 149] on div "Inquiry Information" at bounding box center [324, 145] width 219 height 9
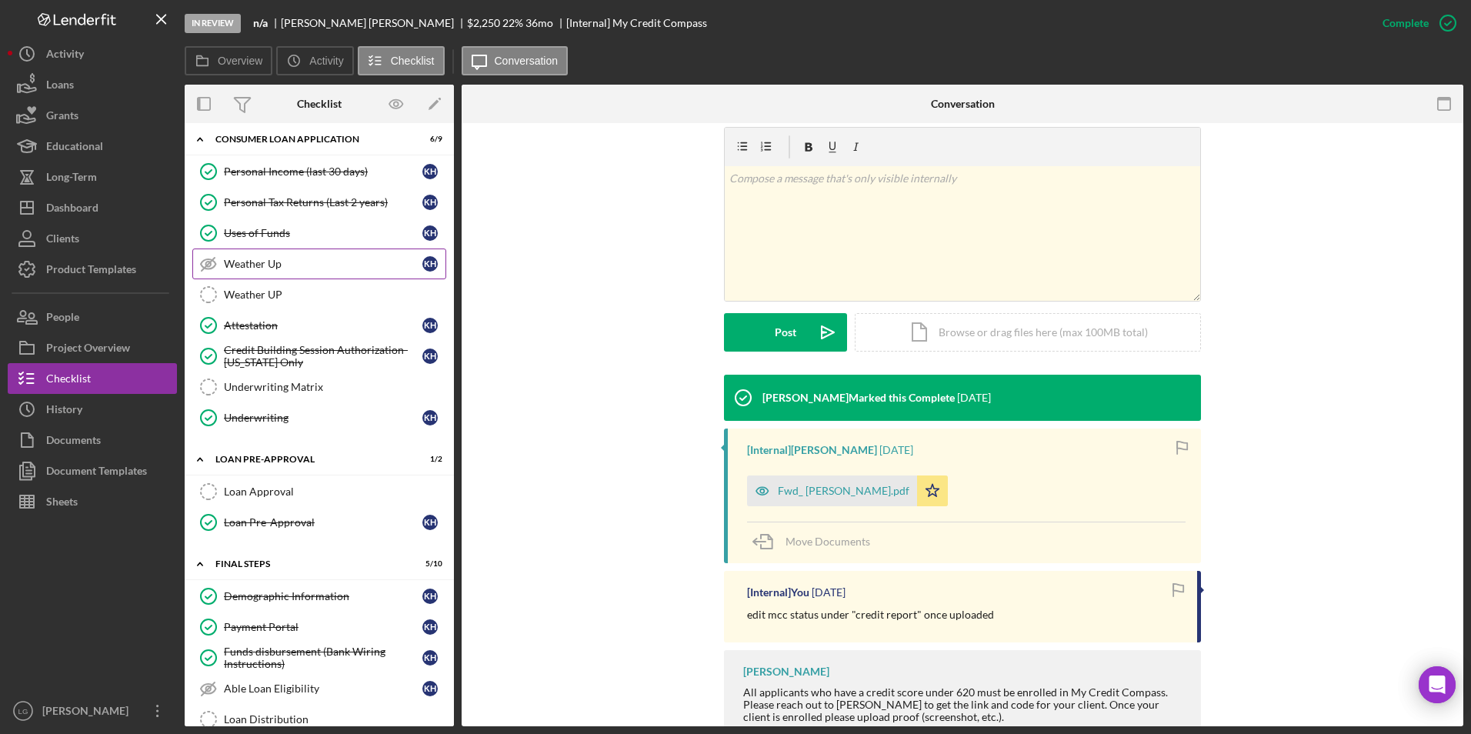
scroll to position [615, 0]
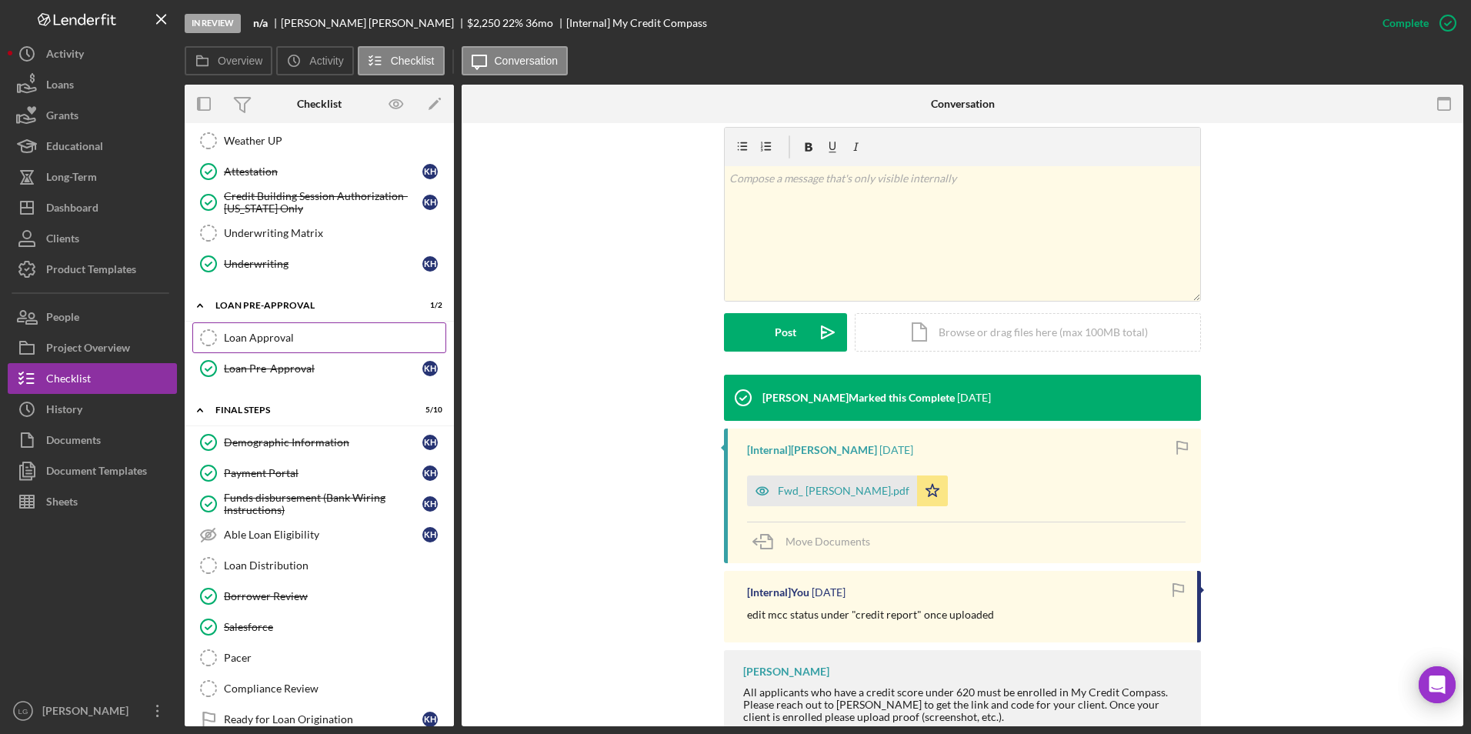
click at [301, 327] on link "Loan Approval Loan Approval" at bounding box center [319, 337] width 254 height 31
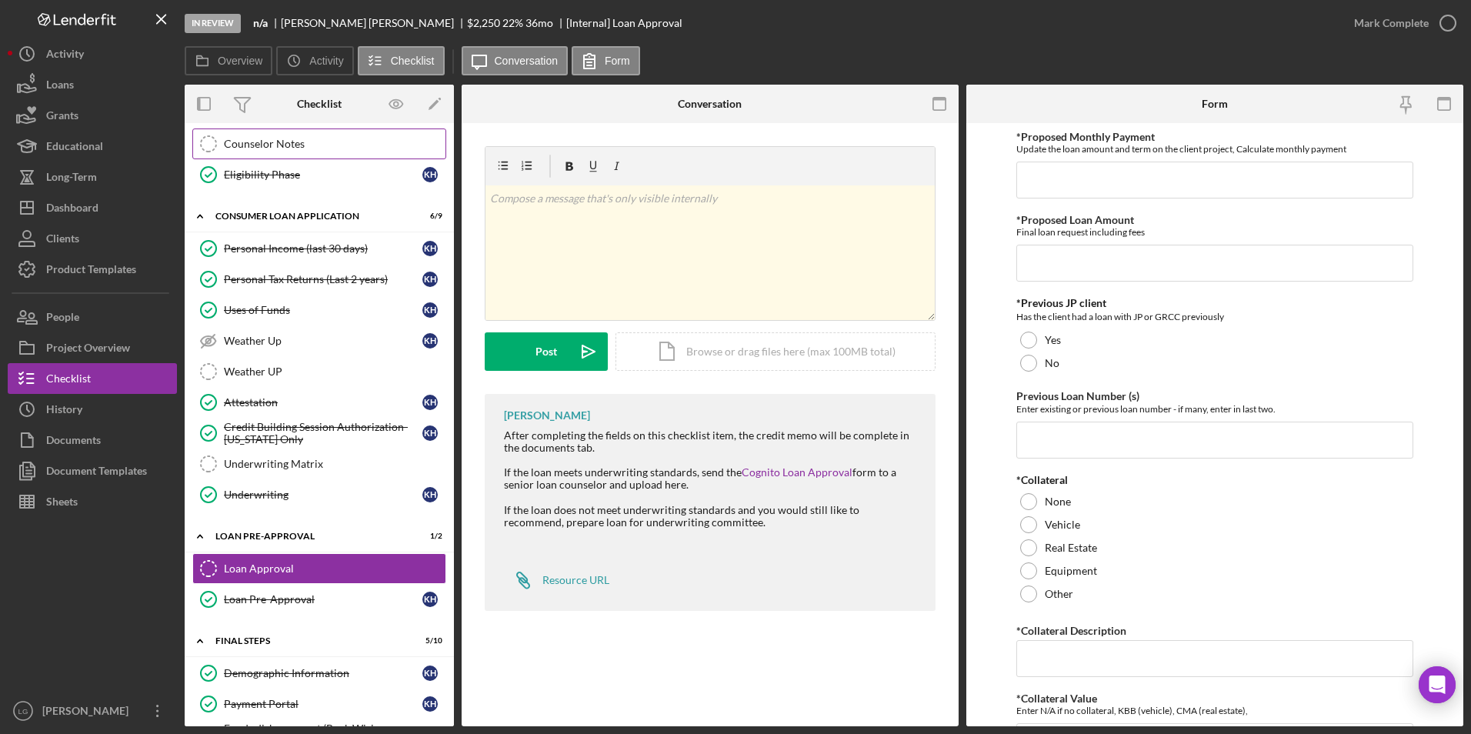
scroll to position [154, 0]
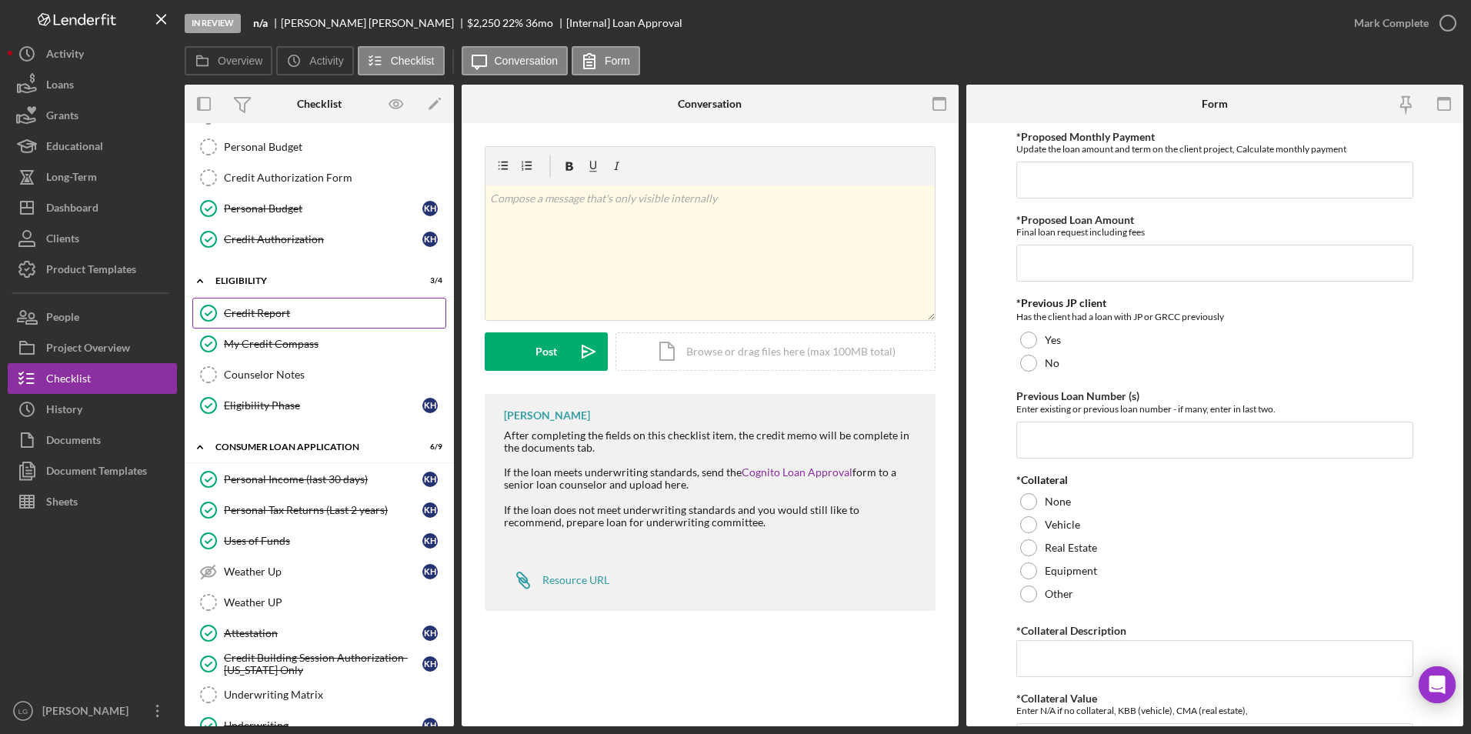
click at [258, 311] on div "Credit Report" at bounding box center [335, 313] width 222 height 12
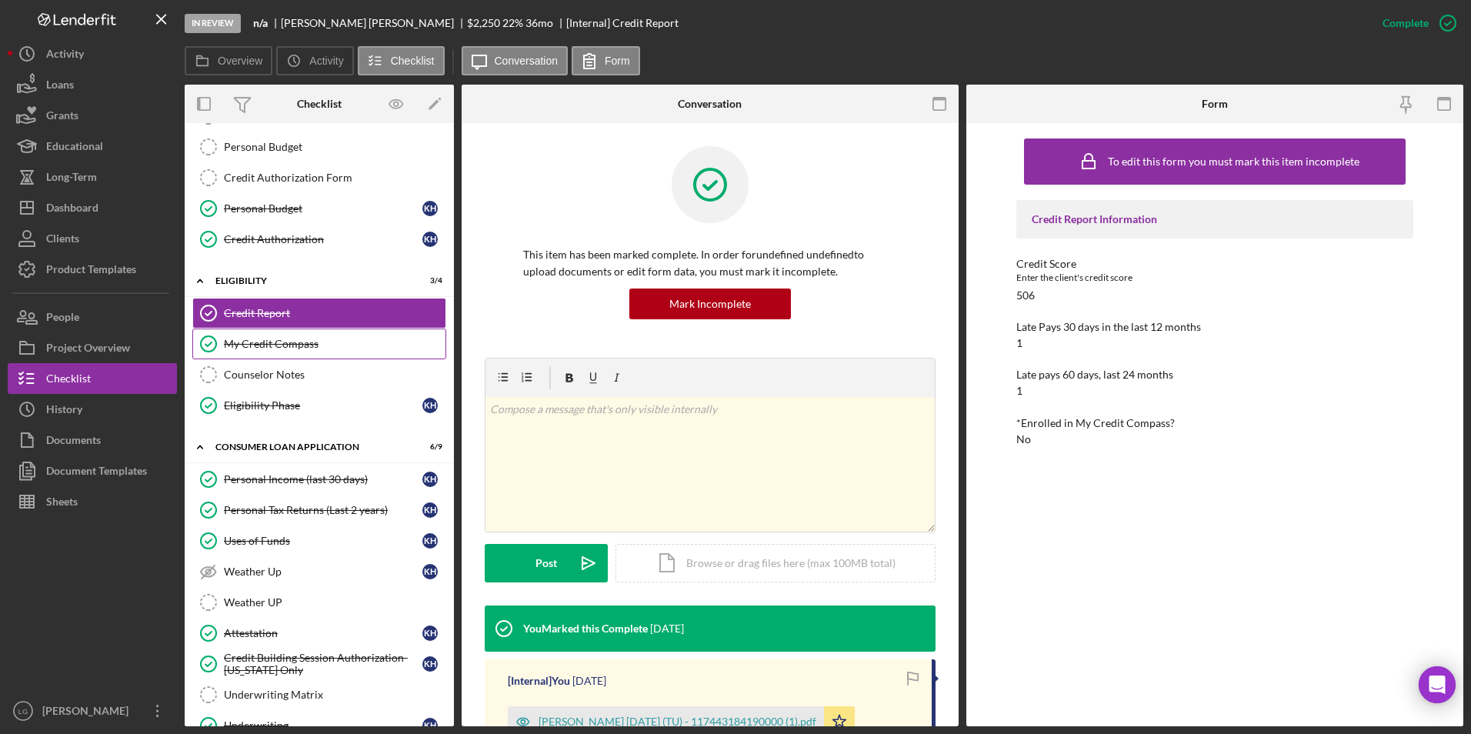
click at [270, 342] on div "My Credit Compass" at bounding box center [335, 344] width 222 height 12
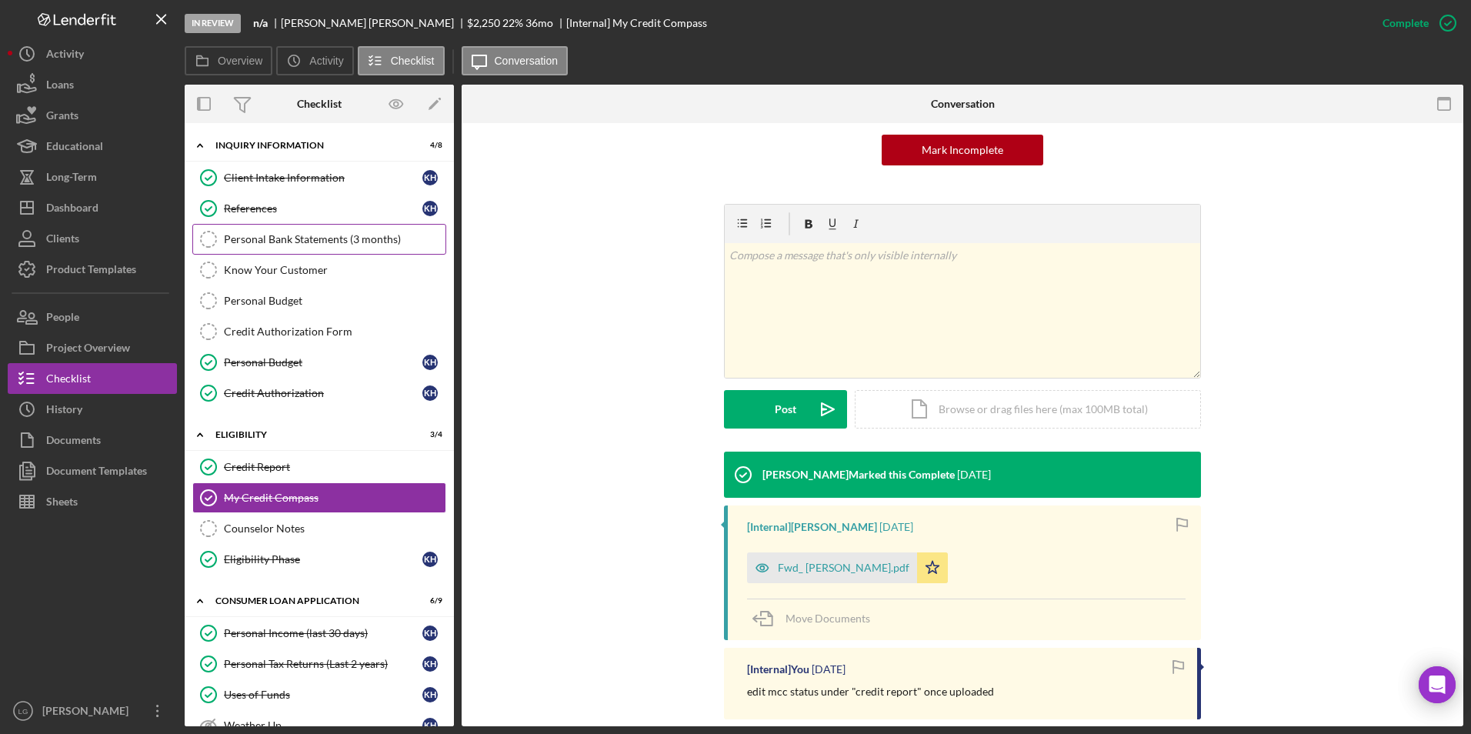
drag, startPoint x: 335, startPoint y: 228, endPoint x: 366, endPoint y: 234, distance: 31.2
click at [335, 228] on link "Personal Bank Statements (3 months) Personal Bank Statements (3 months)" at bounding box center [319, 239] width 254 height 31
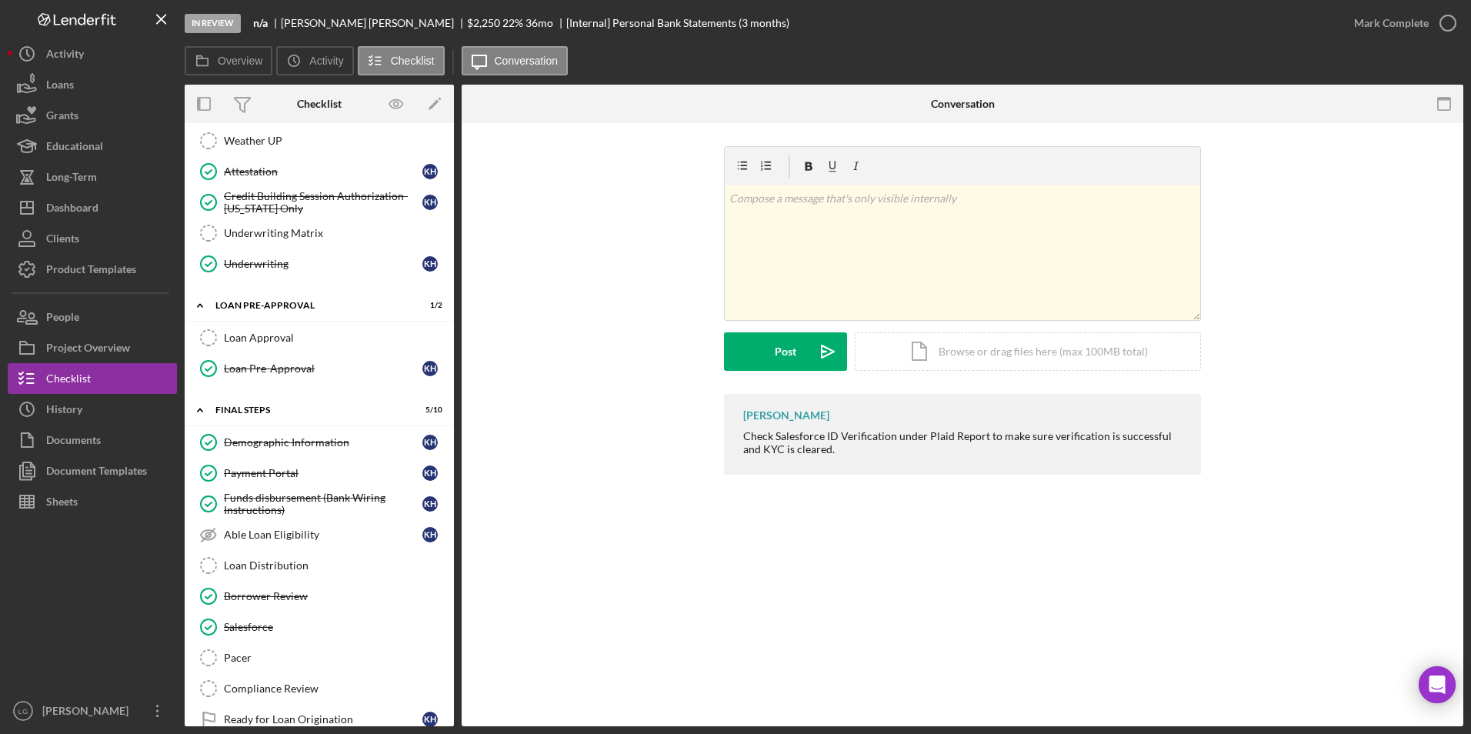
scroll to position [713, 0]
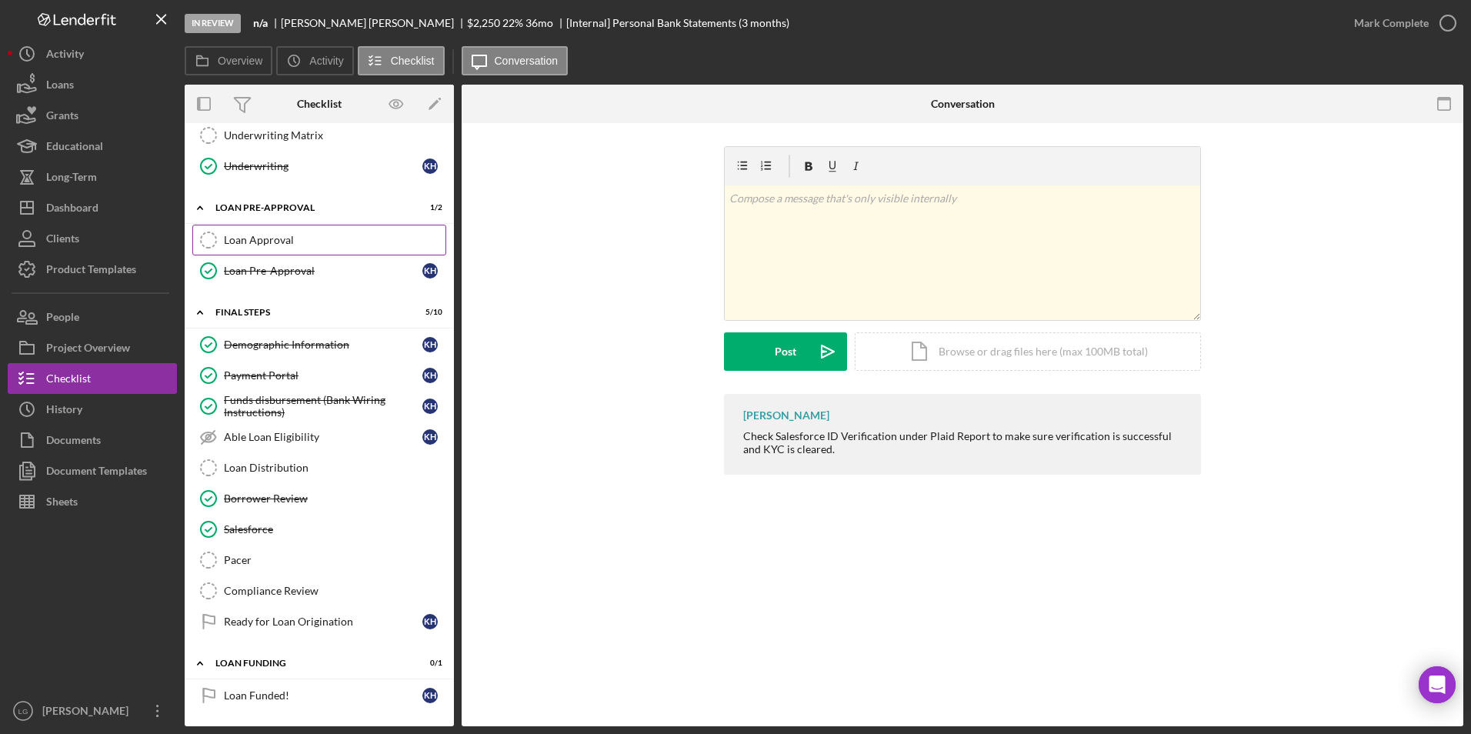
click at [320, 242] on div "Loan Approval" at bounding box center [335, 240] width 222 height 12
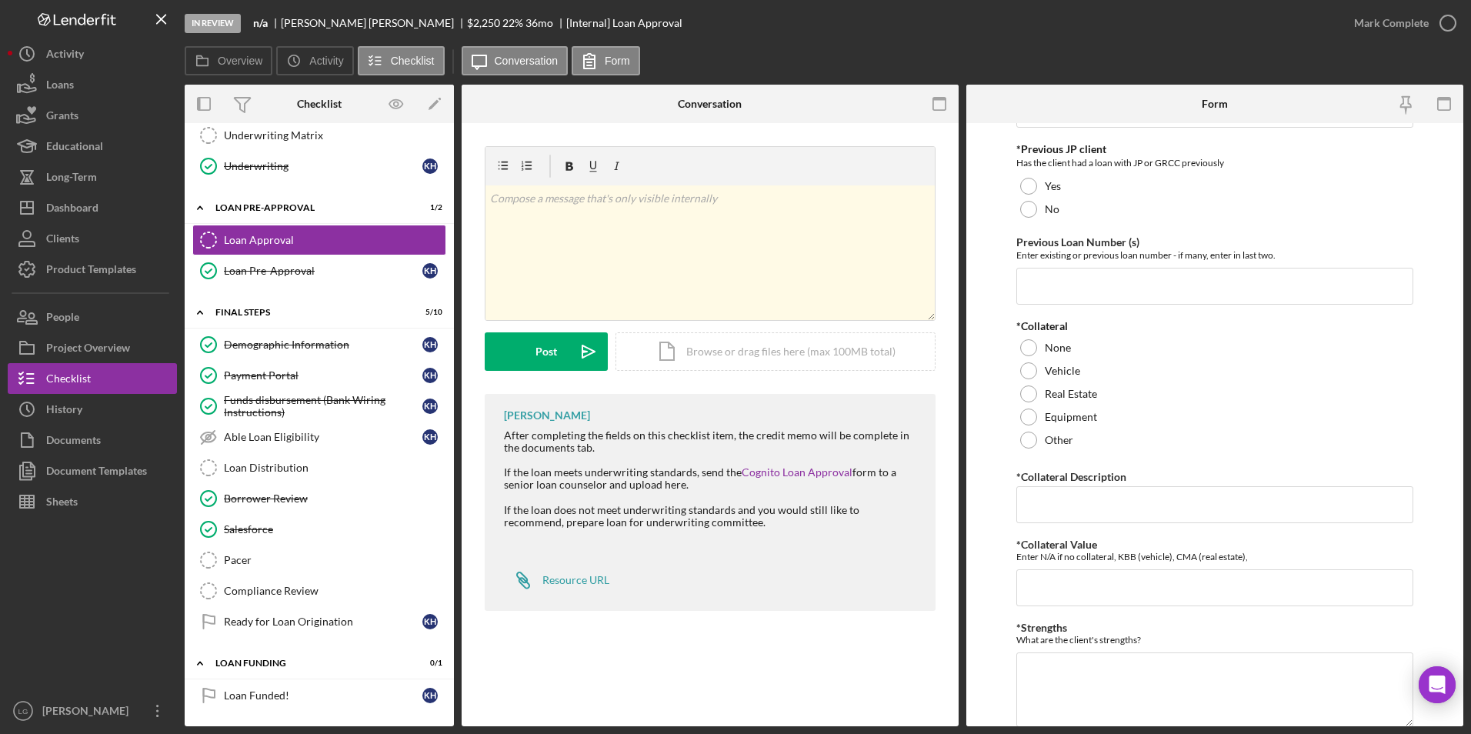
scroll to position [385, 0]
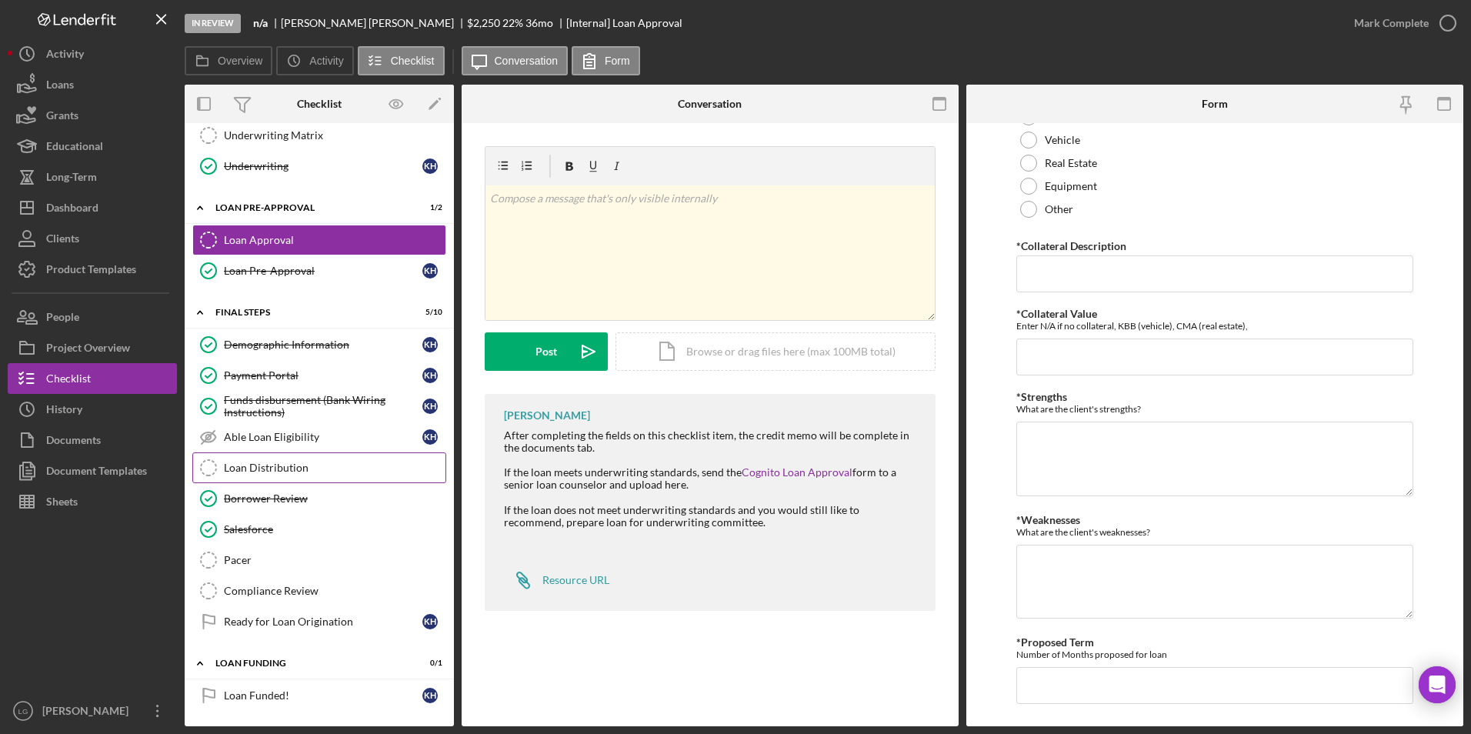
click at [252, 474] on div "Loan Distribution" at bounding box center [335, 468] width 222 height 12
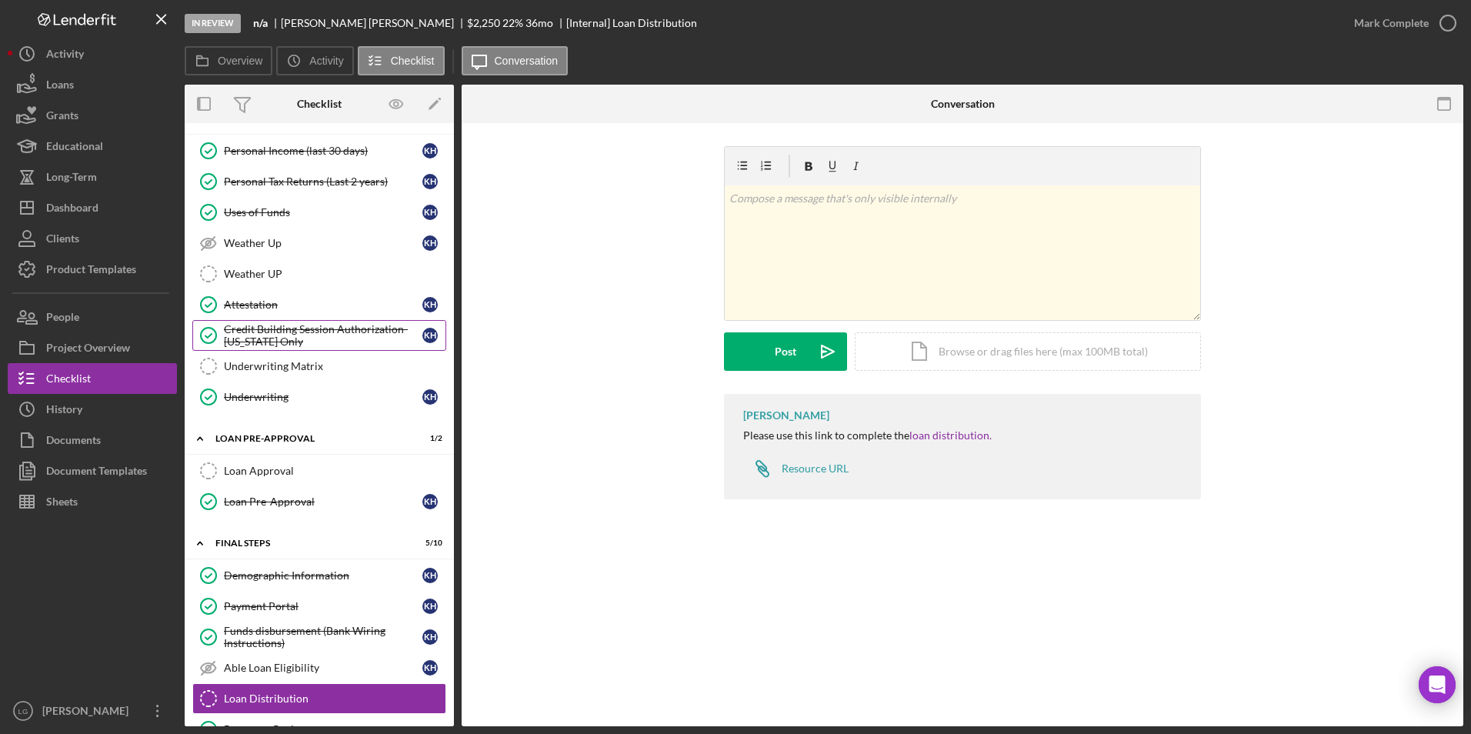
scroll to position [405, 0]
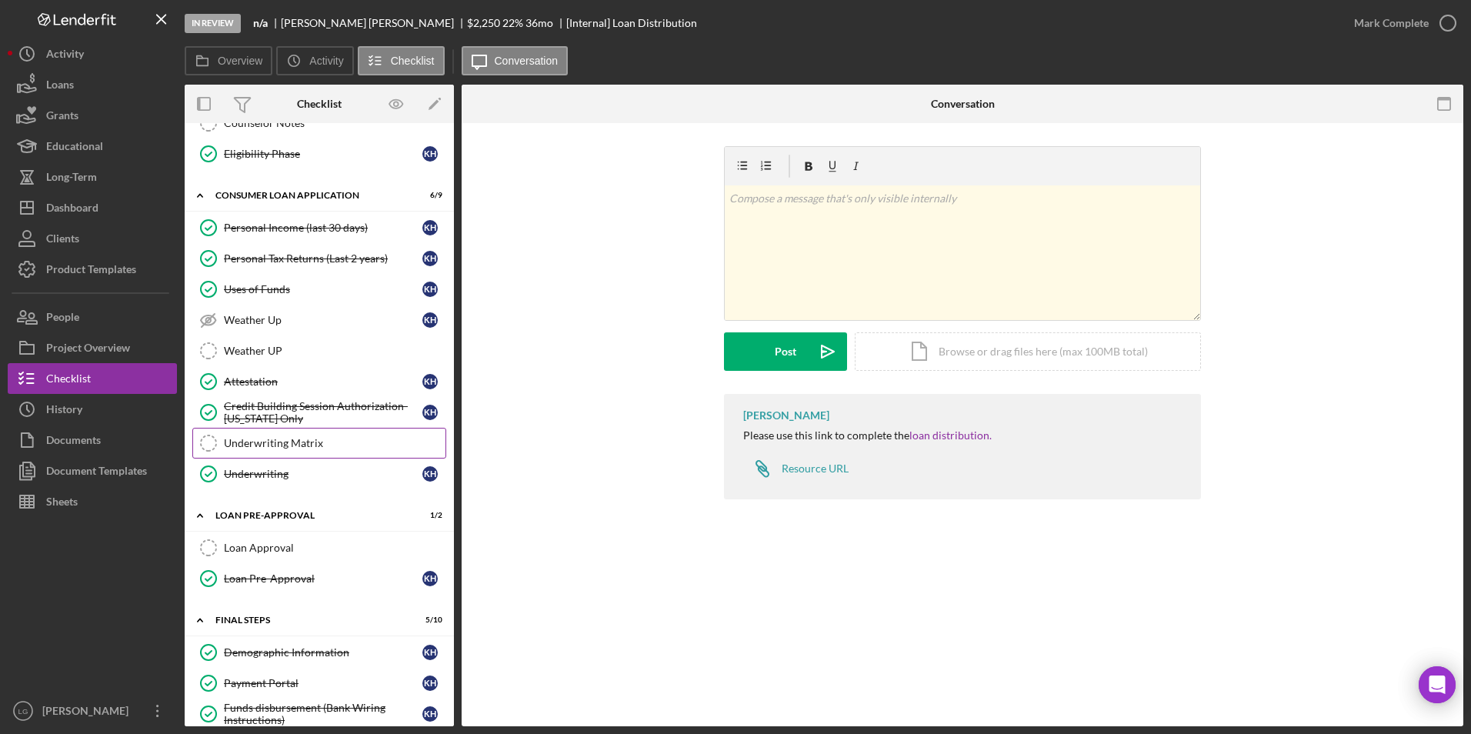
click at [278, 445] on div "Underwriting Matrix" at bounding box center [335, 443] width 222 height 12
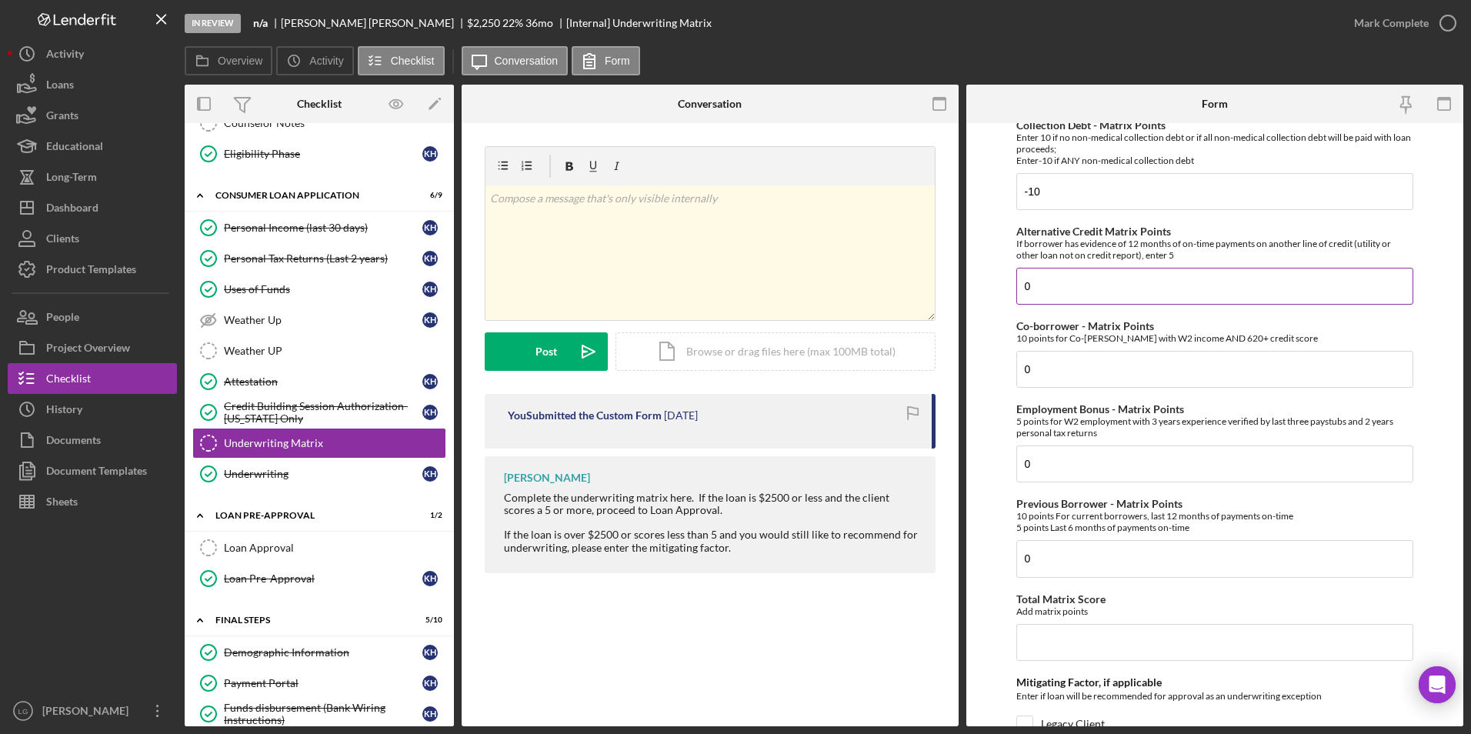
scroll to position [538, 0]
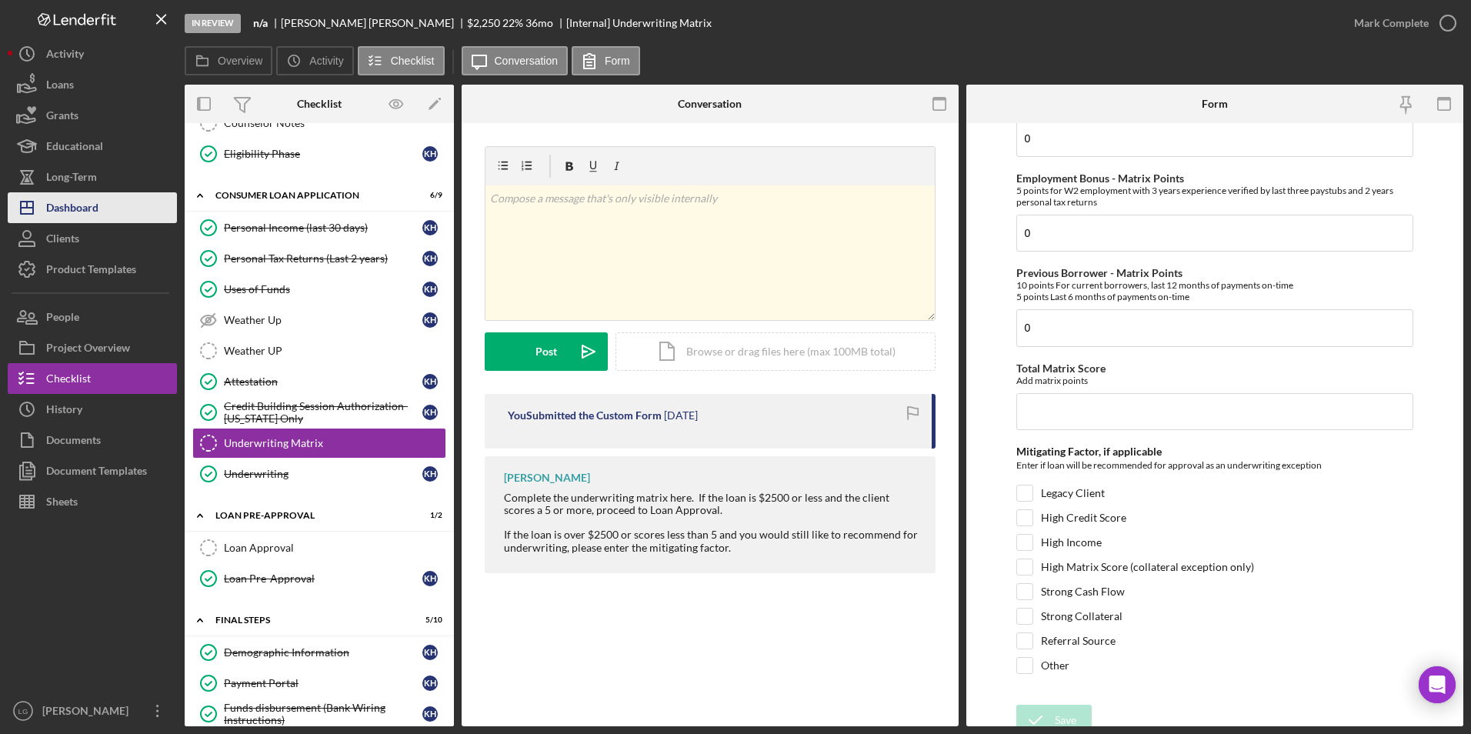
click at [45, 203] on icon "Icon/Dashboard" at bounding box center [27, 207] width 38 height 38
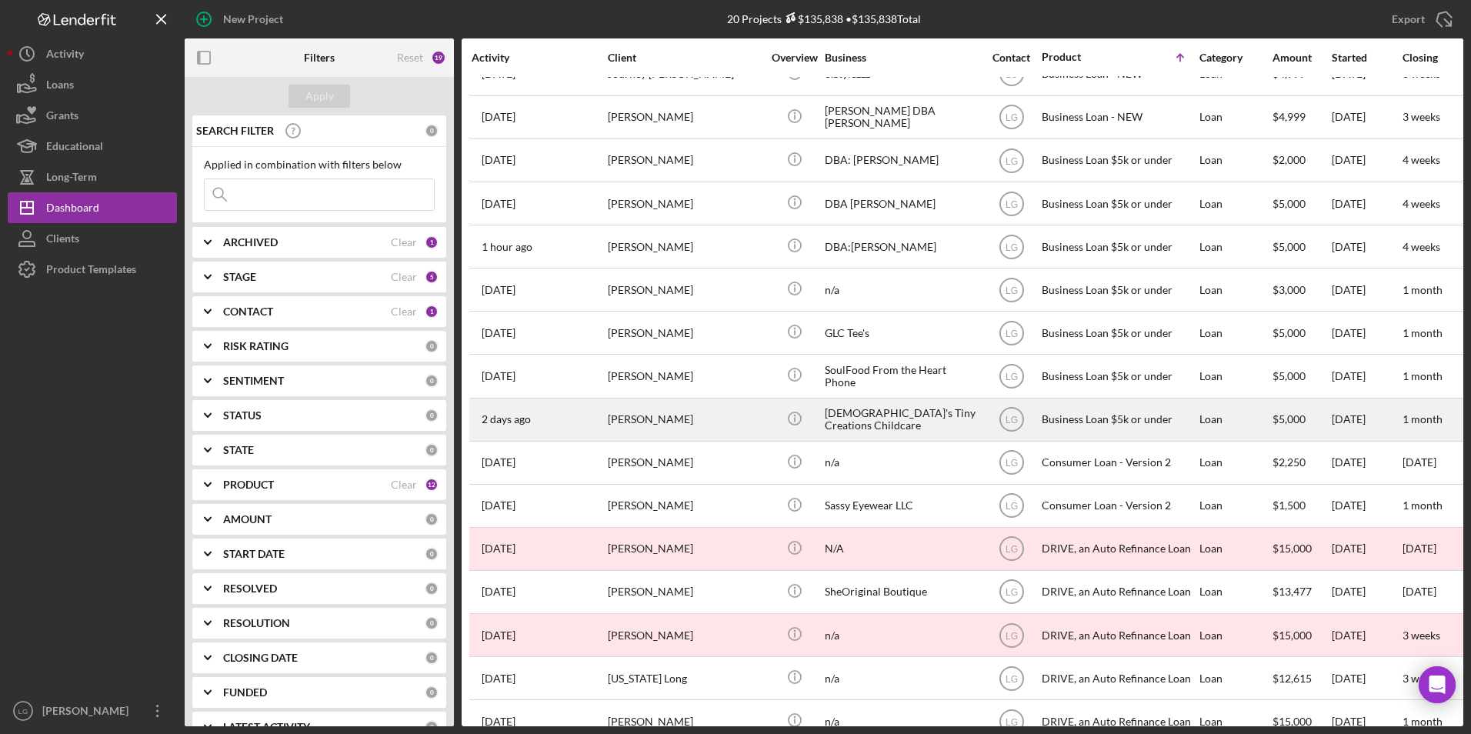
scroll to position [233, 0]
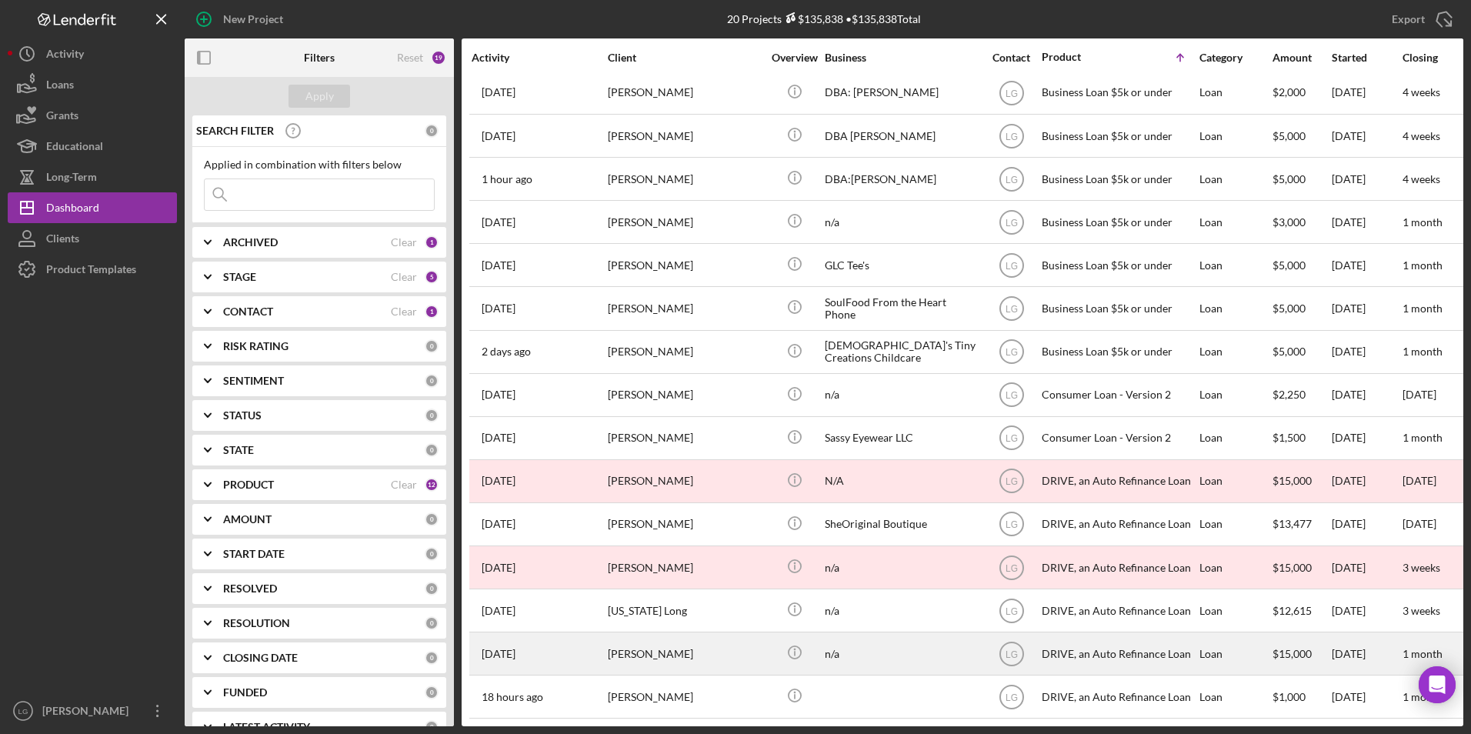
click at [682, 650] on div "[PERSON_NAME]" at bounding box center [685, 653] width 154 height 41
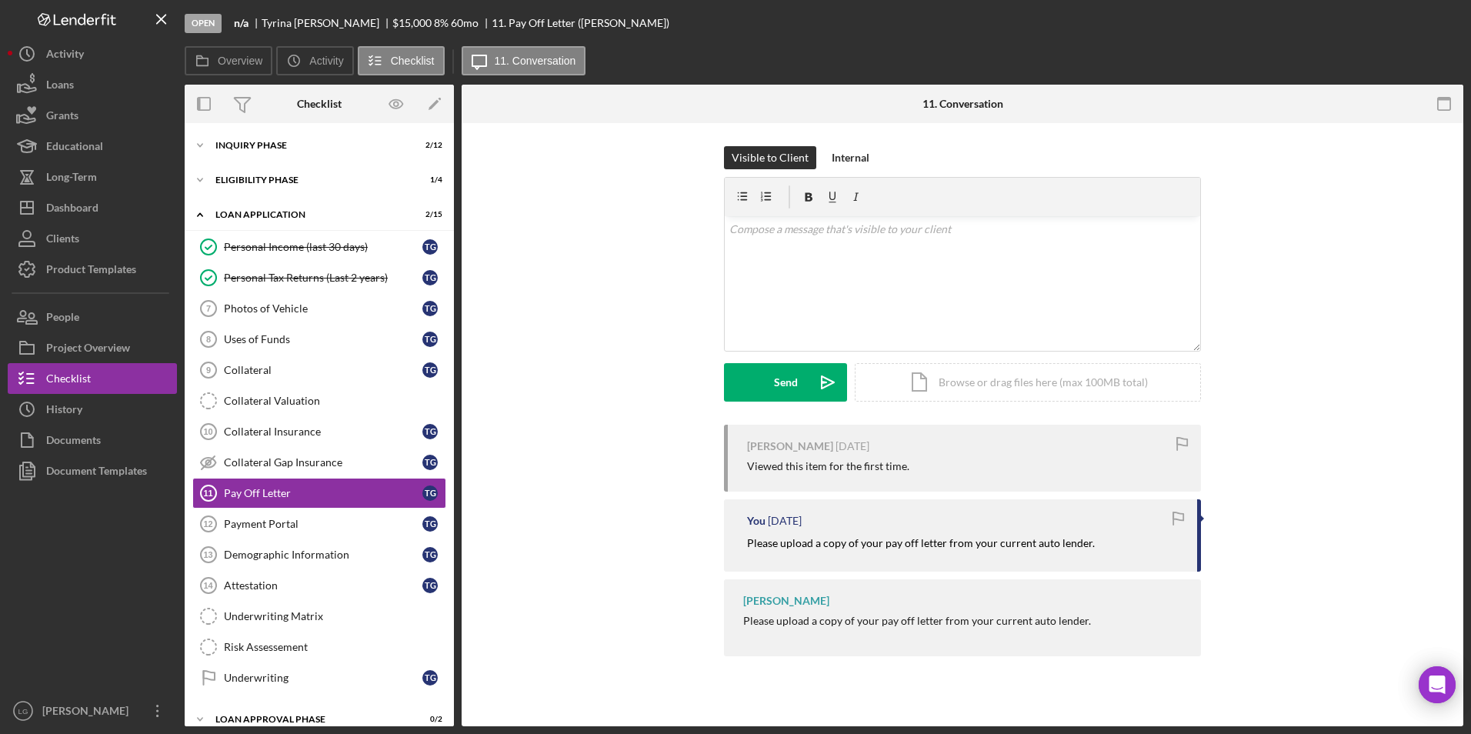
scroll to position [68, 0]
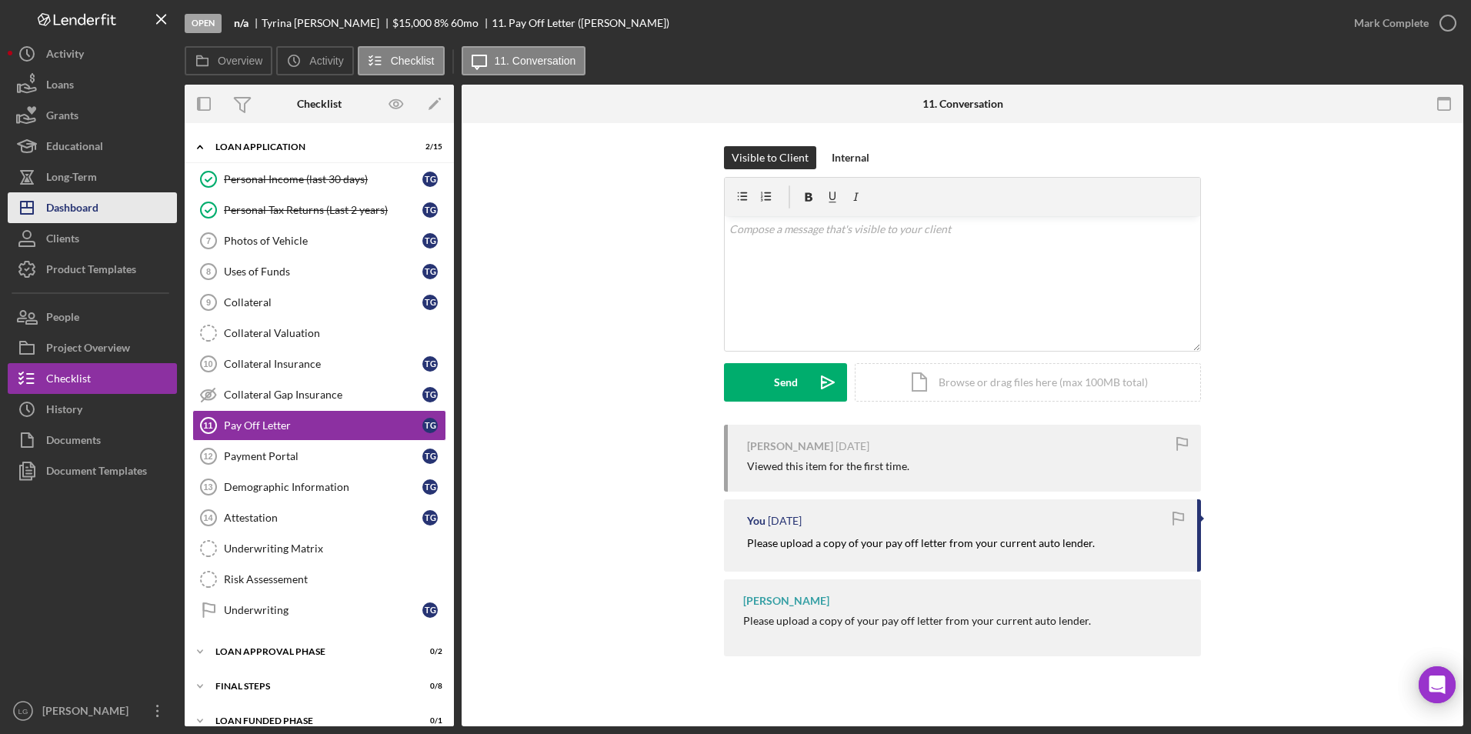
click at [84, 205] on div "Dashboard" at bounding box center [72, 209] width 52 height 35
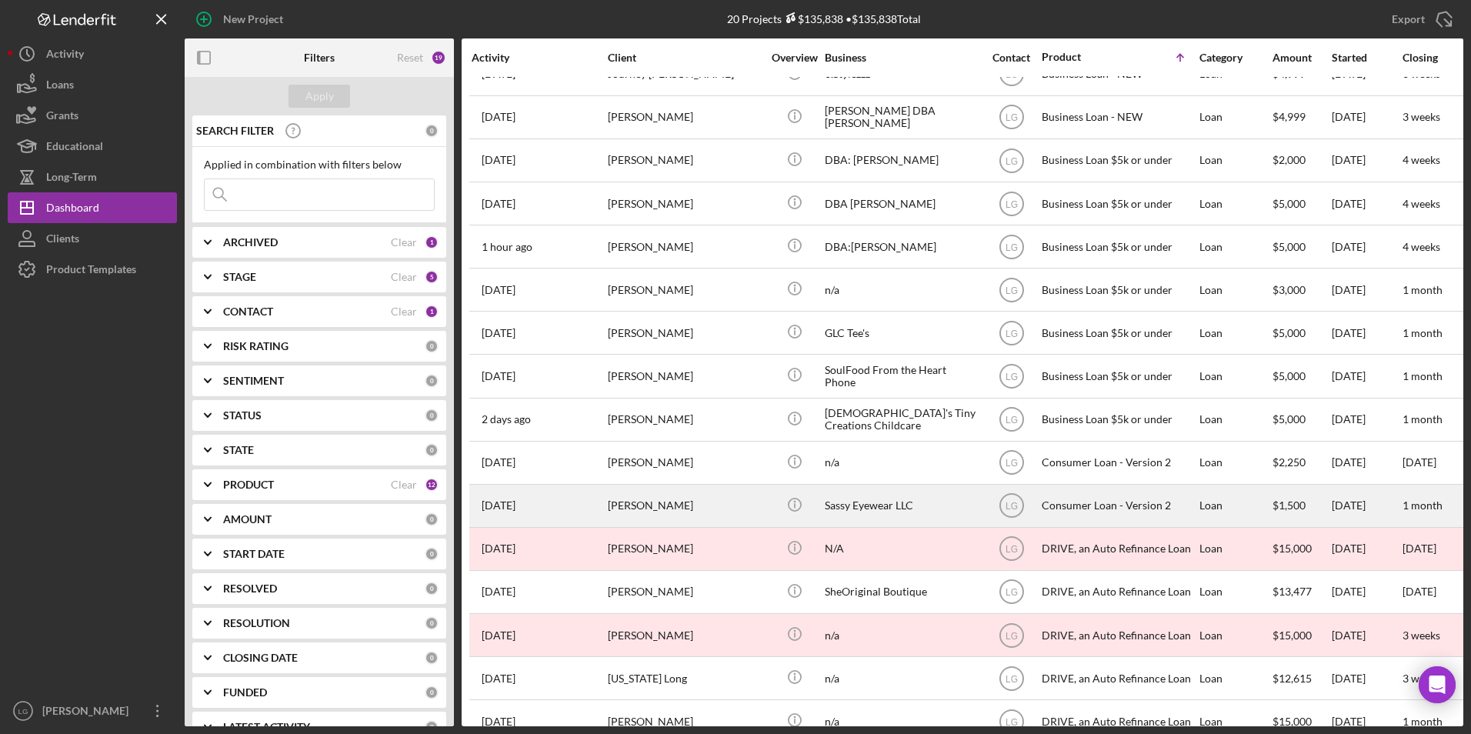
scroll to position [233, 0]
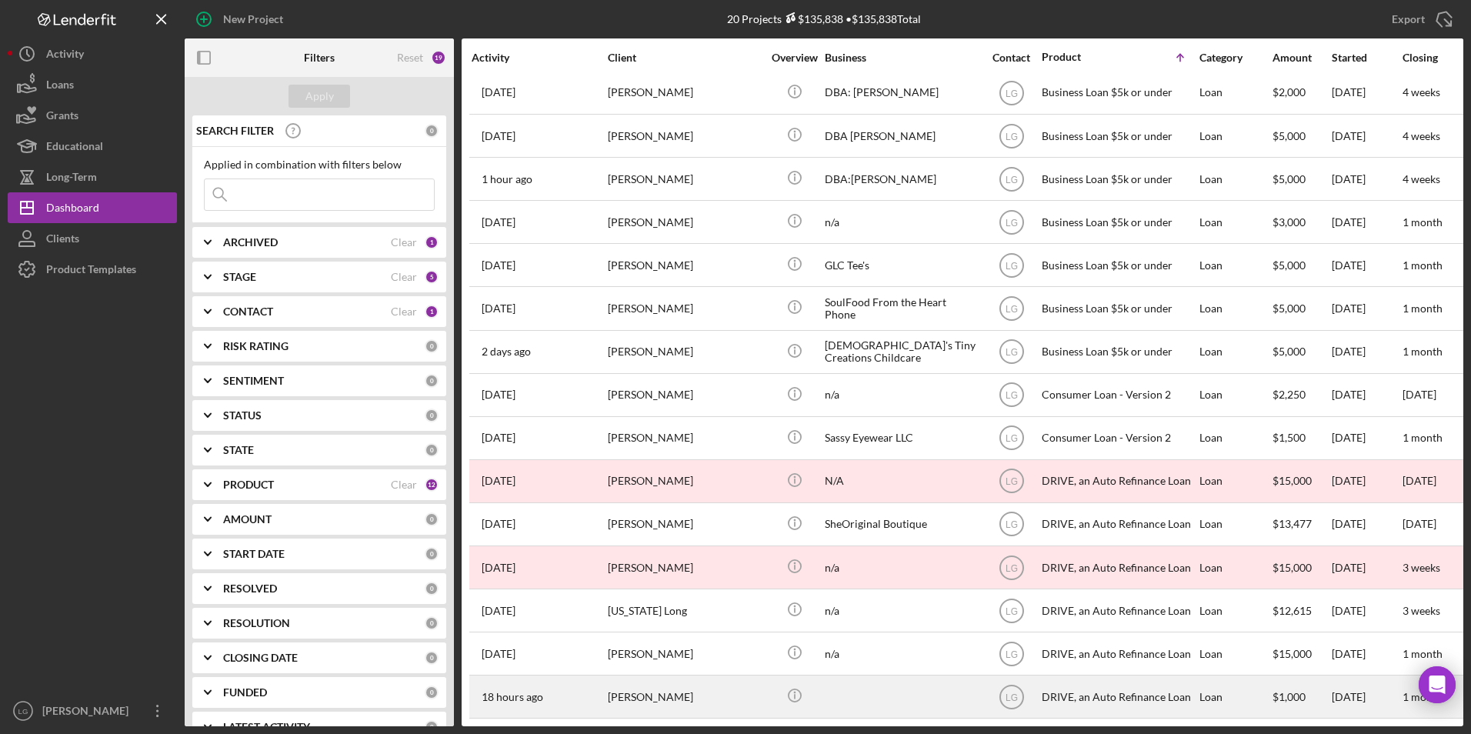
click at [599, 689] on div "18 hours ago [PERSON_NAME]" at bounding box center [539, 696] width 135 height 41
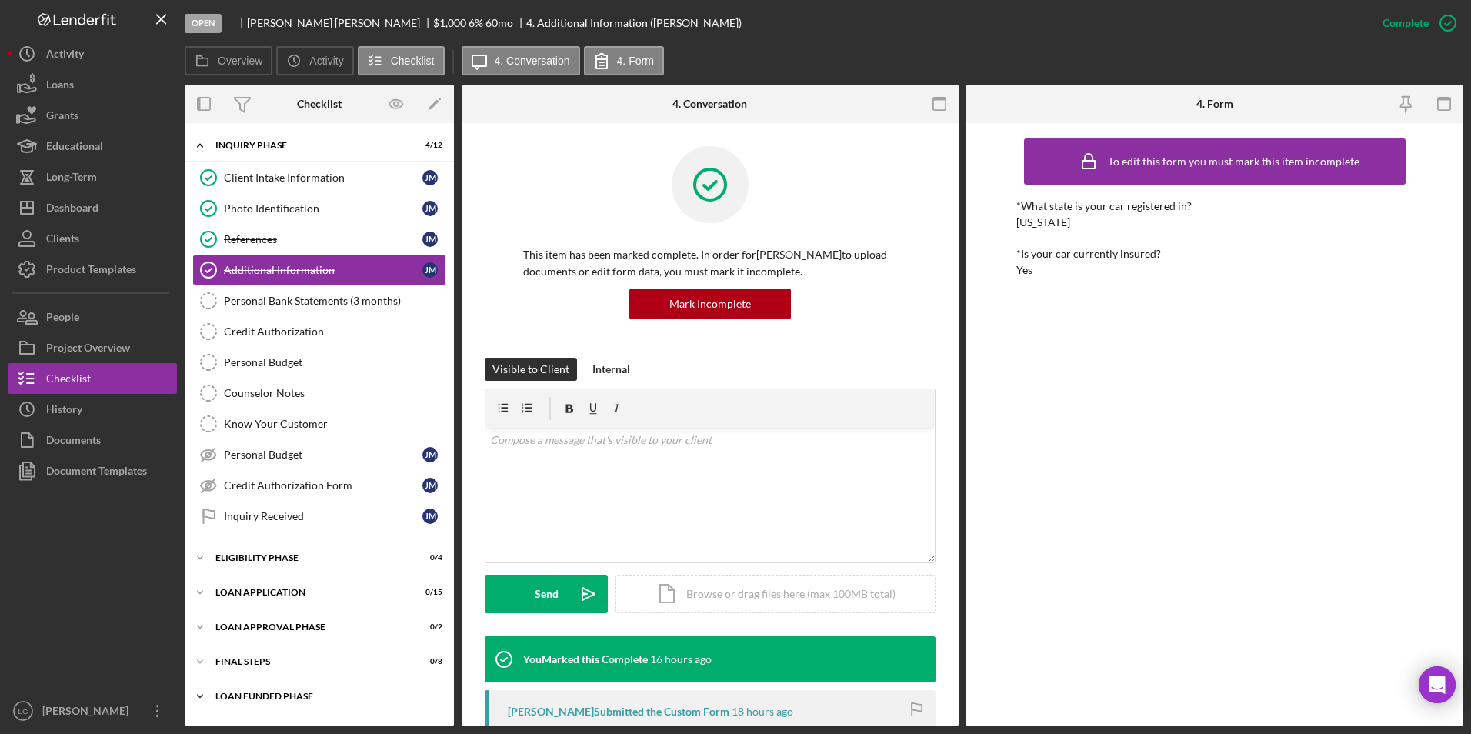
click at [265, 693] on div "Loan Funded Phase" at bounding box center [324, 696] width 219 height 9
click at [248, 657] on div "FINAL STEPS" at bounding box center [324, 661] width 219 height 9
click at [245, 625] on div "Loan Approval Phase" at bounding box center [324, 626] width 219 height 9
click at [244, 588] on div "Loan Application" at bounding box center [324, 592] width 219 height 9
click at [240, 556] on div "Eligibility Phase" at bounding box center [324, 557] width 219 height 9
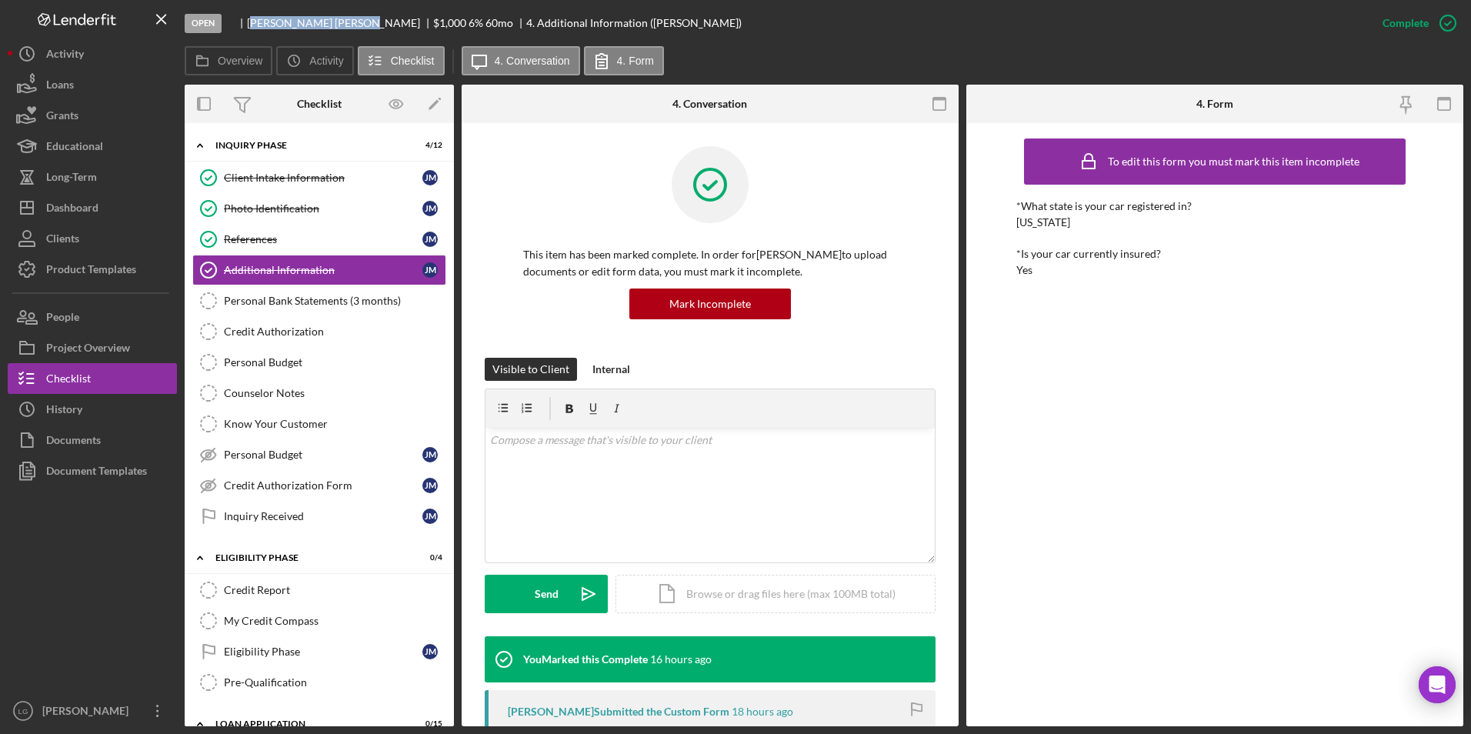
drag, startPoint x: 250, startPoint y: 22, endPoint x: 311, endPoint y: 24, distance: 60.8
click at [311, 24] on div "[PERSON_NAME]" at bounding box center [340, 23] width 186 height 12
click at [257, 39] on div "Open [PERSON_NAME] $1,000 $1,000 6 % 60 mo 4. Additional Information ([PERSON_N…" at bounding box center [776, 23] width 1182 height 46
drag, startPoint x: 242, startPoint y: 22, endPoint x: 311, endPoint y: 20, distance: 68.5
click at [311, 20] on div "[PERSON_NAME] $1,000 $1,000 6 % 60 mo 4. Additional Information ([PERSON_NAME])" at bounding box center [488, 23] width 508 height 12
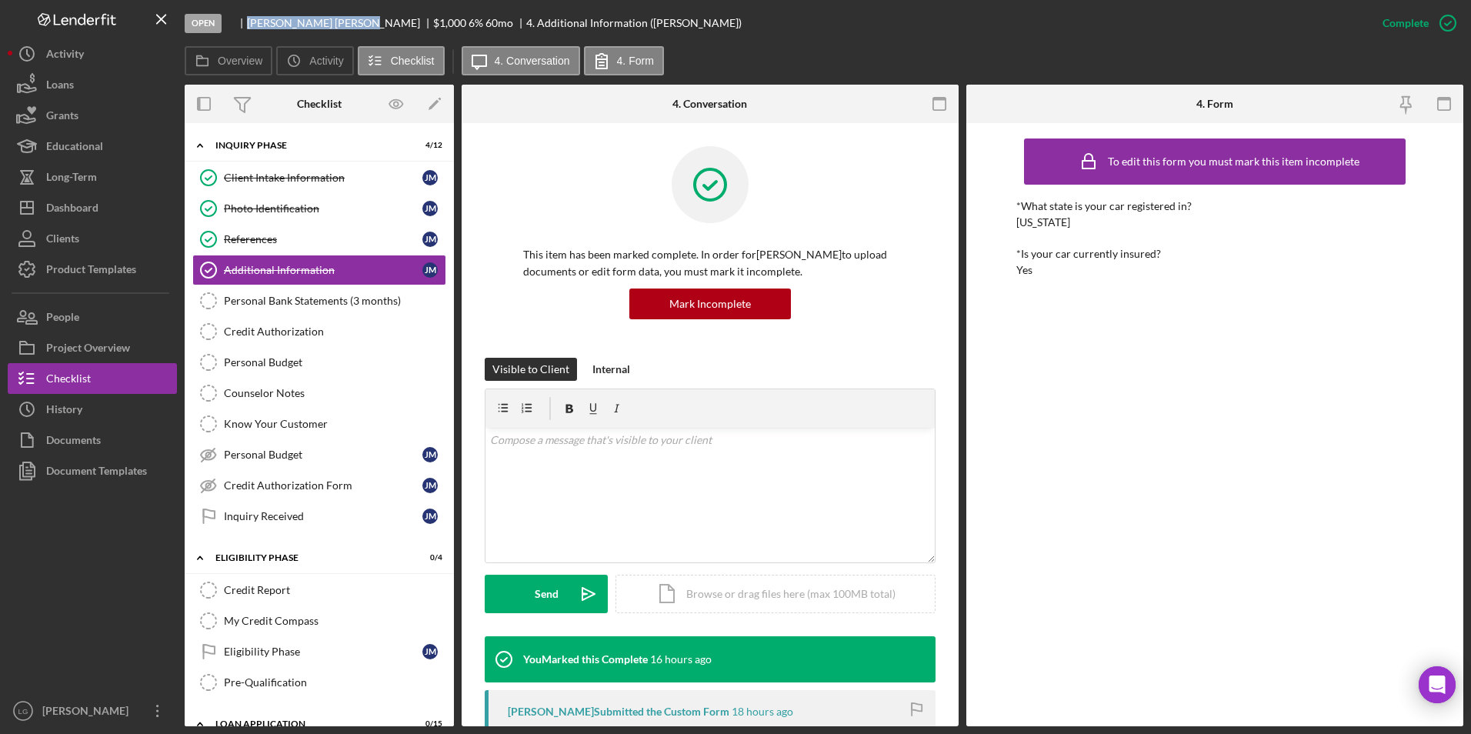
copy div "[PERSON_NAME]"
click at [86, 352] on div "Project Overview" at bounding box center [88, 349] width 84 height 35
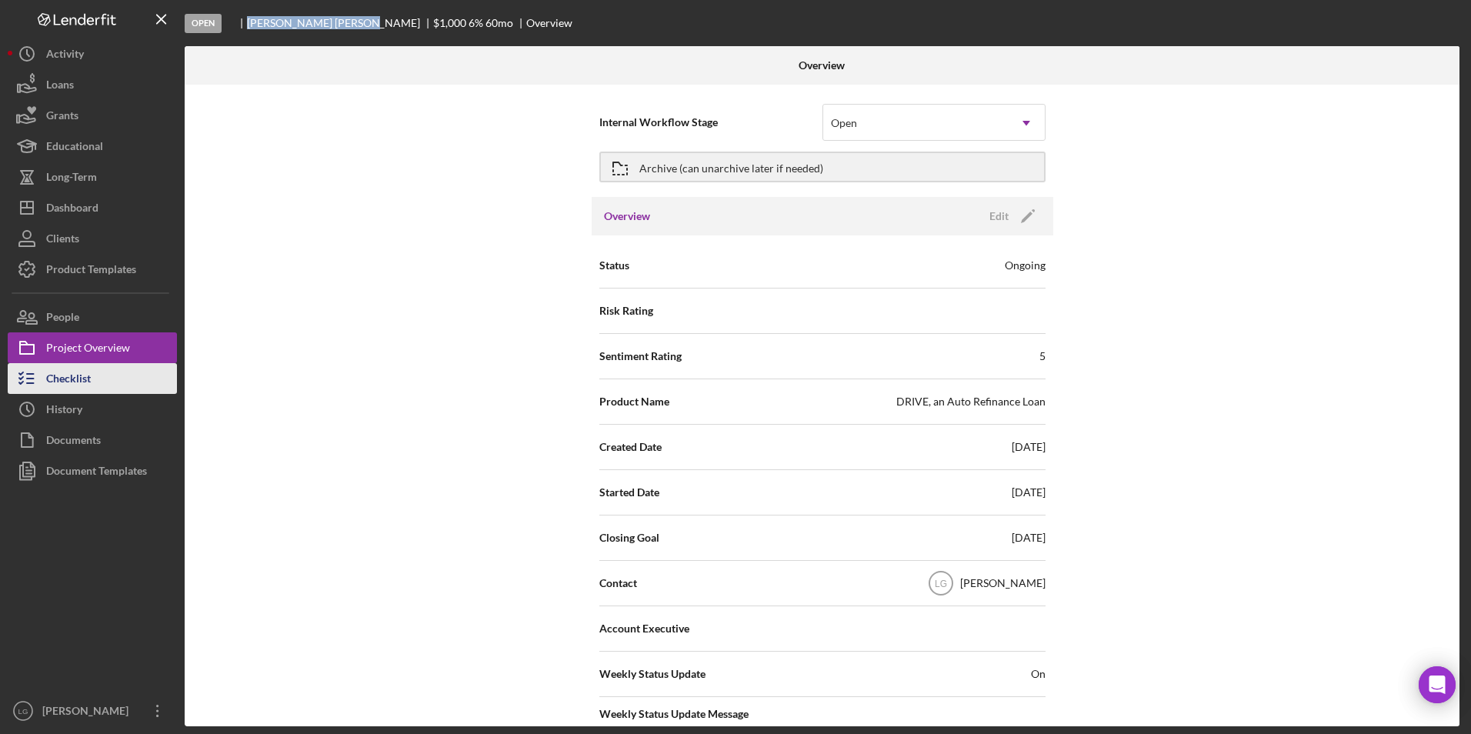
click at [92, 376] on button "Checklist" at bounding box center [92, 378] width 169 height 31
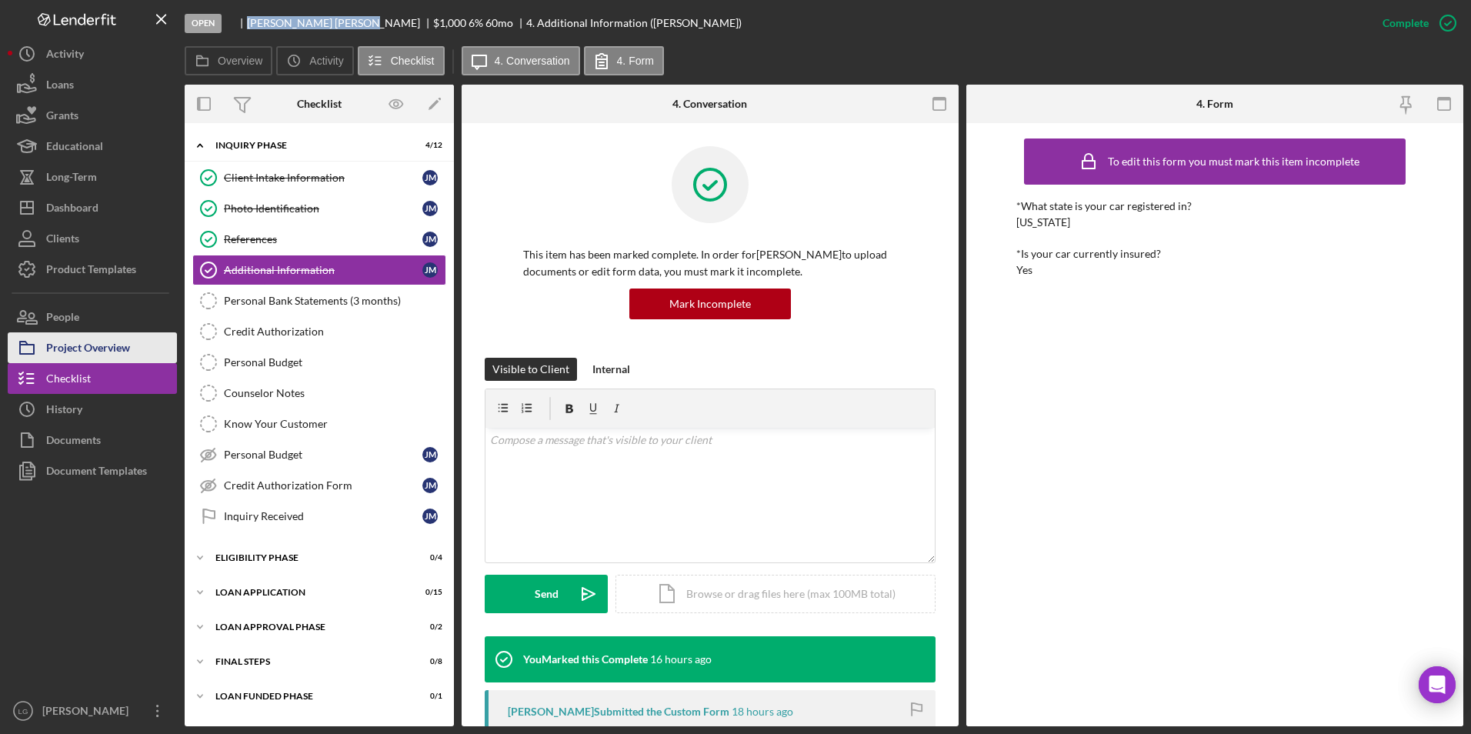
click at [127, 358] on div "Project Overview" at bounding box center [88, 349] width 84 height 35
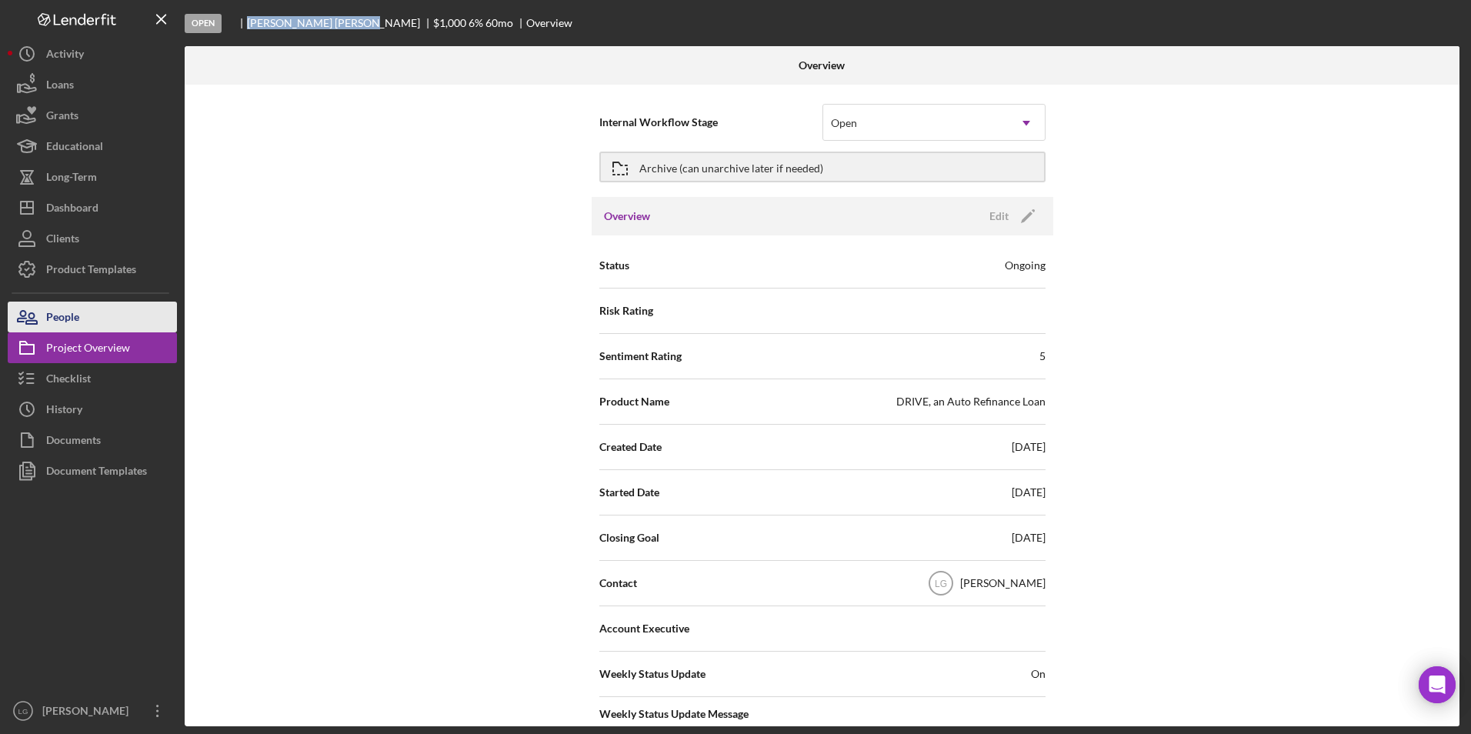
click at [74, 315] on div "People" at bounding box center [62, 319] width 33 height 35
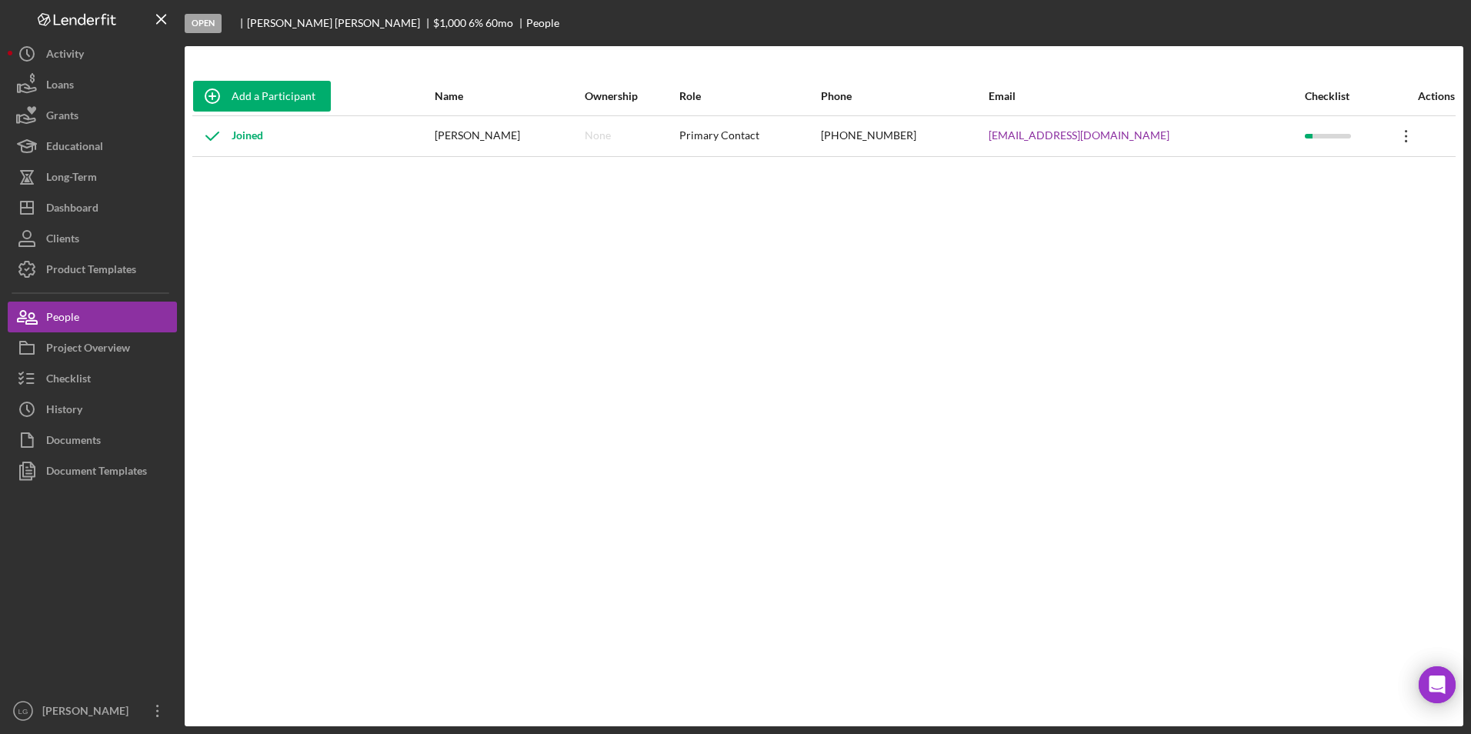
click at [1397, 142] on icon "Icon/Overflow" at bounding box center [1406, 136] width 38 height 38
click at [1364, 184] on div "Icon/Edit Edit" at bounding box center [1326, 177] width 169 height 32
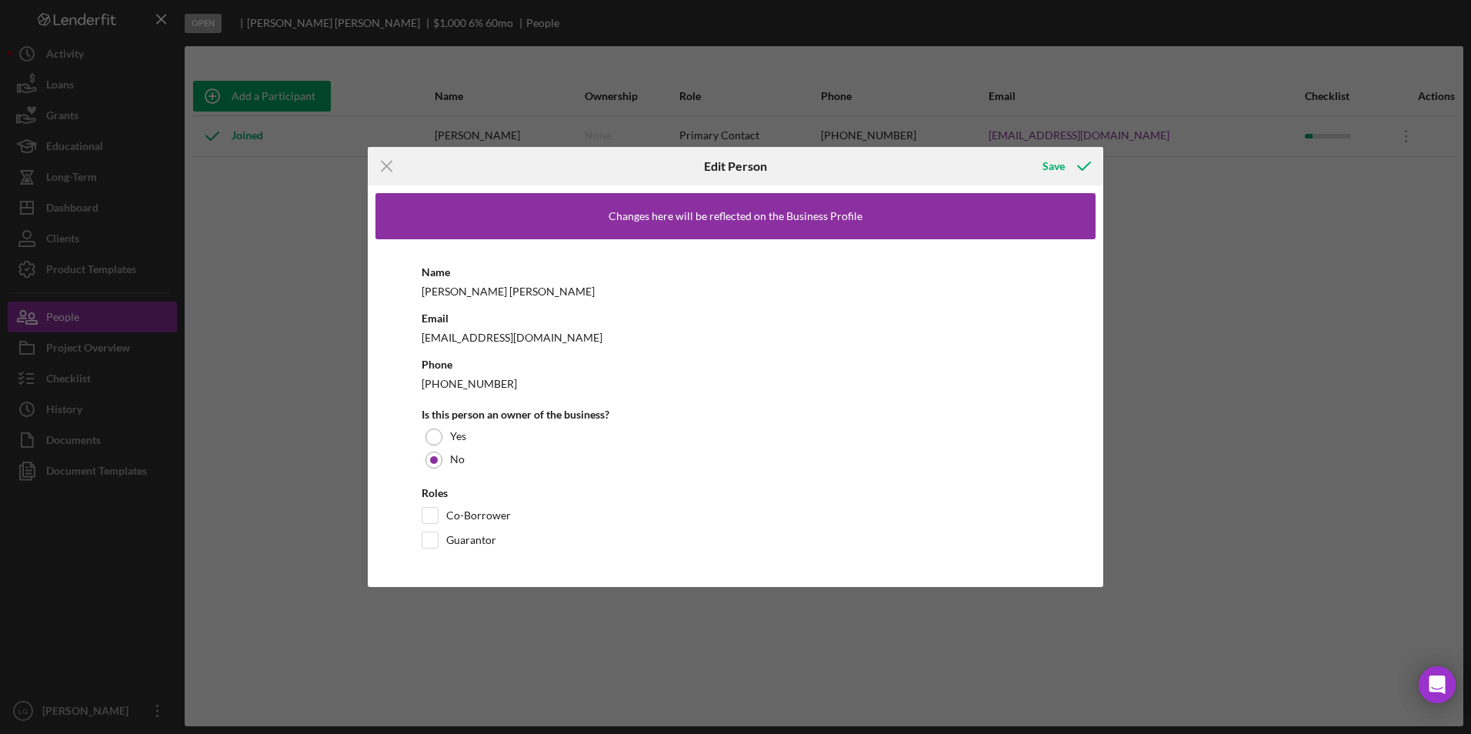
click at [1296, 355] on div "Icon/Menu Close Edit Person Save Changes here will be reflected on the Business…" at bounding box center [735, 367] width 1471 height 734
click at [384, 172] on icon "Icon/Menu Close" at bounding box center [387, 166] width 38 height 38
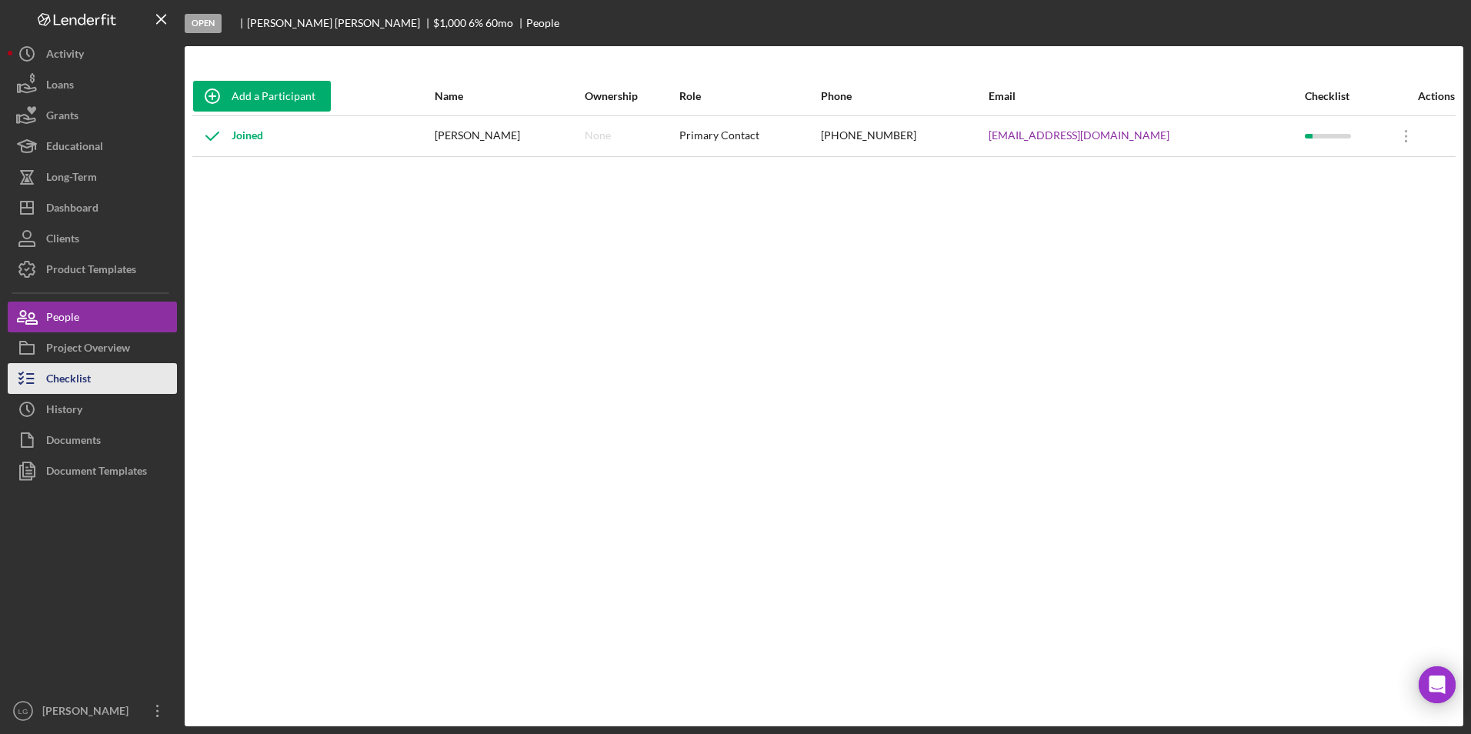
click at [113, 375] on button "Checklist" at bounding box center [92, 378] width 169 height 31
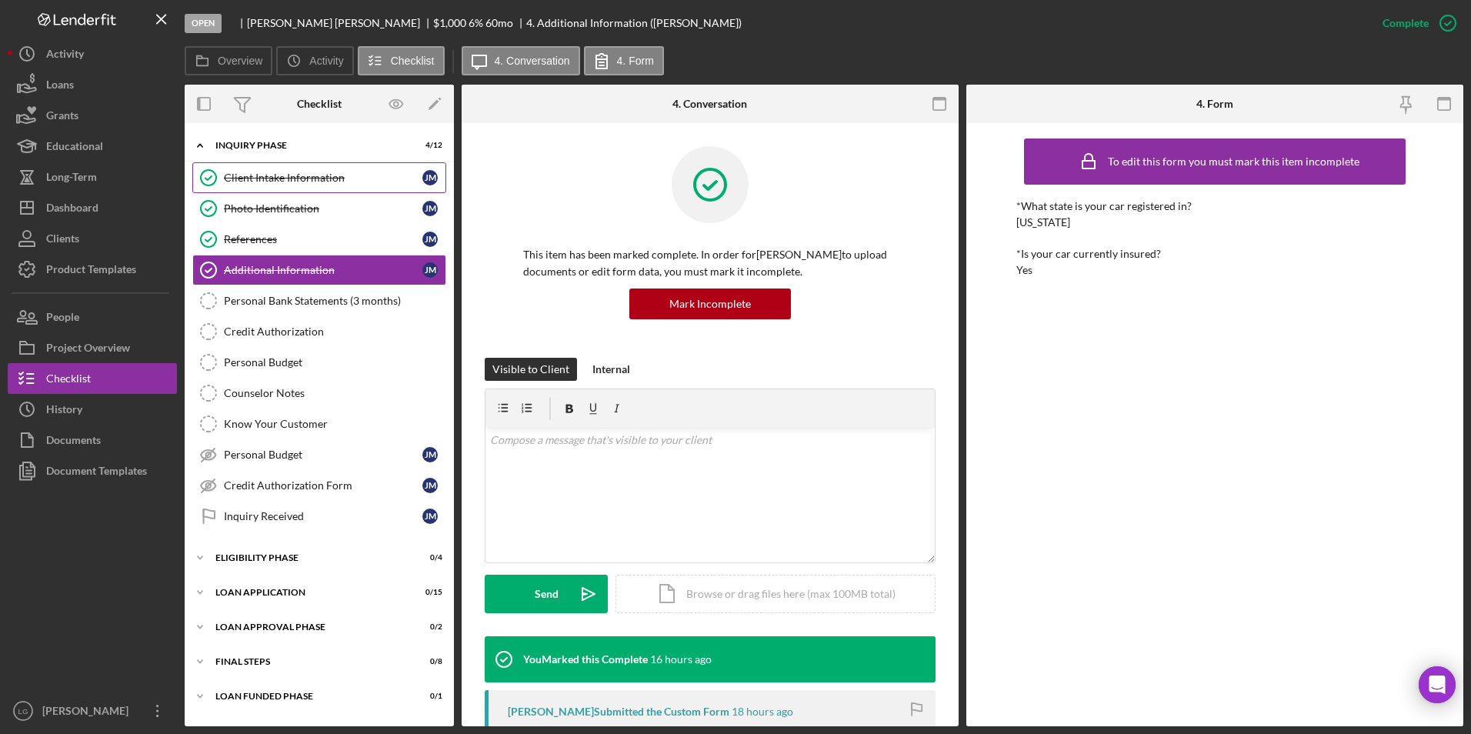
click at [327, 175] on div "Client Intake Information" at bounding box center [323, 178] width 198 height 12
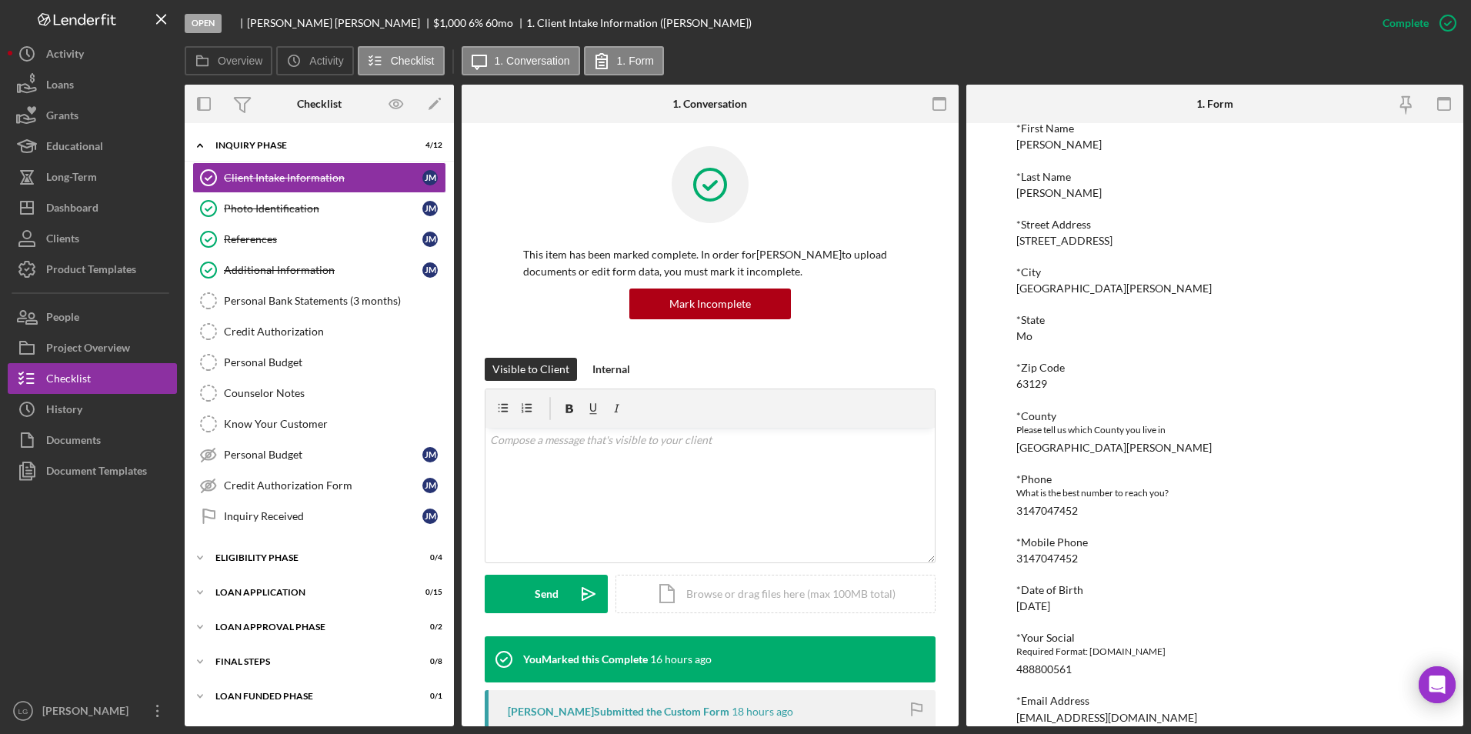
scroll to position [424, 0]
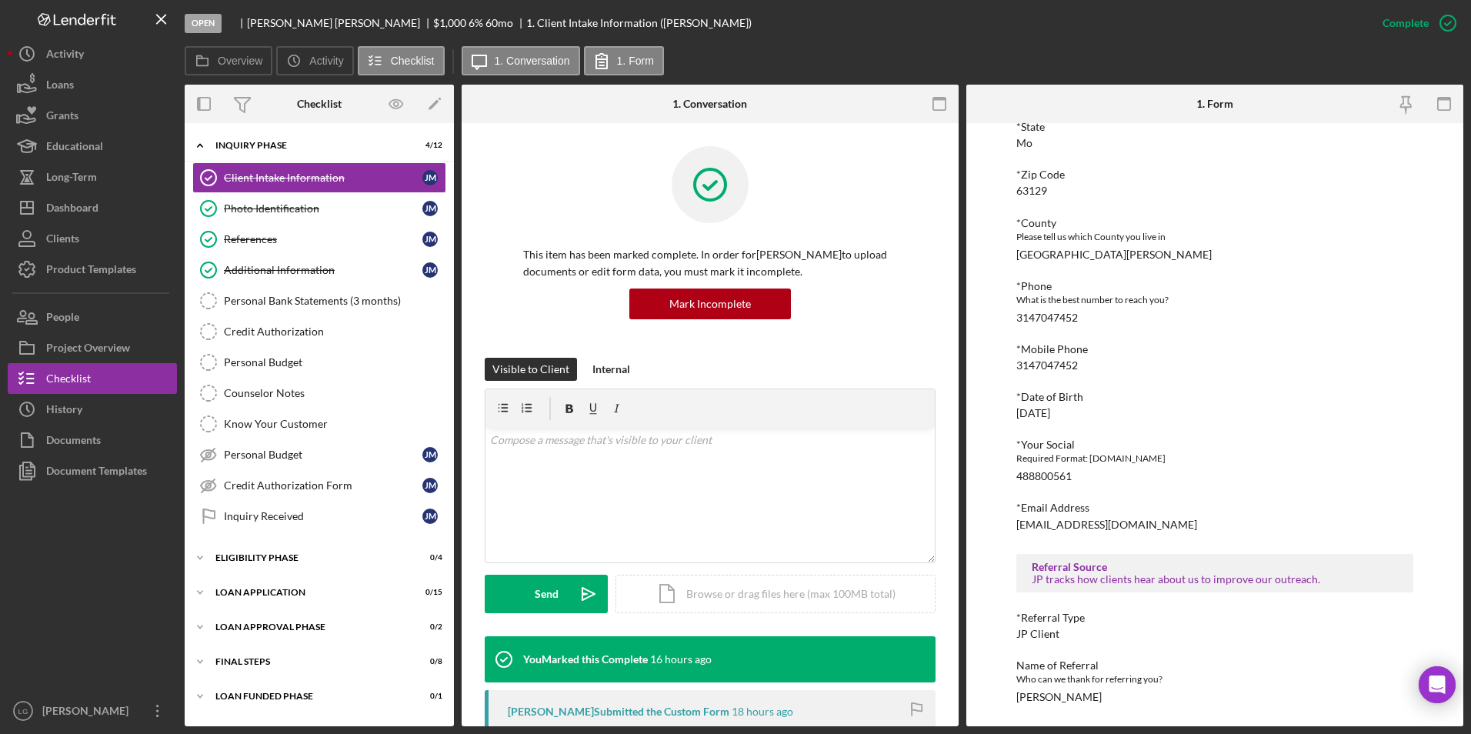
drag, startPoint x: 1084, startPoint y: 695, endPoint x: 992, endPoint y: 695, distance: 92.3
click at [992, 695] on div "To edit this form you must mark this item incomplete [PERSON_NAME] Customer Int…" at bounding box center [1214, 424] width 497 height 603
drag, startPoint x: 992, startPoint y: 695, endPoint x: 1222, endPoint y: 502, distance: 300.3
click at [1222, 502] on div "*Email Address" at bounding box center [1215, 508] width 398 height 12
click at [298, 206] on div "Photo Identification" at bounding box center [323, 208] width 198 height 12
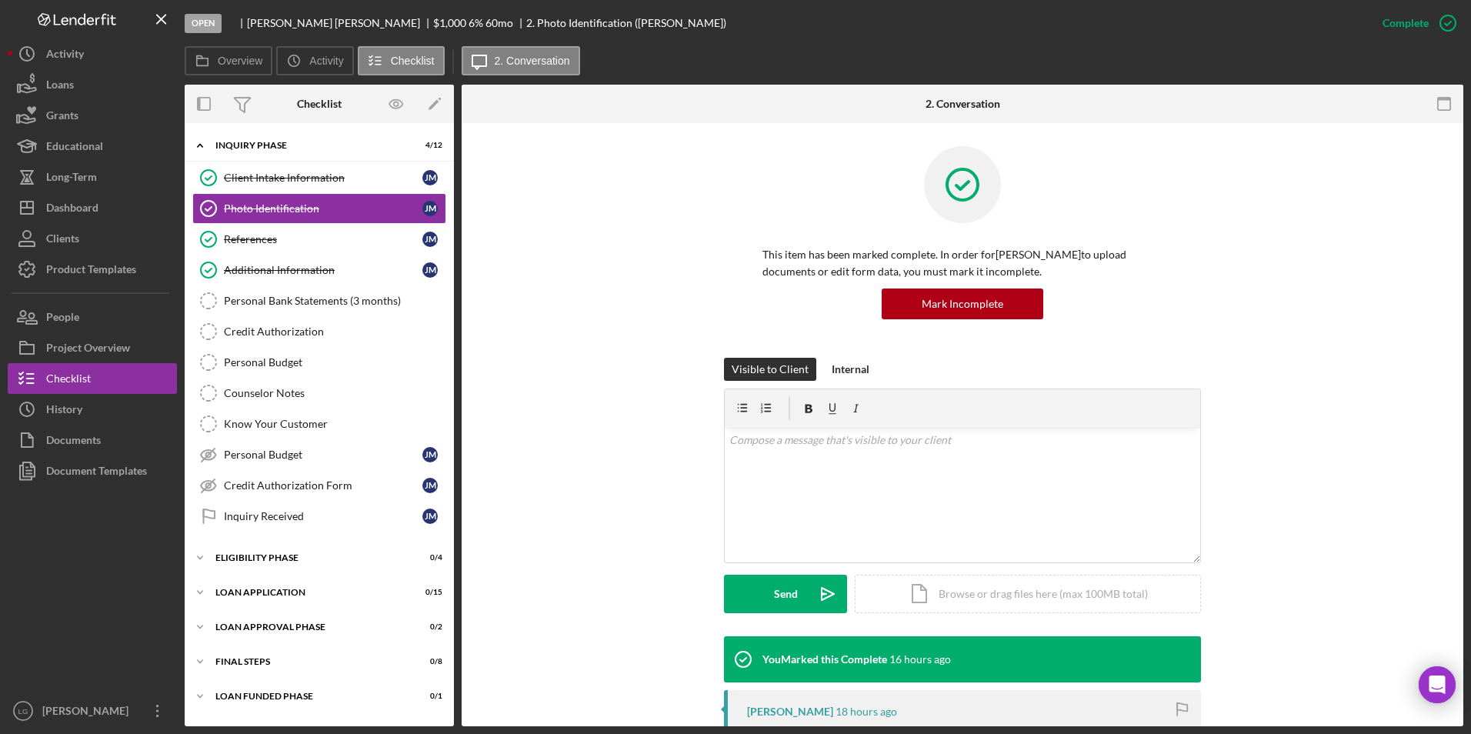
scroll to position [231, 0]
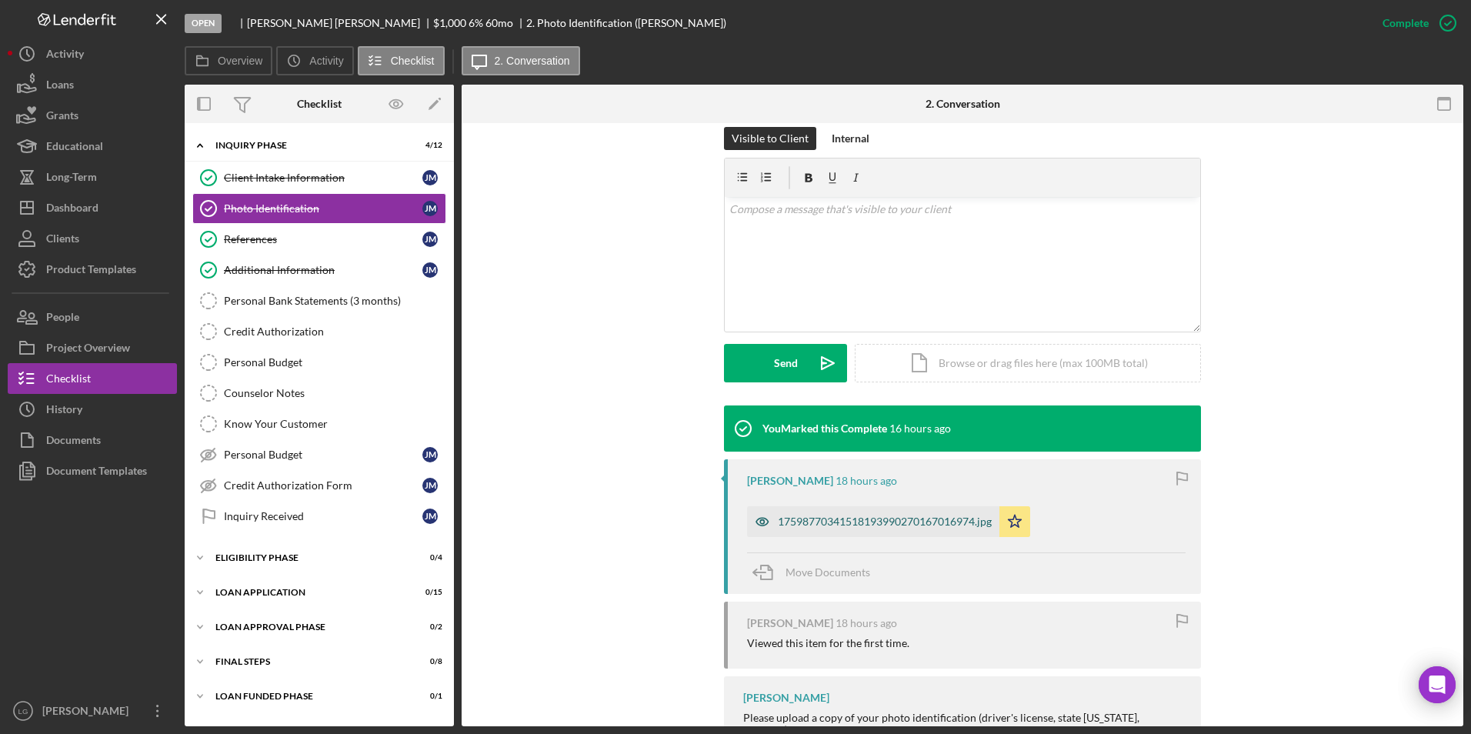
click at [850, 527] on div "17598770341518193990270167016974.jpg" at bounding box center [885, 521] width 214 height 12
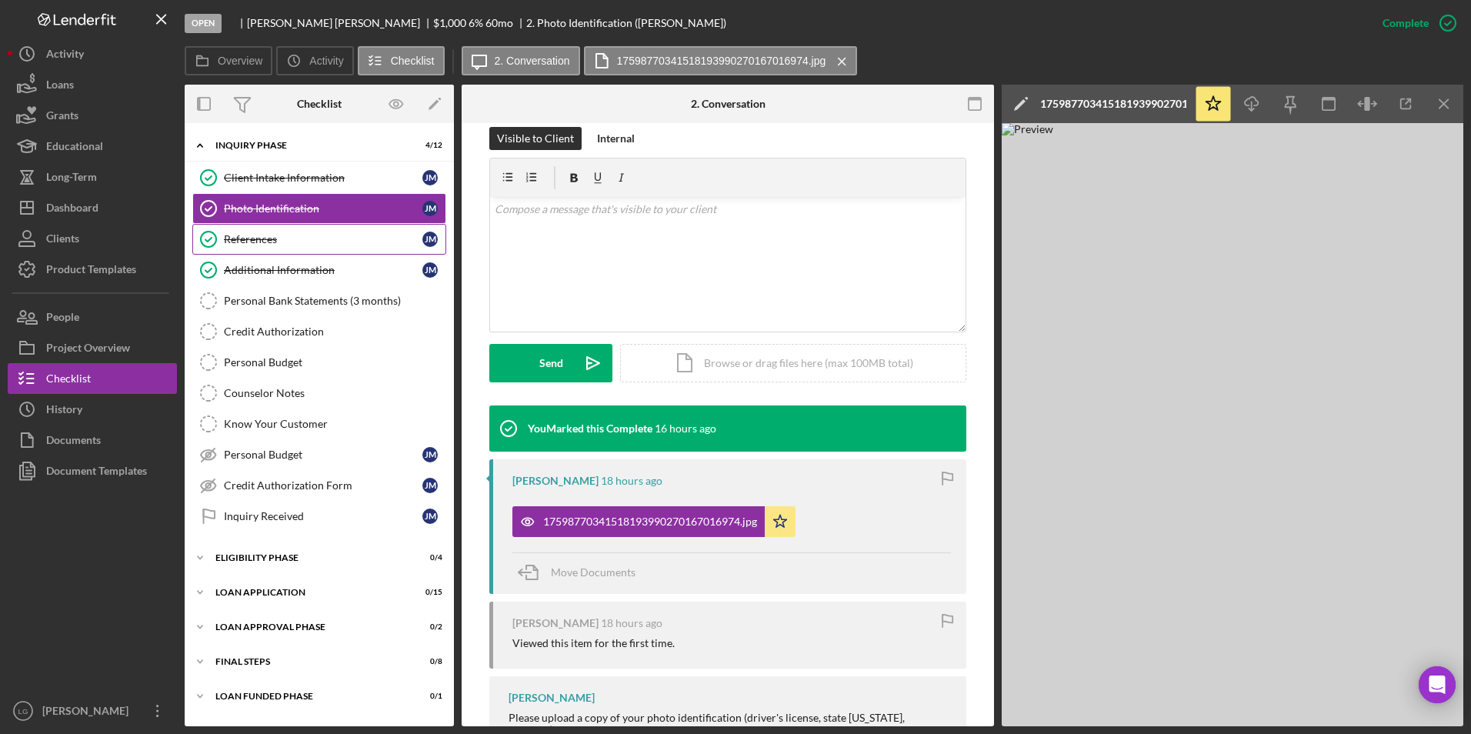
click at [286, 240] on div "References" at bounding box center [323, 239] width 198 height 12
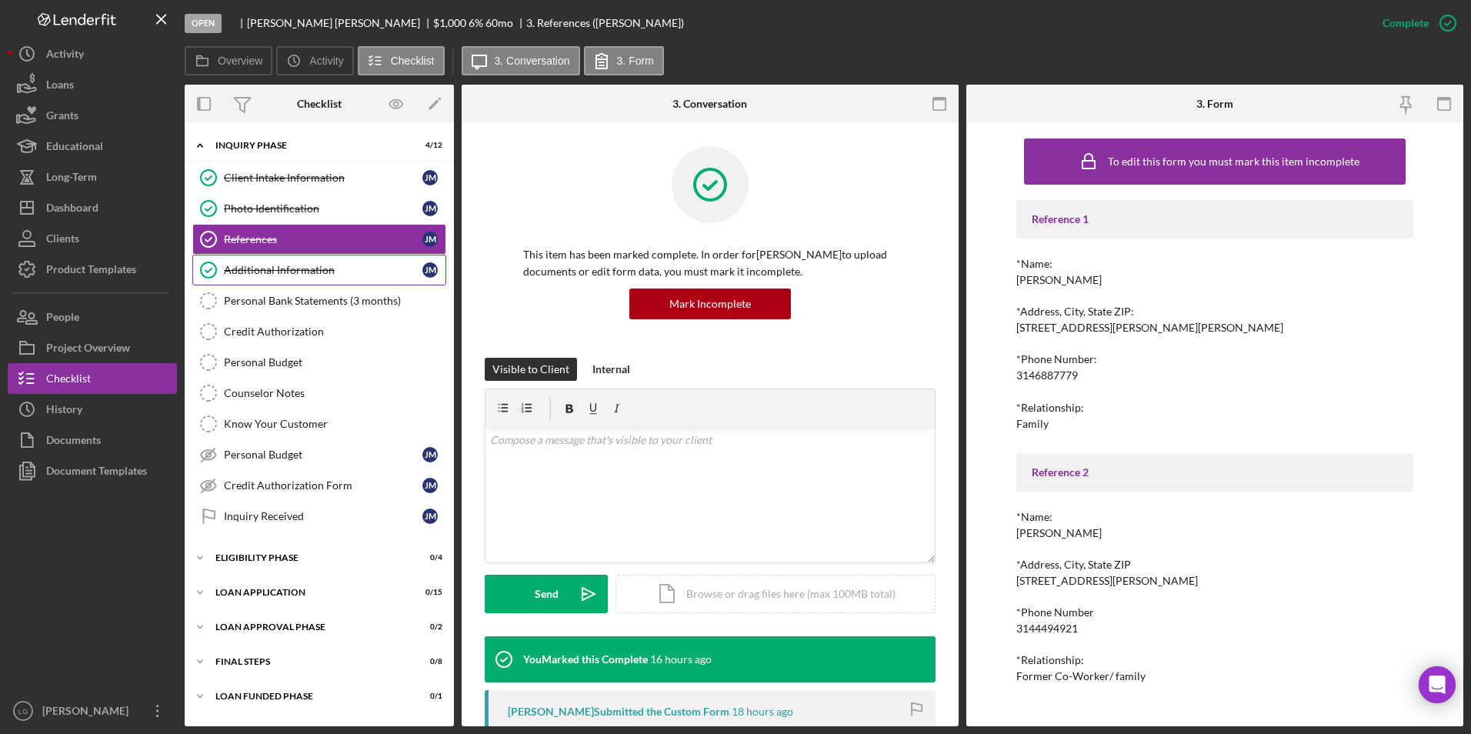
click at [334, 275] on div "Additional Information" at bounding box center [323, 270] width 198 height 12
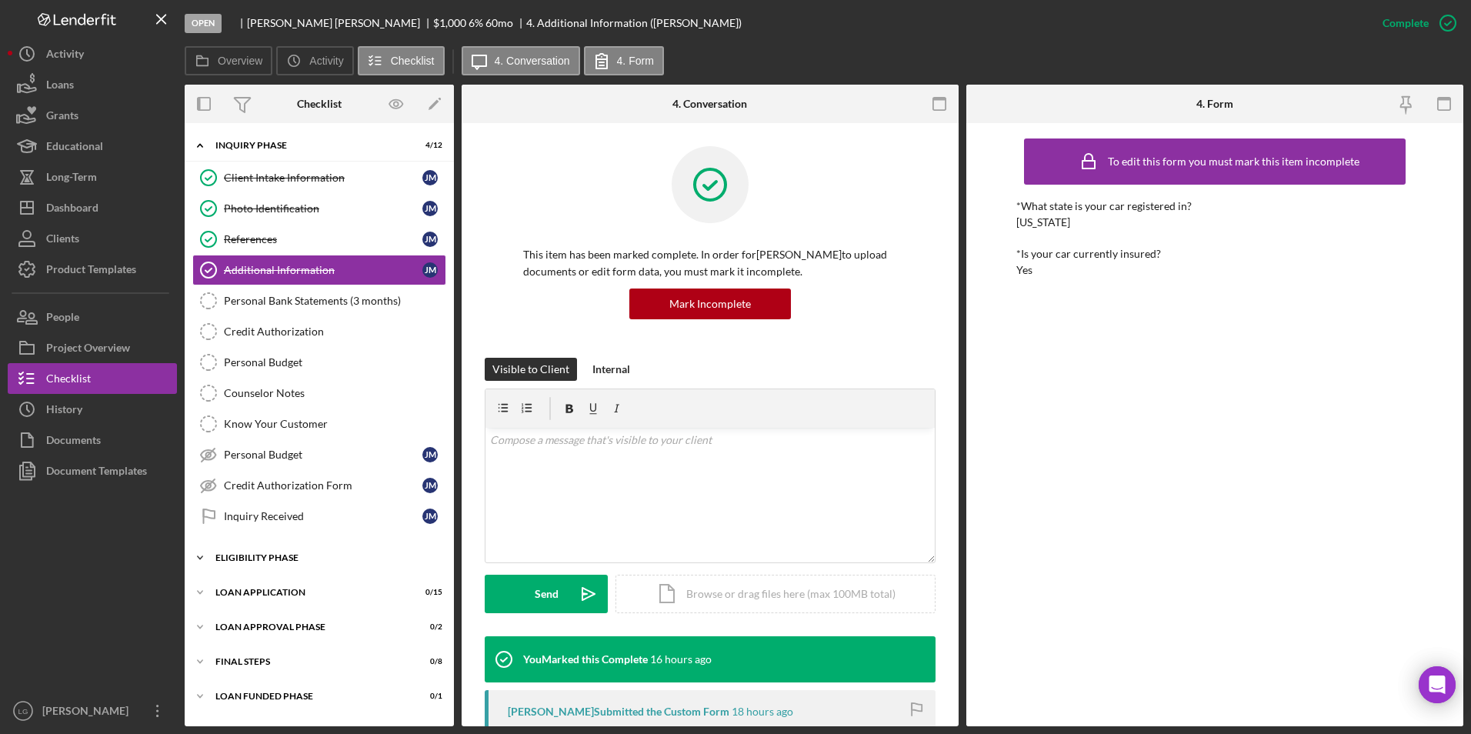
click at [225, 552] on div "Icon/Expander Eligibility Phase 0 / 4" at bounding box center [319, 557] width 269 height 31
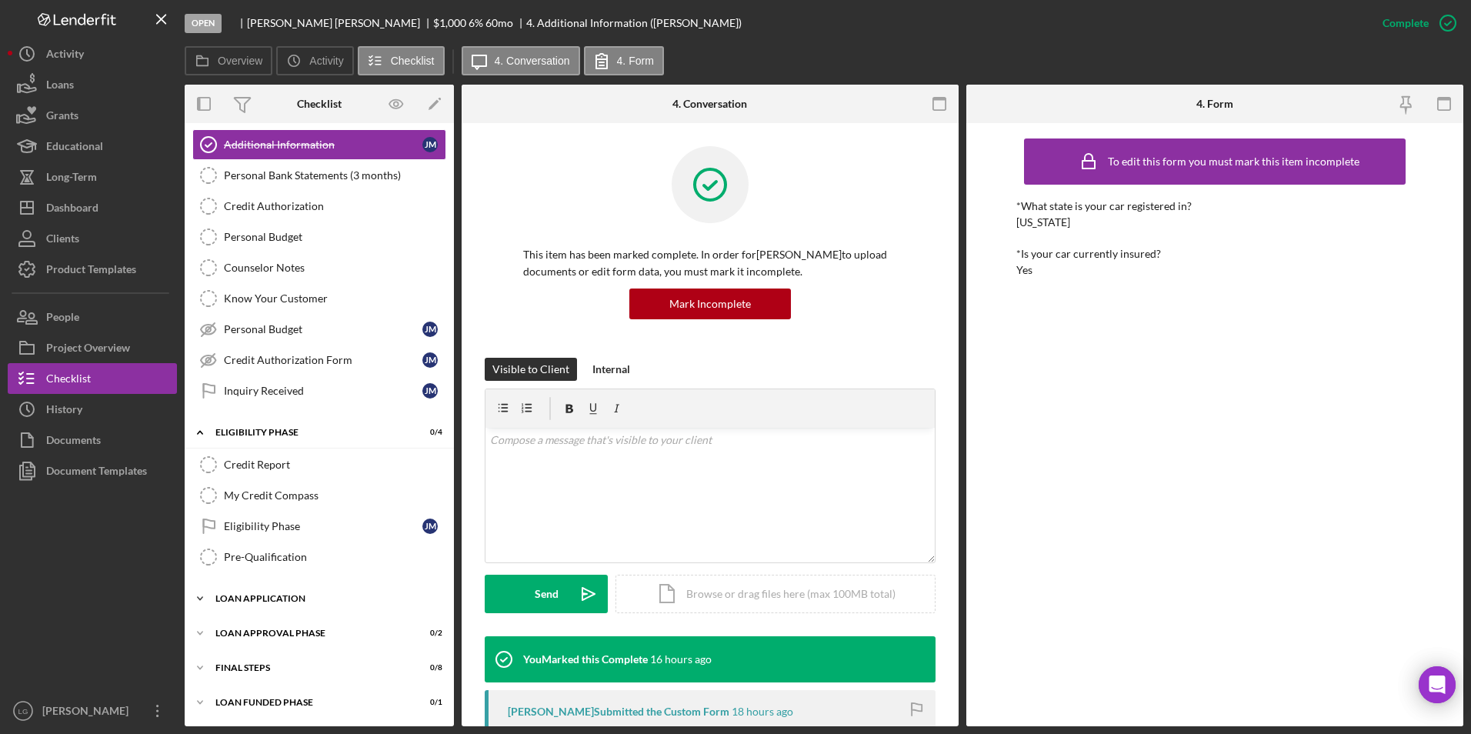
click at [251, 598] on div "Loan Application" at bounding box center [324, 598] width 219 height 9
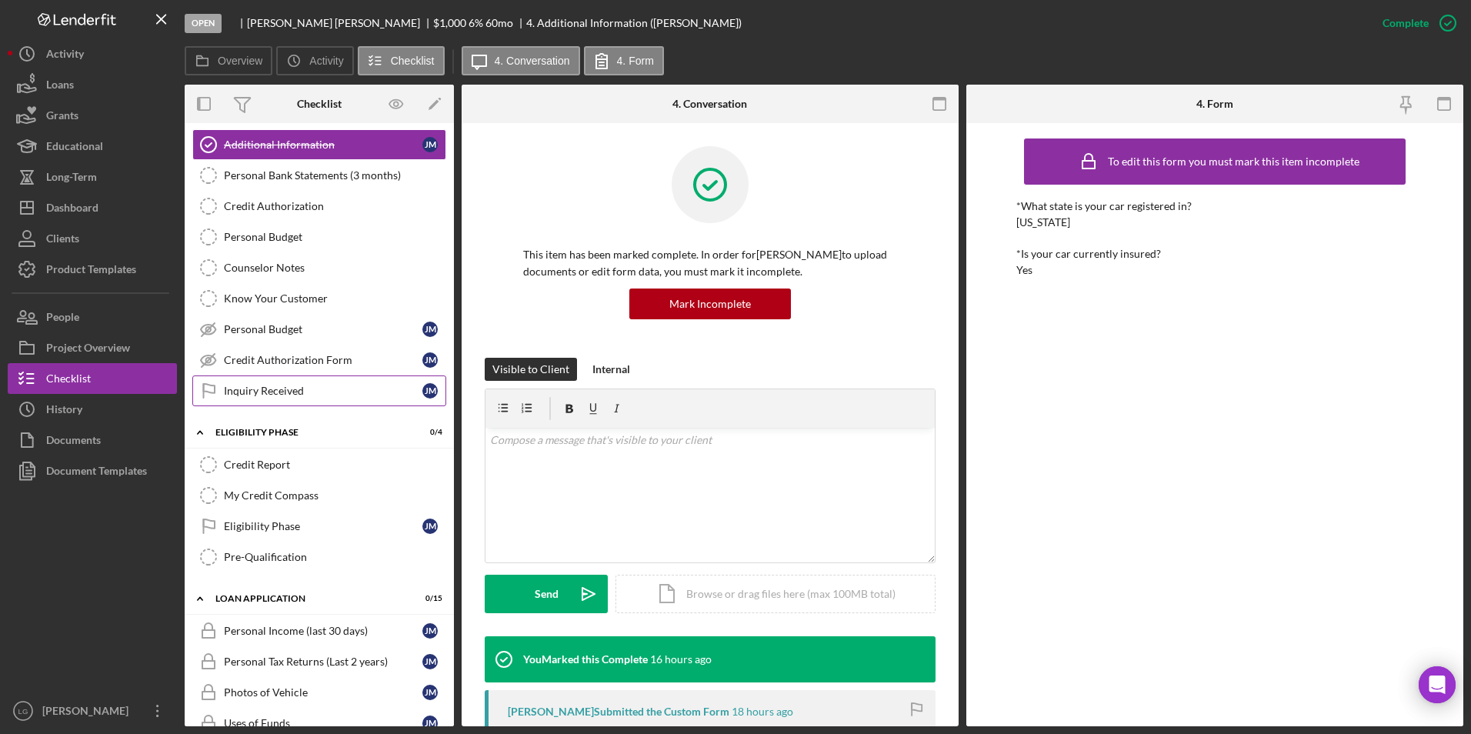
scroll to position [0, 0]
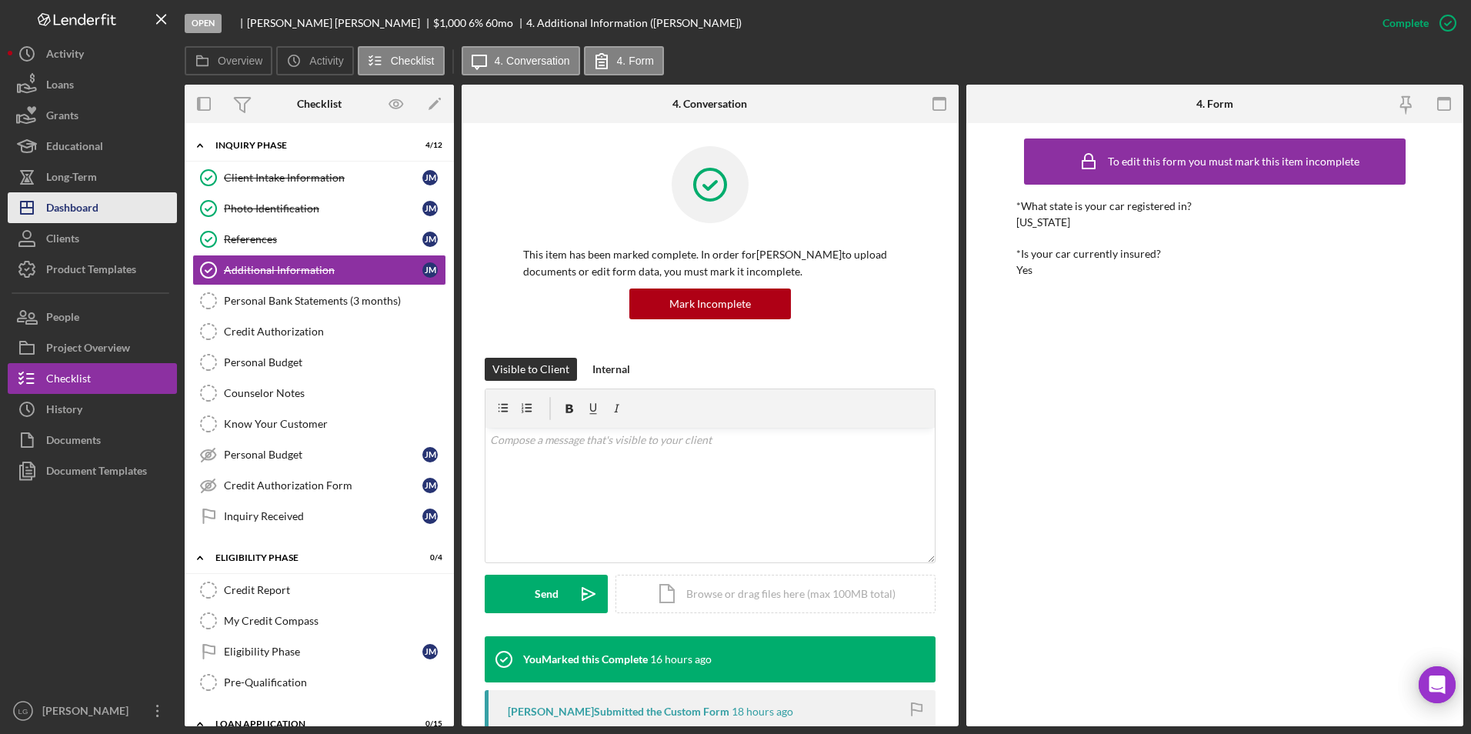
click at [112, 212] on button "Icon/Dashboard Dashboard" at bounding box center [92, 207] width 169 height 31
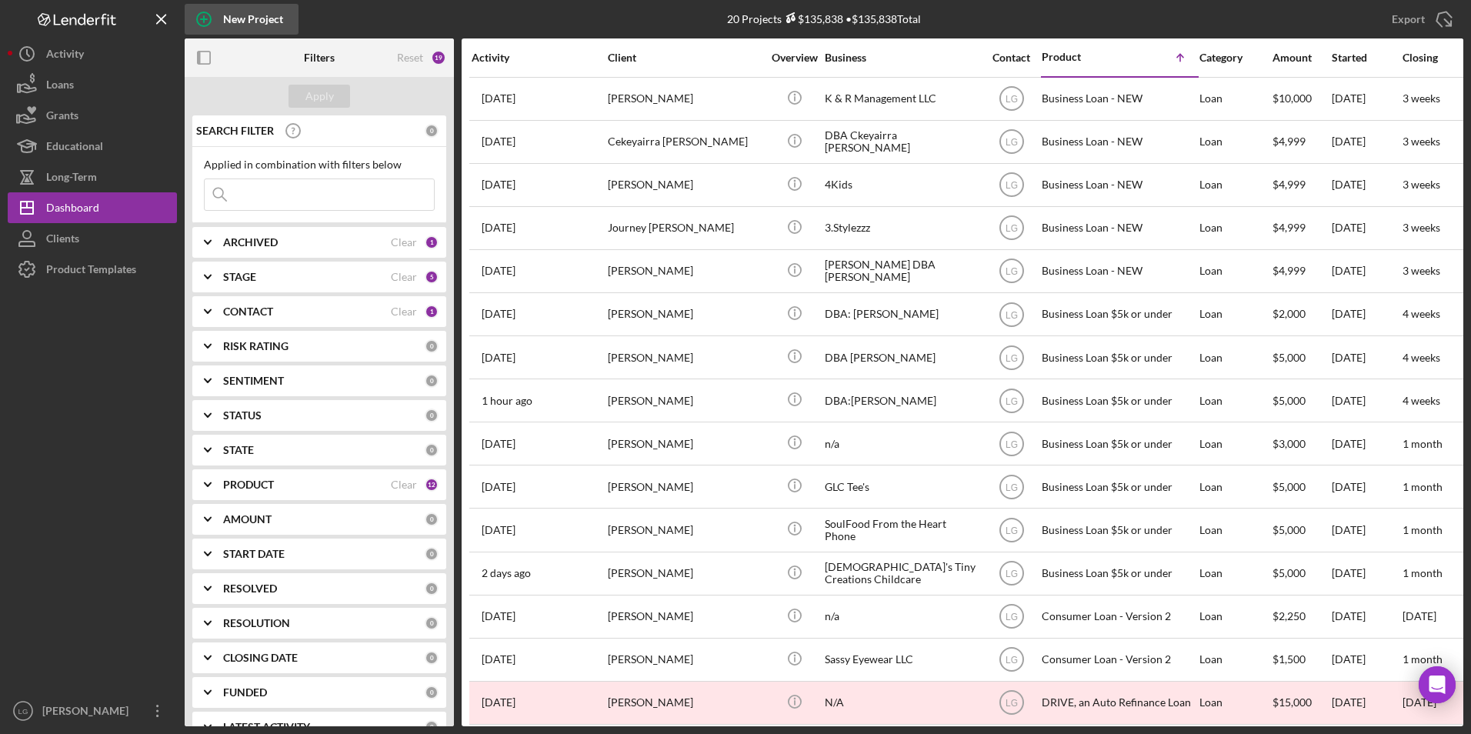
click at [204, 13] on circle "button" at bounding box center [204, 19] width 14 height 14
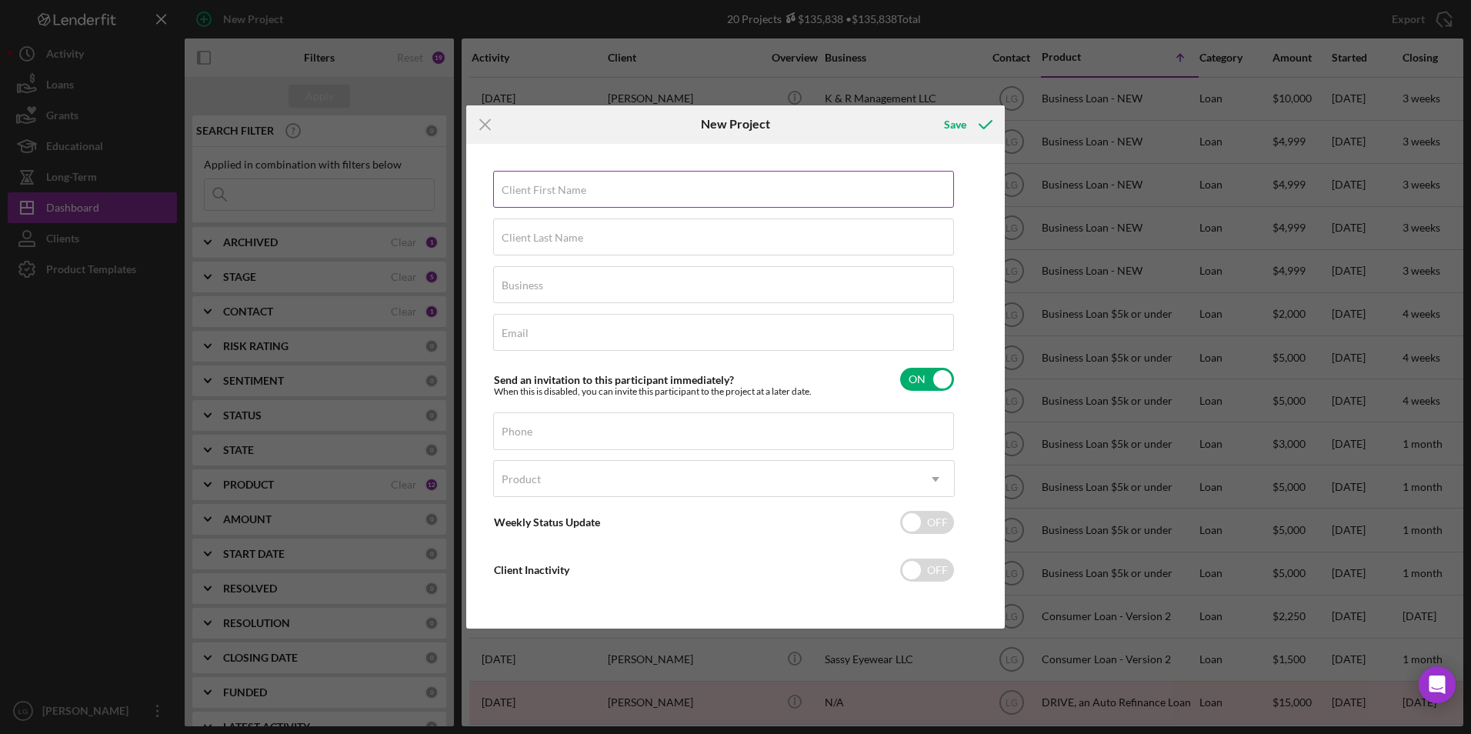
click at [543, 192] on label "Client First Name" at bounding box center [544, 190] width 85 height 12
click at [543, 192] on input "Client First Name" at bounding box center [723, 189] width 461 height 37
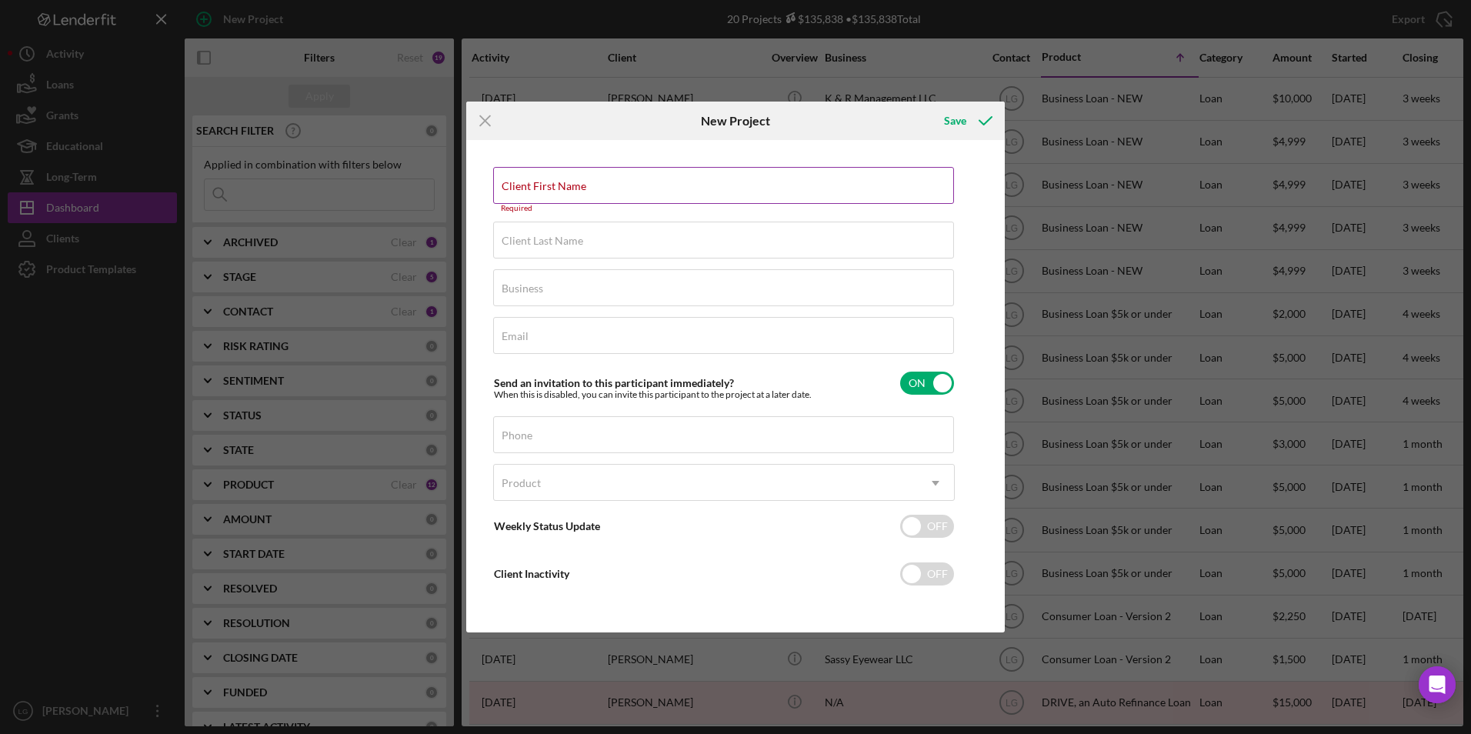
click at [528, 174] on div "Client First Name Required" at bounding box center [724, 190] width 462 height 46
drag, startPoint x: 528, startPoint y: 174, endPoint x: 505, endPoint y: 171, distance: 23.3
click at [505, 170] on div "Client First Name Required" at bounding box center [724, 190] width 462 height 46
drag, startPoint x: 511, startPoint y: 183, endPoint x: 527, endPoint y: 175, distance: 18.2
click at [527, 175] on div "Client First Name Required" at bounding box center [724, 190] width 462 height 46
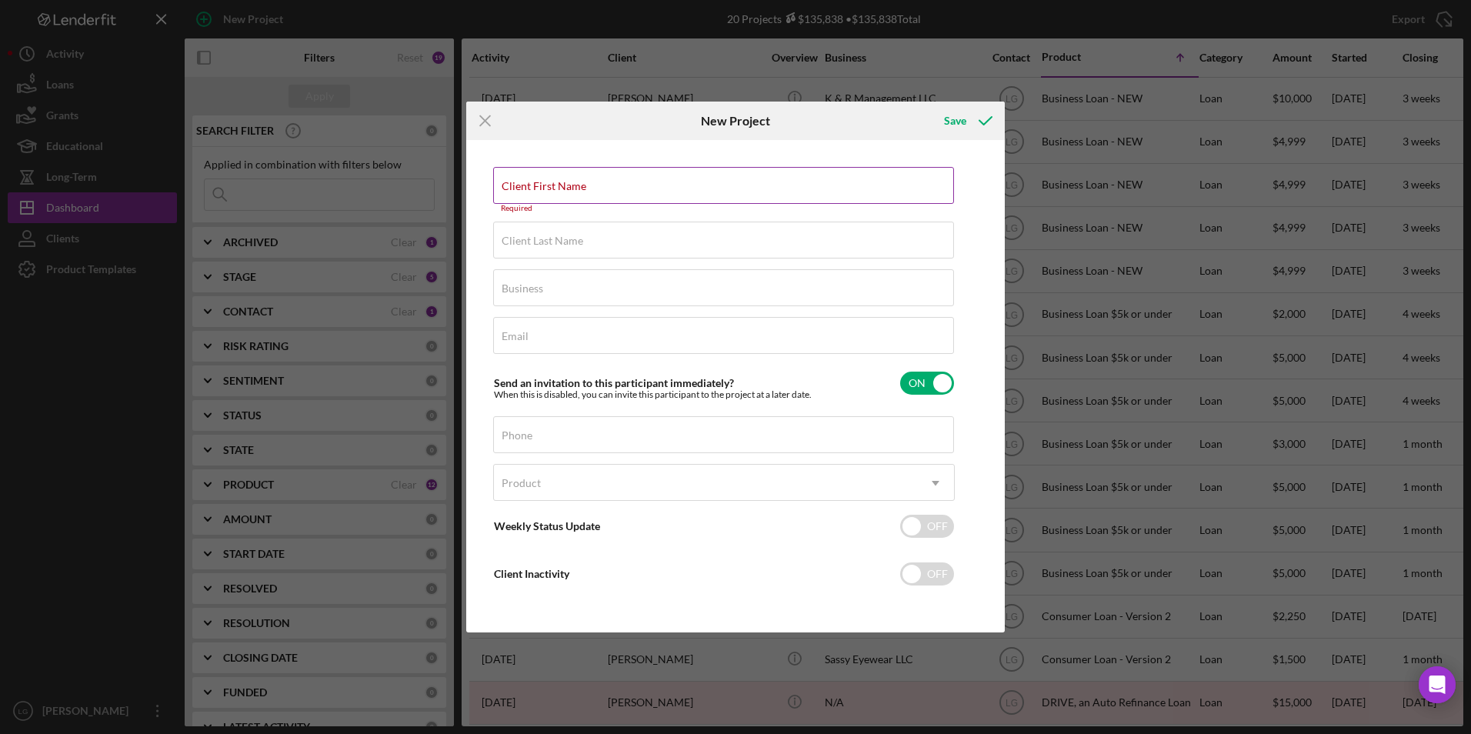
click at [528, 178] on div "Client First Name Required" at bounding box center [724, 190] width 462 height 46
click at [529, 176] on div "Client First Name Required" at bounding box center [724, 190] width 462 height 46
click at [623, 178] on div "Client First Name Required" at bounding box center [724, 190] width 462 height 46
drag, startPoint x: 623, startPoint y: 178, endPoint x: 532, endPoint y: 182, distance: 91.6
click at [532, 182] on label "Client First Name" at bounding box center [544, 186] width 85 height 12
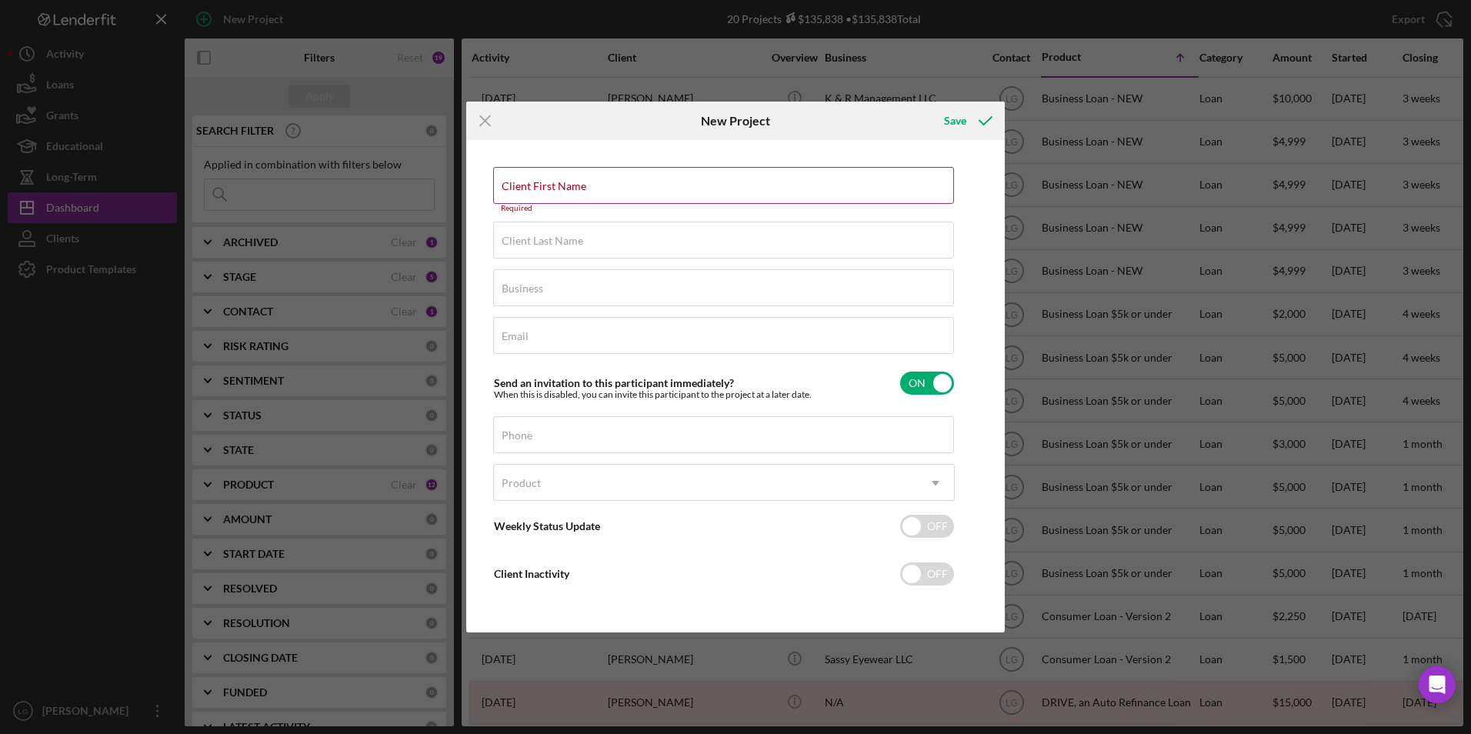
click at [532, 182] on input "Client First Name" at bounding box center [723, 185] width 461 height 37
drag, startPoint x: 532, startPoint y: 182, endPoint x: 520, endPoint y: 172, distance: 15.3
click at [520, 172] on div "Client First Name Required" at bounding box center [724, 190] width 462 height 46
click at [646, 177] on div "Client First Name Required" at bounding box center [724, 190] width 462 height 46
drag, startPoint x: 646, startPoint y: 177, endPoint x: 558, endPoint y: 180, distance: 88.5
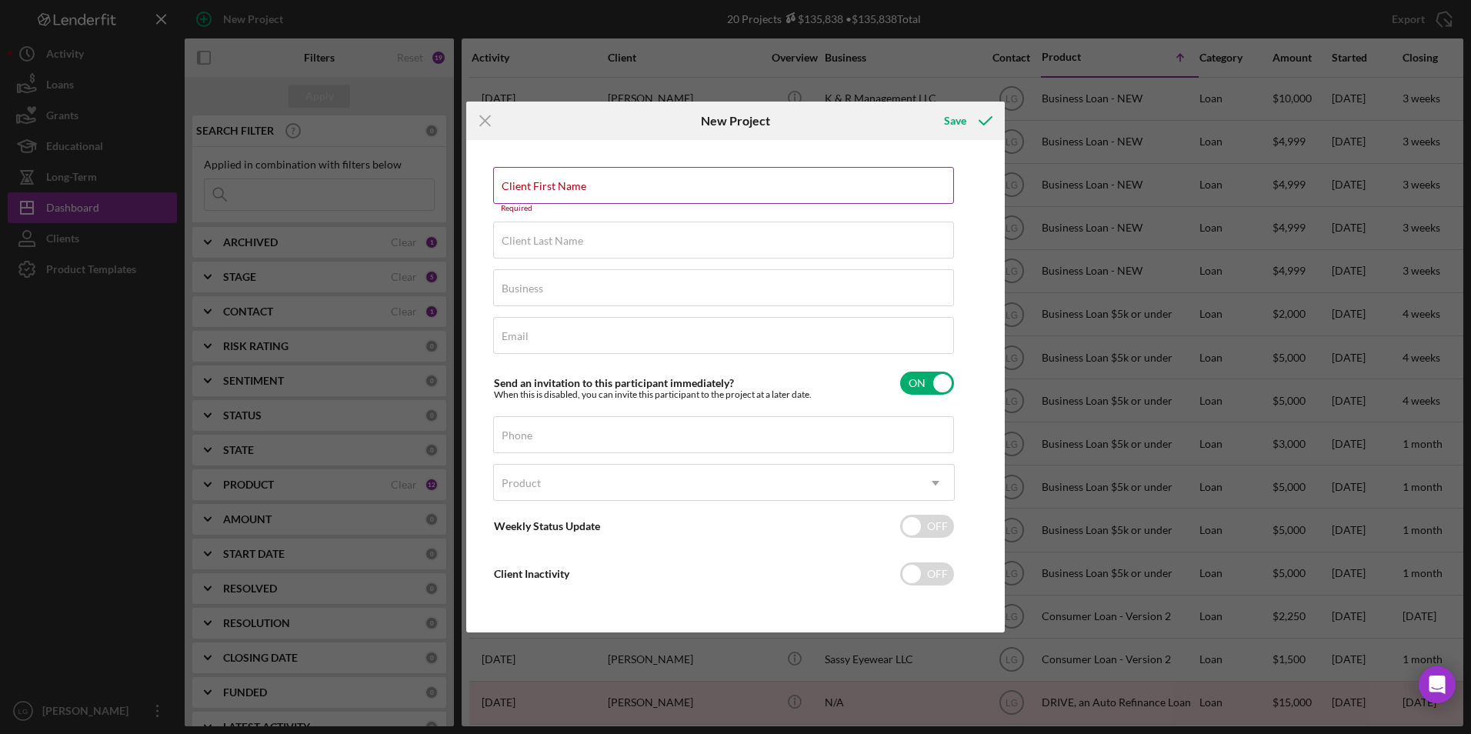
click at [558, 180] on label "Client First Name" at bounding box center [544, 186] width 85 height 12
click at [558, 180] on input "Client First Name" at bounding box center [723, 185] width 461 height 37
paste input "[PERSON_NAME]"
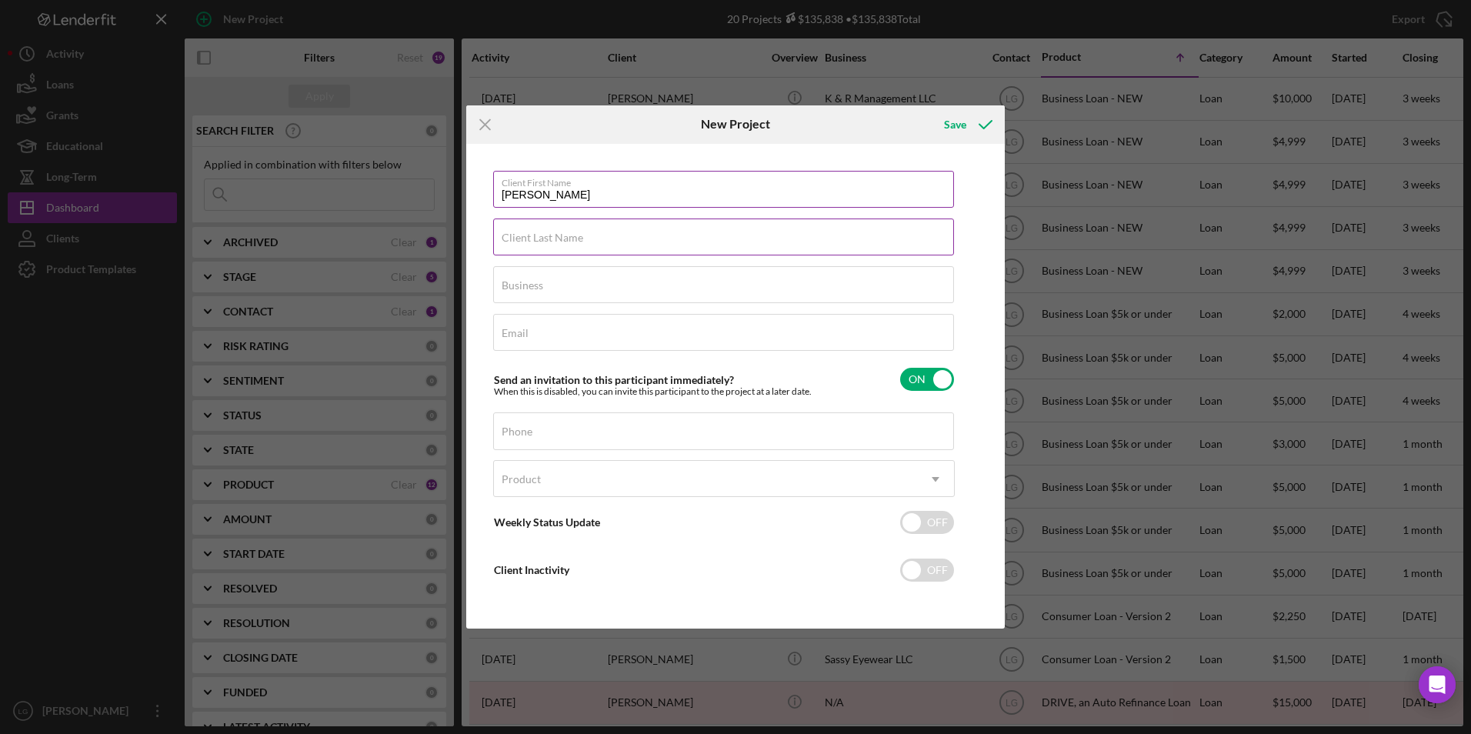
click at [527, 232] on label "Client Last Name" at bounding box center [543, 238] width 82 height 12
click at [527, 231] on input "Client Last Name" at bounding box center [723, 236] width 461 height 37
click at [563, 289] on input "Business" at bounding box center [723, 284] width 461 height 37
drag, startPoint x: 657, startPoint y: 345, endPoint x: 474, endPoint y: 353, distance: 183.3
click at [468, 353] on div "Client First Name [PERSON_NAME] Client Last Name [PERSON_NAME] Business n/a Ema…" at bounding box center [735, 386] width 538 height 485
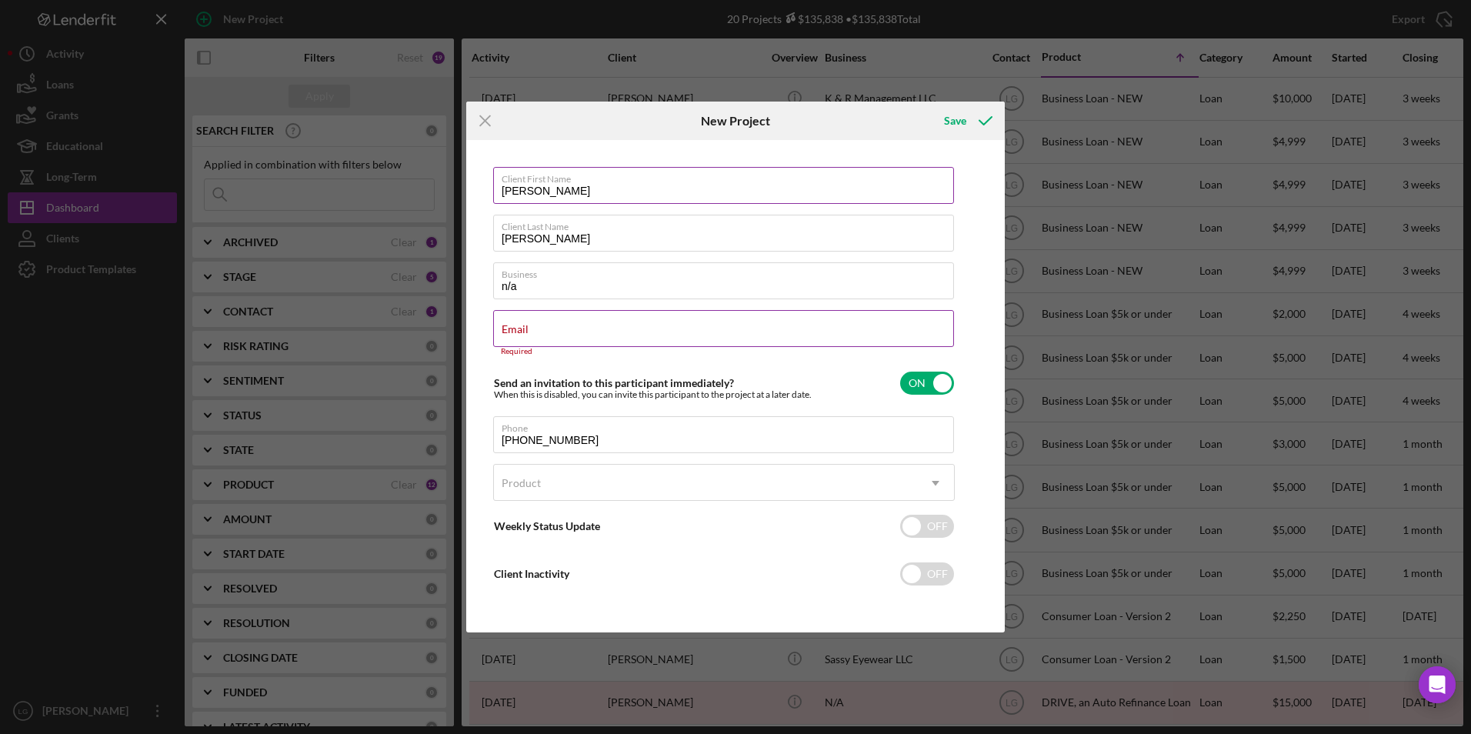
click at [572, 333] on div "Email Required" at bounding box center [724, 333] width 462 height 46
paste input "[EMAIL_ADDRESS][DOMAIN_NAME]"
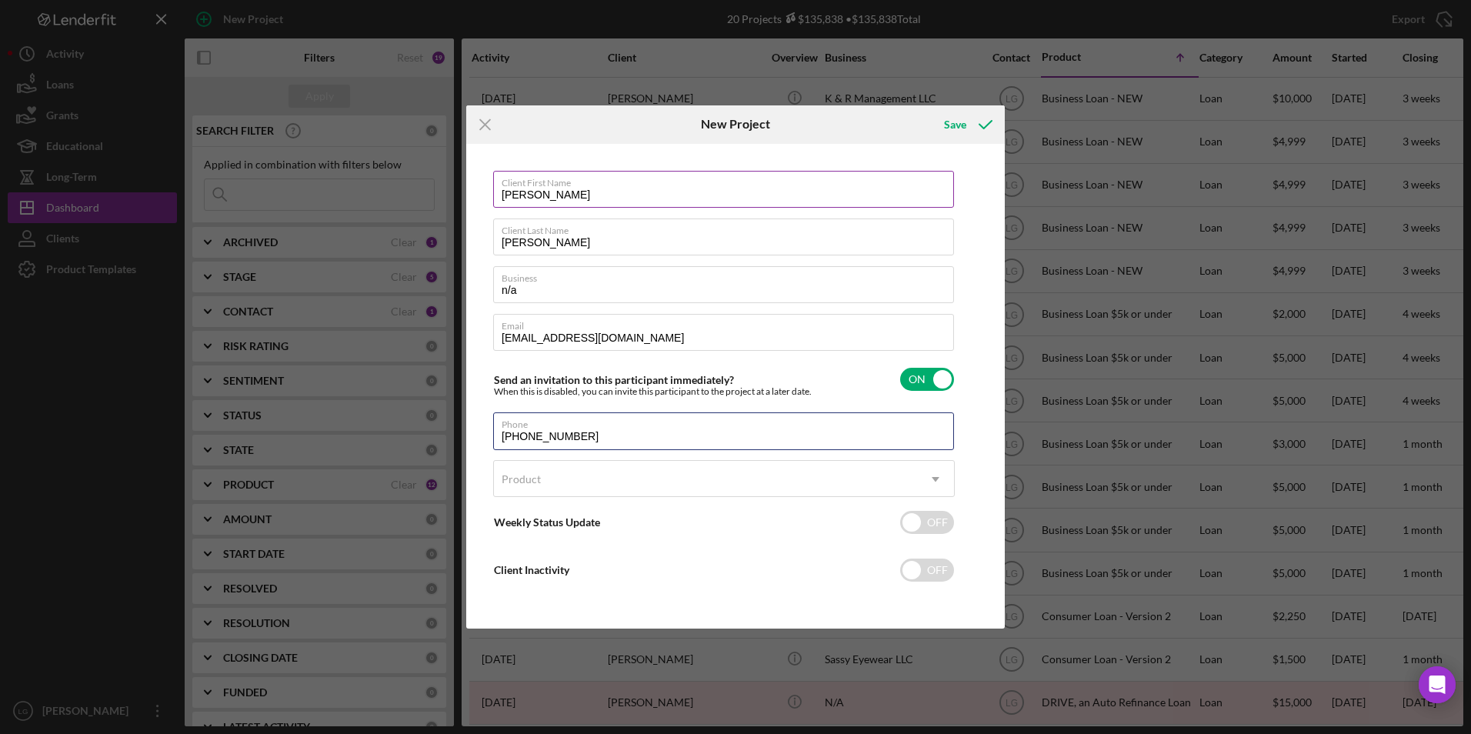
drag, startPoint x: 600, startPoint y: 443, endPoint x: 488, endPoint y: 438, distance: 112.4
click at [488, 438] on div "Client First Name [PERSON_NAME] Client Last Name [PERSON_NAME] Business n/a Ema…" at bounding box center [735, 387] width 531 height 478
click at [532, 427] on label "Phone" at bounding box center [517, 431] width 31 height 12
click at [562, 427] on input "Phone" at bounding box center [723, 430] width 461 height 37
paste input "[PHONE_NUMBER]"
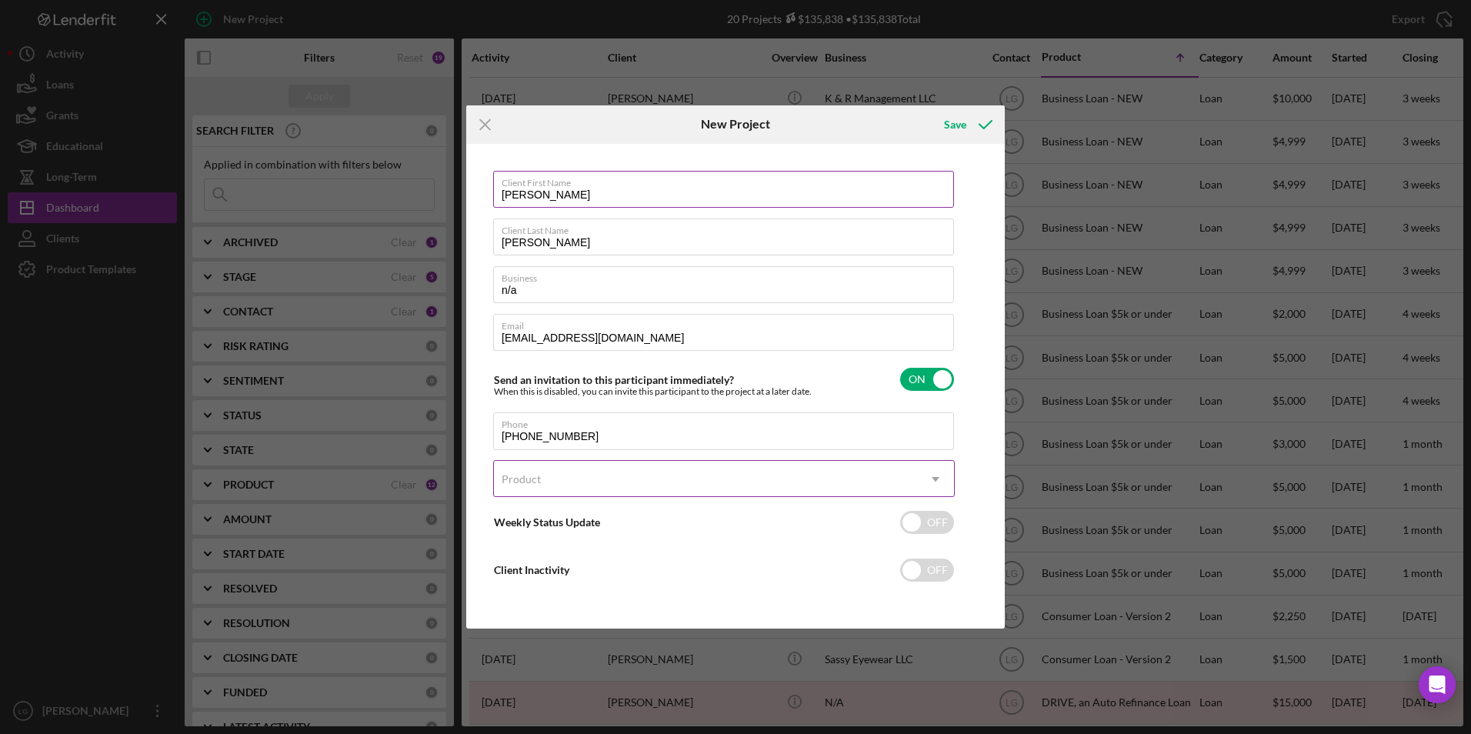
click at [525, 475] on div "Product" at bounding box center [521, 479] width 39 height 12
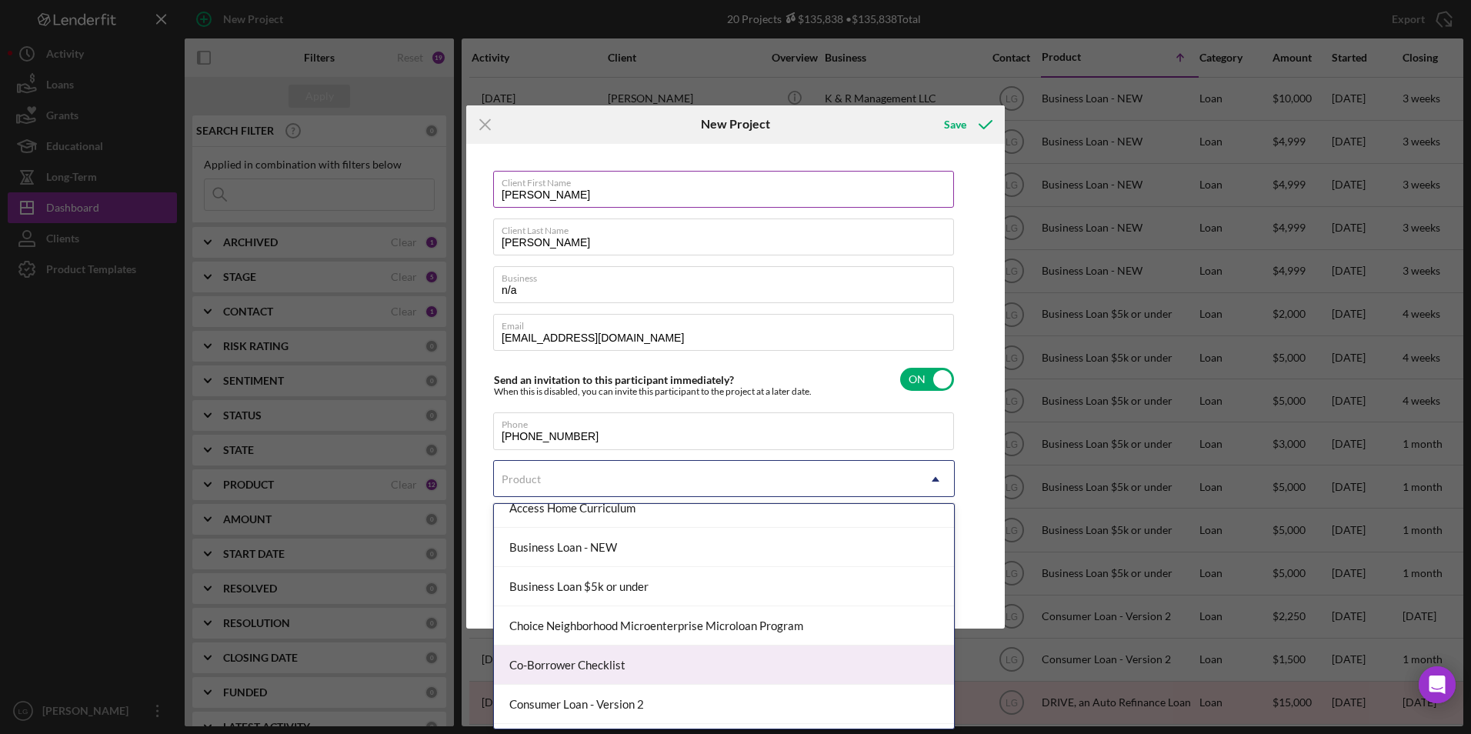
scroll to position [132, 0]
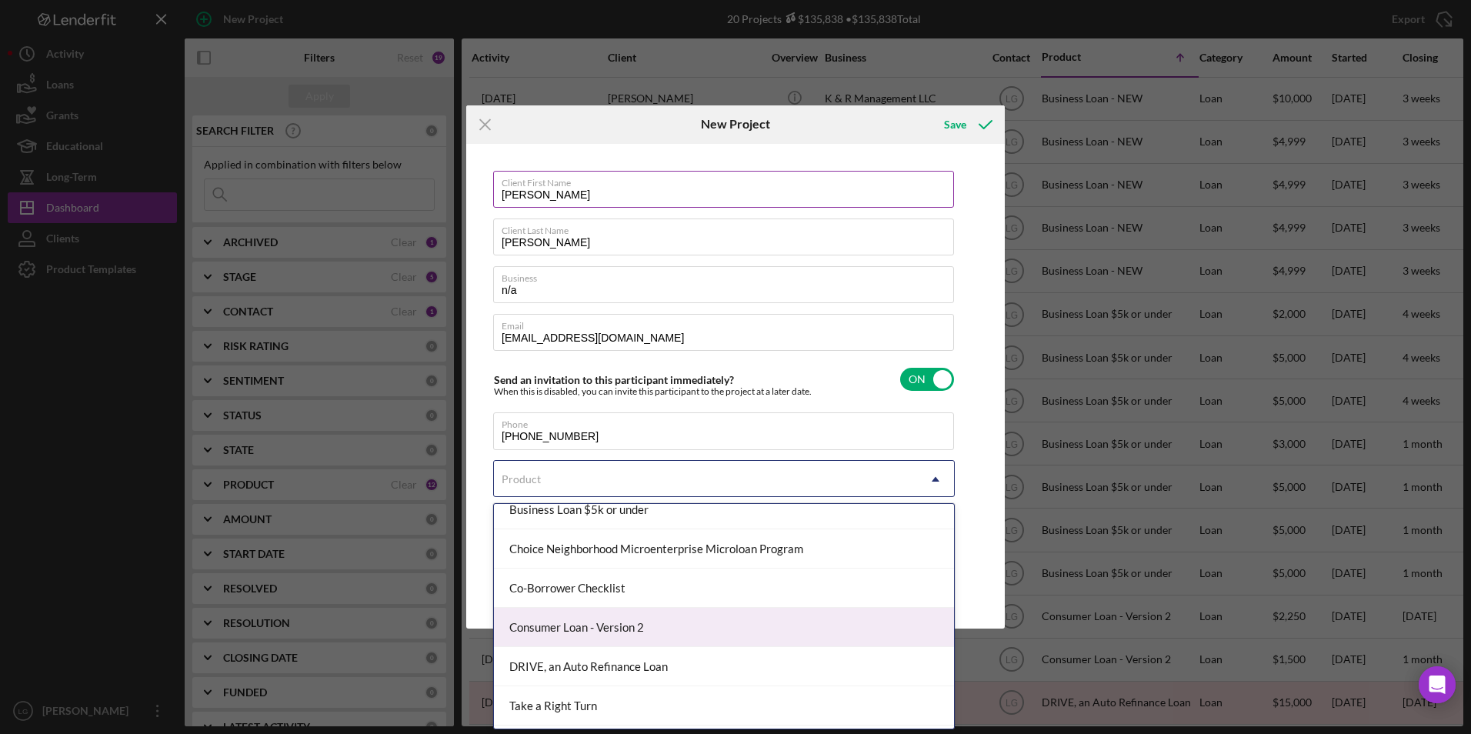
click at [585, 625] on div "Consumer Loan - Version 2" at bounding box center [724, 627] width 460 height 39
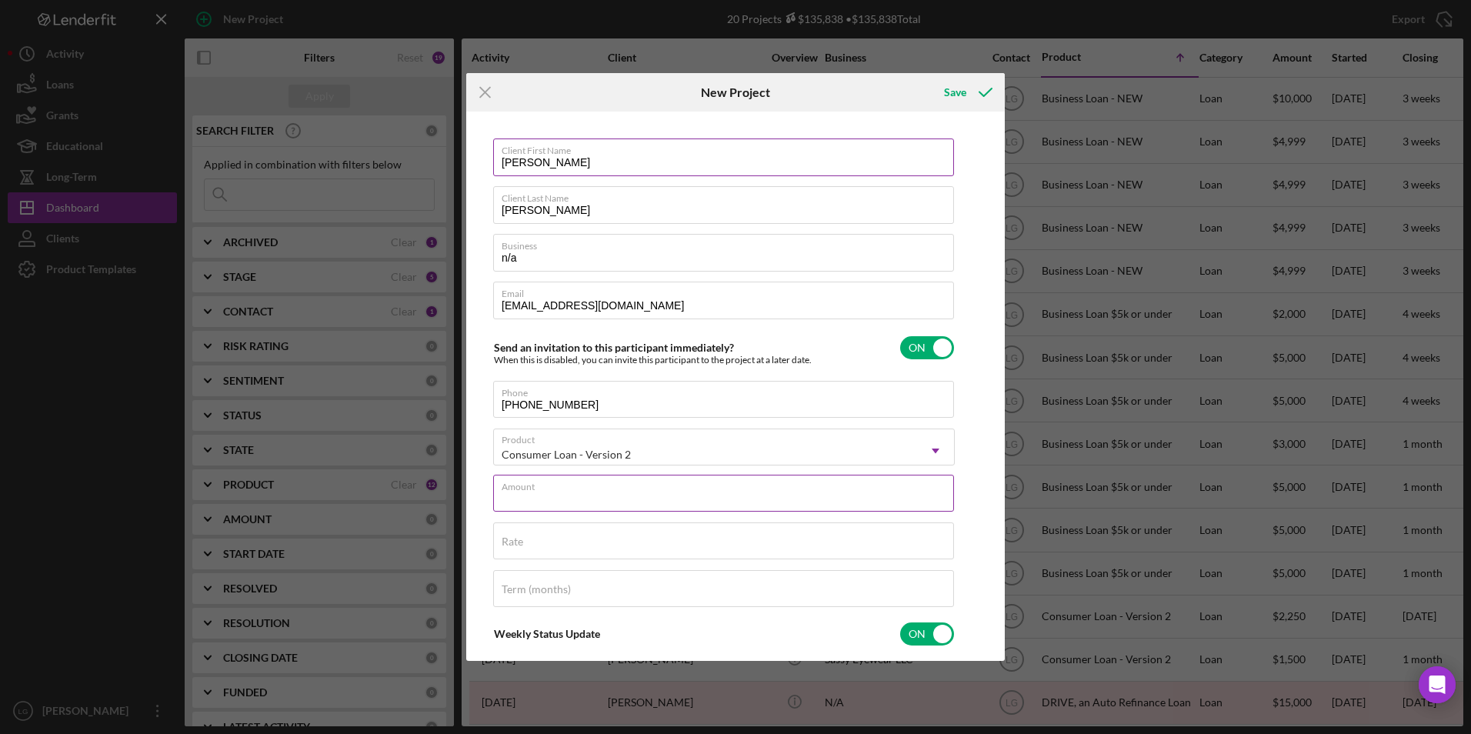
click at [608, 492] on div "Amount" at bounding box center [724, 494] width 462 height 38
click at [550, 540] on div "Rate" at bounding box center [724, 541] width 462 height 38
click at [945, 108] on div "Save" at bounding box center [966, 92] width 76 height 38
click at [955, 98] on div "Save" at bounding box center [955, 92] width 22 height 31
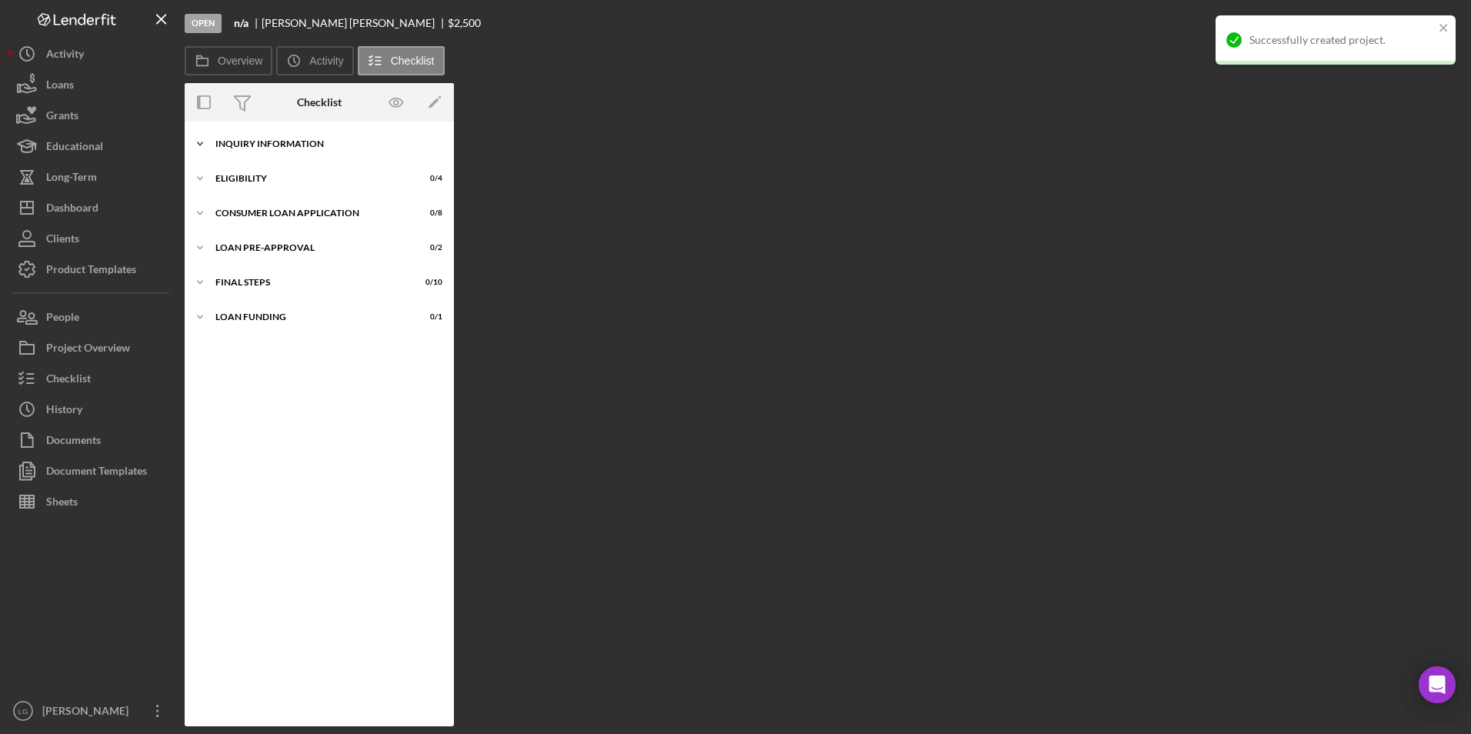
click at [312, 135] on div "Icon/Expander Inquiry Information 0 / 8" at bounding box center [319, 143] width 269 height 31
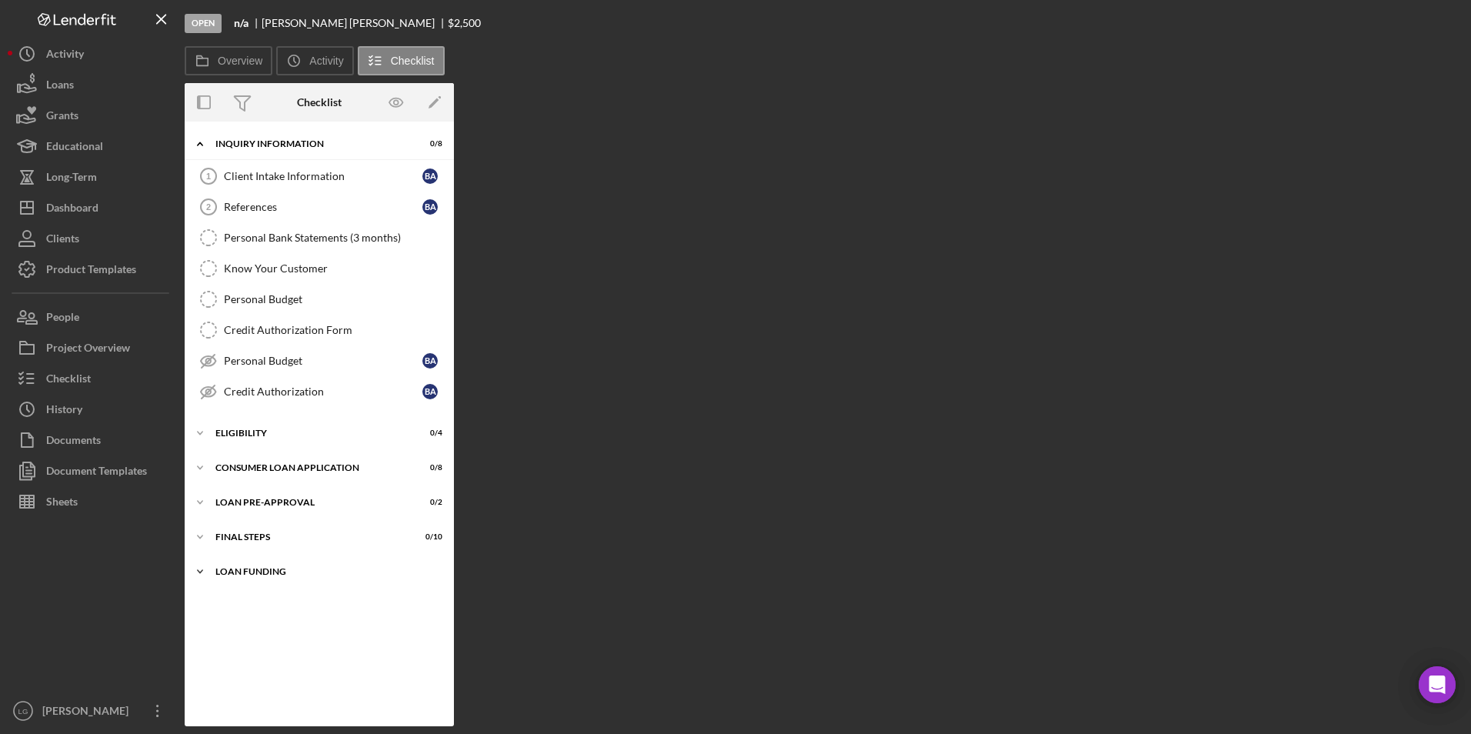
click at [240, 563] on div "Icon/Expander Loan Funding 0 / 1" at bounding box center [319, 571] width 269 height 31
click at [242, 516] on div "Icon/Expander Loan Pre-Approval 0 / 2" at bounding box center [319, 502] width 269 height 31
click at [242, 488] on div "Icon/Expander Loan Pre-Approval 0 / 2" at bounding box center [319, 503] width 269 height 32
click at [242, 465] on div "Consumer Loan Application" at bounding box center [324, 467] width 219 height 9
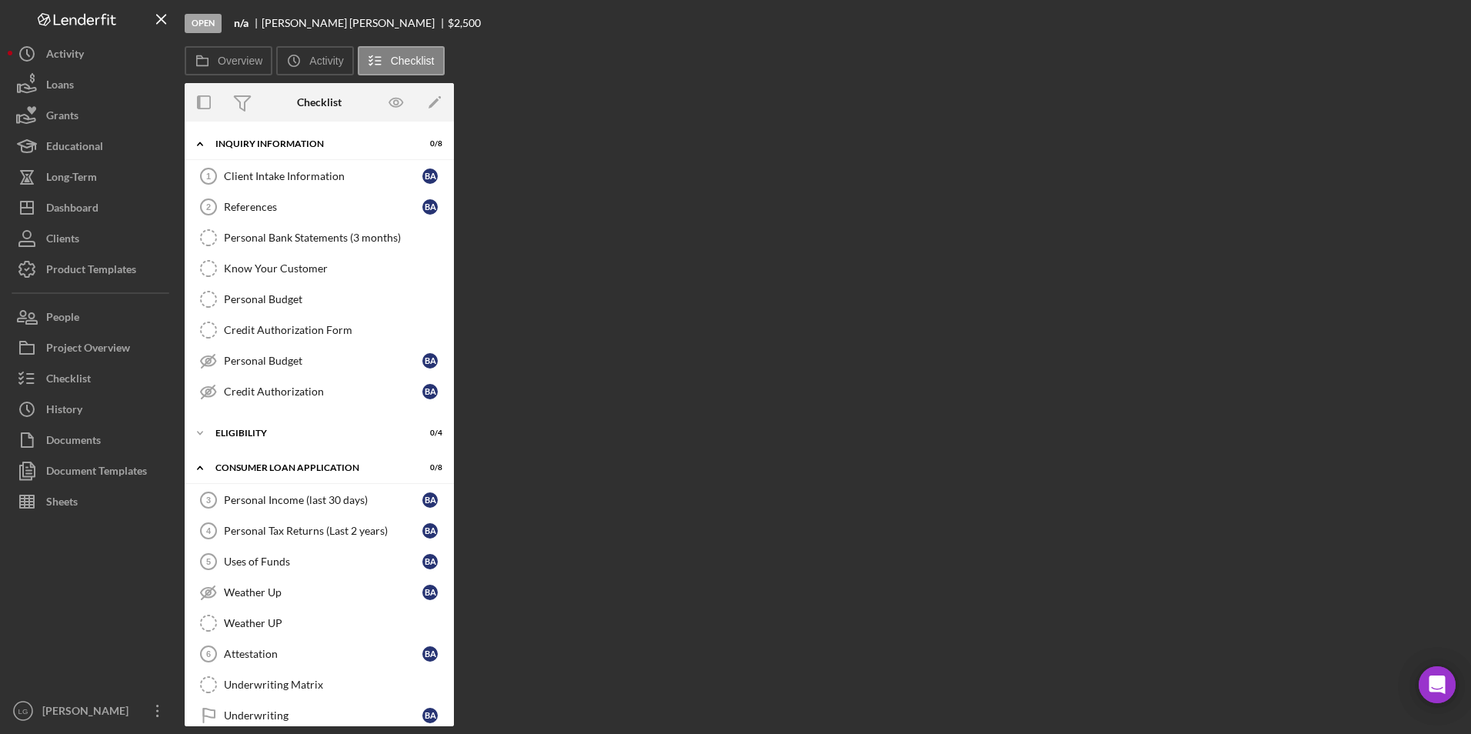
click at [235, 415] on div "Icon/Expander Inquiry Information 0 / 8 Client Intake Information 1 Client Inta…" at bounding box center [319, 505] width 269 height 752
click at [282, 165] on link "Client Intake Information 1 Client Intake Information B A" at bounding box center [319, 176] width 254 height 31
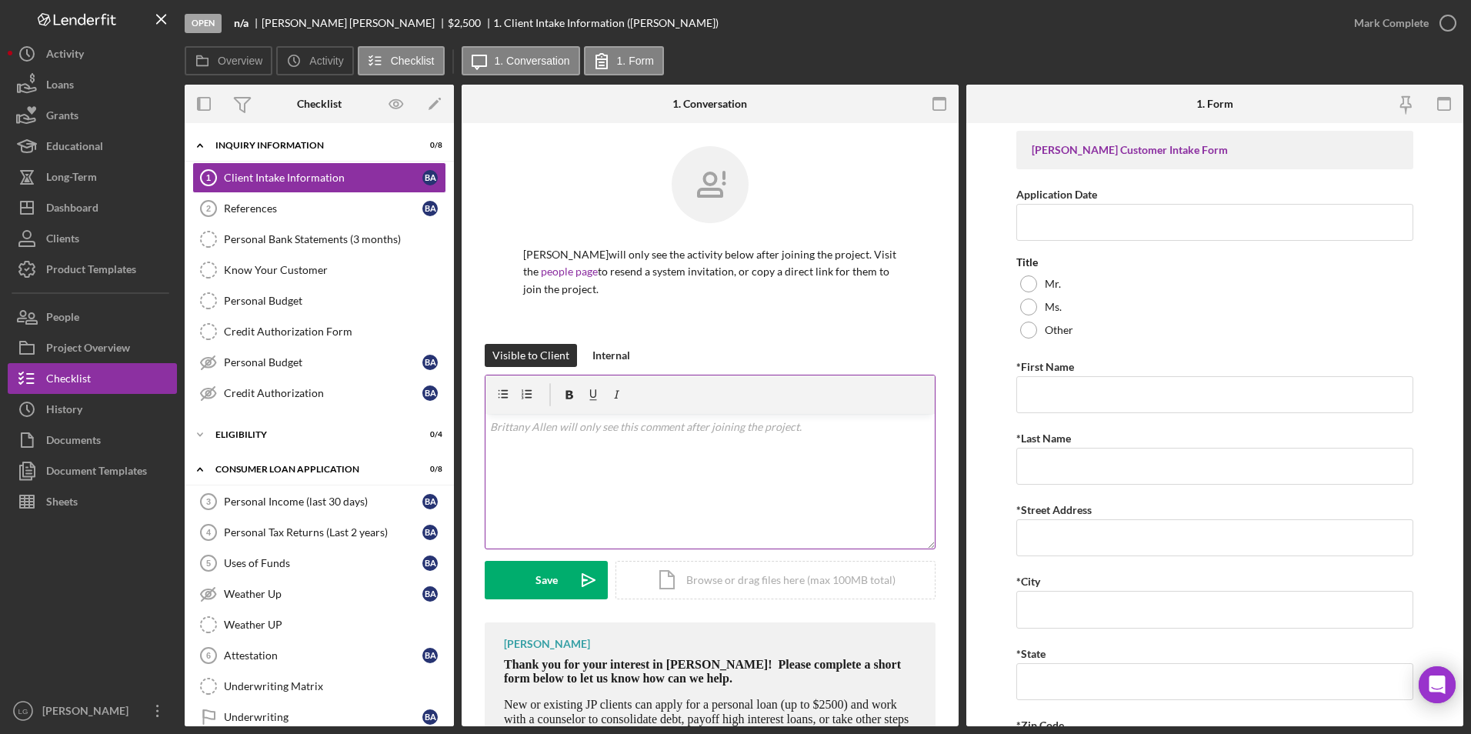
scroll to position [102, 0]
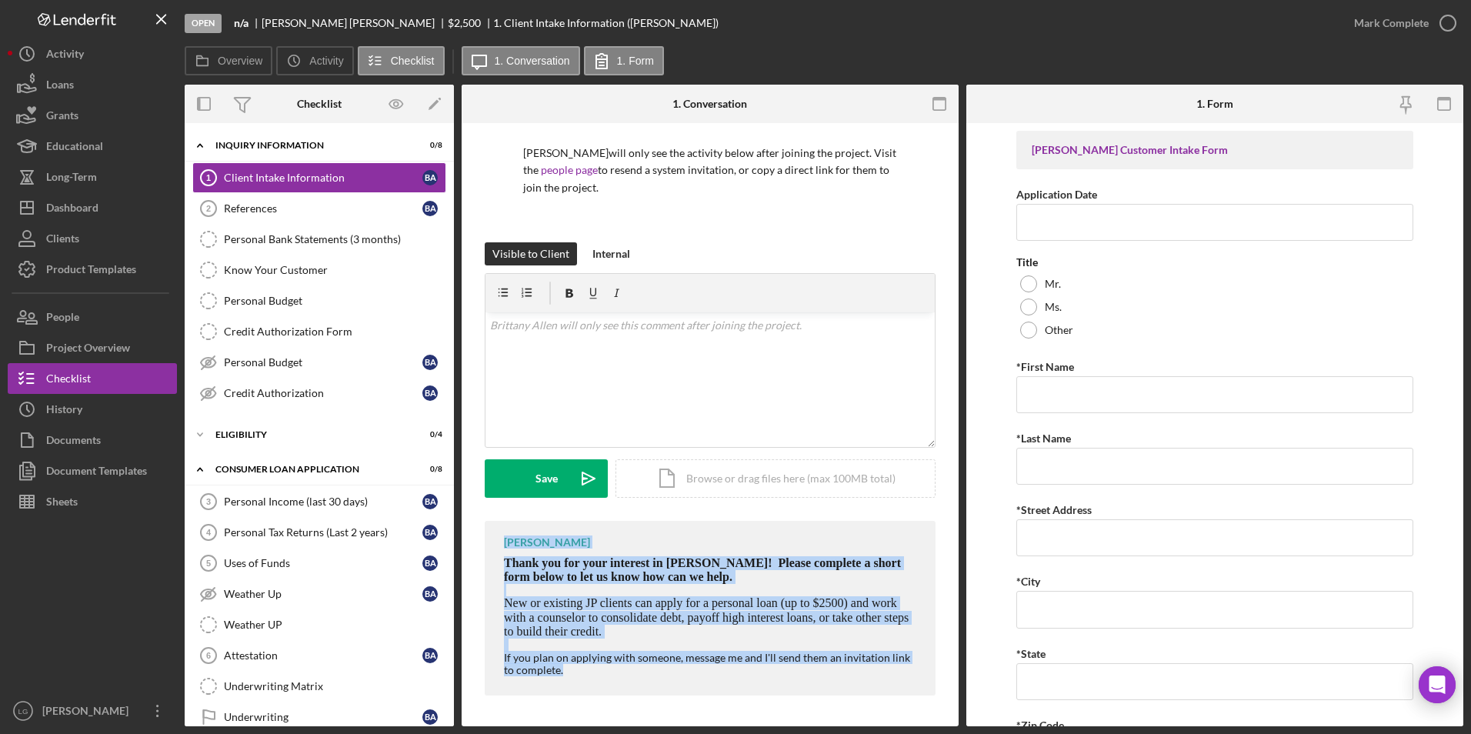
drag, startPoint x: 491, startPoint y: 532, endPoint x: 811, endPoint y: 687, distance: 355.7
click at [811, 687] on div "[PERSON_NAME] Thank you for your interest in [PERSON_NAME]! Please complete a s…" at bounding box center [710, 608] width 451 height 175
drag, startPoint x: 811, startPoint y: 687, endPoint x: 703, endPoint y: 584, distance: 149.1
copy div "[PERSON_NAME] Thank you for your interest in [PERSON_NAME]! Please complete a s…"
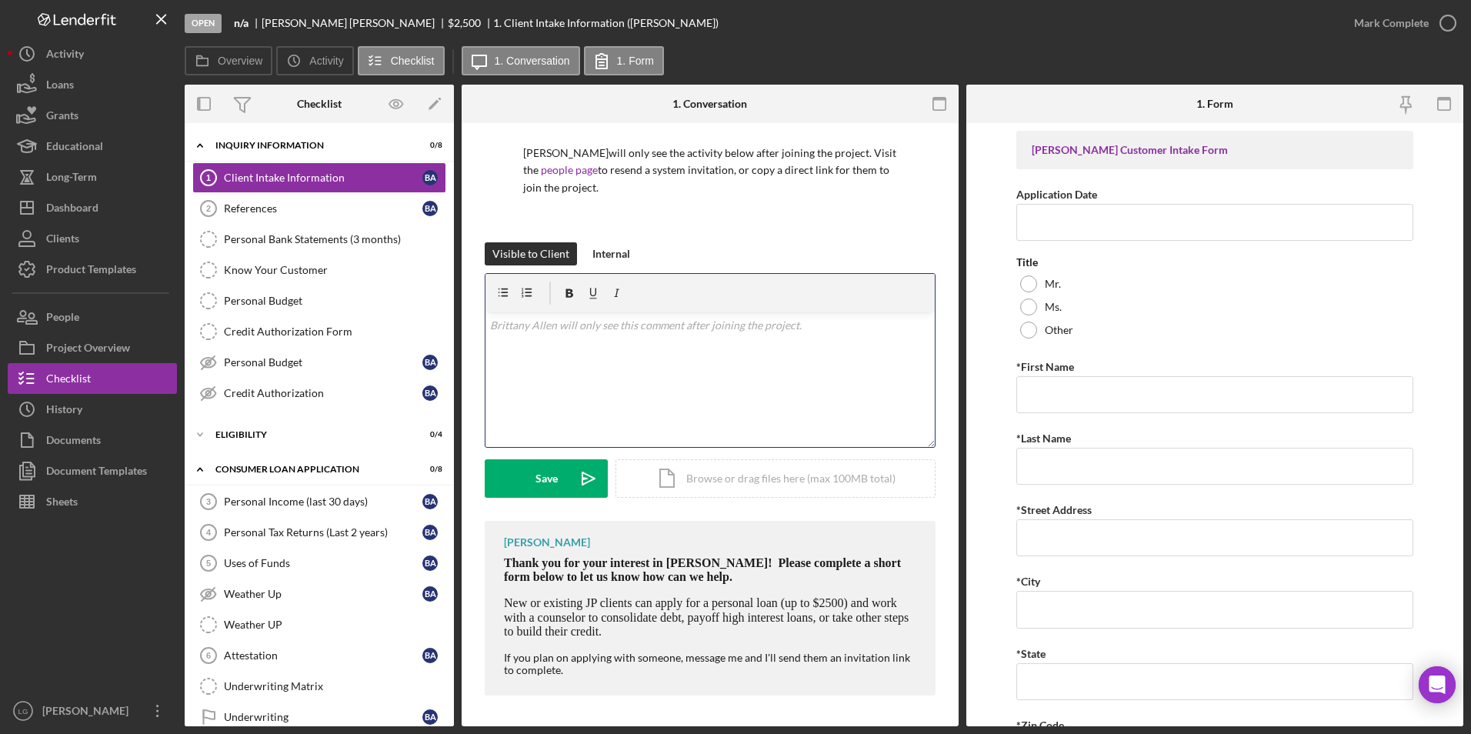
click at [729, 364] on div "v Color teal Color pink Remove color Add row above Add row below Add column bef…" at bounding box center [709, 379] width 449 height 135
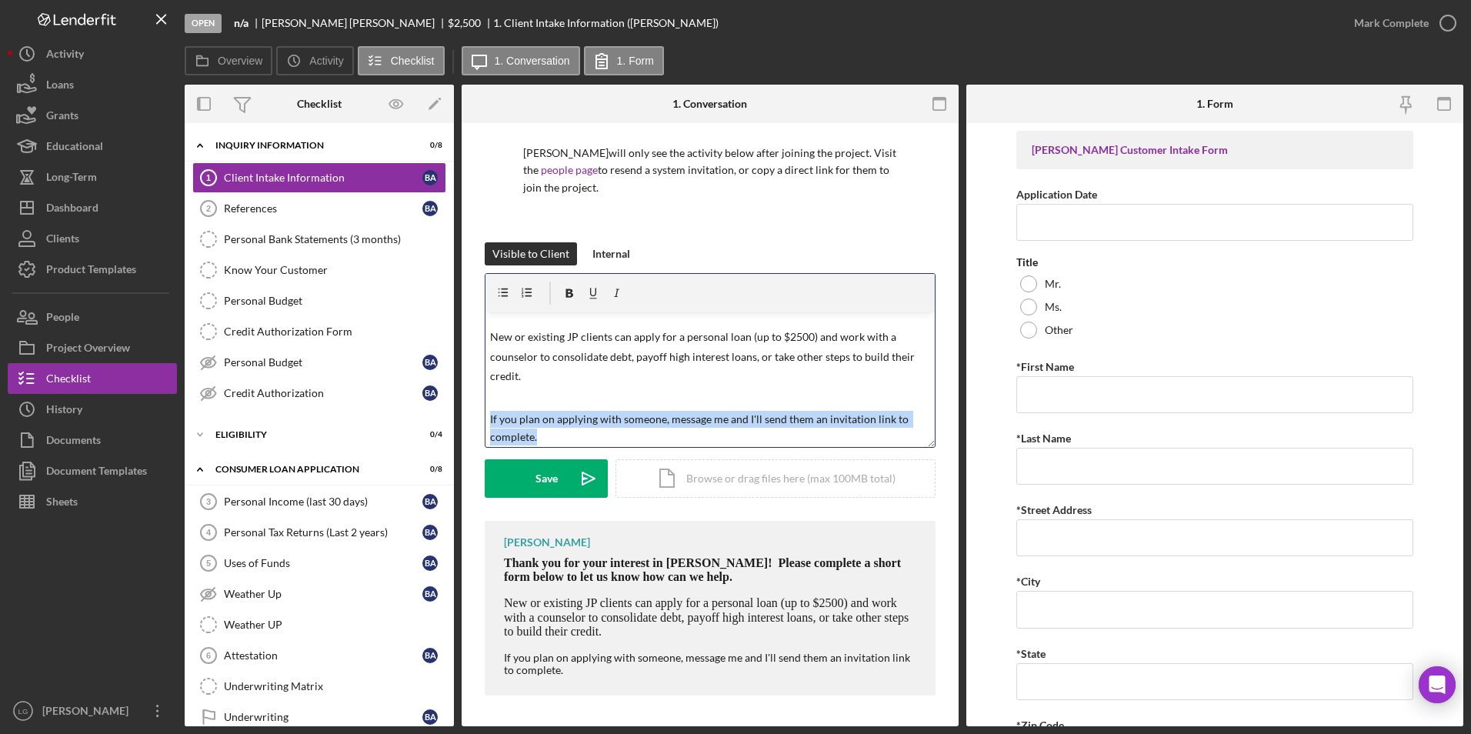
scroll to position [75, 0]
drag, startPoint x: 491, startPoint y: 419, endPoint x: 556, endPoint y: 425, distance: 65.7
click at [559, 448] on div "v Color teal Color pink Remove color Add row above Add row below Add column bef…" at bounding box center [710, 360] width 451 height 175
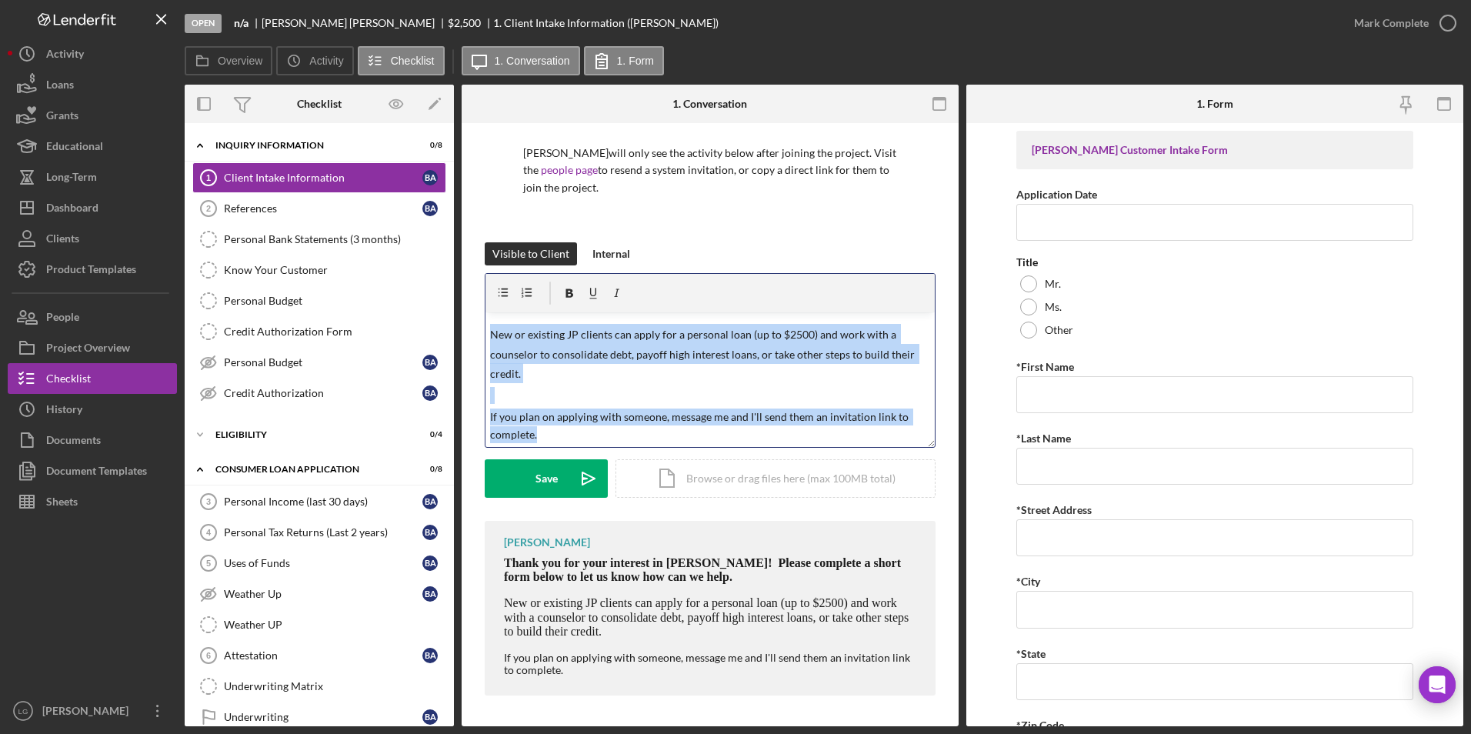
drag, startPoint x: 490, startPoint y: 332, endPoint x: 607, endPoint y: 429, distance: 151.9
click at [607, 429] on div "v Color teal Color pink Remove color Add row above Add row below Add column bef…" at bounding box center [709, 379] width 449 height 135
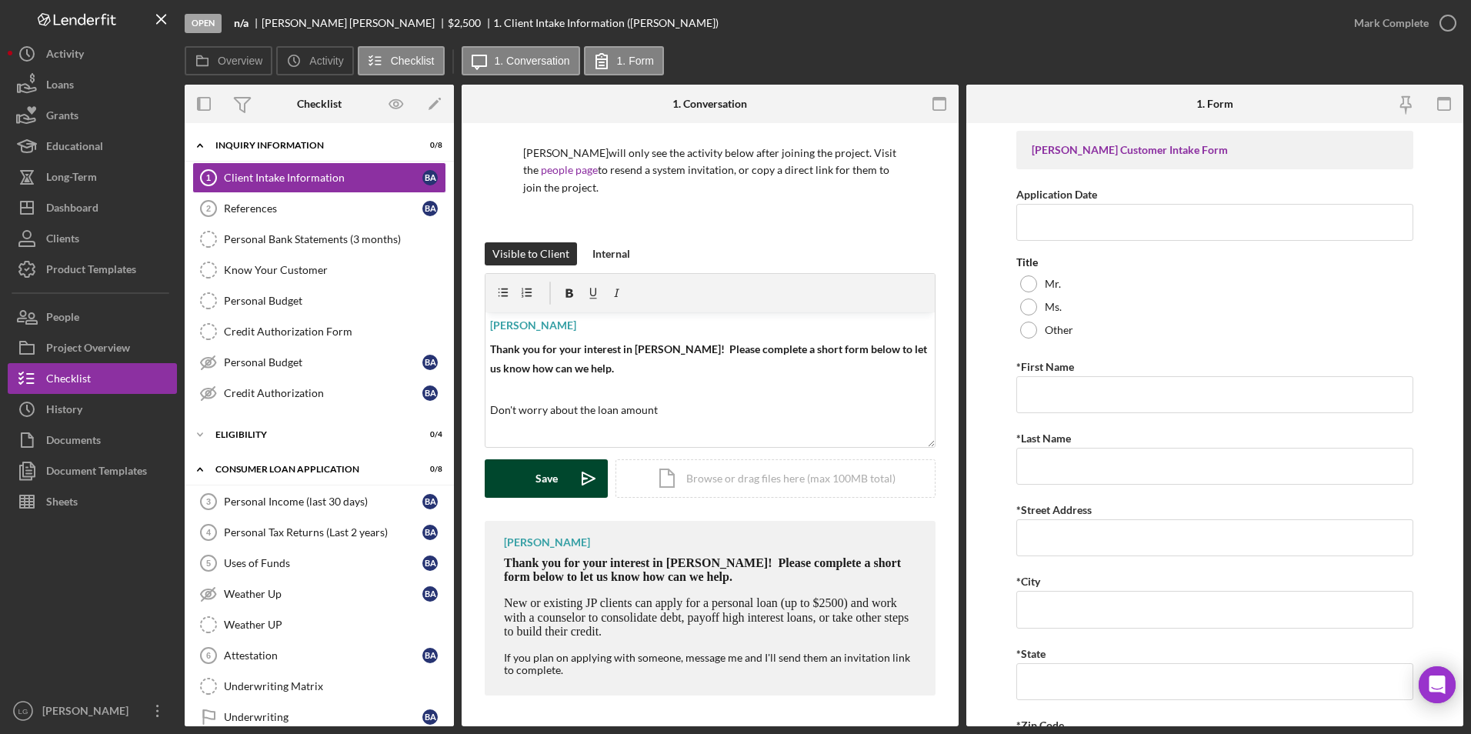
click at [550, 487] on div "Save" at bounding box center [546, 478] width 22 height 38
